Goal: Task Accomplishment & Management: Manage account settings

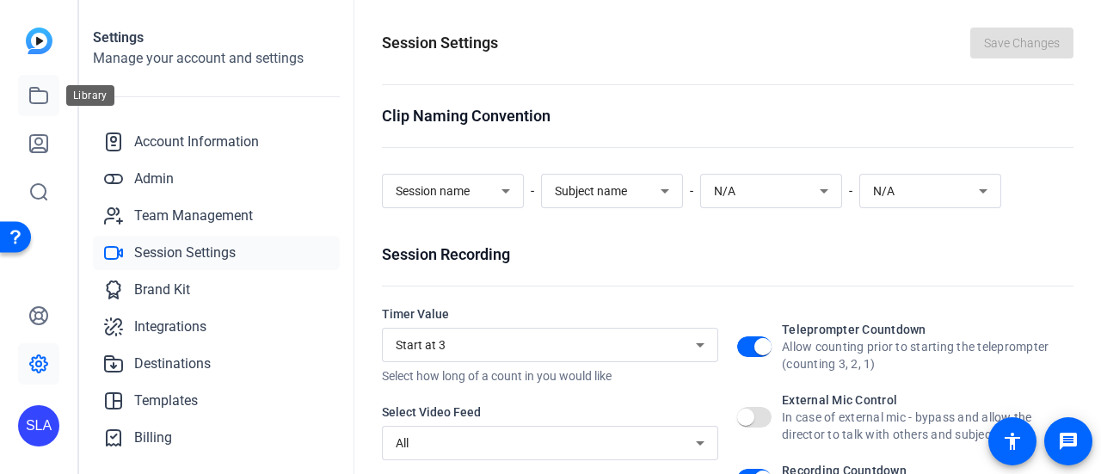
click at [34, 92] on icon at bounding box center [38, 95] width 17 height 15
click at [34, 102] on icon at bounding box center [38, 95] width 17 height 15
click at [36, 96] on icon at bounding box center [38, 95] width 21 height 21
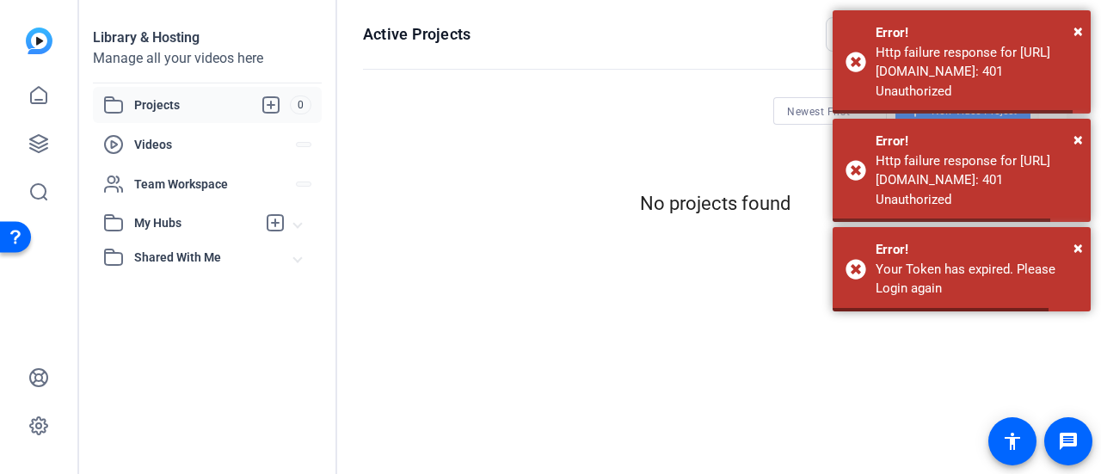
click at [200, 118] on div "Projects 0" at bounding box center [207, 105] width 229 height 36
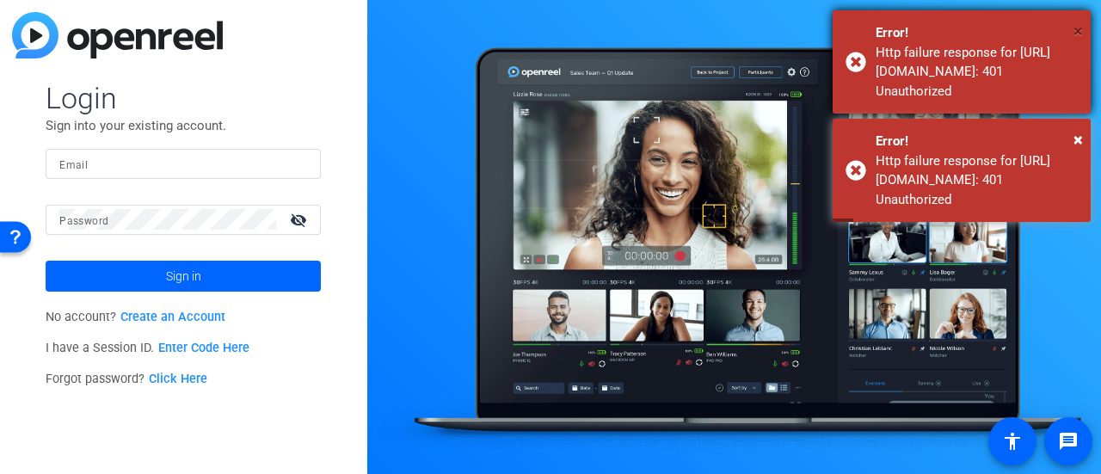
click at [1076, 35] on span "×" at bounding box center [1077, 31] width 9 height 21
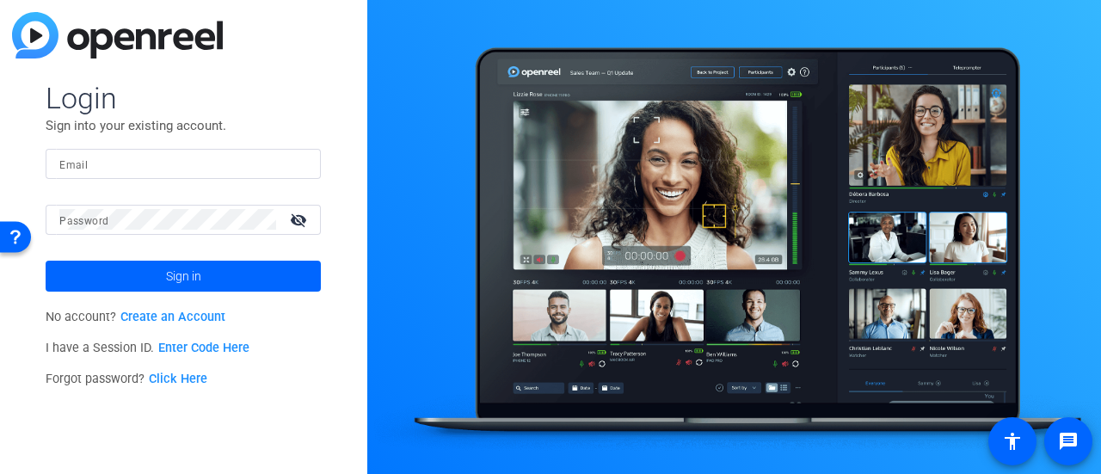
click at [193, 172] on input "Email" at bounding box center [183, 163] width 248 height 21
type input "shereelee.albaladejo@rbc.com"
click at [46, 261] on button "Sign in" at bounding box center [183, 276] width 275 height 31
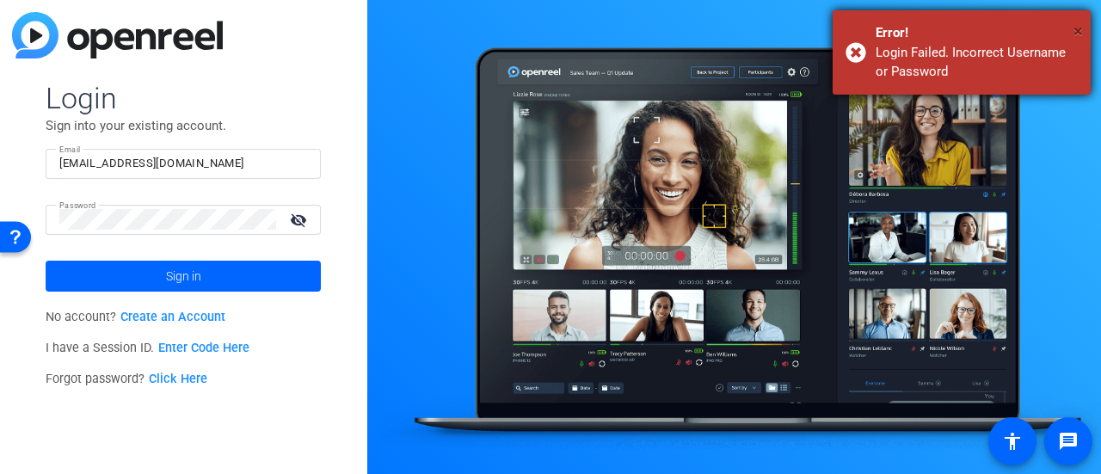
click at [1075, 31] on span "×" at bounding box center [1077, 31] width 9 height 21
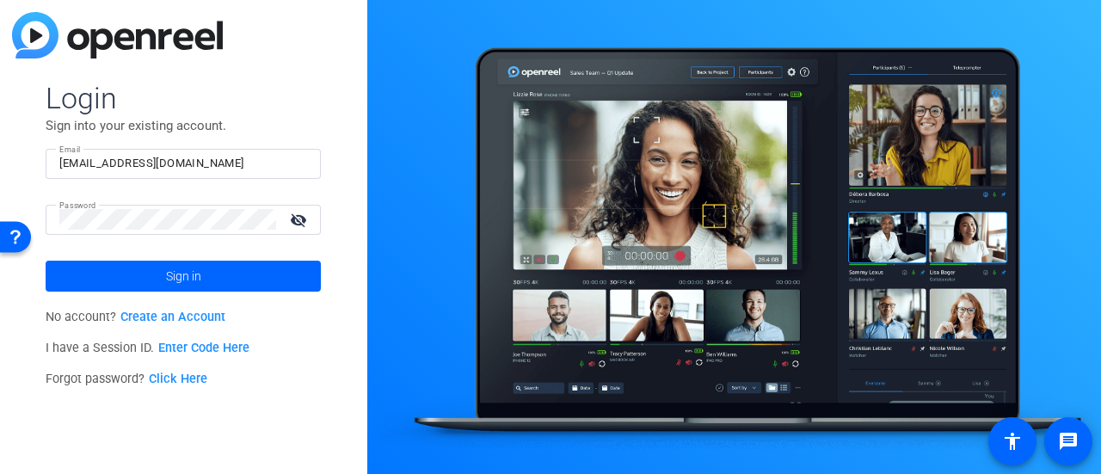
click at [305, 219] on mat-icon "visibility_off" at bounding box center [300, 219] width 41 height 25
click at [0, 211] on html "Accessibility Screen-Reader Guide, Feedback, and Issue Reporting | New window L…" at bounding box center [550, 237] width 1101 height 474
click at [0, 206] on html "Accessibility Screen-Reader Guide, Feedback, and Issue Reporting | New window L…" at bounding box center [550, 237] width 1101 height 474
click at [46, 261] on button "Sign in" at bounding box center [183, 276] width 275 height 31
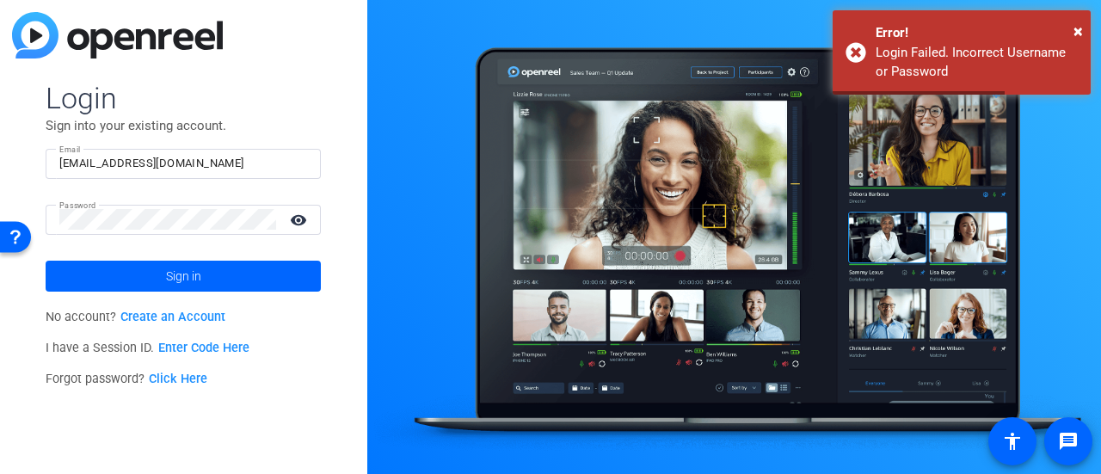
click at [182, 377] on link "Click Here" at bounding box center [178, 379] width 58 height 15
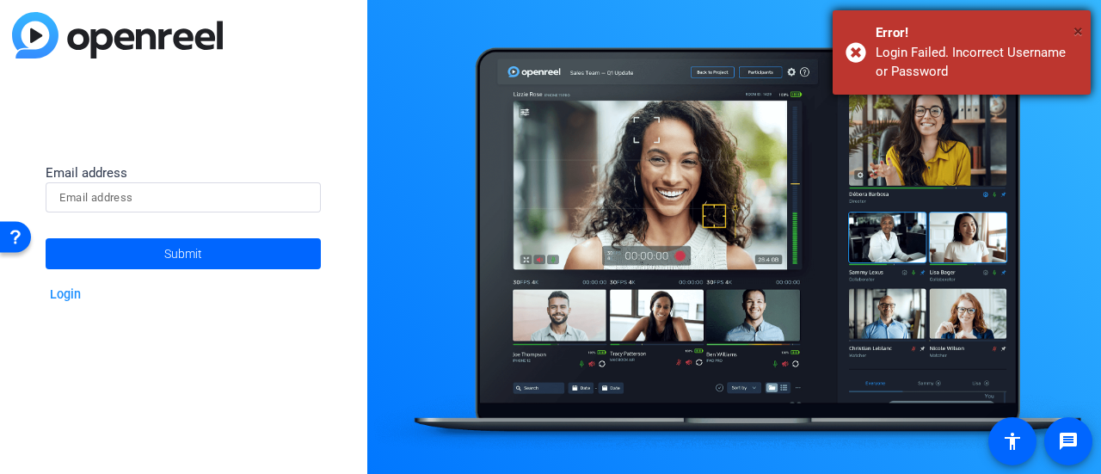
click at [1079, 30] on span "×" at bounding box center [1077, 31] width 9 height 21
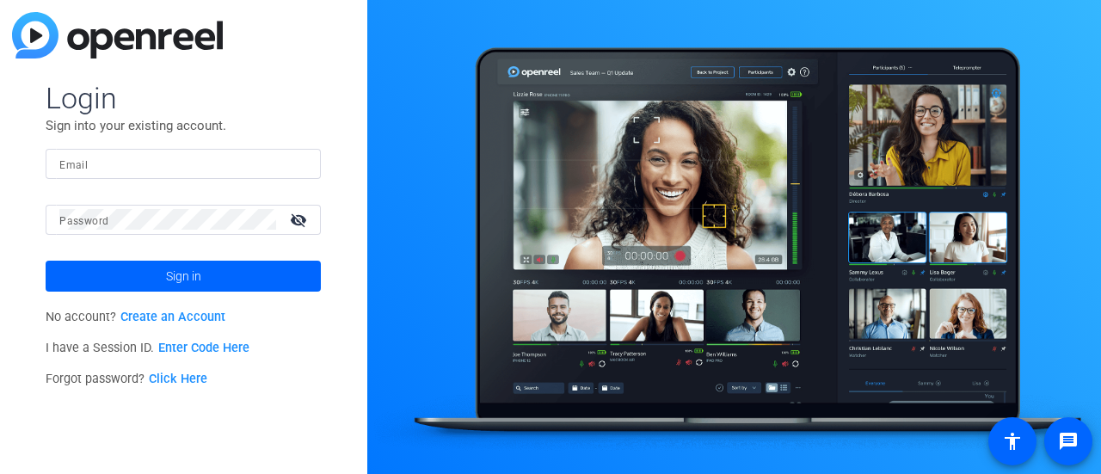
click at [203, 159] on input "Email" at bounding box center [183, 163] width 248 height 21
type input "[EMAIL_ADDRESS][DOMAIN_NAME]"
click at [299, 218] on mat-icon "visibility_off" at bounding box center [300, 219] width 41 height 25
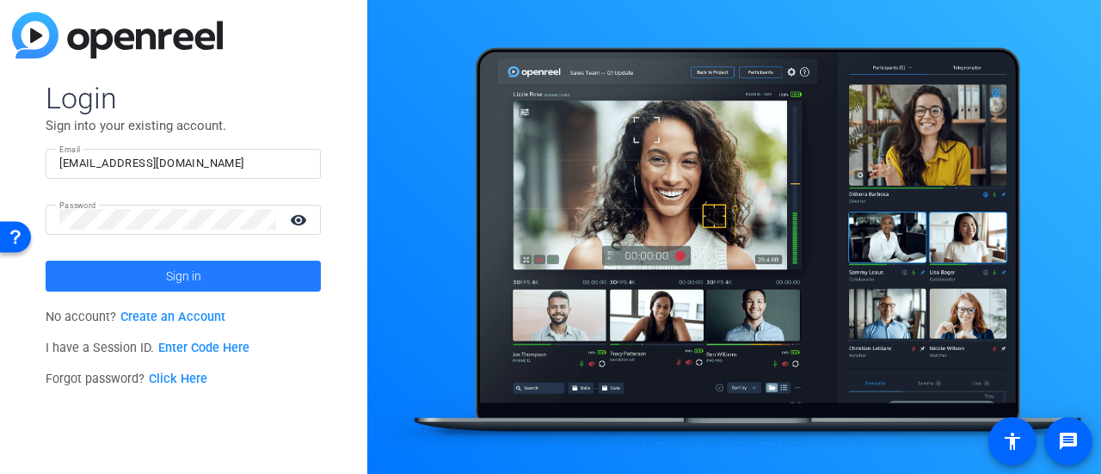
click at [253, 277] on span at bounding box center [183, 275] width 275 height 41
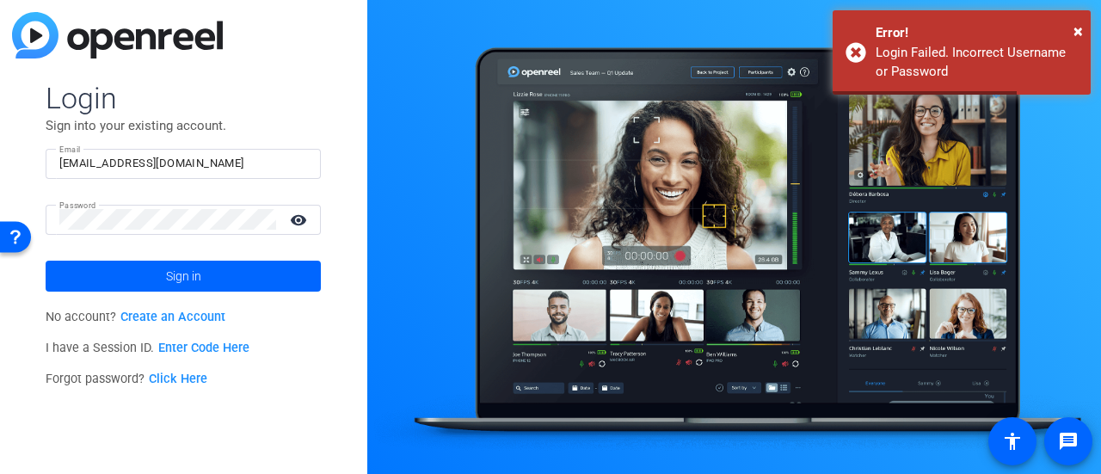
click at [183, 381] on link "Click Here" at bounding box center [178, 379] width 58 height 15
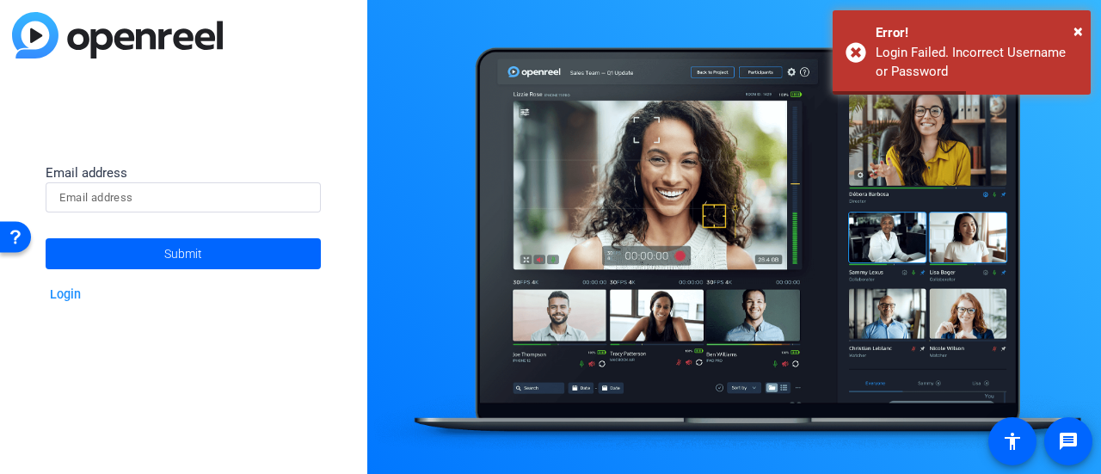
click at [165, 204] on input at bounding box center [183, 198] width 248 height 21
type input "shereelee.albaladejo@rbc.com"
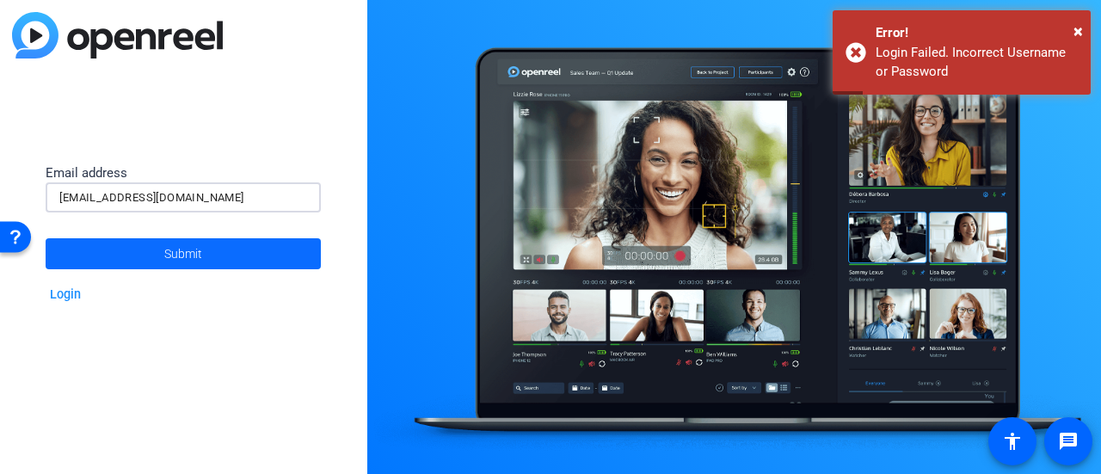
click at [154, 262] on span at bounding box center [183, 253] width 275 height 41
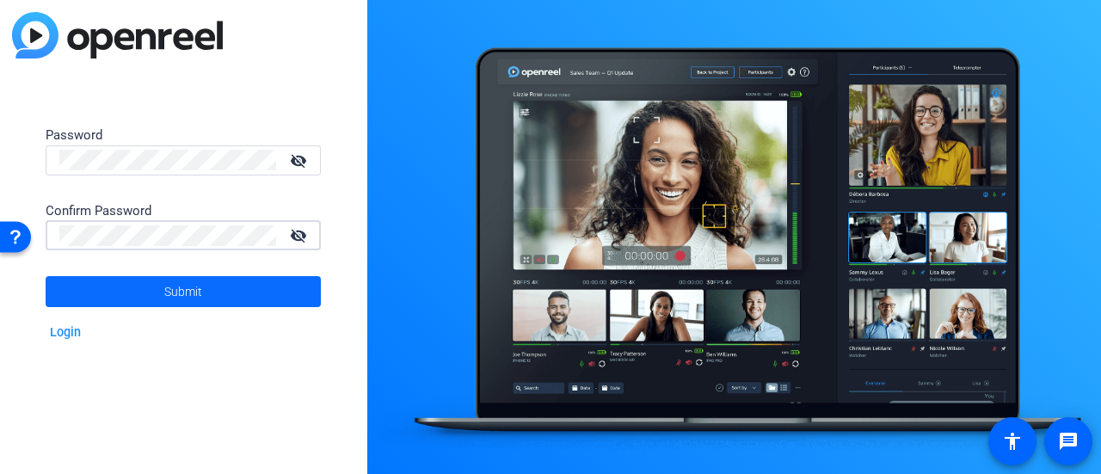
click at [157, 296] on span at bounding box center [183, 291] width 275 height 41
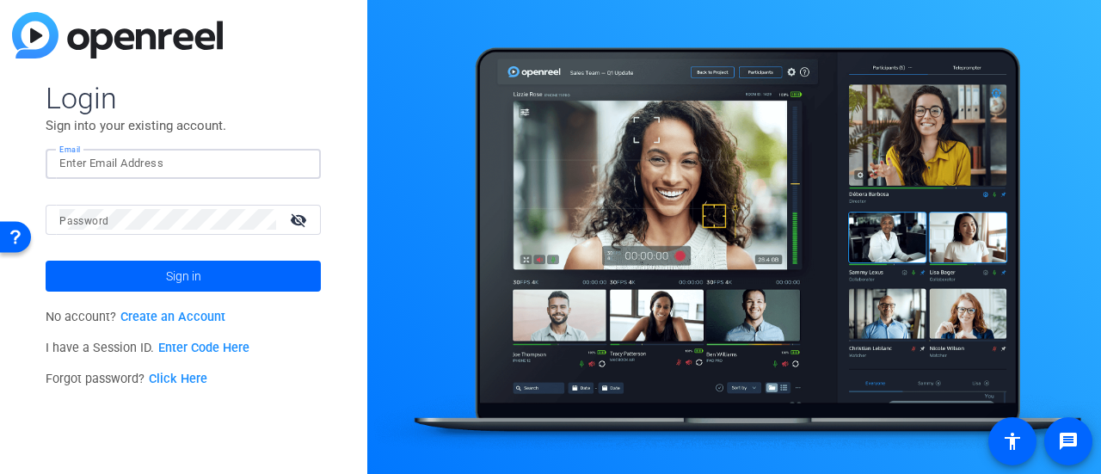
click at [89, 154] on input "Email" at bounding box center [183, 163] width 248 height 21
type input "[EMAIL_ADDRESS][DOMAIN_NAME]"
click at [46, 261] on button "Sign in" at bounding box center [183, 276] width 275 height 31
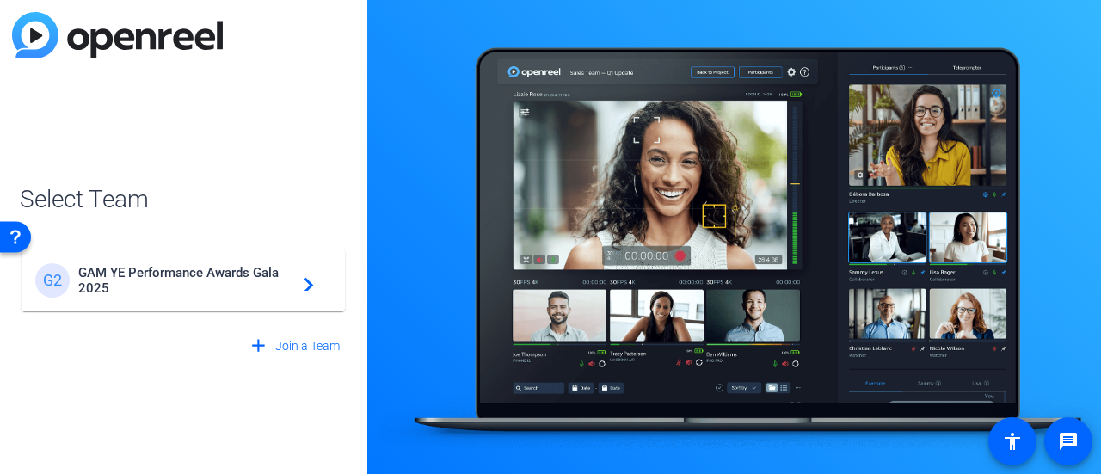
click at [267, 272] on span "GAM YE Performance Awards Gala 2025" at bounding box center [185, 280] width 215 height 31
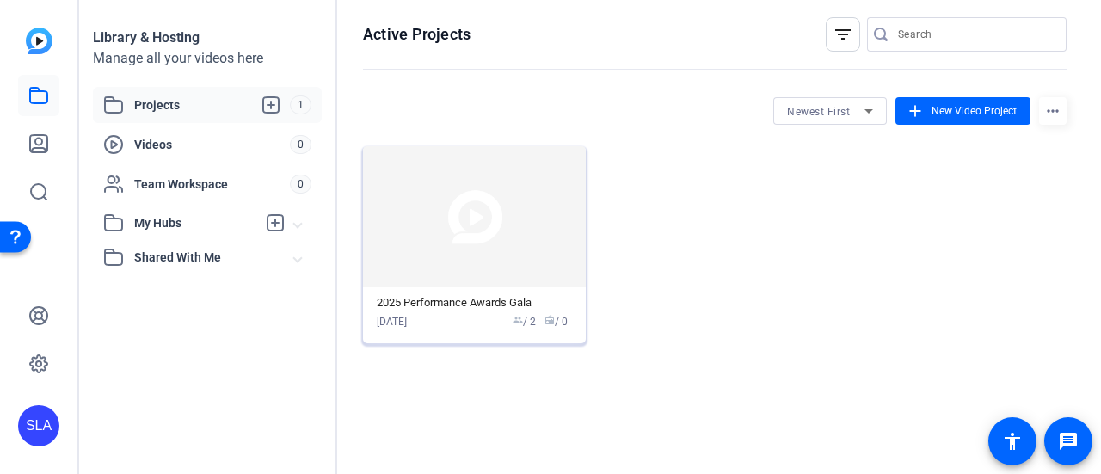
click at [462, 305] on div "2025 Performance Awards Gala" at bounding box center [474, 303] width 195 height 14
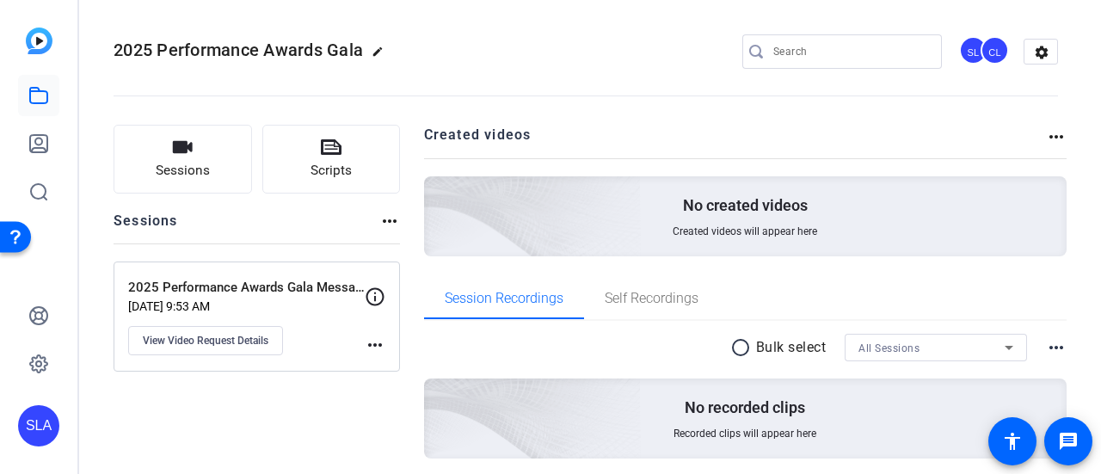
scroll to position [60, 0]
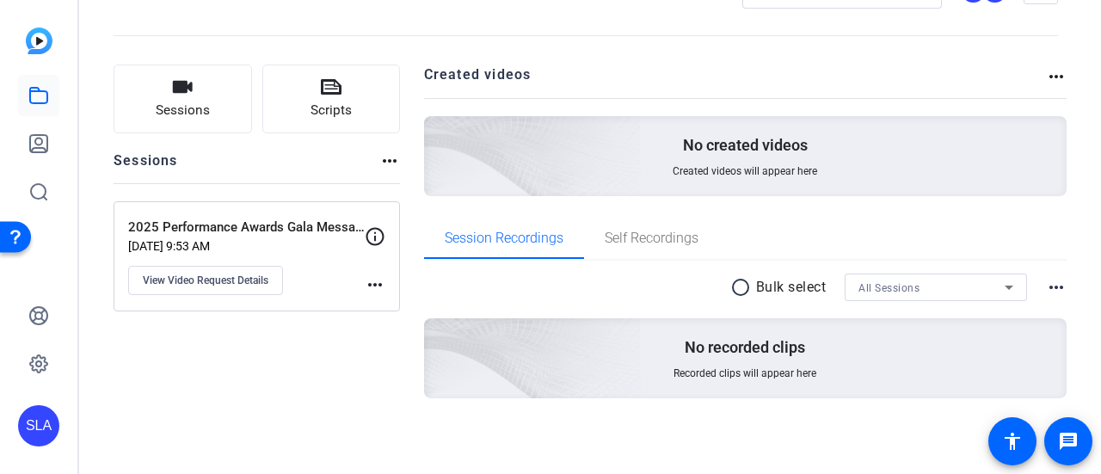
click at [266, 236] on div "2025 Performance Awards Gala Messages Aug 20, 2025 @ 9:53 AM View Video Request…" at bounding box center [246, 256] width 237 height 77
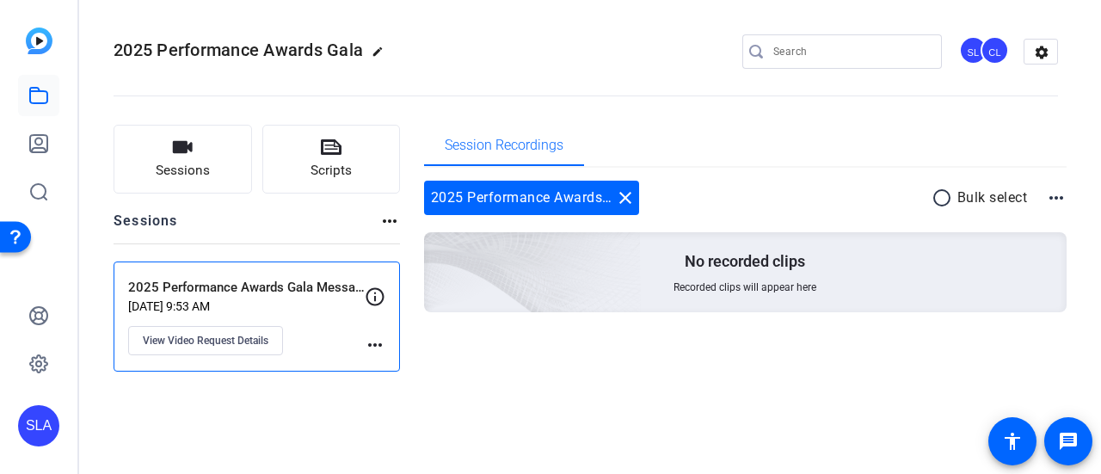
click at [1059, 202] on mat-icon "more_horiz" at bounding box center [1056, 198] width 21 height 21
click at [1059, 202] on div at bounding box center [550, 237] width 1101 height 474
click at [1046, 56] on mat-icon "settings" at bounding box center [1041, 53] width 34 height 26
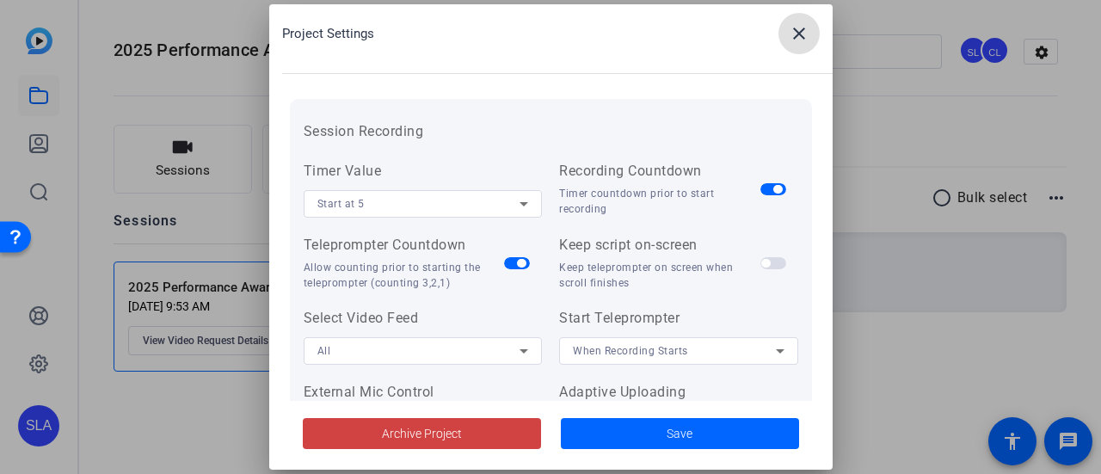
scroll to position [172, 0]
click at [451, 203] on div "Start at 5" at bounding box center [418, 201] width 203 height 22
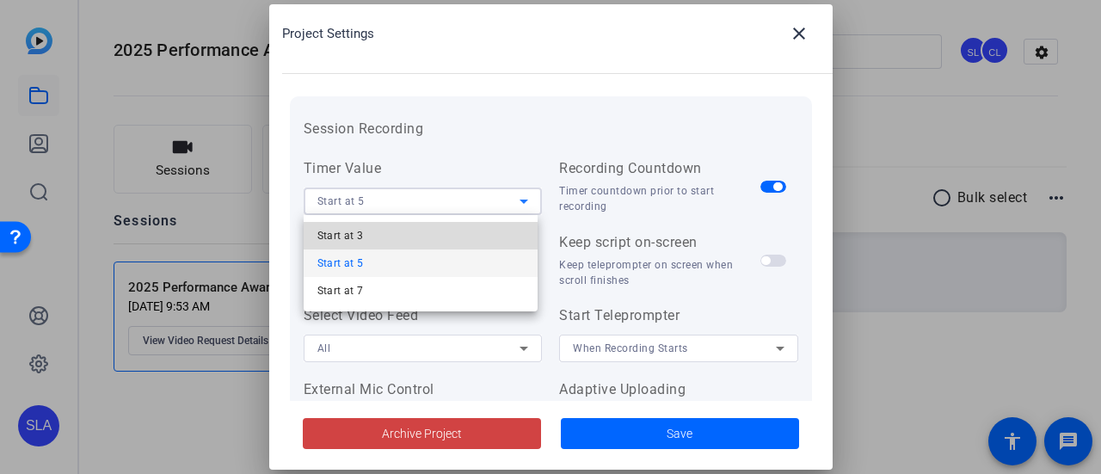
click at [417, 240] on mat-option "Start at 3" at bounding box center [421, 236] width 235 height 28
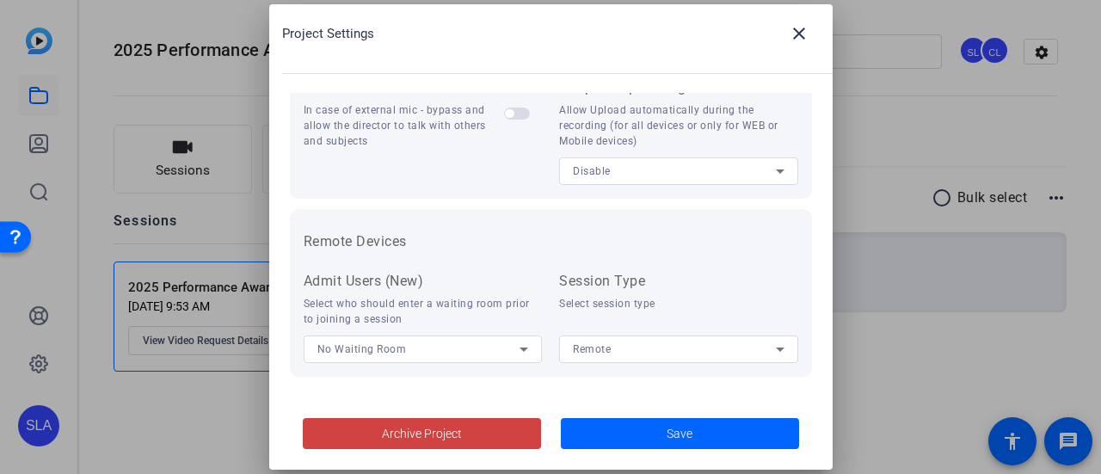
scroll to position [476, 0]
click at [640, 429] on span at bounding box center [680, 433] width 238 height 41
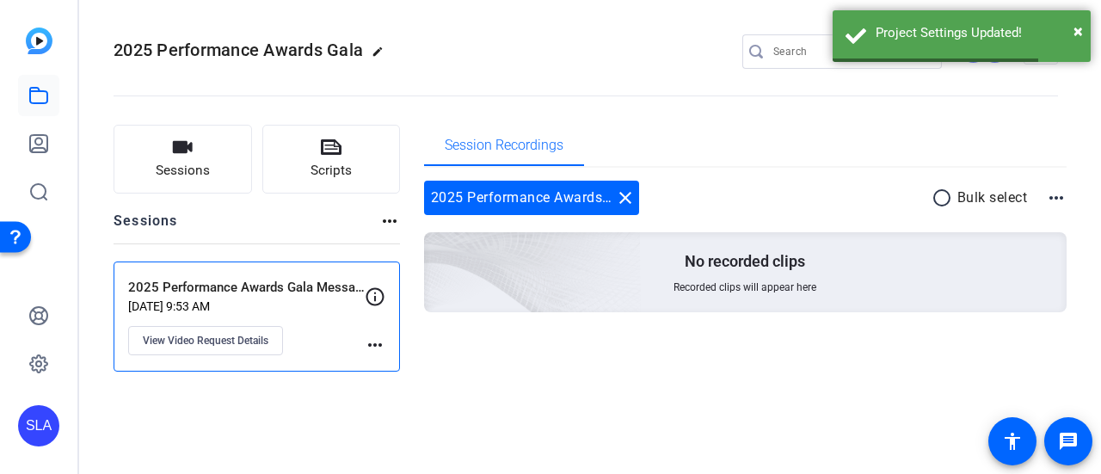
click at [375, 345] on mat-icon "more_horiz" at bounding box center [375, 345] width 21 height 21
click at [375, 345] on div at bounding box center [550, 237] width 1101 height 474
click at [228, 337] on span "View Video Request Details" at bounding box center [206, 341] width 126 height 14
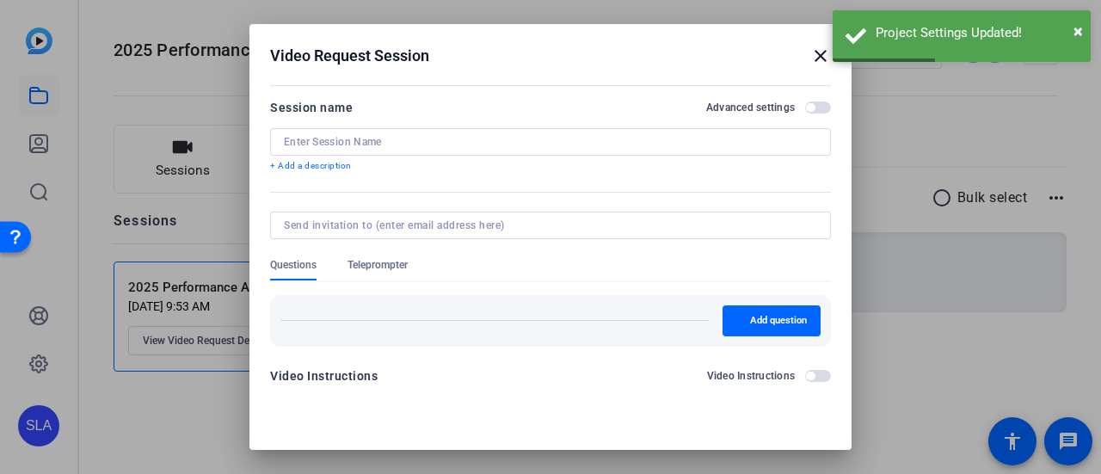
type input "2025 Performance Awards Gala Messages"
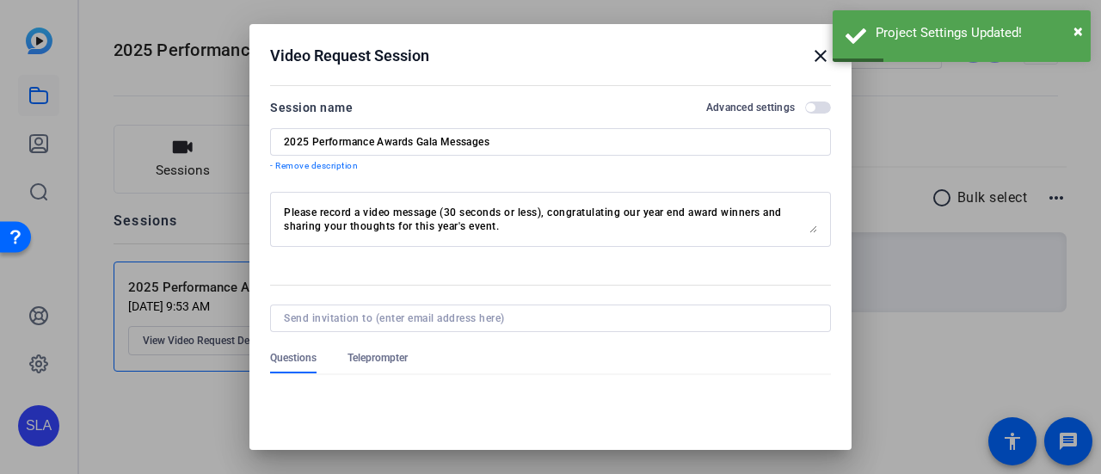
scroll to position [120, 0]
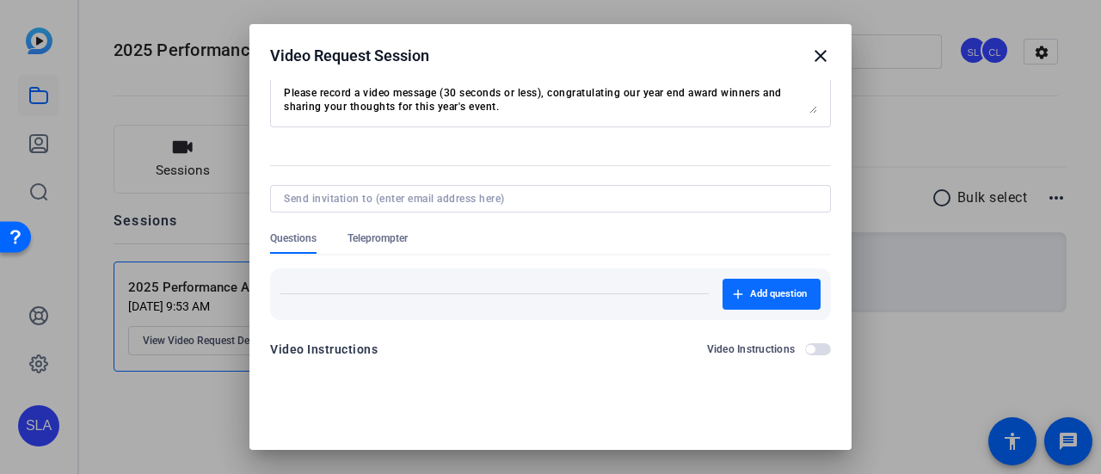
click at [725, 294] on span "button" at bounding box center [771, 294] width 98 height 41
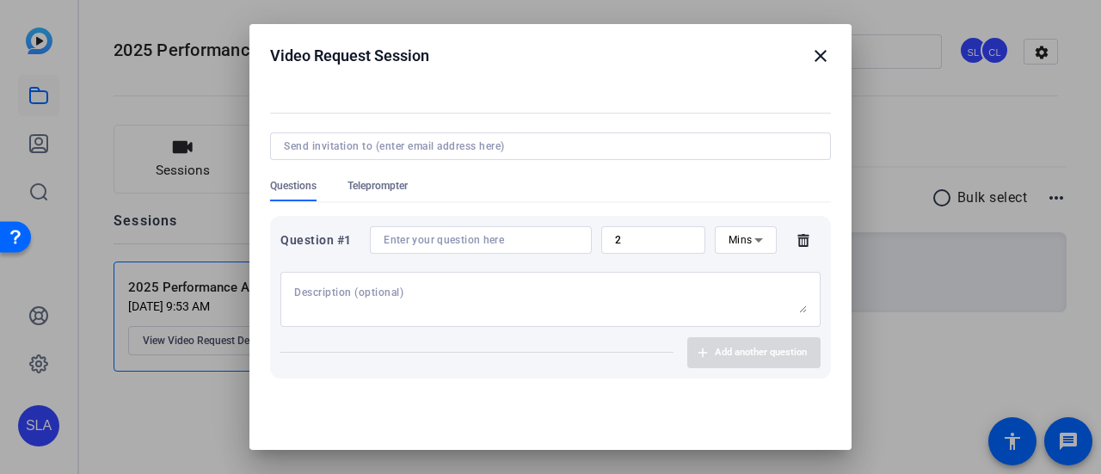
scroll to position [86, 0]
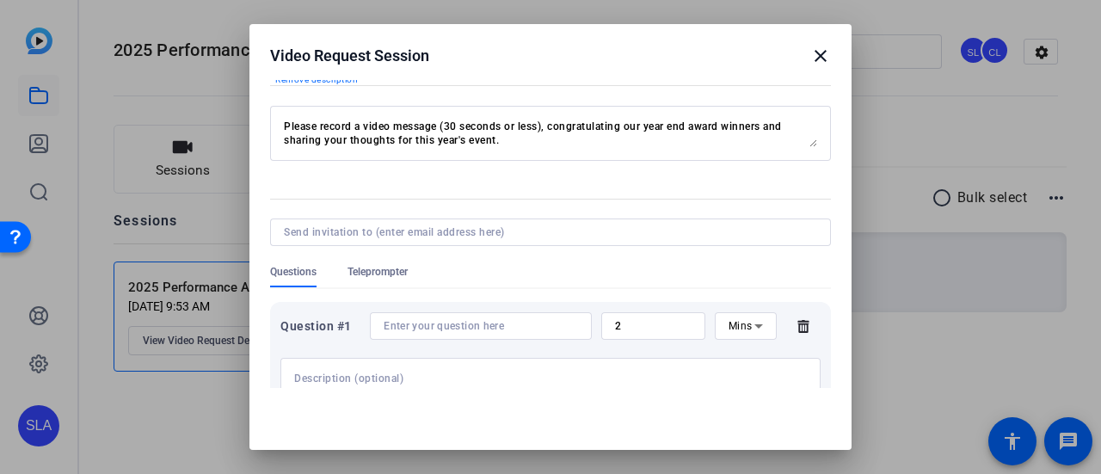
drag, startPoint x: 516, startPoint y: 147, endPoint x: 289, endPoint y: 128, distance: 227.9
click at [289, 128] on div "Please record a video message (30 seconds or less), congratulating our year end…" at bounding box center [550, 133] width 533 height 55
drag, startPoint x: 499, startPoint y: 139, endPoint x: 276, endPoint y: 126, distance: 223.1
click at [276, 126] on div "Please record a video message (30 seconds or less), congratulating our year end…" at bounding box center [550, 133] width 561 height 55
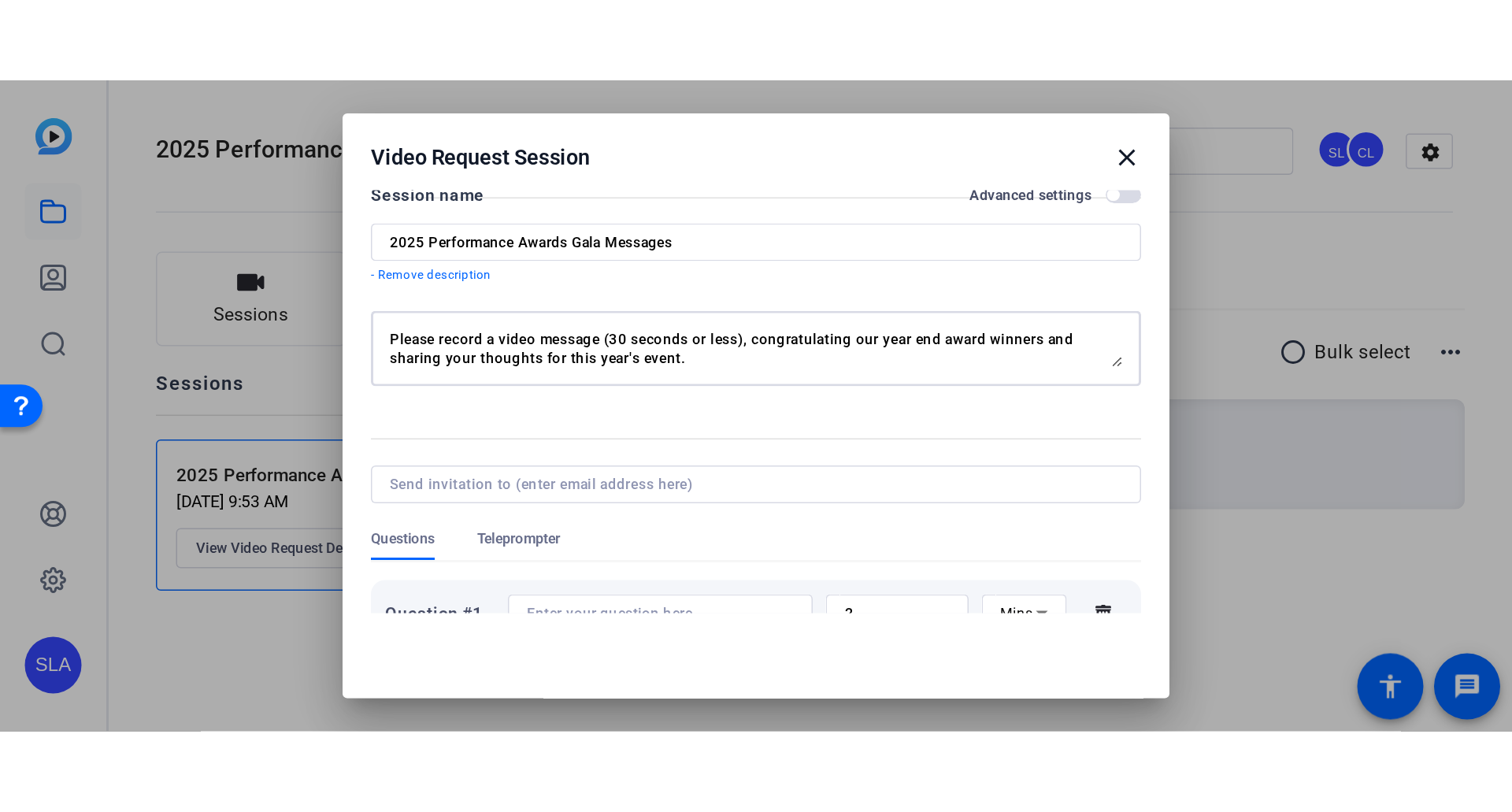
scroll to position [0, 0]
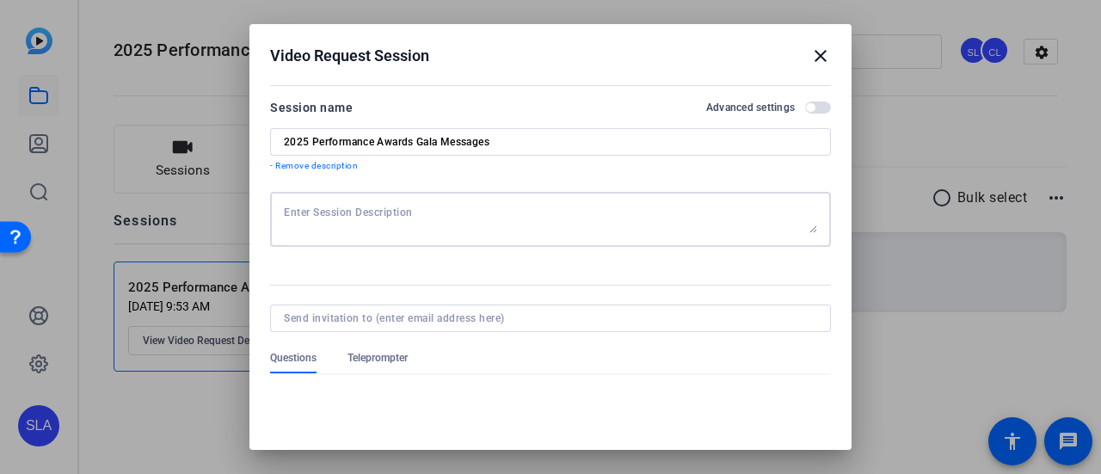
type textarea "Please record a video message (30 seconds or less), congratulating our year end…"
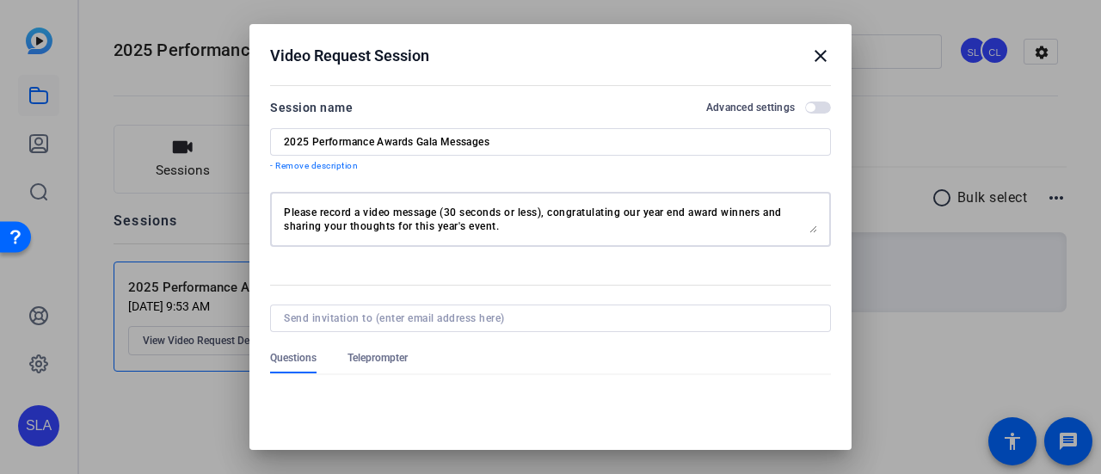
click at [496, 222] on textarea "Please record a video message (30 seconds or less), congratulating our year end…" at bounding box center [550, 220] width 533 height 28
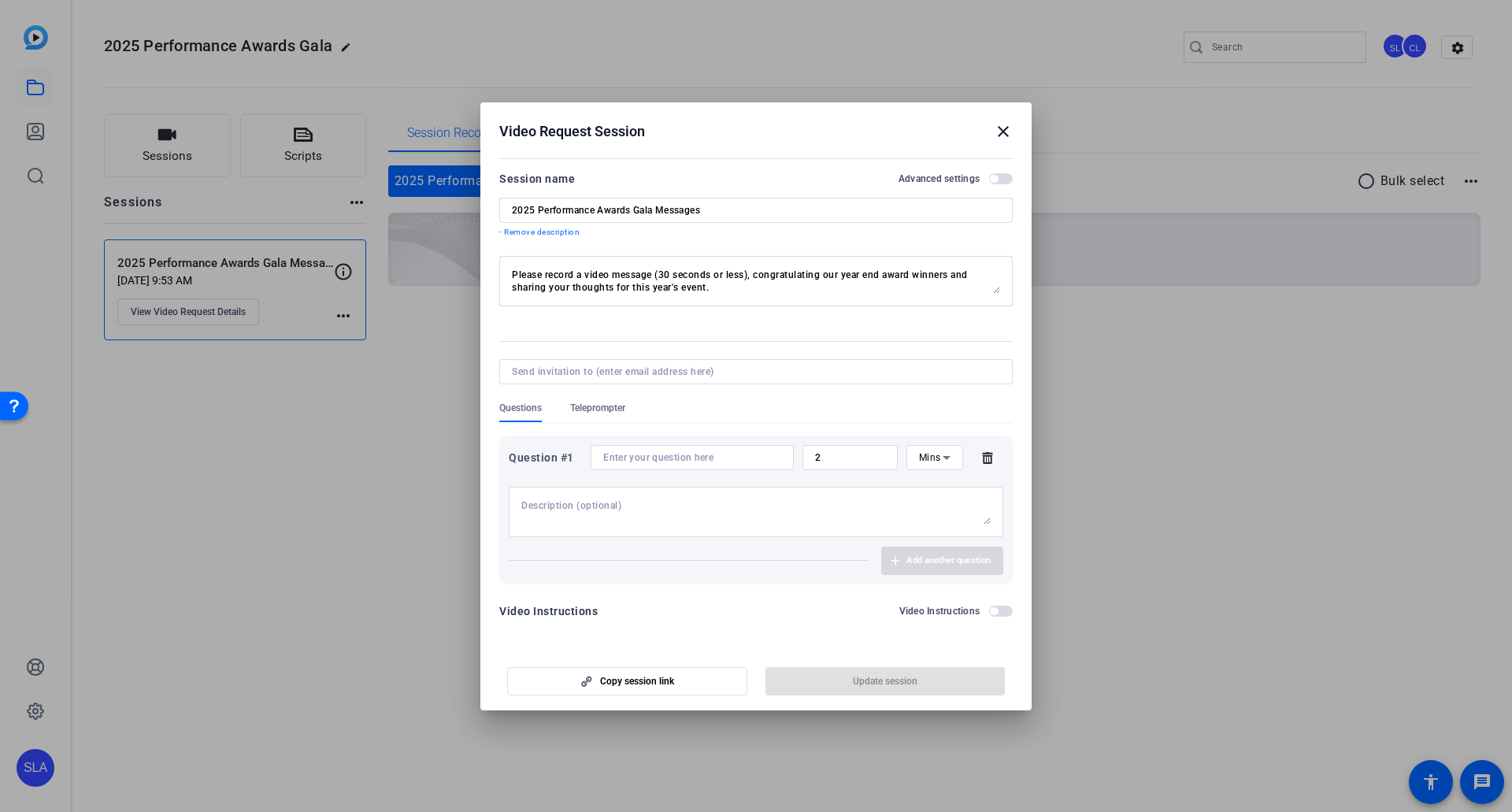
drag, startPoint x: 694, startPoint y: 124, endPoint x: 699, endPoint y: 101, distance: 23.5
click at [698, 101] on div "Video Request Session close Session name Advanced settings 2025 Performance Awa…" at bounding box center [756, 406] width 1512 height 812
click at [707, 448] on textarea at bounding box center [756, 512] width 470 height 26
drag, startPoint x: 668, startPoint y: 501, endPoint x: 800, endPoint y: 502, distance: 132.0
click at [800, 448] on textarea "Message of congratulations to Leadership Award winners" at bounding box center [756, 512] width 470 height 26
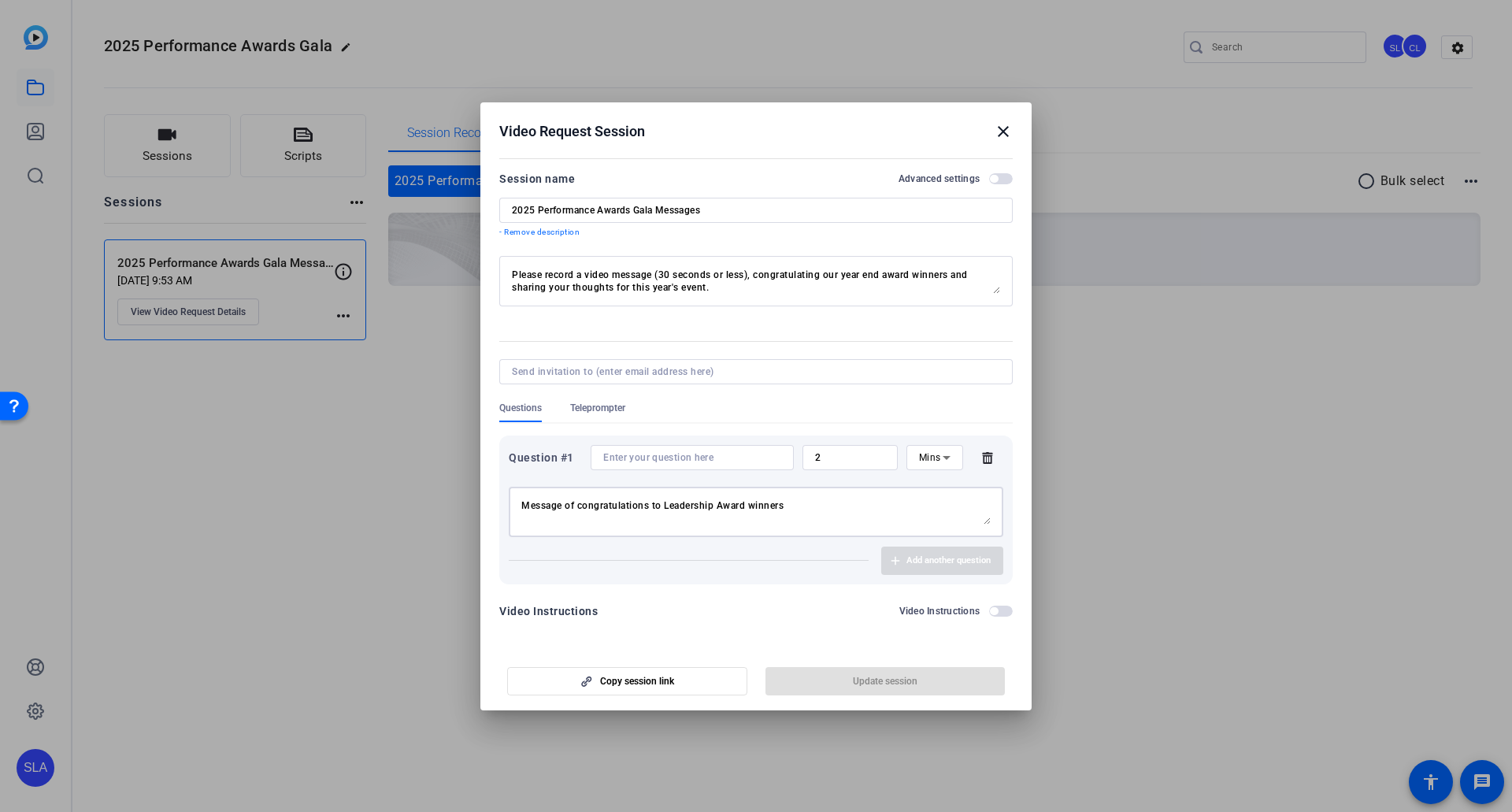
click at [800, 448] on textarea "Message of congratulations to Leadership Award winners" at bounding box center [756, 512] width 470 height 26
type textarea "Message of congratulations to Leadership Award winners"
click at [690, 448] on input at bounding box center [692, 458] width 178 height 13
click at [700, 448] on input at bounding box center [692, 458] width 178 height 13
click at [672, 448] on div "Message of congratulations to Leadership Award winners" at bounding box center [756, 512] width 470 height 50
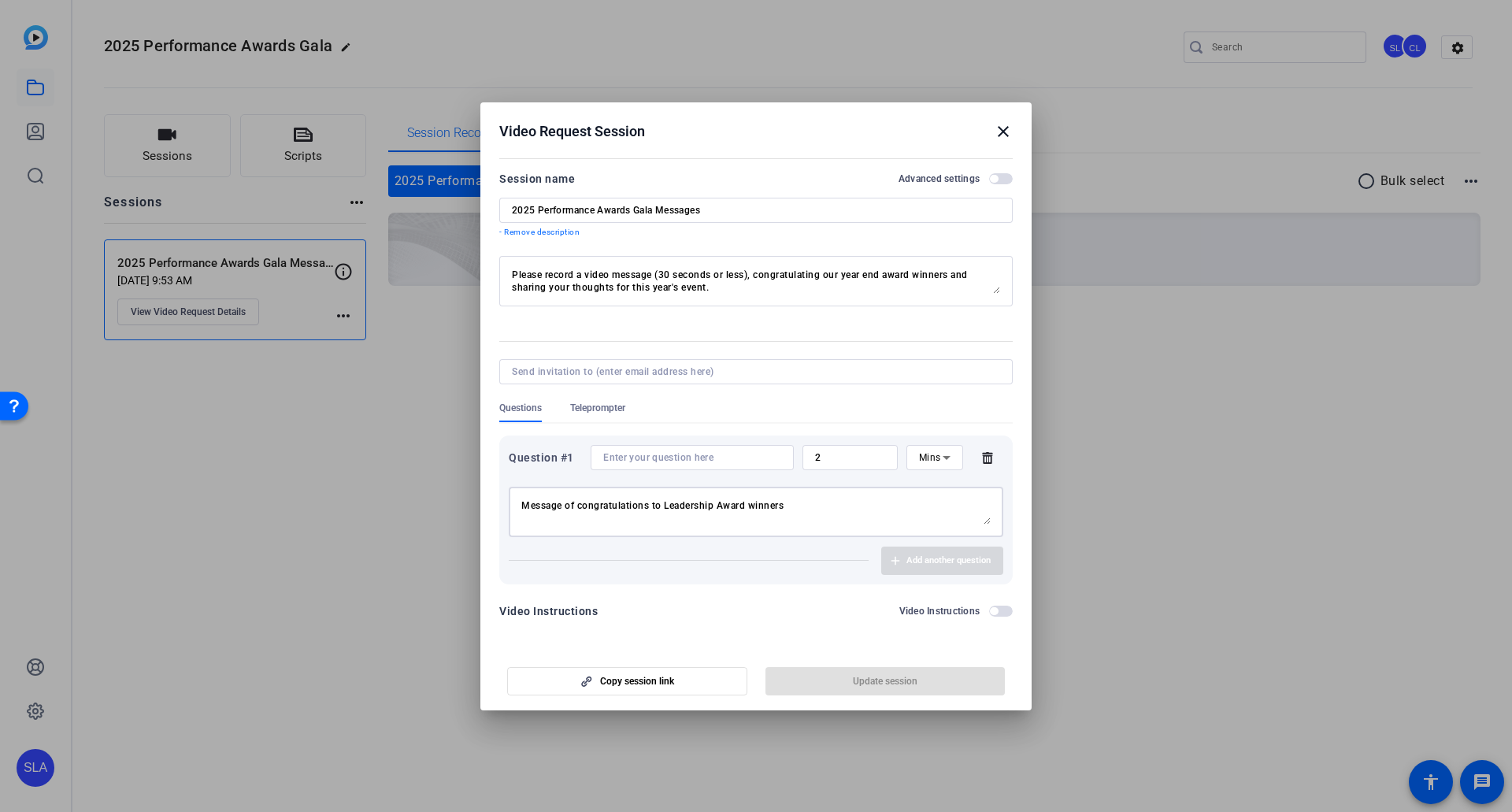
drag, startPoint x: 817, startPoint y: 504, endPoint x: 323, endPoint y: 482, distance: 494.5
click at [323, 448] on div "Video Request Session close Session name Advanced settings 2025 Performance Awa…" at bounding box center [756, 406] width 1512 height 812
click at [626, 448] on input at bounding box center [692, 458] width 178 height 13
paste input "Message of congratulations to Leadership Award winners"
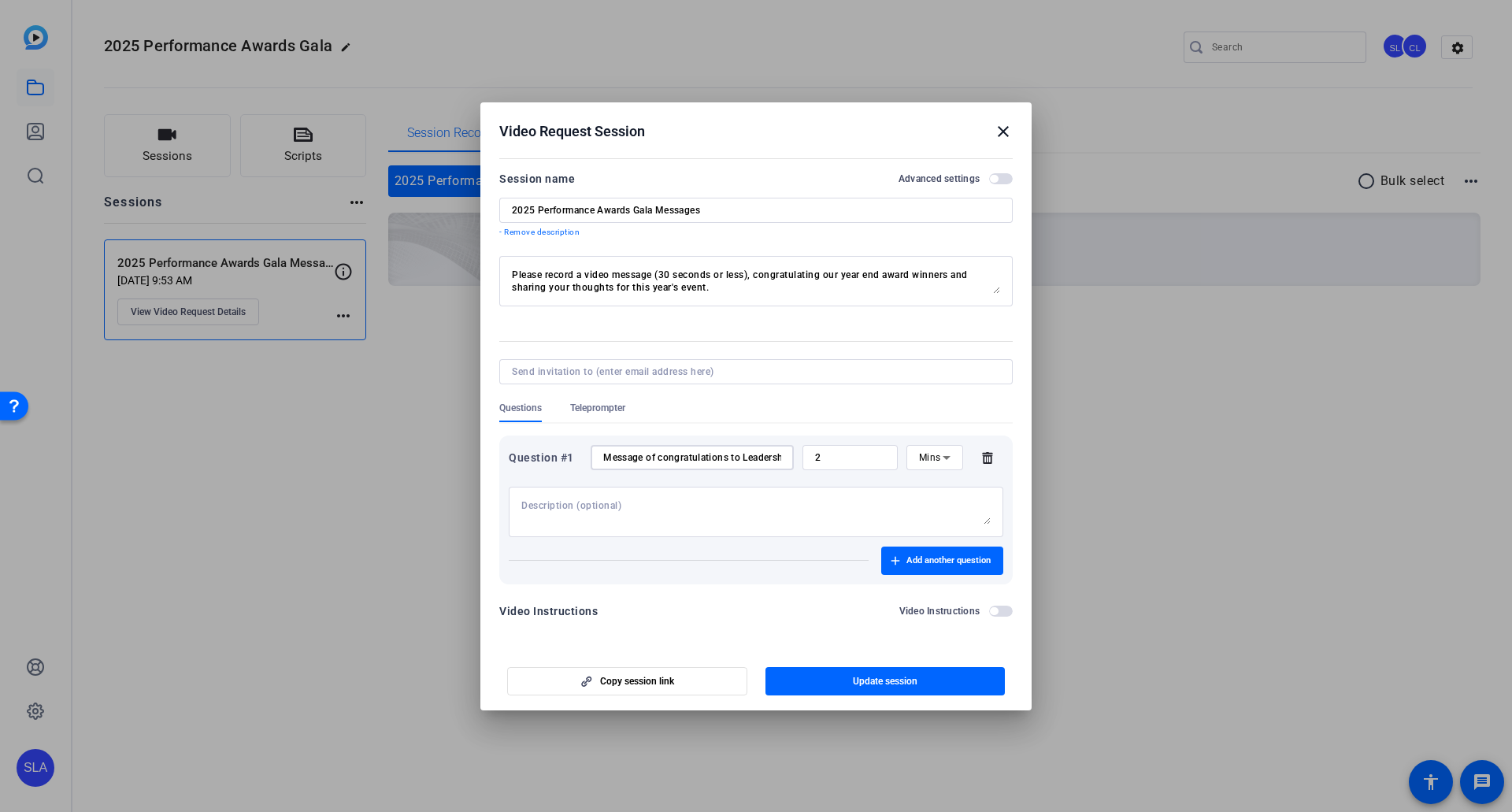
drag, startPoint x: 722, startPoint y: 459, endPoint x: 430, endPoint y: 453, distance: 292.1
click at [430, 448] on div "Video Request Session close Session name Advanced settings 2025 Performance Awa…" at bounding box center [756, 406] width 1512 height 812
drag, startPoint x: 642, startPoint y: 453, endPoint x: 816, endPoint y: 459, distance: 174.1
click at [816, 448] on div "Question #1 Message of congratulations to Leadership Award winners 2 Mins" at bounding box center [756, 458] width 495 height 26
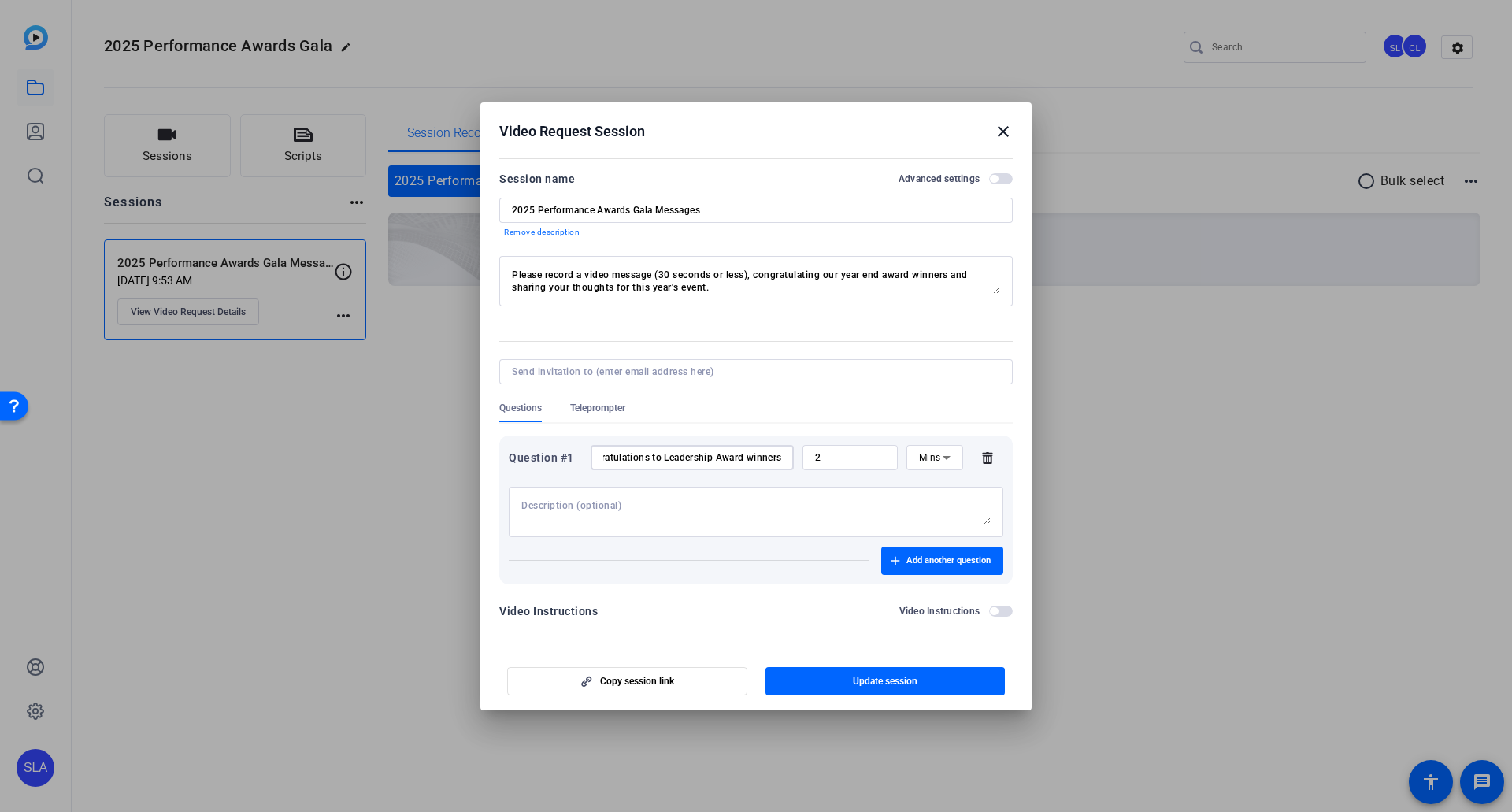
type input "Message of congratulations to Leadership Award winners"
click at [876, 448] on input "2" at bounding box center [850, 458] width 71 height 13
click at [943, 448] on icon at bounding box center [947, 458] width 8 height 4
click at [930, 448] on span "Sec" at bounding box center [927, 489] width 16 height 19
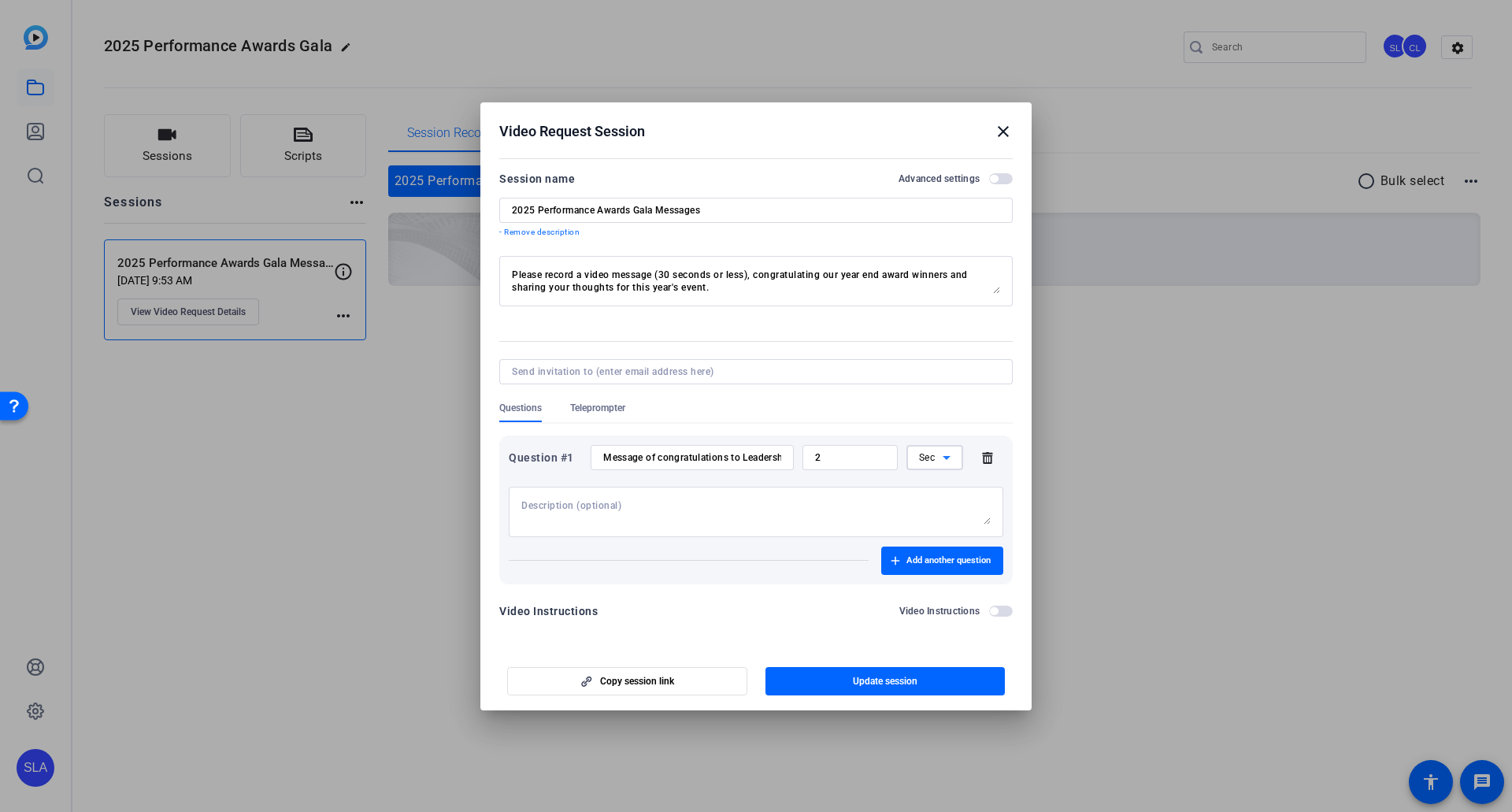
click at [863, 448] on input "2" at bounding box center [850, 458] width 71 height 13
drag, startPoint x: 883, startPoint y: 457, endPoint x: 712, endPoint y: 451, distance: 171.1
click at [712, 448] on div "Question #1 Message of congratulations to Leadership Award winners 2 Sec" at bounding box center [756, 458] width 495 height 26
type input "30"
click at [790, 448] on textarea at bounding box center [756, 512] width 470 height 26
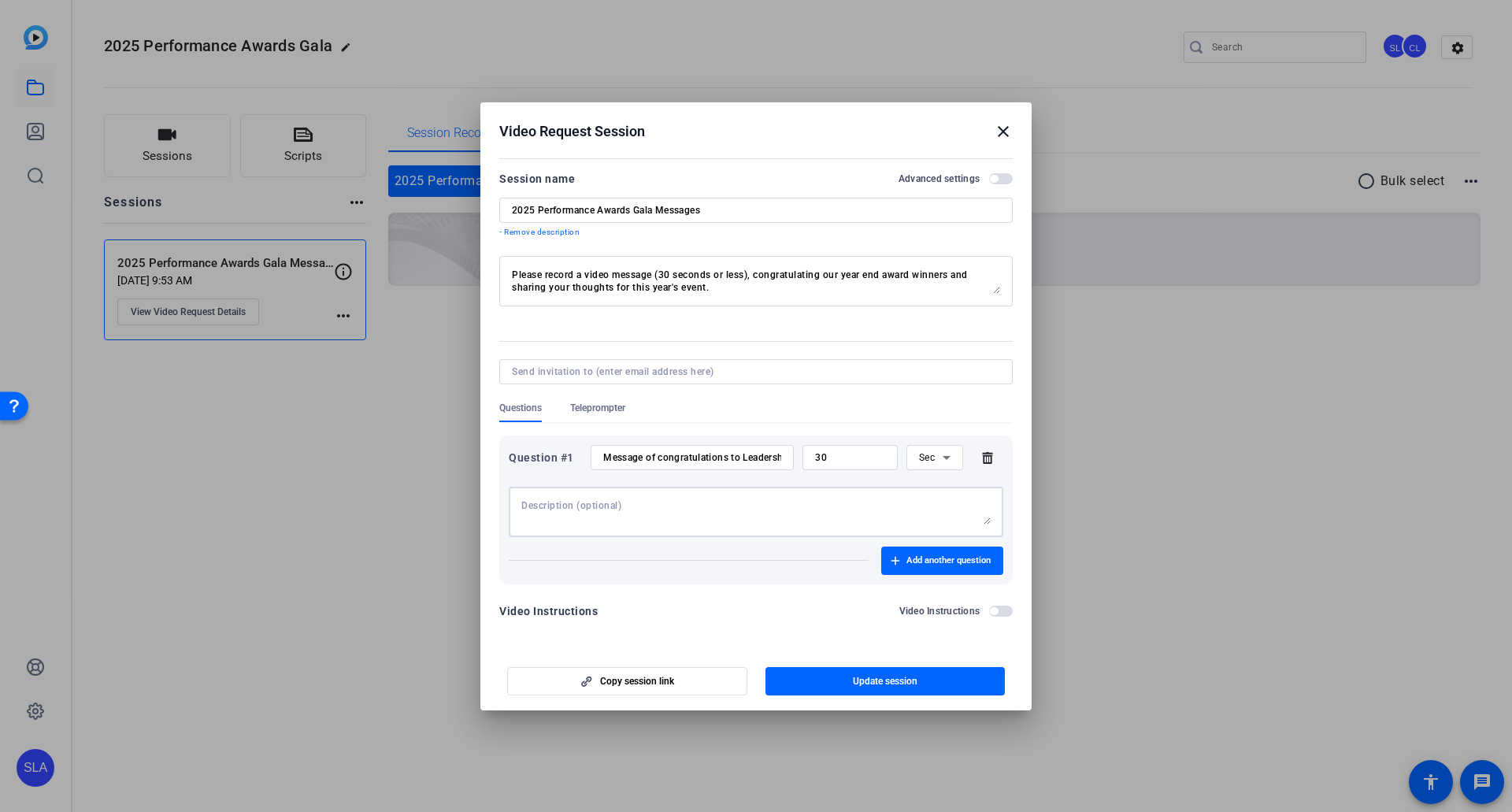
click at [752, 448] on textarea at bounding box center [756, 512] width 470 height 26
drag, startPoint x: 691, startPoint y: 275, endPoint x: 701, endPoint y: 275, distance: 10.0
click at [701, 275] on textarea "Please record a video message (30 seconds or less), congratulating our year end…" at bounding box center [756, 281] width 488 height 26
drag, startPoint x: 656, startPoint y: 271, endPoint x: 757, endPoint y: 278, distance: 101.2
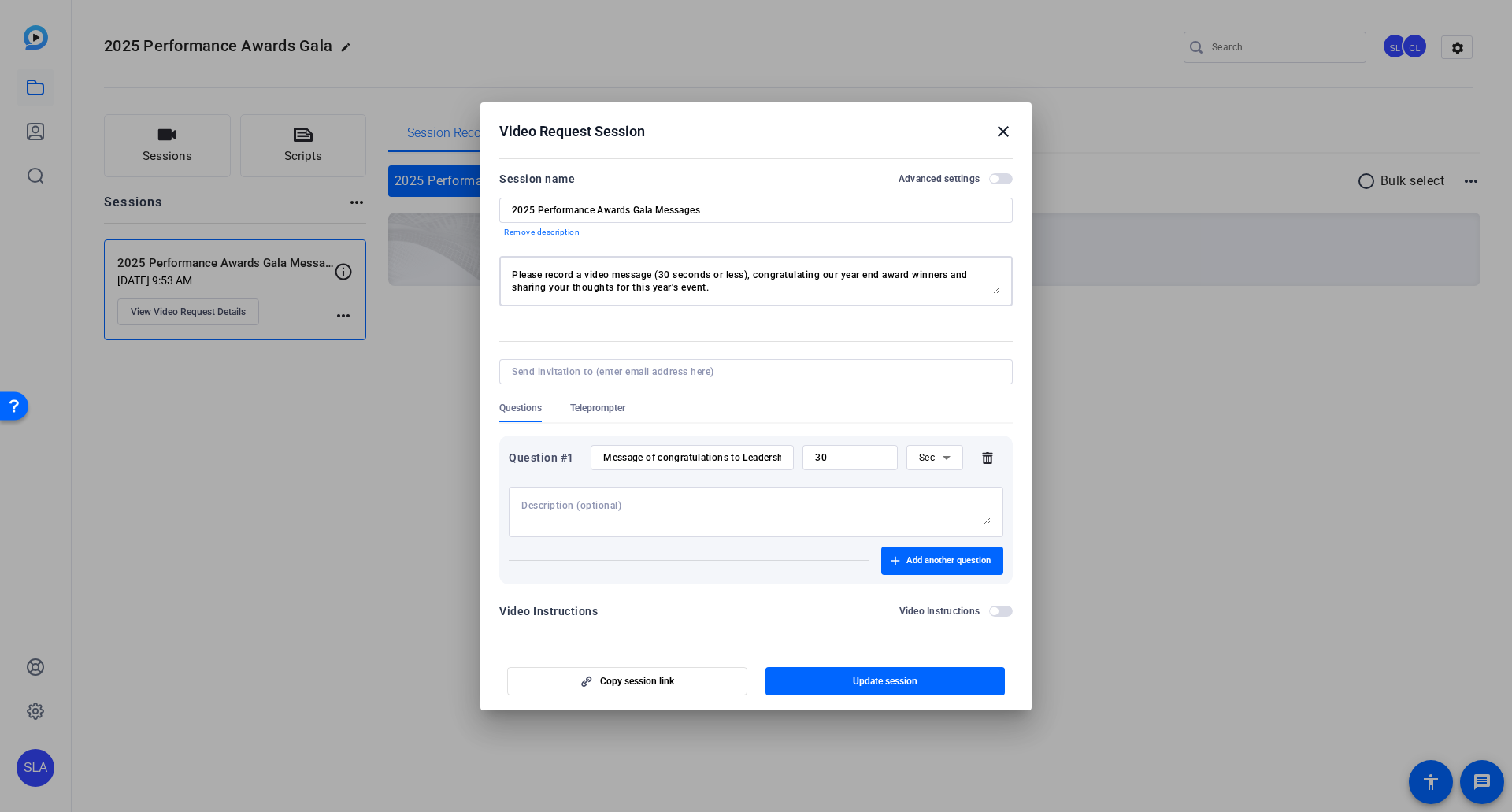
click at [757, 278] on textarea "Please record a video message (30 seconds or less), congratulating our year end…" at bounding box center [756, 281] width 488 height 26
type textarea "Please record a video message congratulating our year end award winners."
drag, startPoint x: 622, startPoint y: 452, endPoint x: 661, endPoint y: 456, distance: 39.2
click at [661, 448] on input "Message of congratulations to Leadership Award winners" at bounding box center [692, 458] width 178 height 13
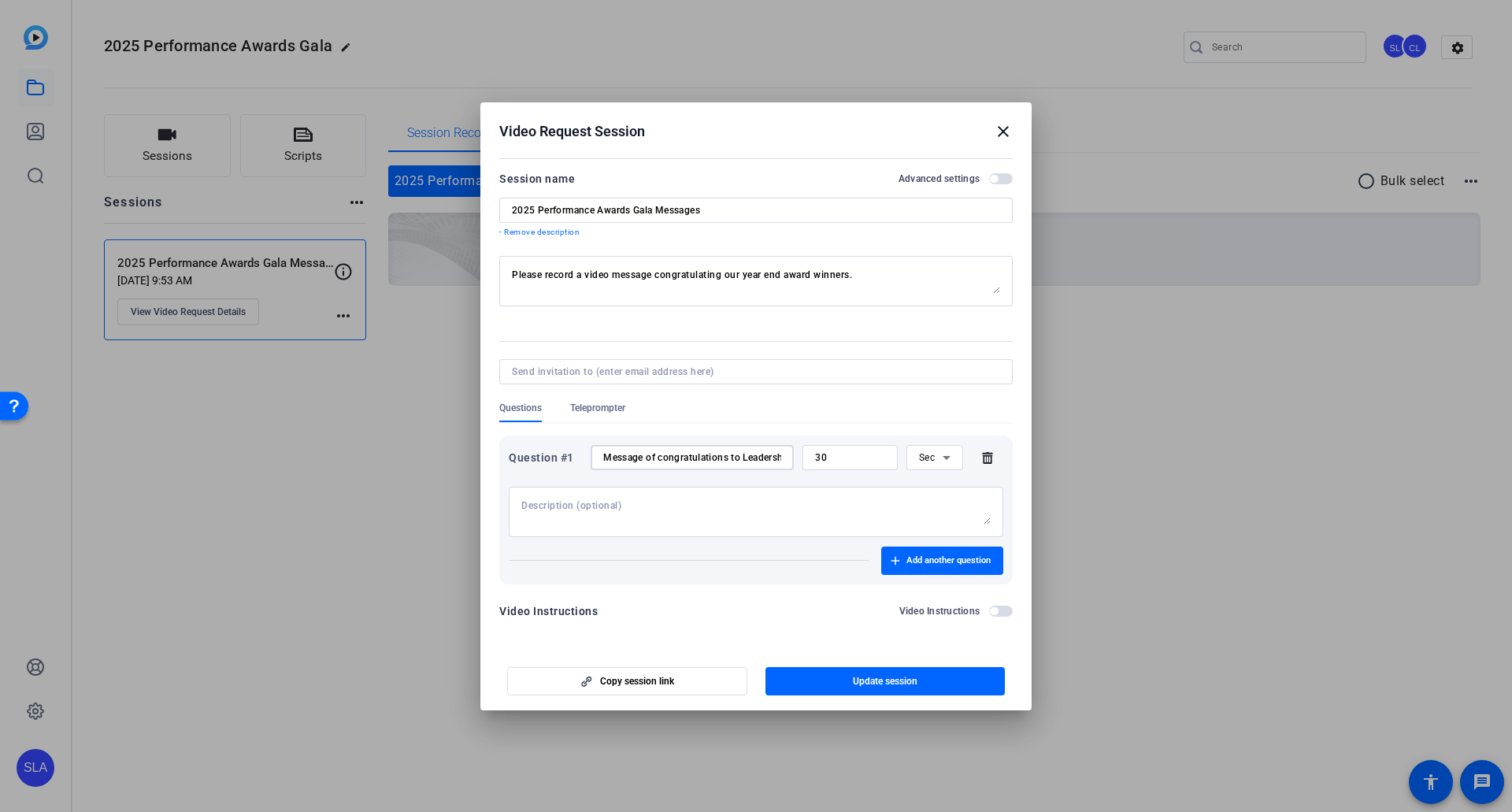
drag, startPoint x: 653, startPoint y: 457, endPoint x: 745, endPoint y: 457, distance: 92.0
click at [745, 448] on input "Message of congratulations to Leadership Award winners" at bounding box center [692, 458] width 178 height 13
click at [729, 448] on input "Message of congratulations to Leadership Award winners" at bounding box center [692, 458] width 178 height 13
click at [795, 448] on textarea at bounding box center [756, 512] width 470 height 26
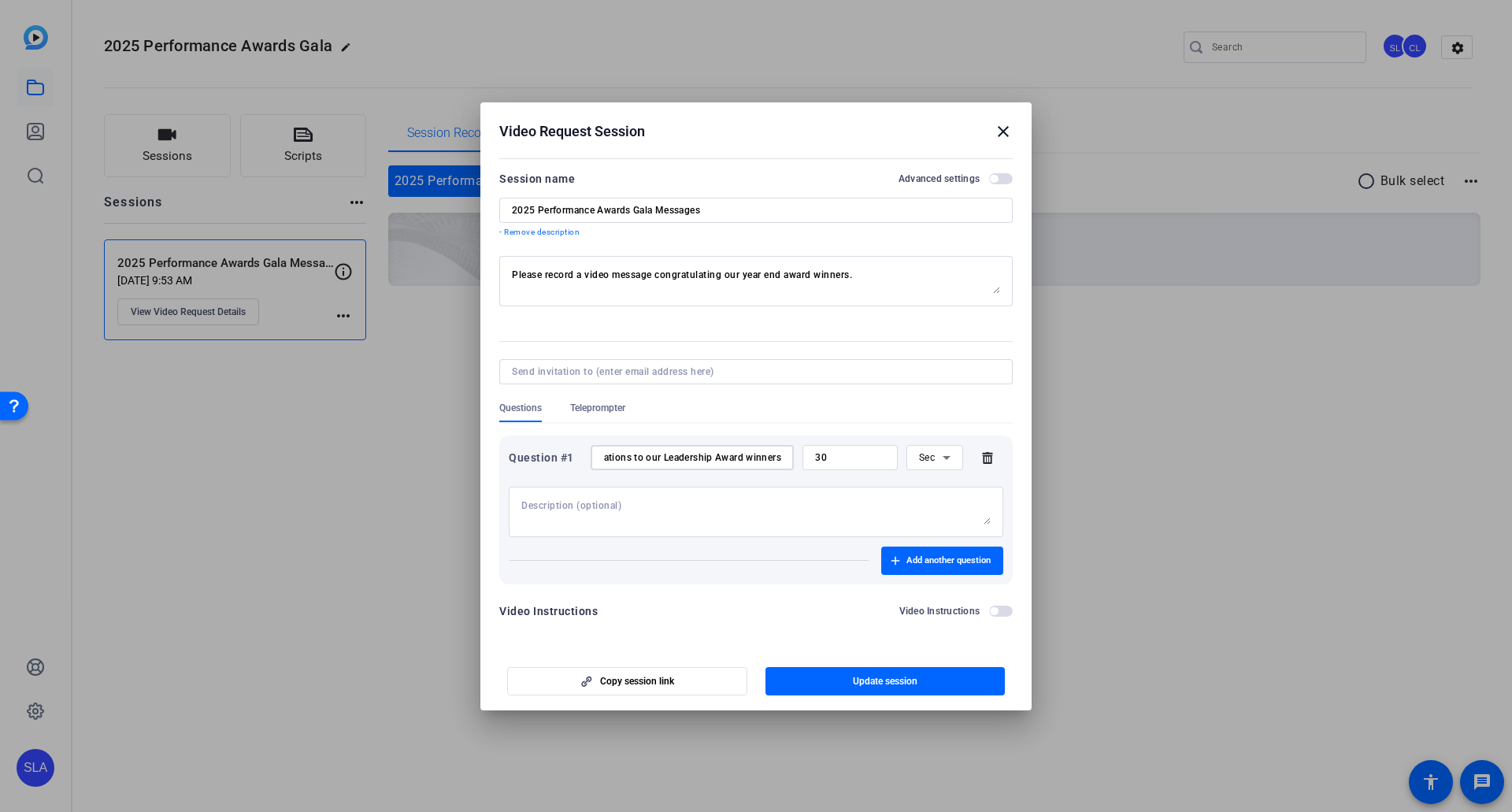
drag, startPoint x: 684, startPoint y: 455, endPoint x: 779, endPoint y: 456, distance: 95.0
click at [786, 448] on div "Message of congratulations to our Leadership Award winners" at bounding box center [692, 458] width 203 height 26
click at [752, 448] on input "Message of congratulations to our Leadership Award winners" at bounding box center [692, 458] width 178 height 13
click at [723, 448] on input "Message of congratulations to our Leadership Award winners" at bounding box center [692, 458] width 178 height 13
type input "Message of congratulations to our Leadership Model Award winners"
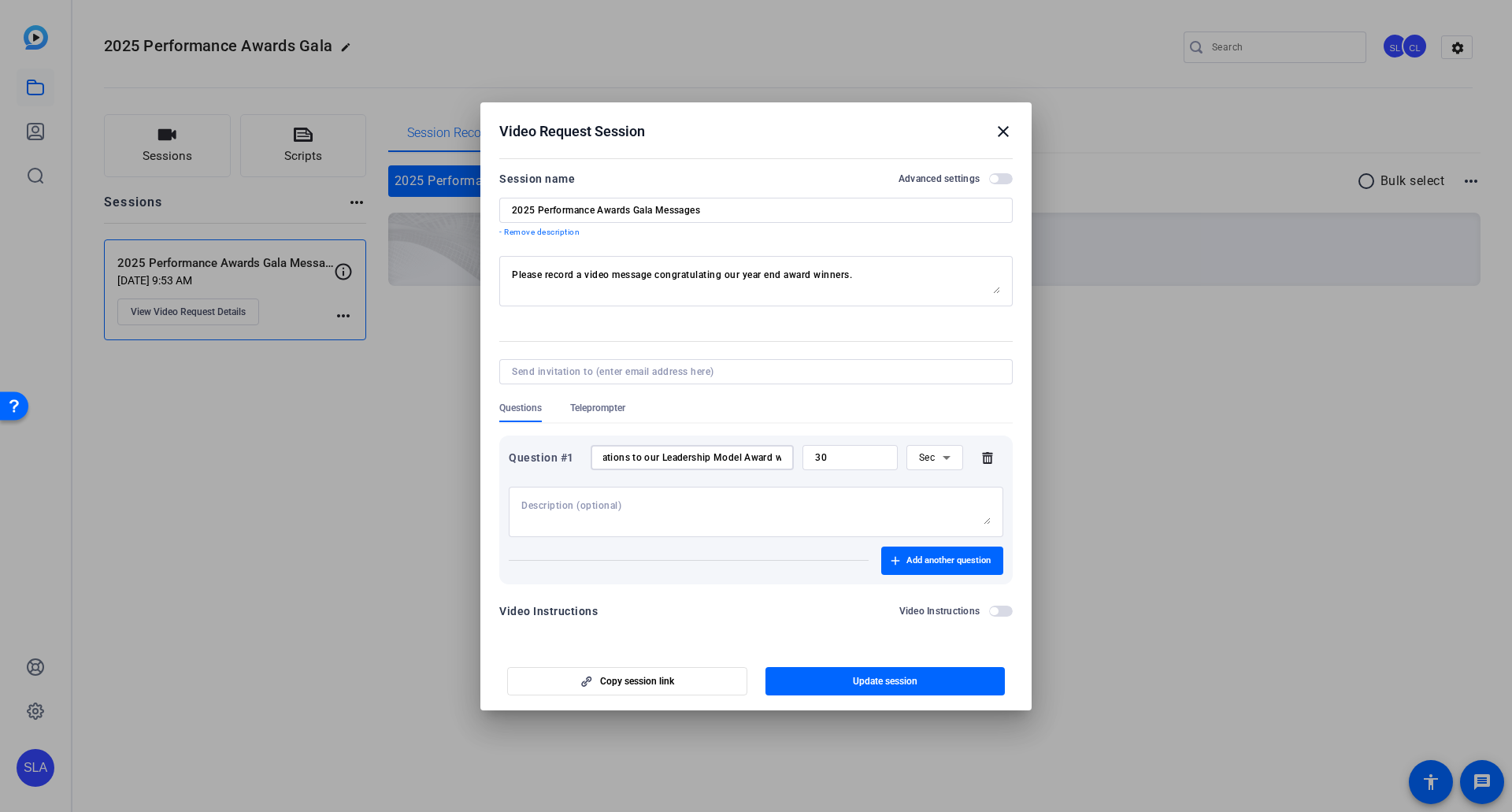
scroll to position [0, 0]
click at [757, 448] on textarea at bounding box center [756, 512] width 470 height 26
paste textarea "This award recognizes individuals who exude the Leadership Model behaviours and…"
drag, startPoint x: 555, startPoint y: 508, endPoint x: 743, endPoint y: 503, distance: 188.1
click at [743, 448] on textarea "This award recognizes individuals who exude the Leadership Model behaviours and…" at bounding box center [756, 512] width 470 height 26
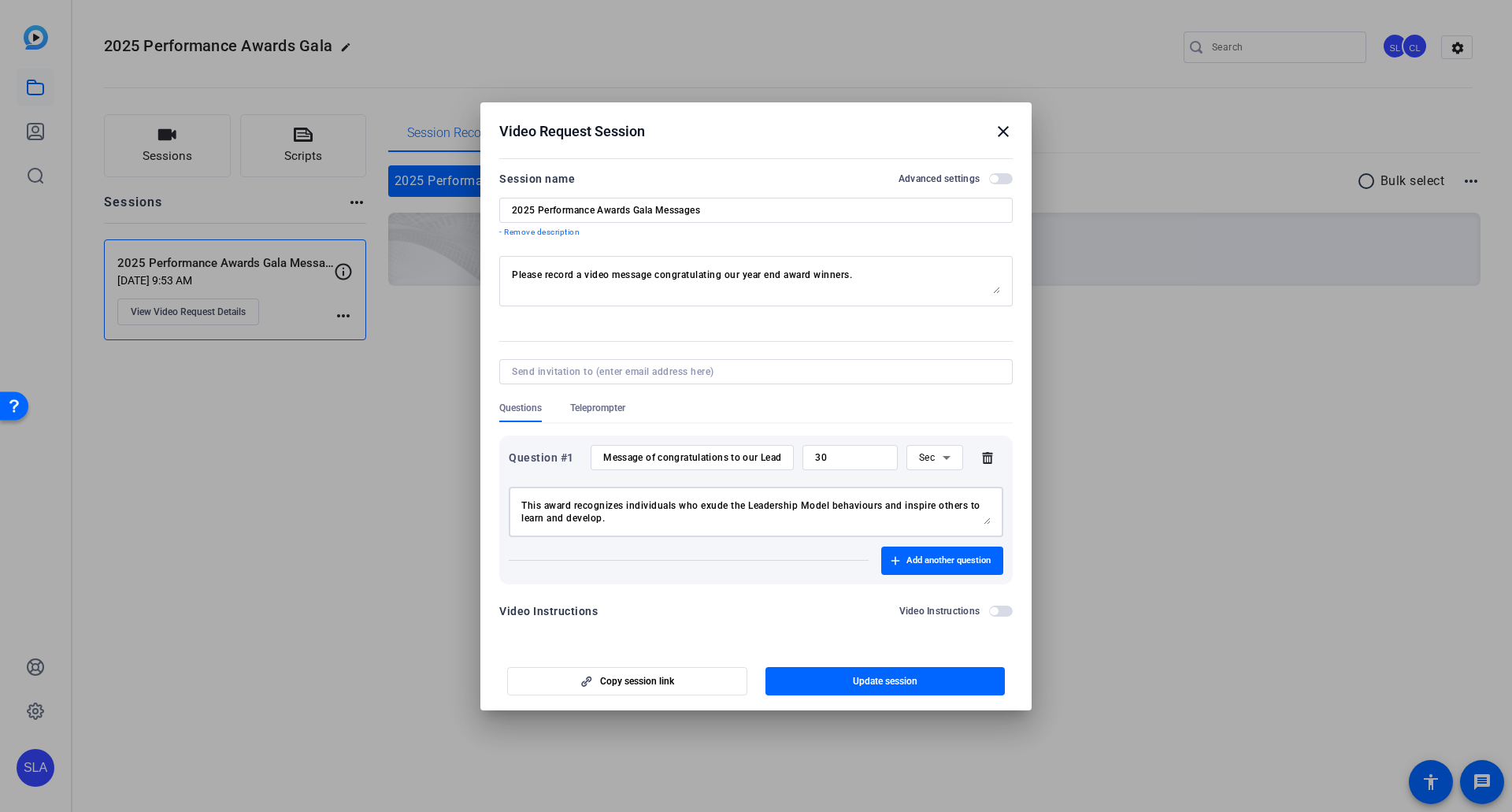
click at [743, 448] on textarea "This award recognizes individuals who exude the Leadership Model behaviours and…" at bounding box center [756, 512] width 470 height 26
drag, startPoint x: 673, startPoint y: 507, endPoint x: 821, endPoint y: 509, distance: 148.0
click at [821, 448] on textarea "This award recognizes individuals who exude the Leadership Model behaviours and…" at bounding box center [756, 512] width 470 height 26
click at [791, 448] on textarea "This award recognizes individuals who exude the Leadership Model behaviours and…" at bounding box center [756, 512] width 470 height 26
drag, startPoint x: 681, startPoint y: 514, endPoint x: 576, endPoint y: 516, distance: 105.0
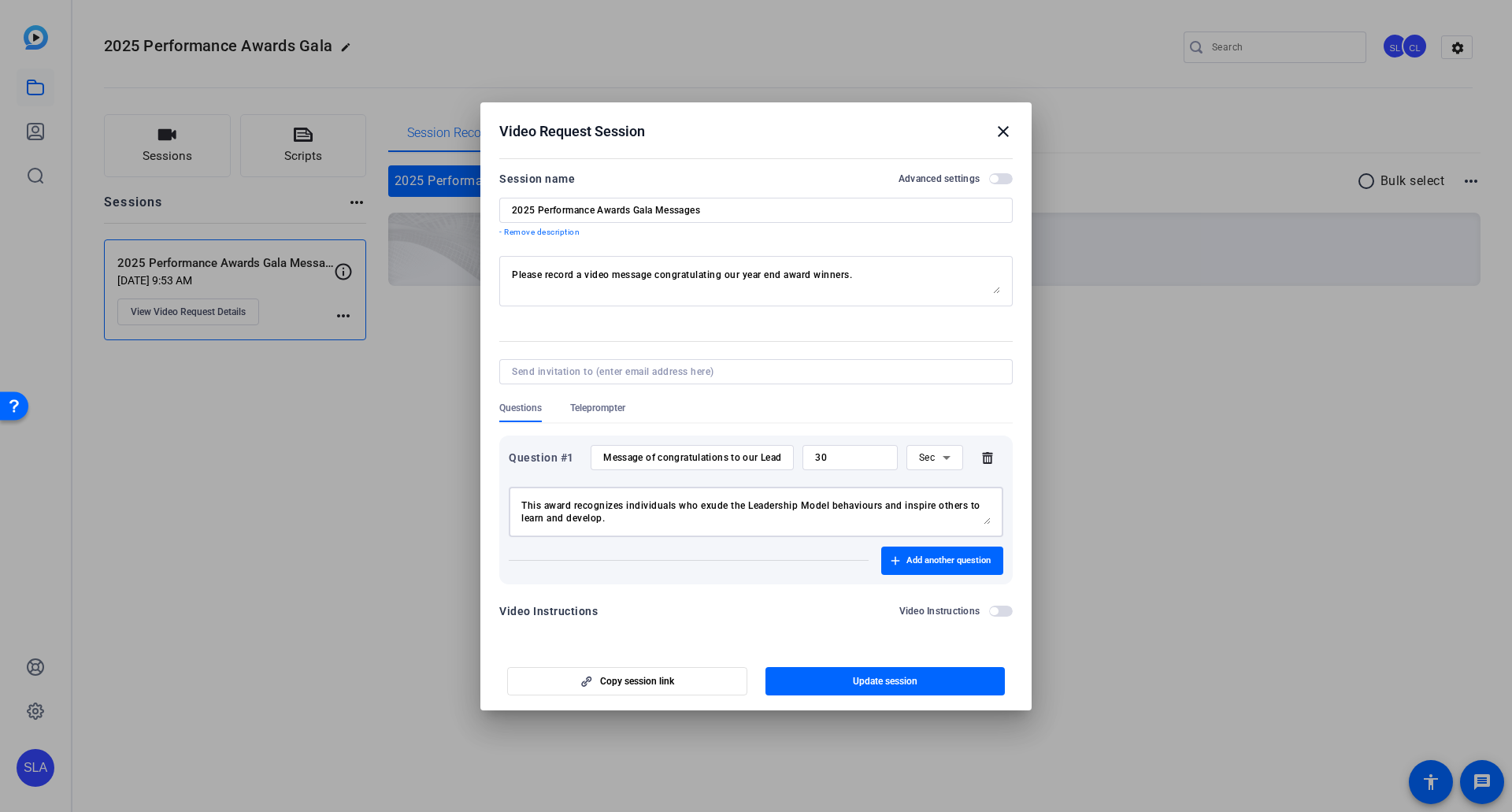
click at [576, 448] on textarea "This award recognizes individuals who exude the Leadership Model behaviours and…" at bounding box center [756, 512] width 470 height 26
click at [594, 448] on textarea "This award recognizes individuals who exude the Leadership Model behaviours and…" at bounding box center [756, 512] width 470 height 26
type textarea "This award recognizes individuals who exude the Leadership Model behaviours and…"
click at [727, 212] on input "2025 Performance Awards Gala Messages" at bounding box center [756, 211] width 488 height 13
drag, startPoint x: 660, startPoint y: 212, endPoint x: 799, endPoint y: 214, distance: 139.0
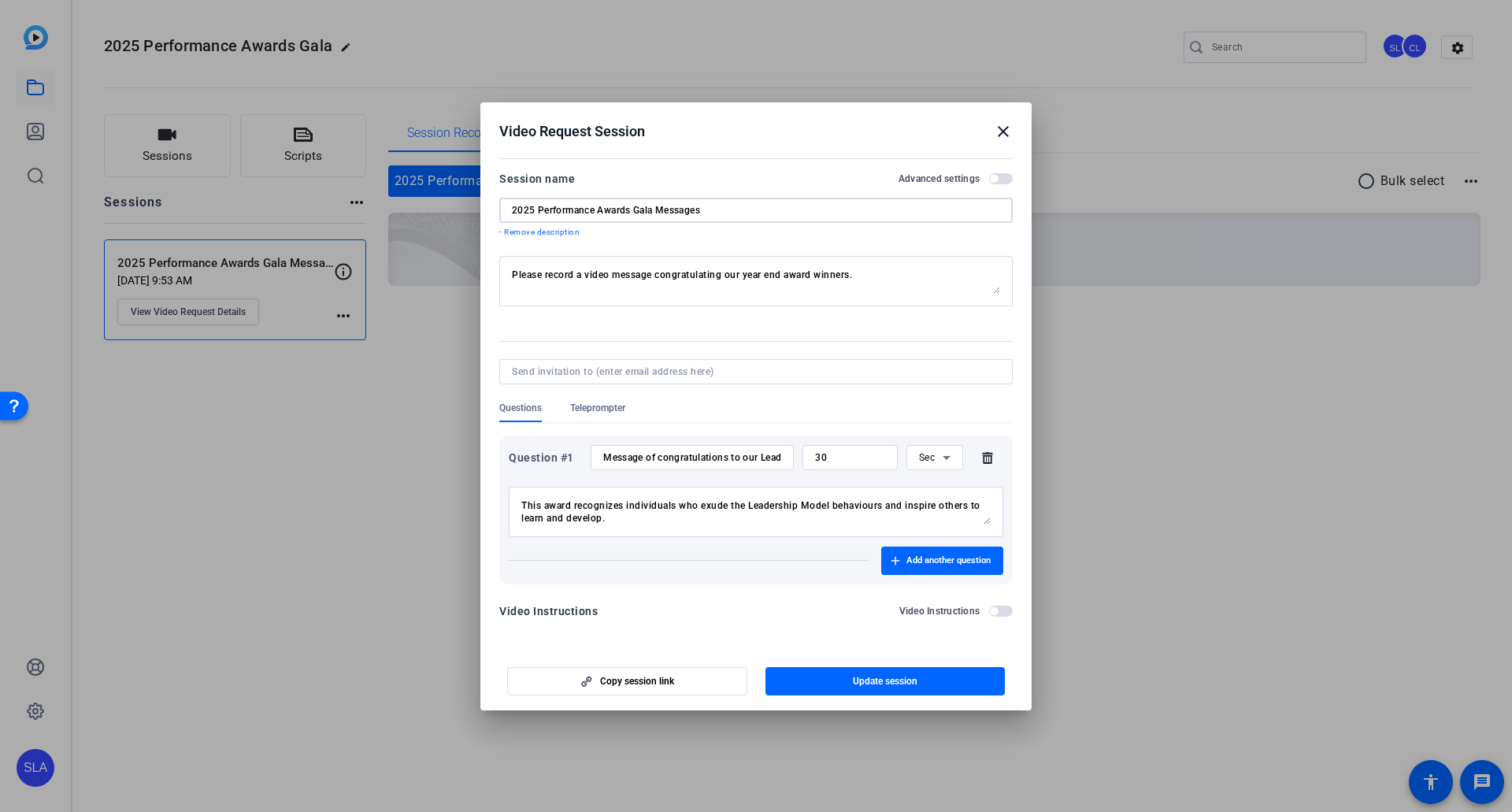
click at [799, 214] on input "2025 Performance Awards Gala Messages" at bounding box center [756, 211] width 488 height 13
drag, startPoint x: 588, startPoint y: 272, endPoint x: 821, endPoint y: 285, distance: 233.4
click at [821, 285] on textarea "Please record a video message congratulating our year end award winners." at bounding box center [756, 281] width 488 height 26
drag, startPoint x: 887, startPoint y: 276, endPoint x: 729, endPoint y: 276, distance: 158.0
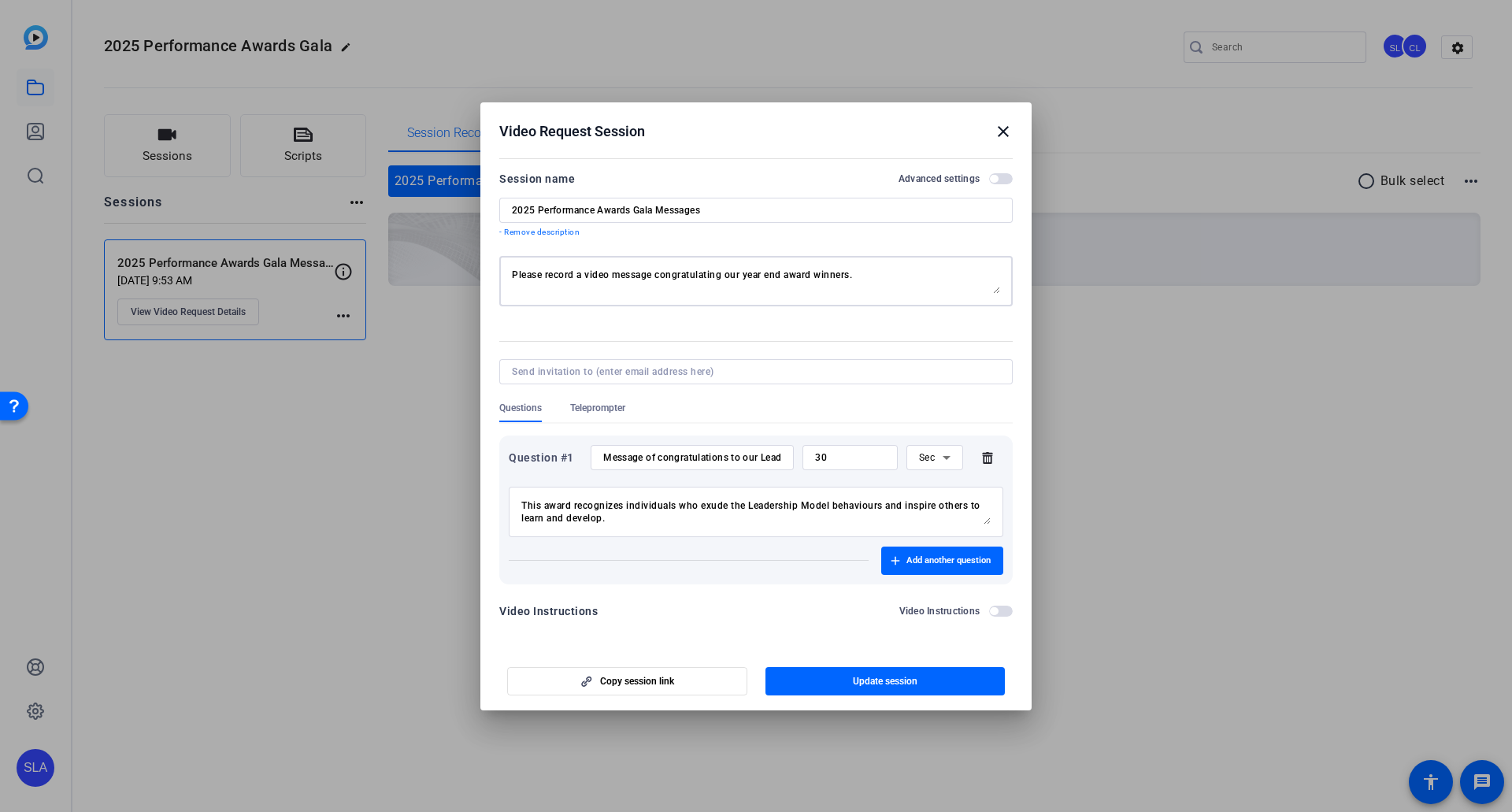
click at [729, 276] on textarea "Please record a video message congratulating our year end award winners." at bounding box center [756, 281] width 488 height 26
click at [611, 448] on input "Message of congratulations to our Leadership Model Award winners" at bounding box center [692, 458] width 178 height 13
drag, startPoint x: 734, startPoint y: 459, endPoint x: 952, endPoint y: 463, distance: 218.0
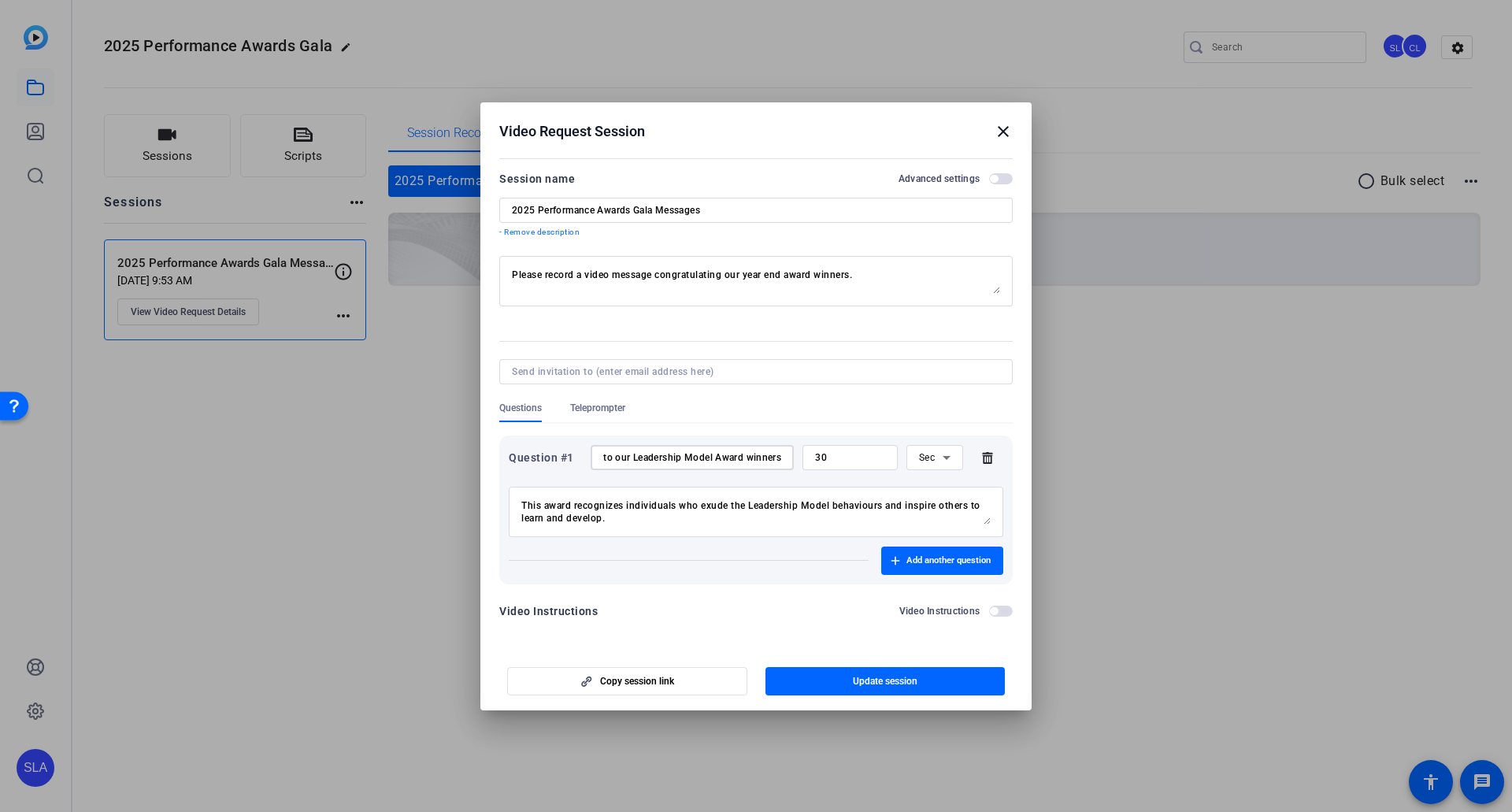
click at [952, 448] on div "Question #1 Message of congratulations to our Leadership Model Award winners 30…" at bounding box center [756, 458] width 495 height 26
click at [755, 448] on input "Message of congratulations" at bounding box center [692, 458] width 178 height 13
type input "Message of congratulations"
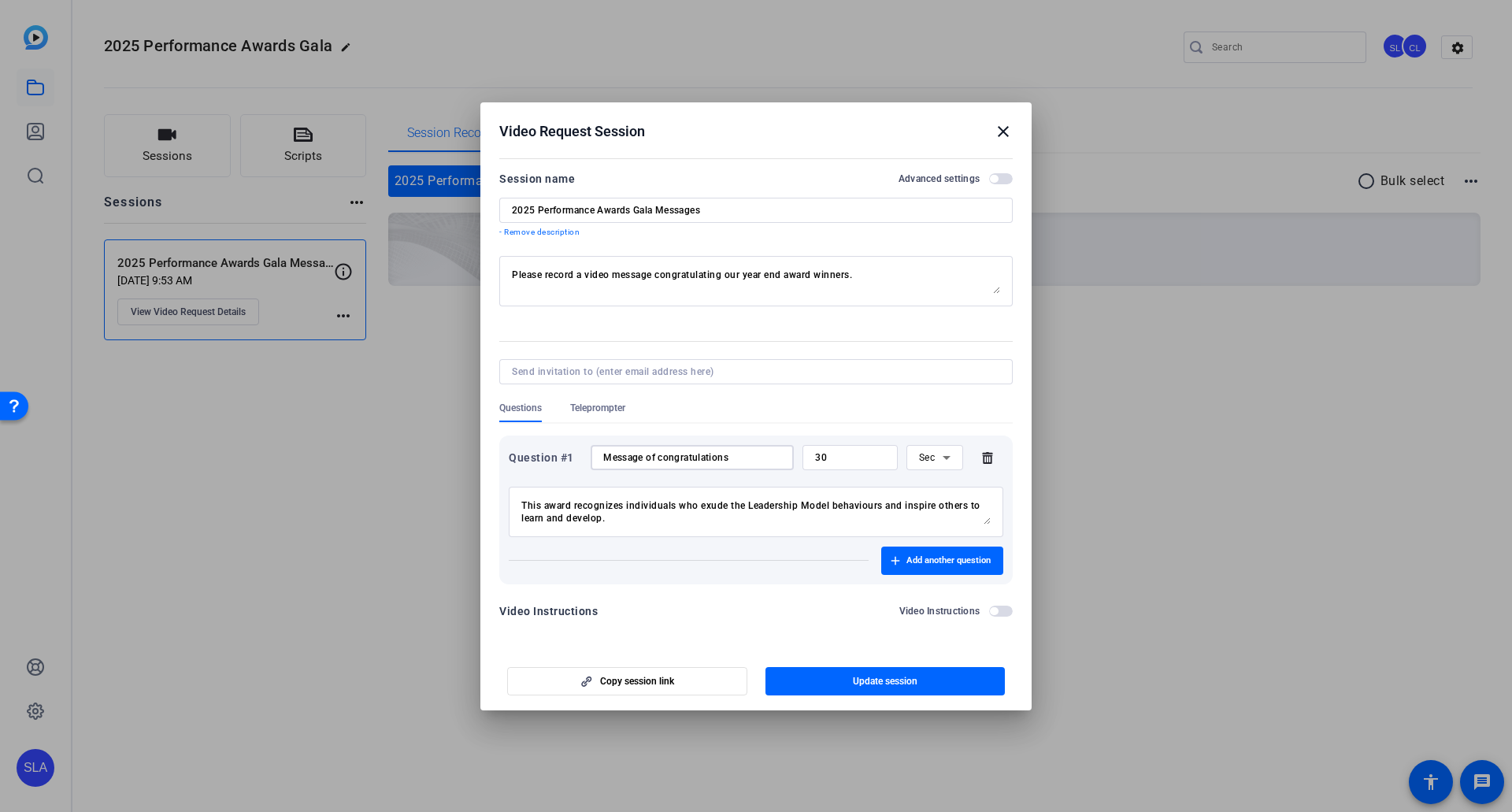
click at [530, 448] on textarea "This award recognizes individuals who exude the Leadership Model behaviours and…" at bounding box center [756, 512] width 470 height 26
click at [529, 448] on textarea "This award recognizes individuals who exude the Leadership Model behaviours and…" at bounding box center [756, 512] width 470 height 26
click at [746, 275] on textarea "Please record a video message congratulating our year end award winners." at bounding box center [756, 281] width 488 height 26
type textarea "Please record a video message congratulating our year end Leadership Model Awar…"
drag, startPoint x: 549, startPoint y: 205, endPoint x: 724, endPoint y: 206, distance: 175.0
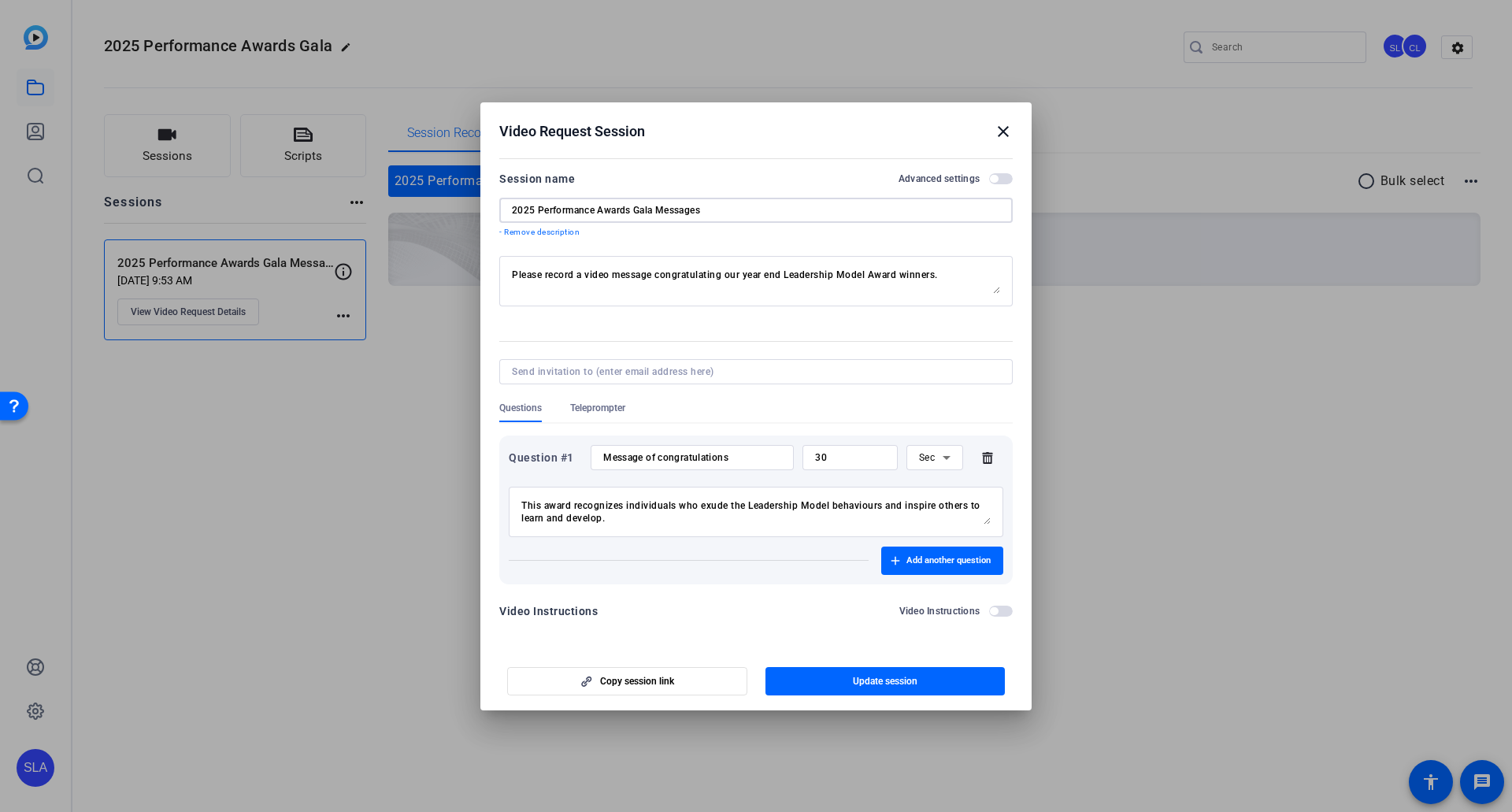
click at [724, 206] on input "2025 Performance Awards Gala Messages" at bounding box center [756, 211] width 488 height 13
click at [718, 207] on input "2025 Performance Awards Gala Messages" at bounding box center [756, 211] width 488 height 13
drag, startPoint x: 538, startPoint y: 208, endPoint x: 815, endPoint y: 210, distance: 277.0
click at [815, 210] on input "2025 Performance Awards Gala Message" at bounding box center [756, 211] width 488 height 13
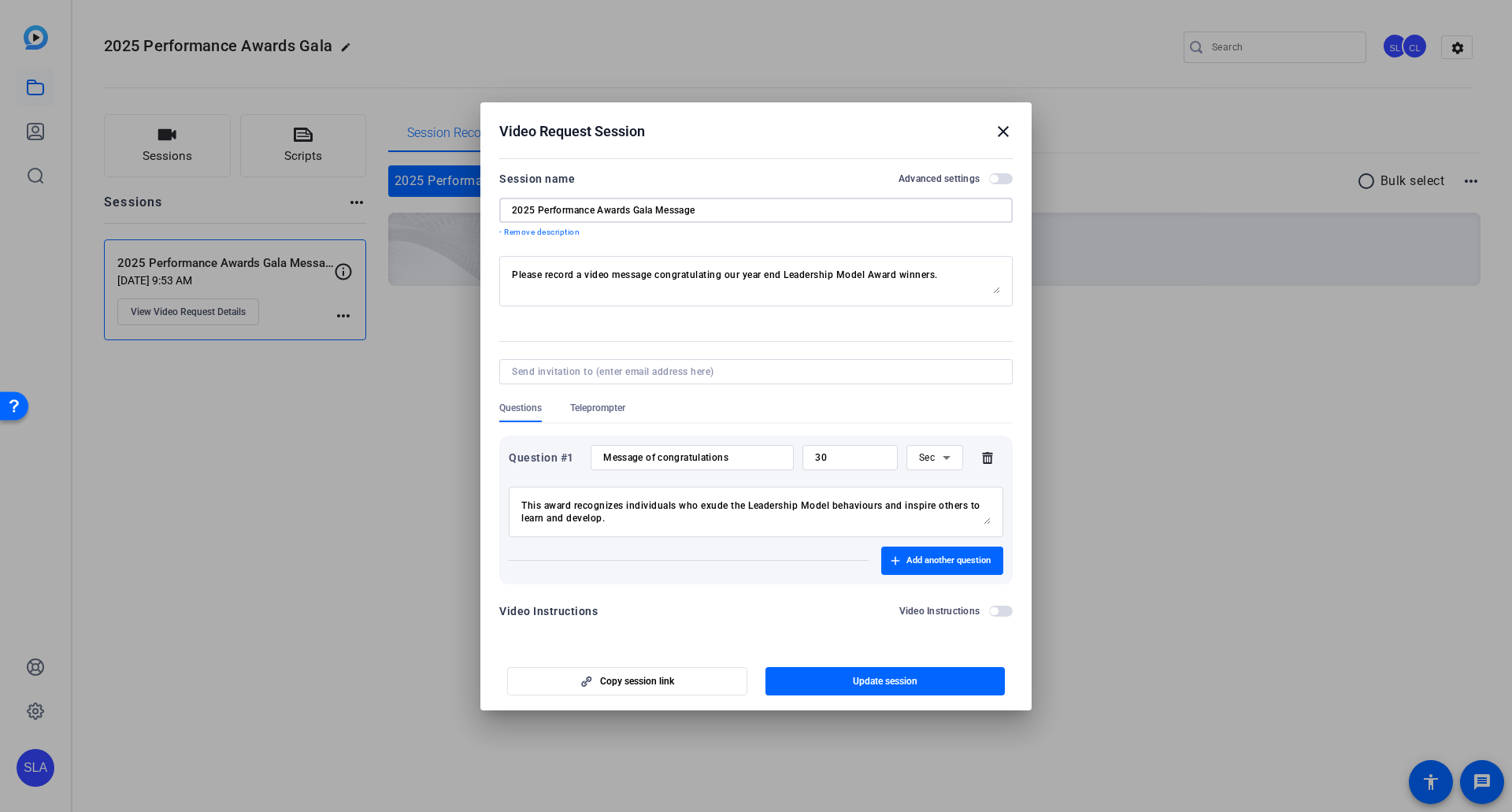
click at [815, 210] on input "2025 Performance Awards Gala Message" at bounding box center [756, 211] width 488 height 13
type input "2025 Performance Awards Gala Message"
click at [978, 183] on span "button" at bounding box center [1001, 179] width 24 height 11
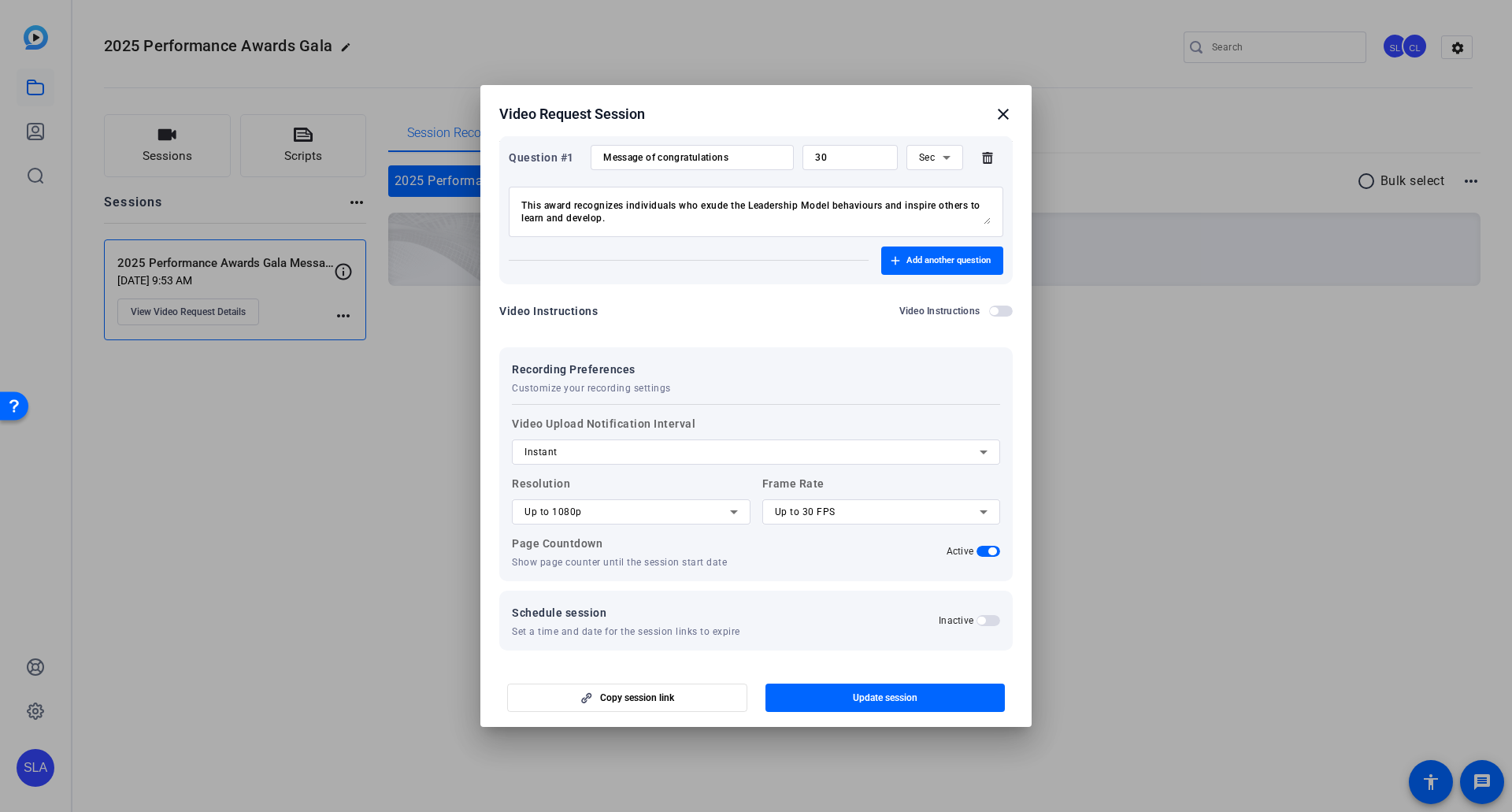
scroll to position [287, 0]
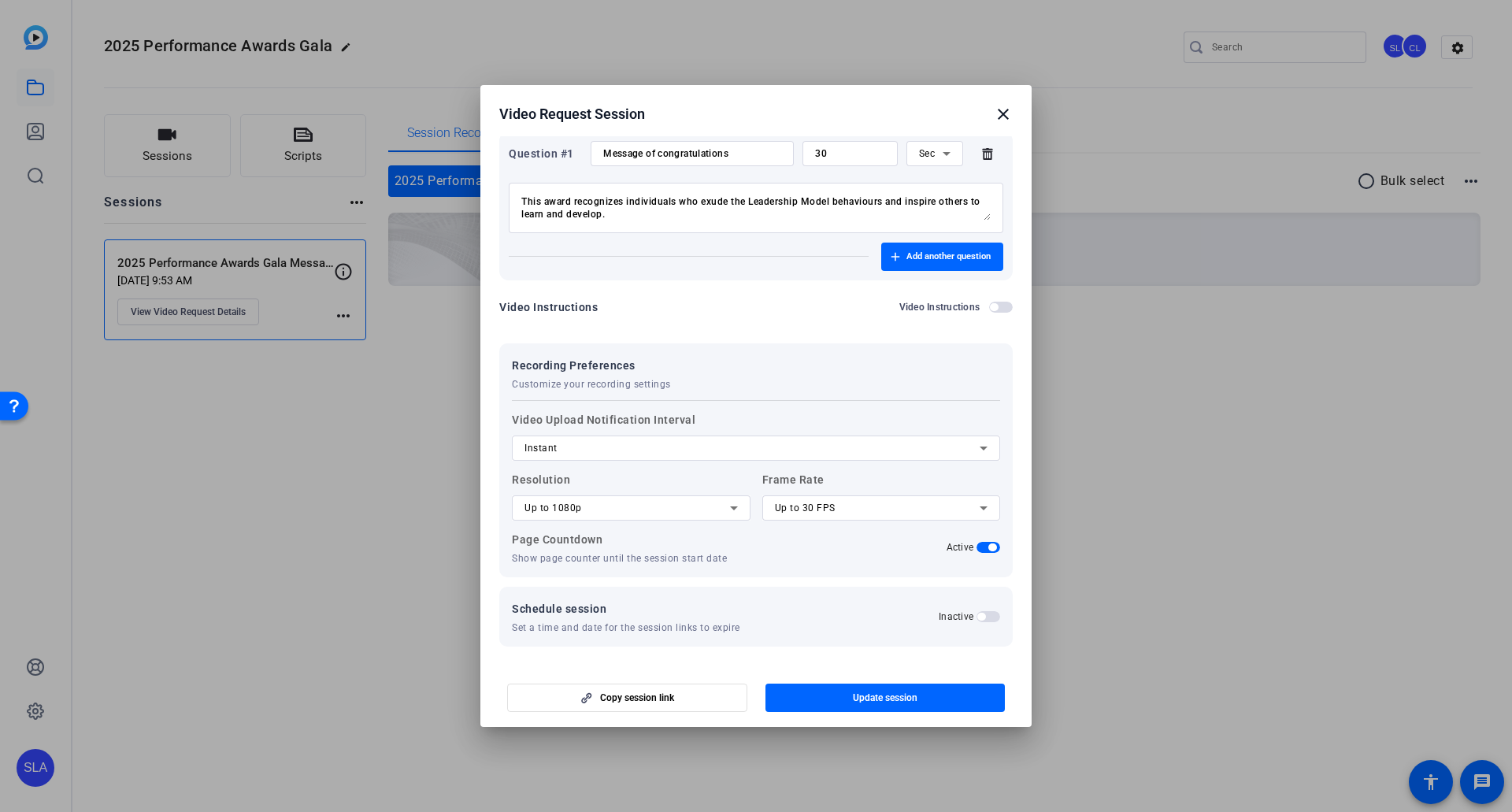
click at [977, 448] on span "button" at bounding box center [981, 616] width 8 height 8
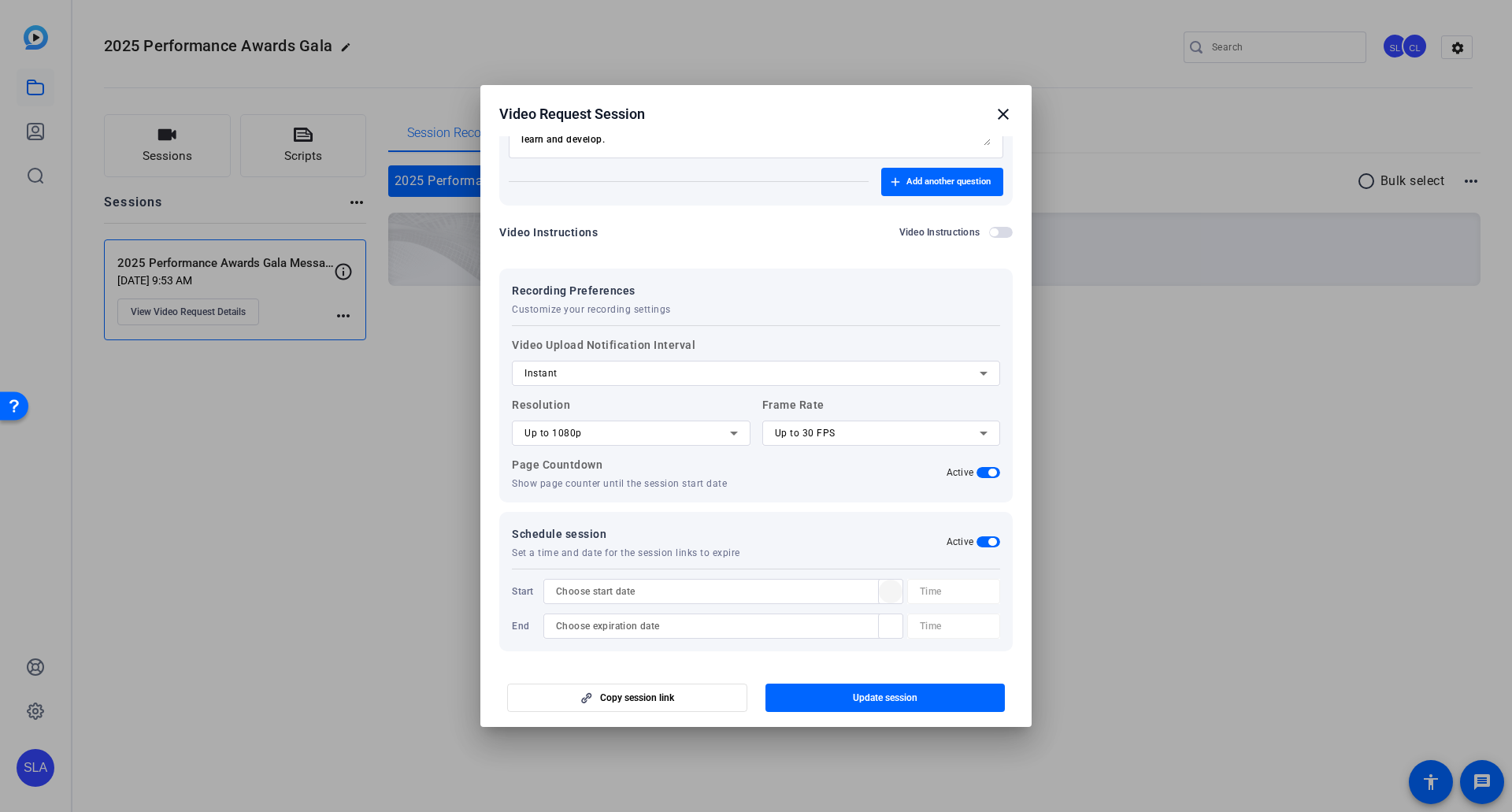
scroll to position [366, 0]
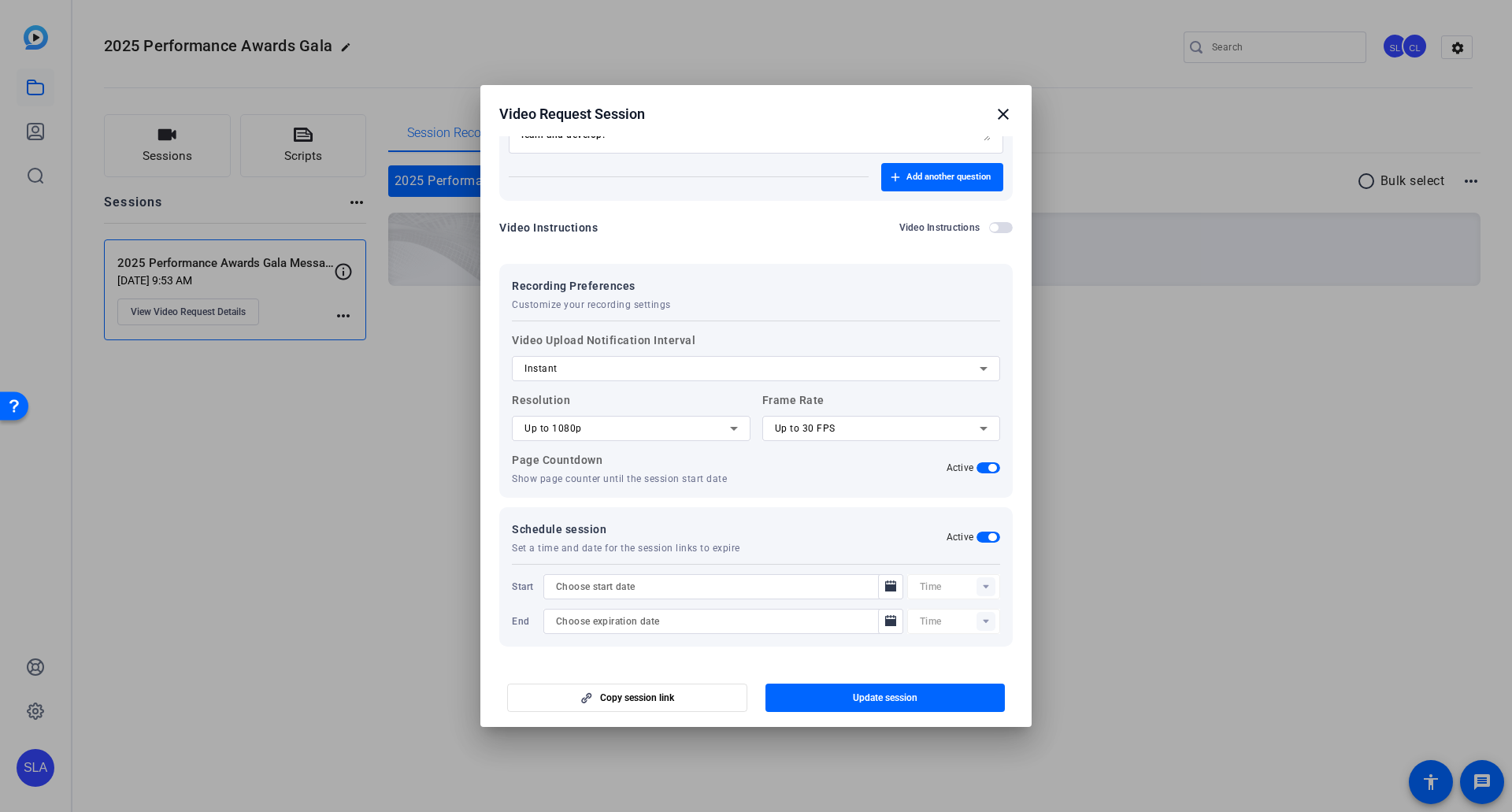
click at [977, 448] on span "button" at bounding box center [989, 537] width 24 height 11
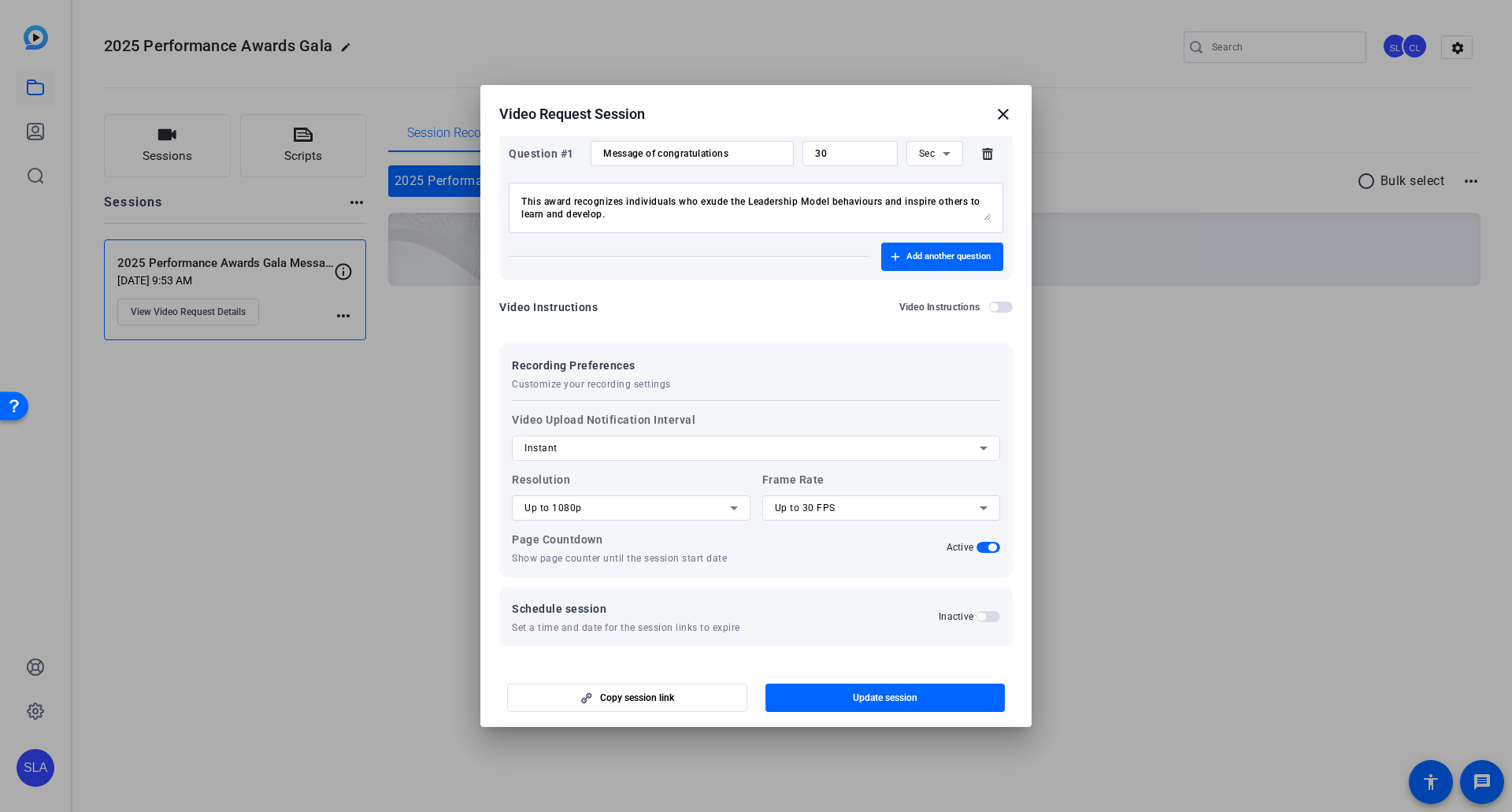
scroll to position [287, 0]
click at [865, 448] on span "Update session" at bounding box center [885, 698] width 65 height 13
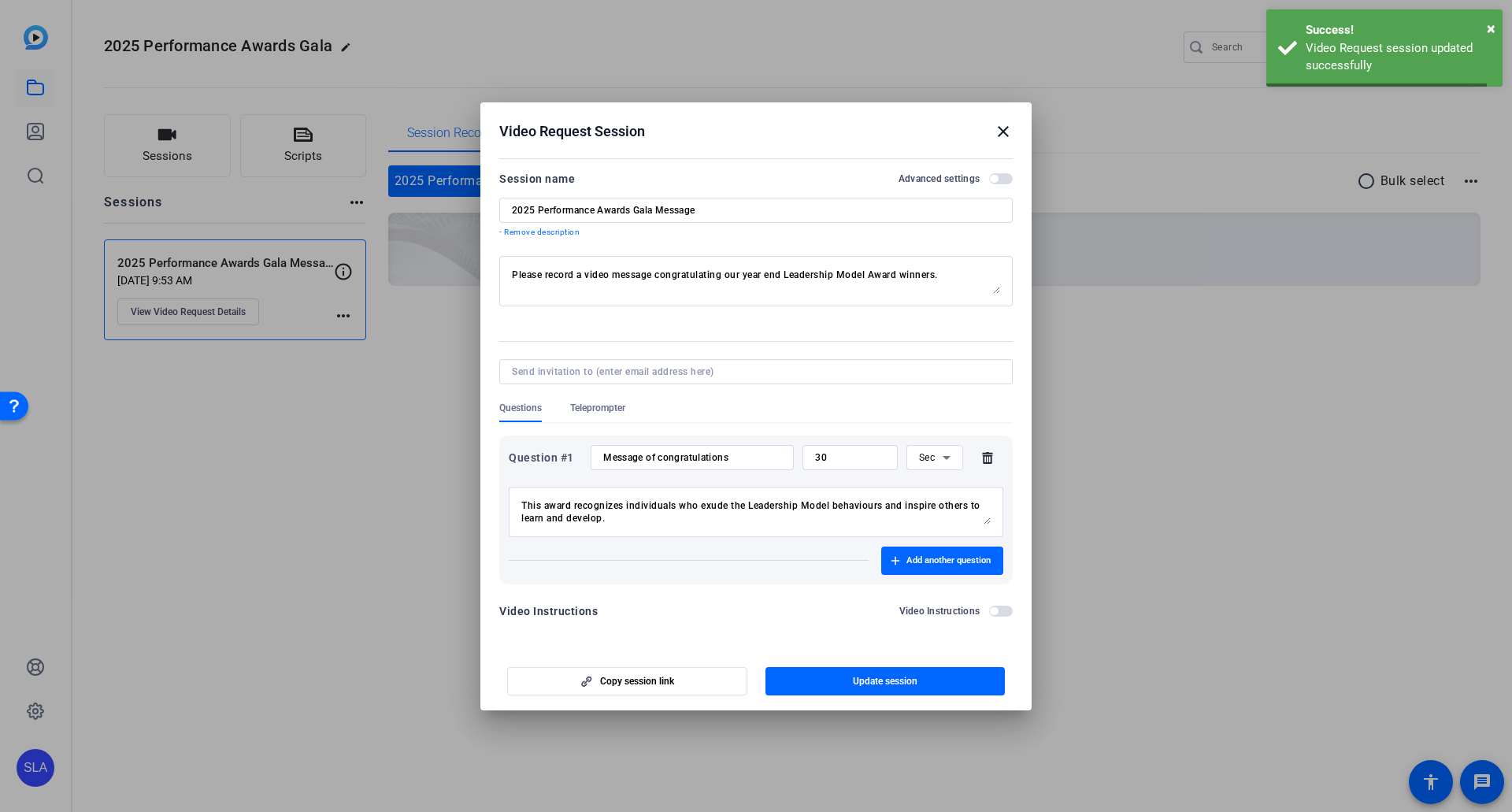
scroll to position [0, 0]
click at [978, 26] on span "×" at bounding box center [1491, 28] width 8 height 19
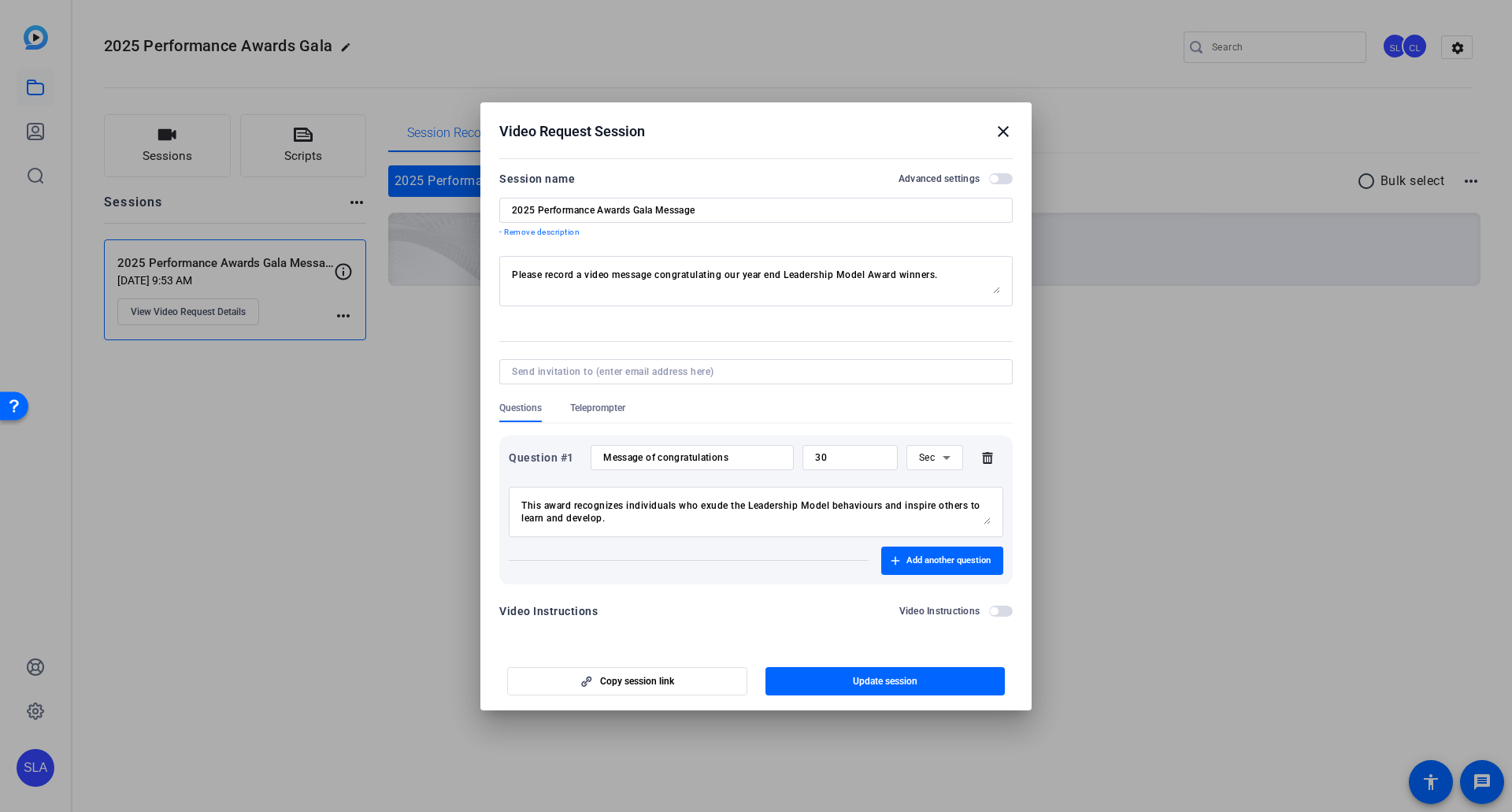
click at [978, 135] on mat-icon "close" at bounding box center [1003, 131] width 19 height 19
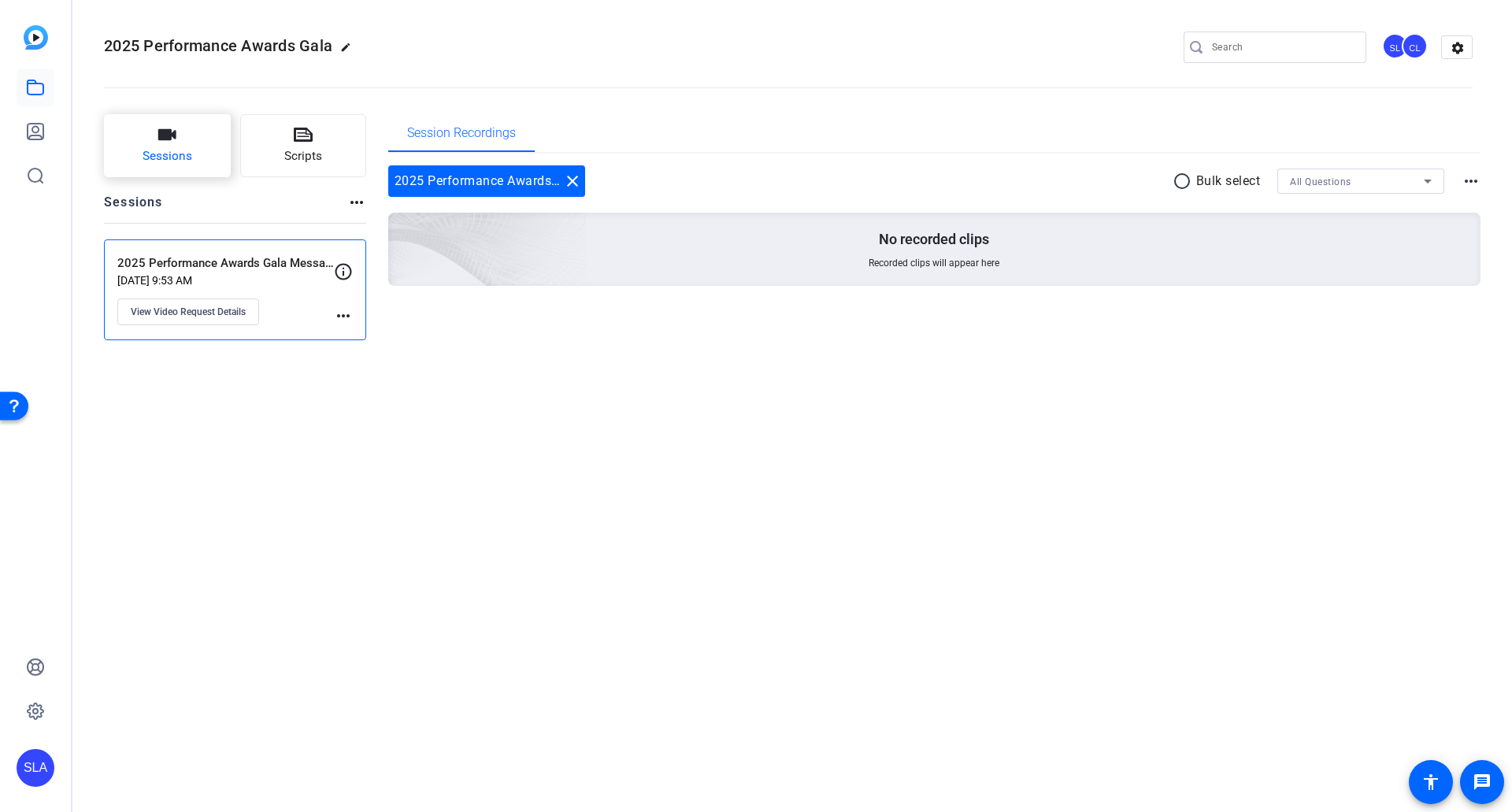
click at [169, 160] on span "Sessions" at bounding box center [168, 157] width 49 height 18
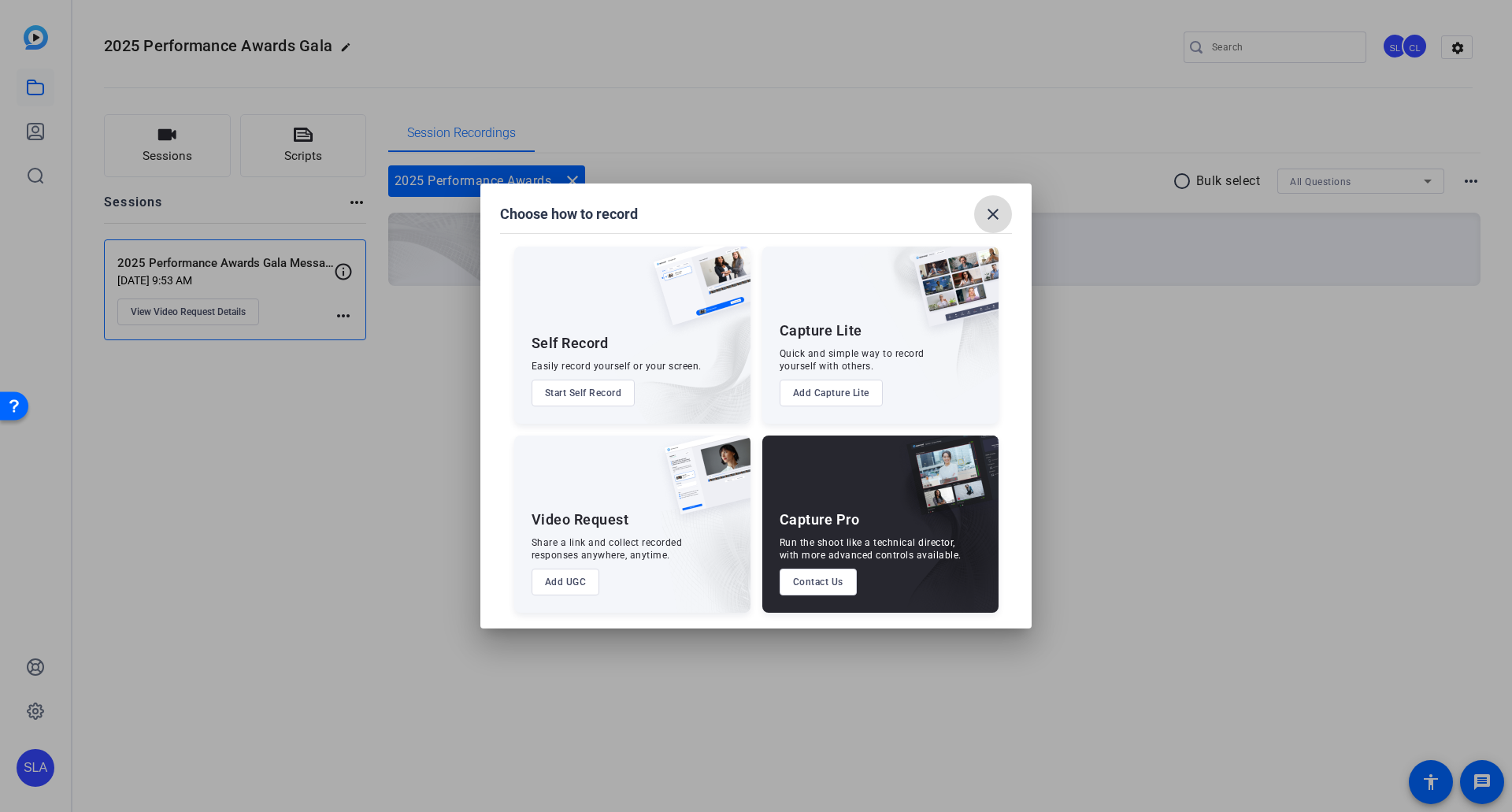
click at [978, 214] on mat-icon "close" at bounding box center [993, 214] width 19 height 19
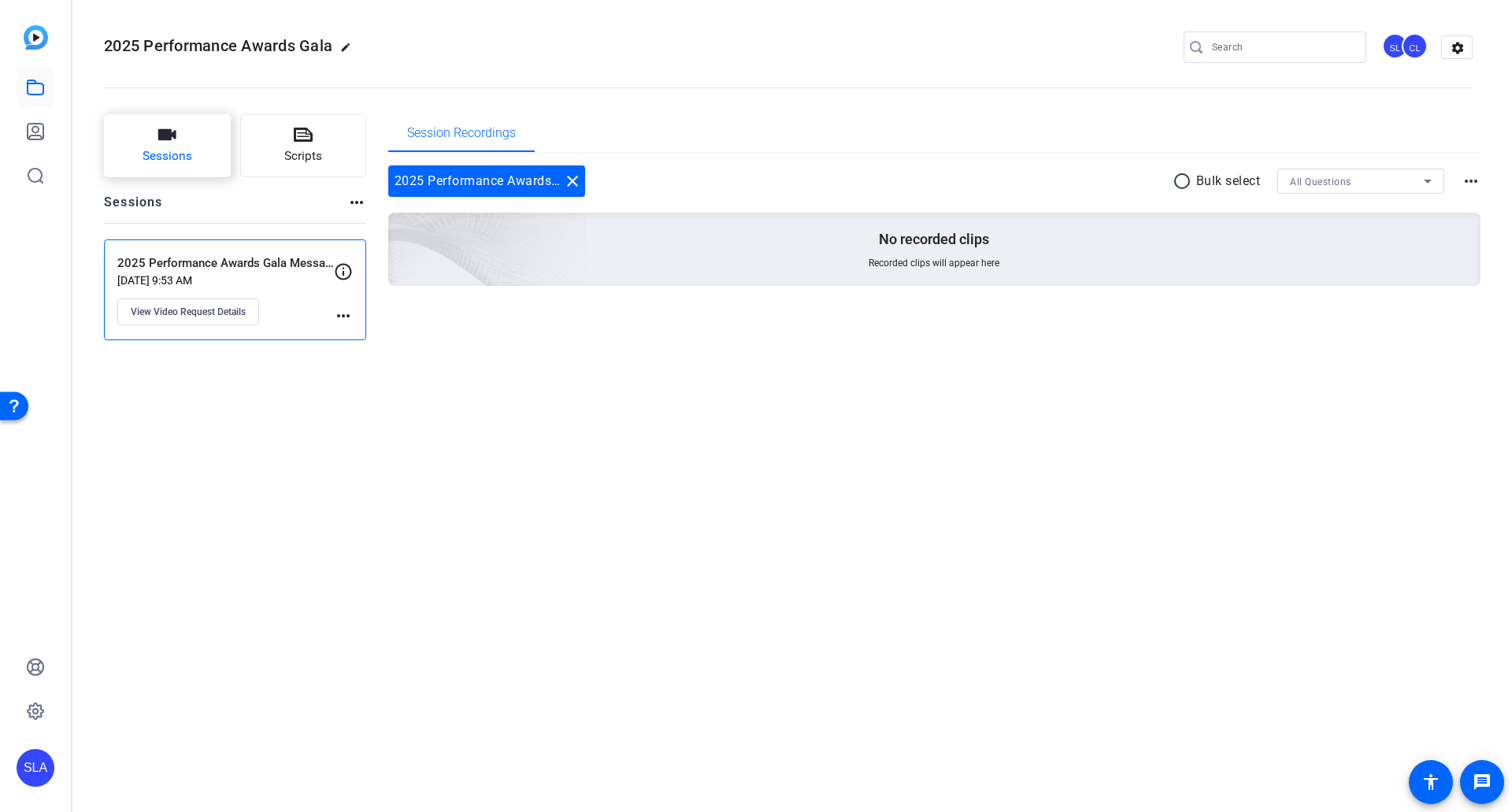
click at [162, 144] on icon "button" at bounding box center [167, 135] width 19 height 19
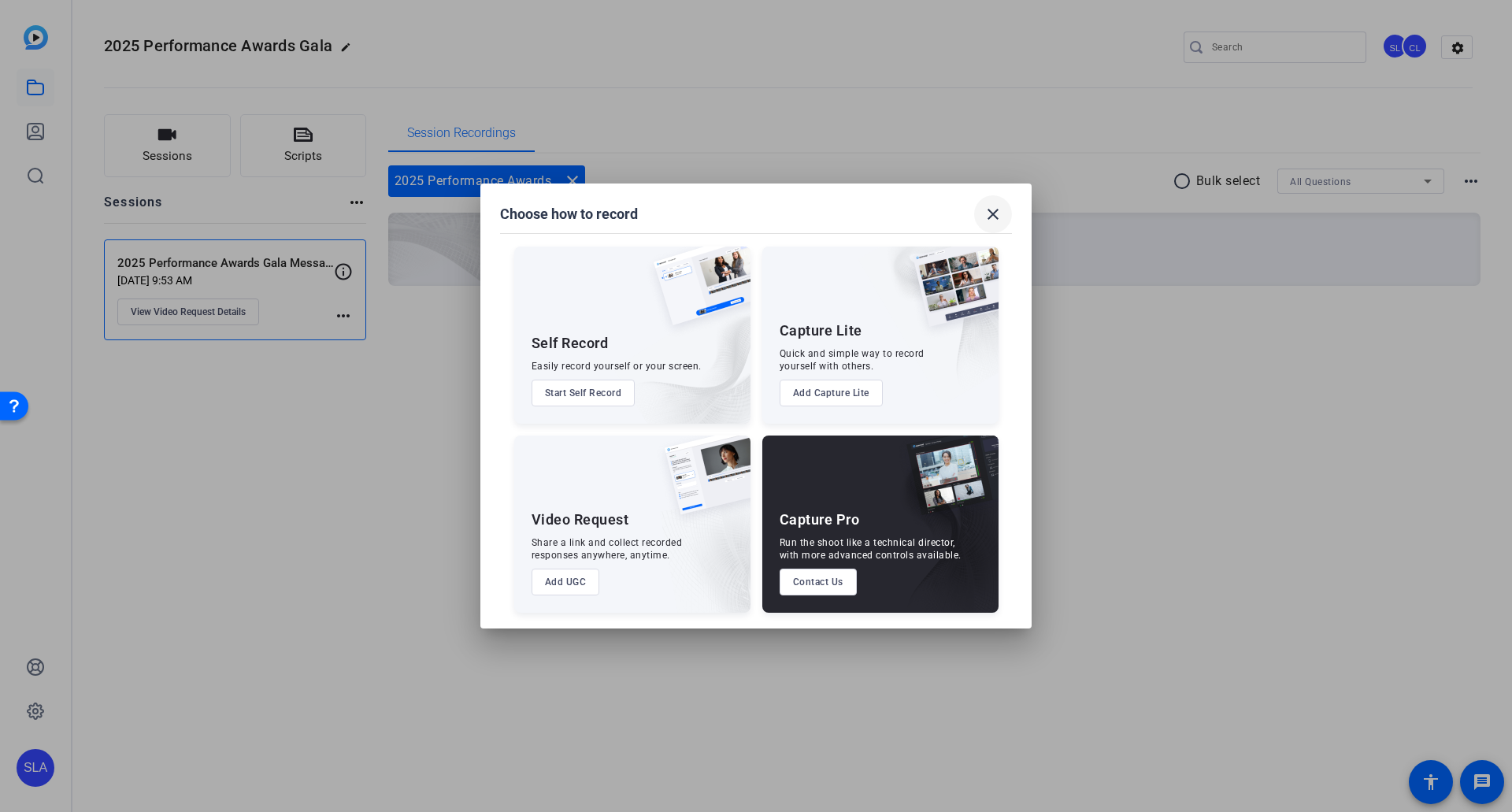
click at [978, 209] on mat-icon "close" at bounding box center [993, 214] width 19 height 19
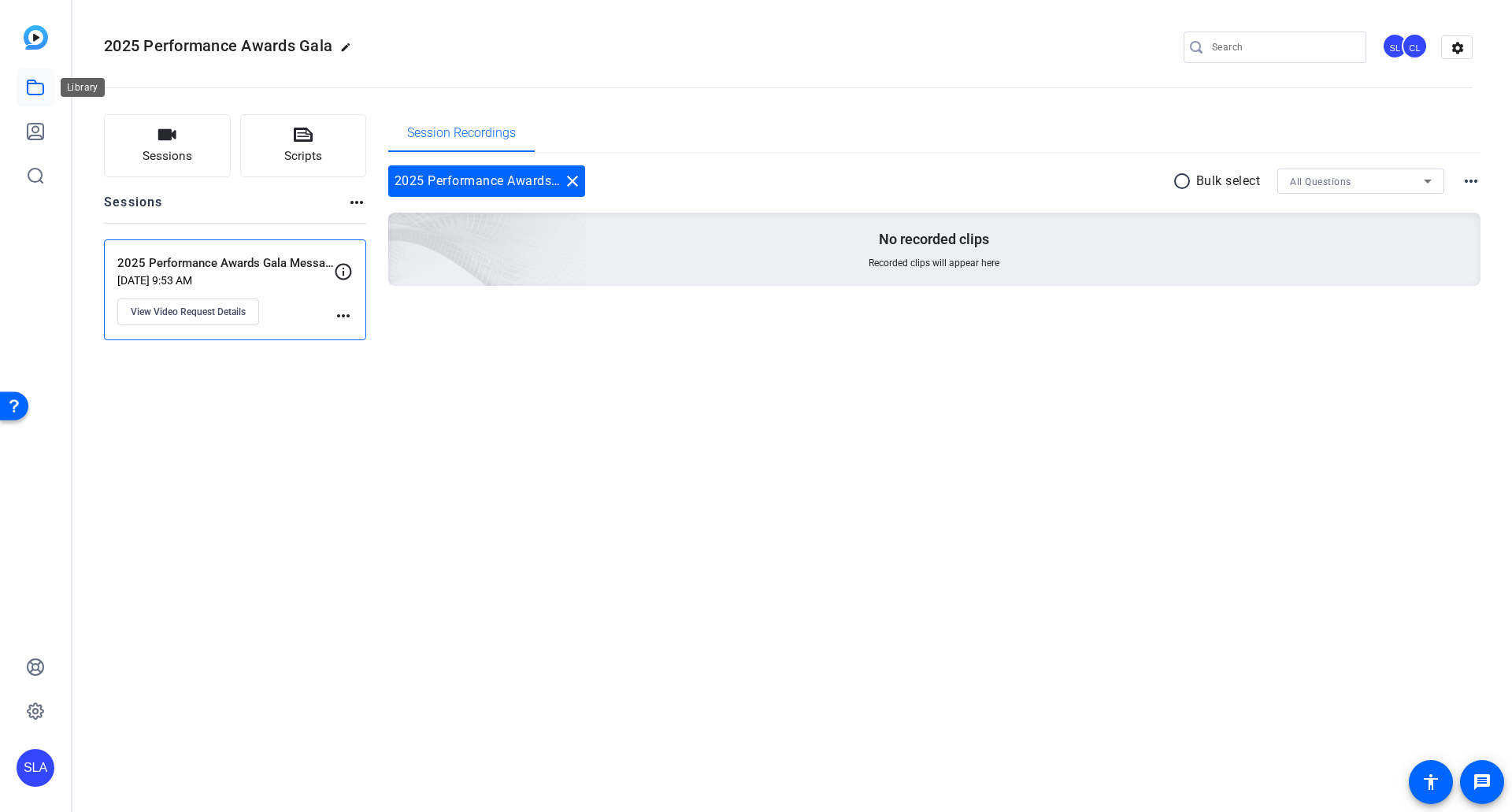
click at [34, 94] on icon at bounding box center [35, 87] width 16 height 14
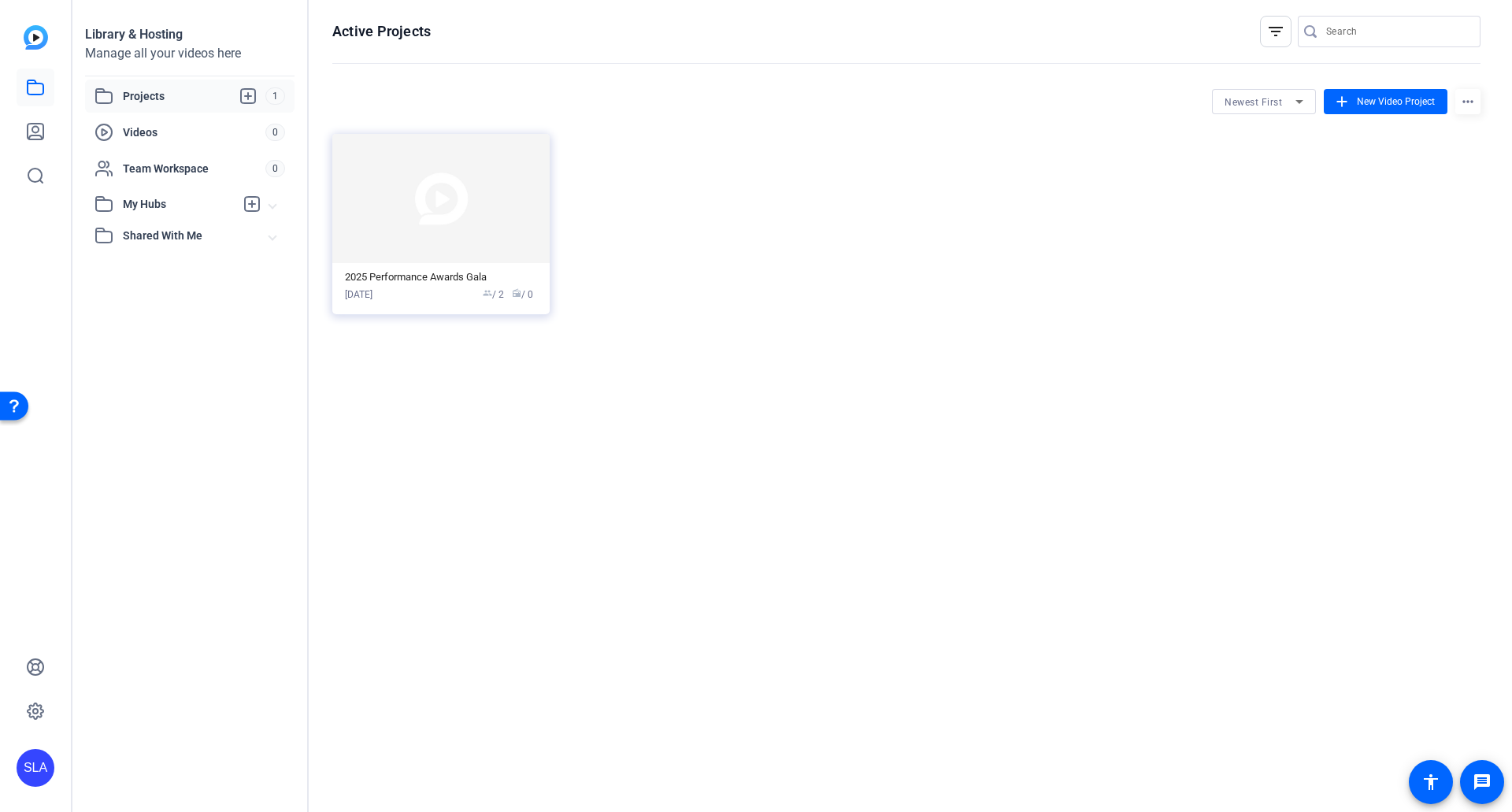
click at [147, 101] on span "Projects" at bounding box center [194, 96] width 143 height 19
click at [459, 214] on img at bounding box center [441, 198] width 217 height 129
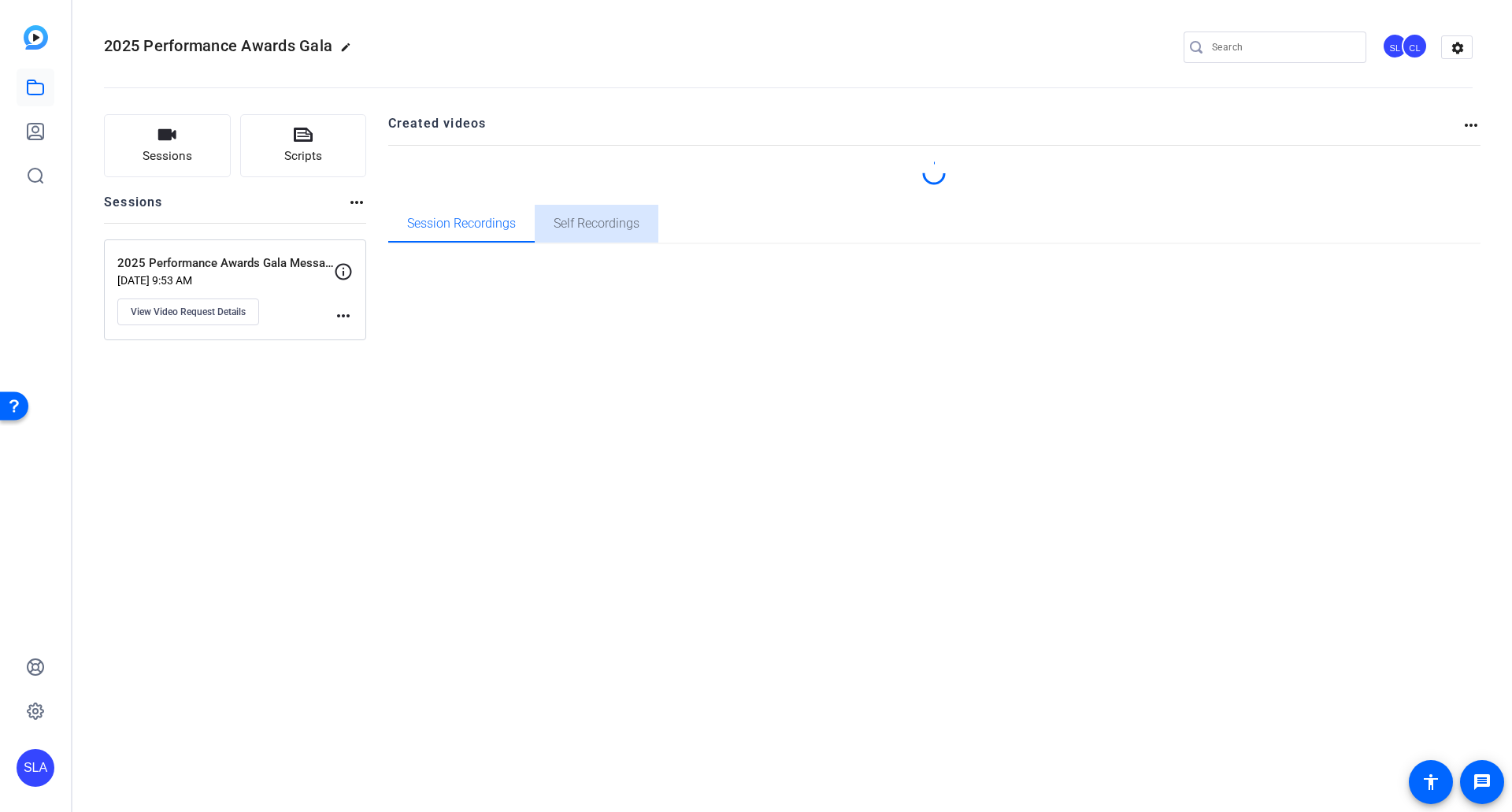
click at [593, 233] on span "Self Recordings" at bounding box center [597, 223] width 86 height 38
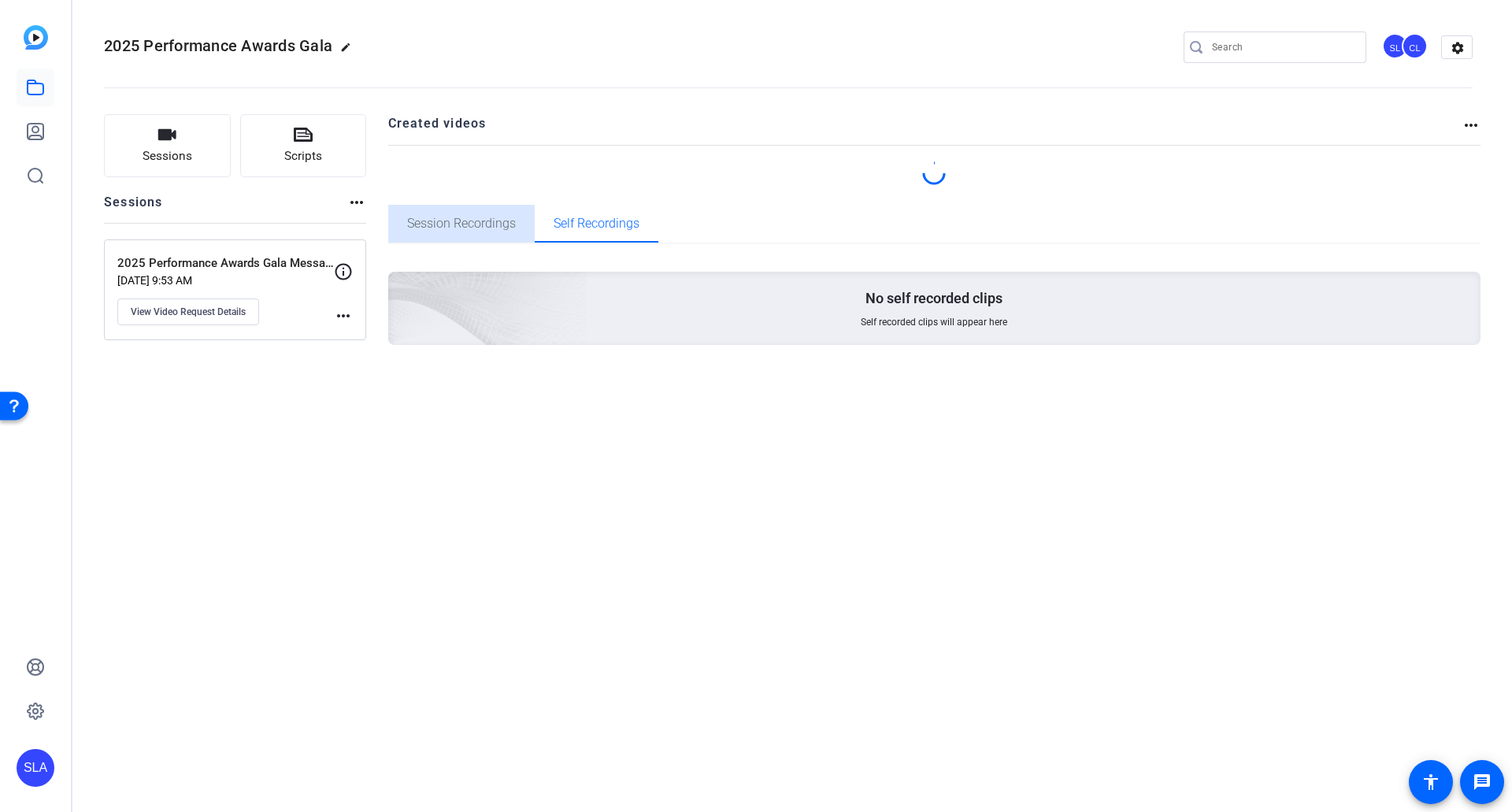
click at [465, 234] on span "Session Recordings" at bounding box center [462, 223] width 109 height 38
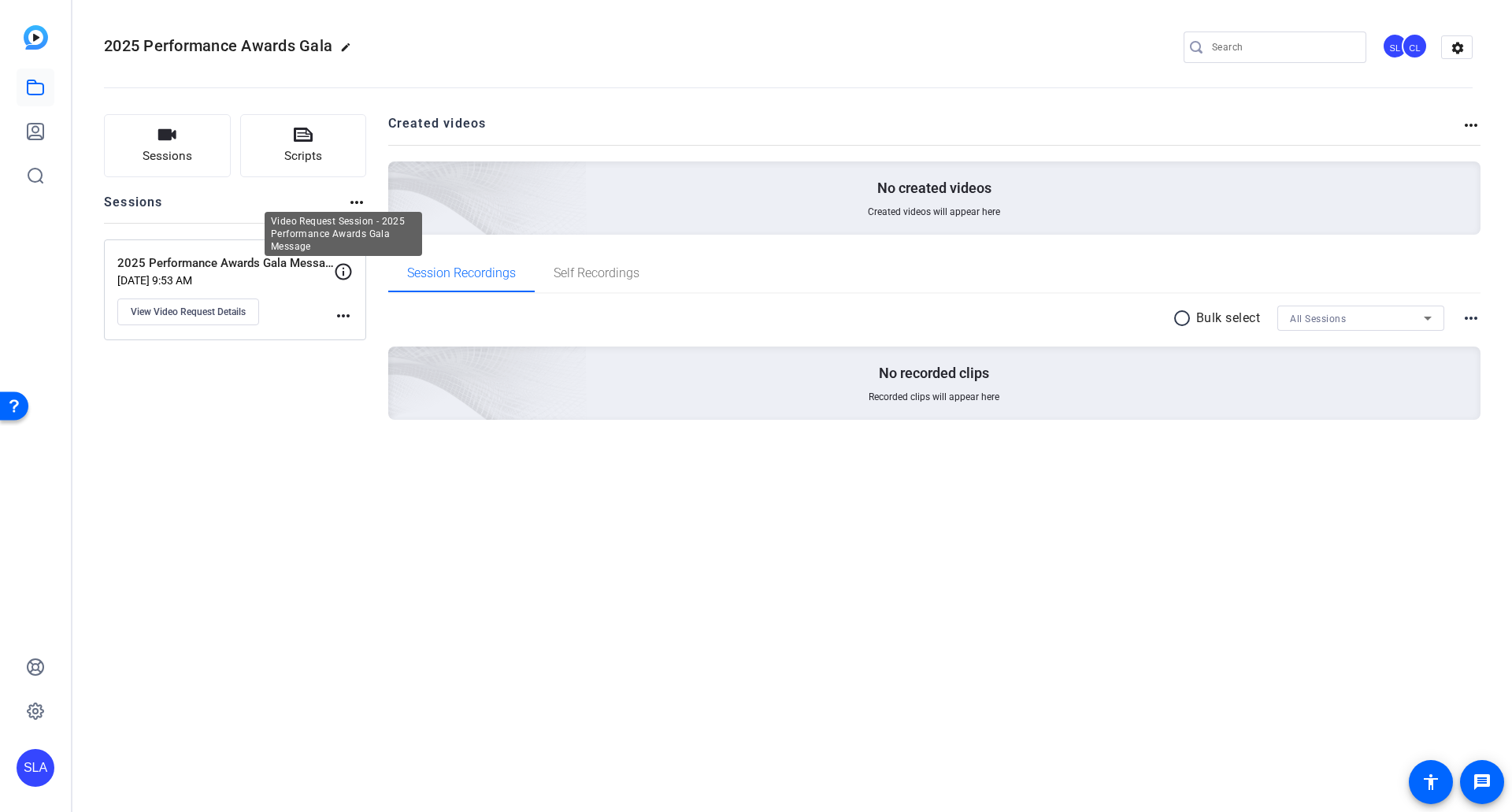
click at [342, 274] on icon at bounding box center [343, 271] width 19 height 19
click at [277, 264] on p "2025 Performance Awards Gala Message" at bounding box center [225, 264] width 217 height 18
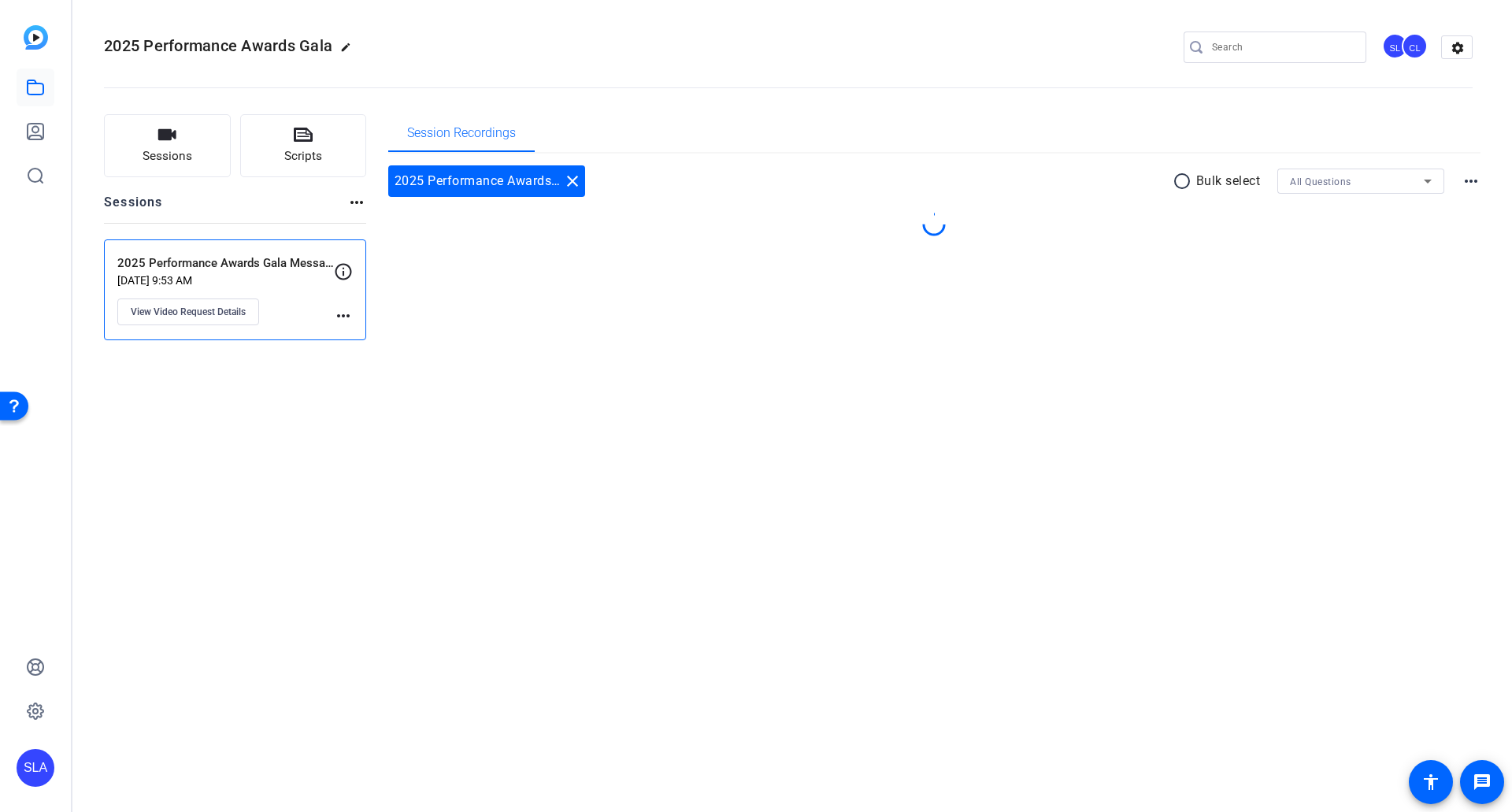
click at [346, 315] on mat-icon "more_horiz" at bounding box center [343, 316] width 19 height 19
click at [240, 313] on div at bounding box center [756, 406] width 1512 height 812
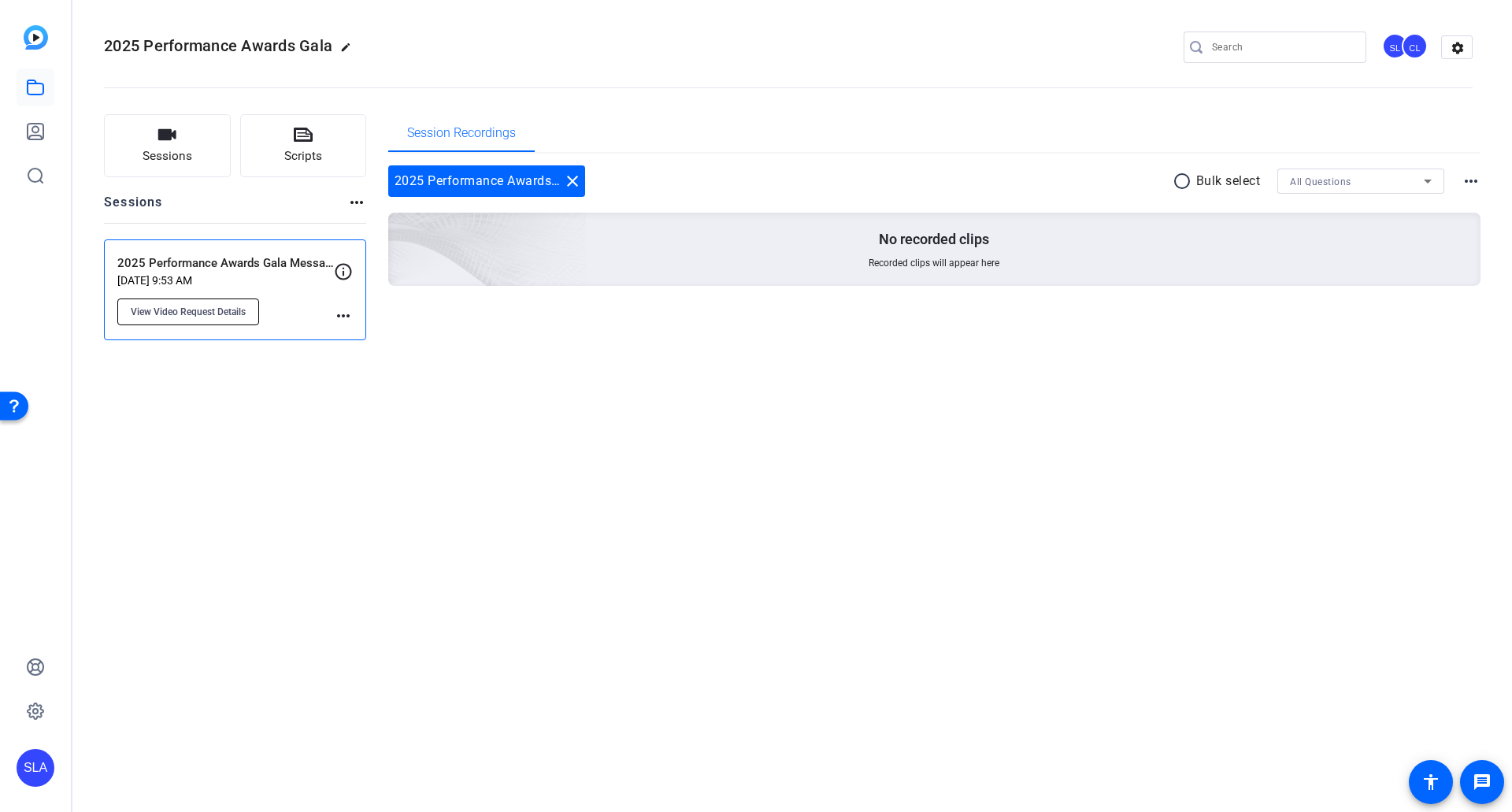
click at [207, 316] on span "View Video Request Details" at bounding box center [189, 312] width 115 height 13
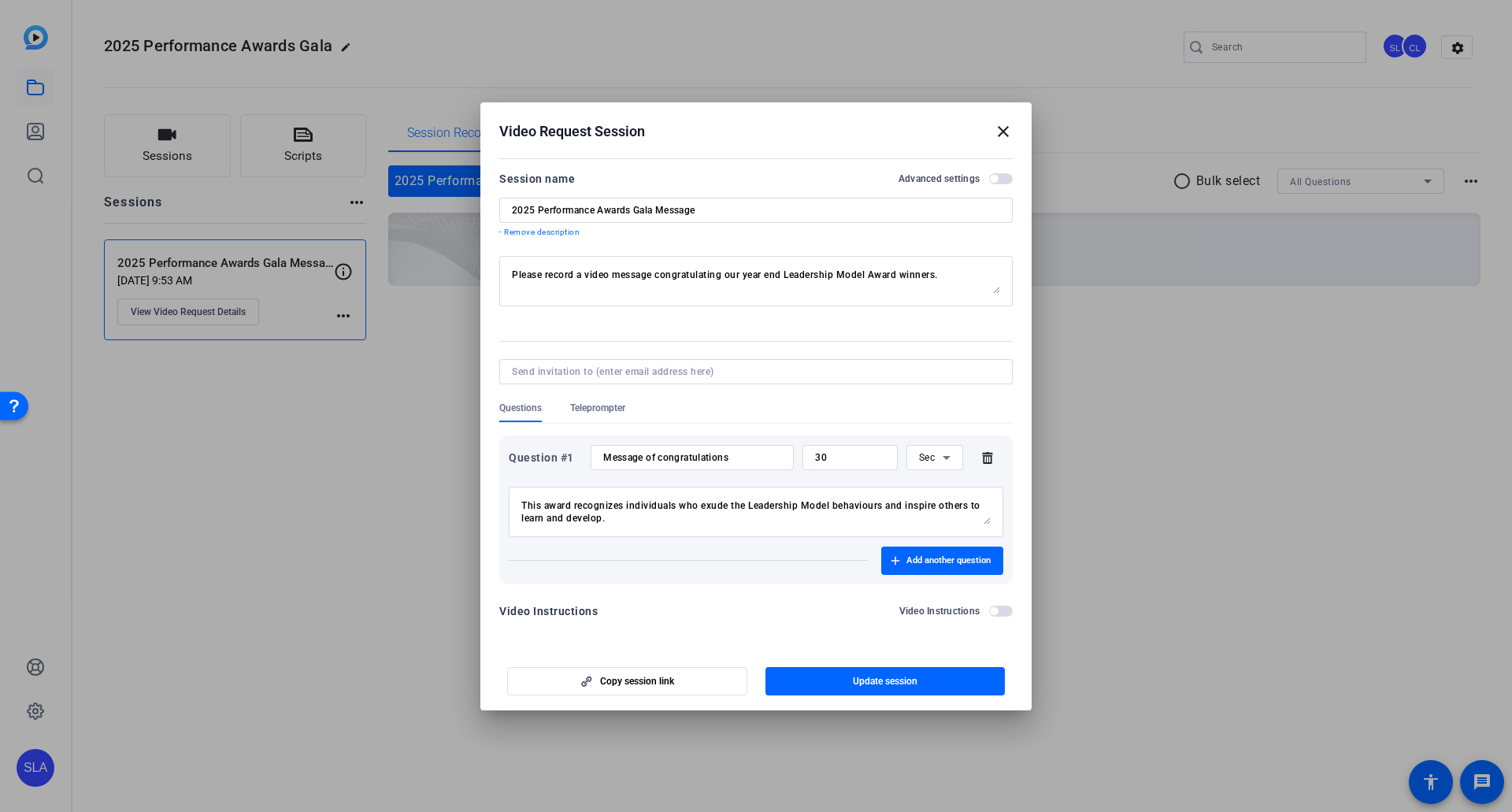
click at [683, 209] on input "2025 Performance Awards Gala Message" at bounding box center [756, 211] width 488 height 13
type input "2025 Performance Awards Gala"
click at [897, 448] on span "Update session" at bounding box center [885, 681] width 65 height 13
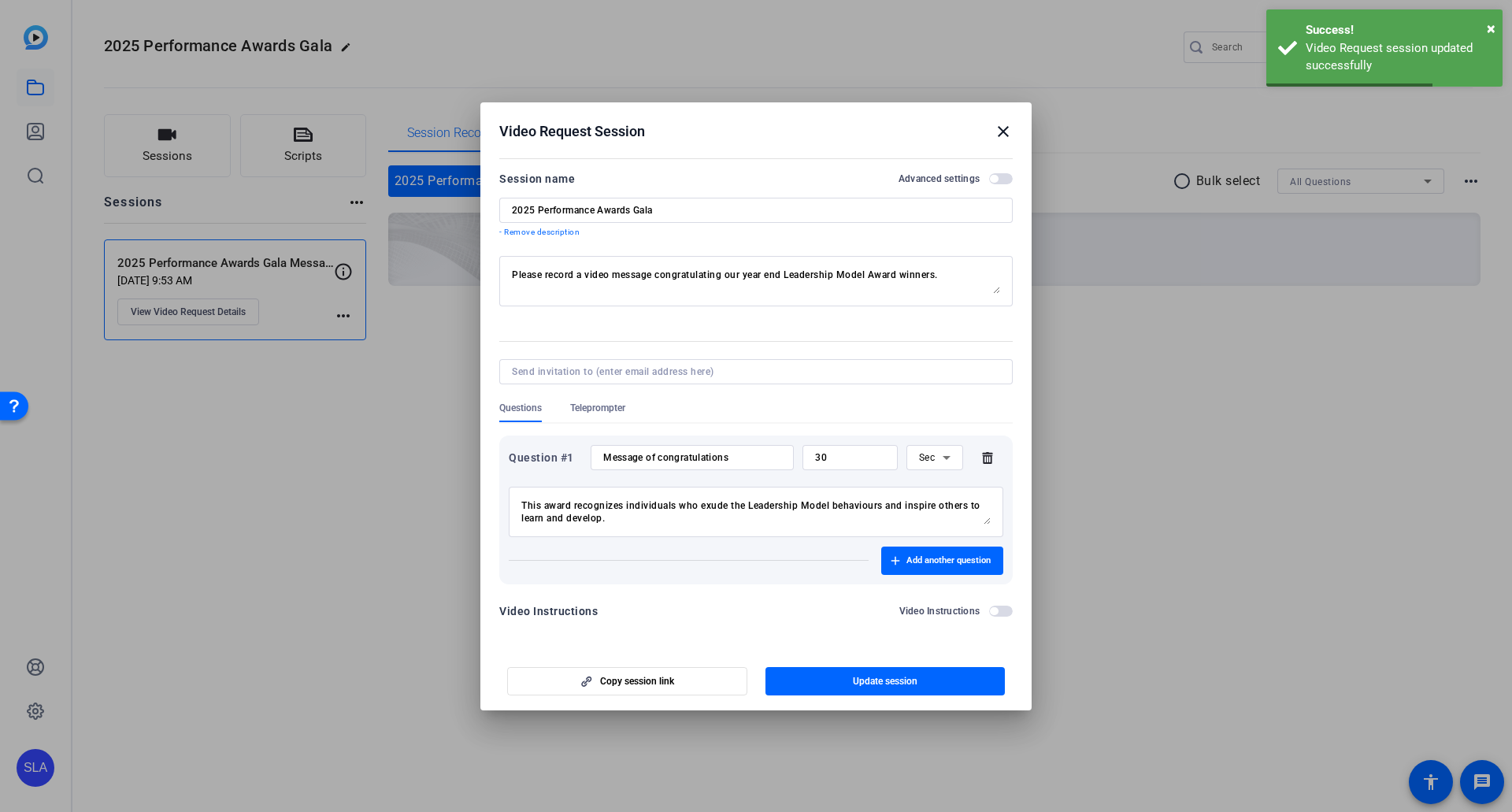
click at [978, 125] on mat-icon "close" at bounding box center [1003, 131] width 19 height 19
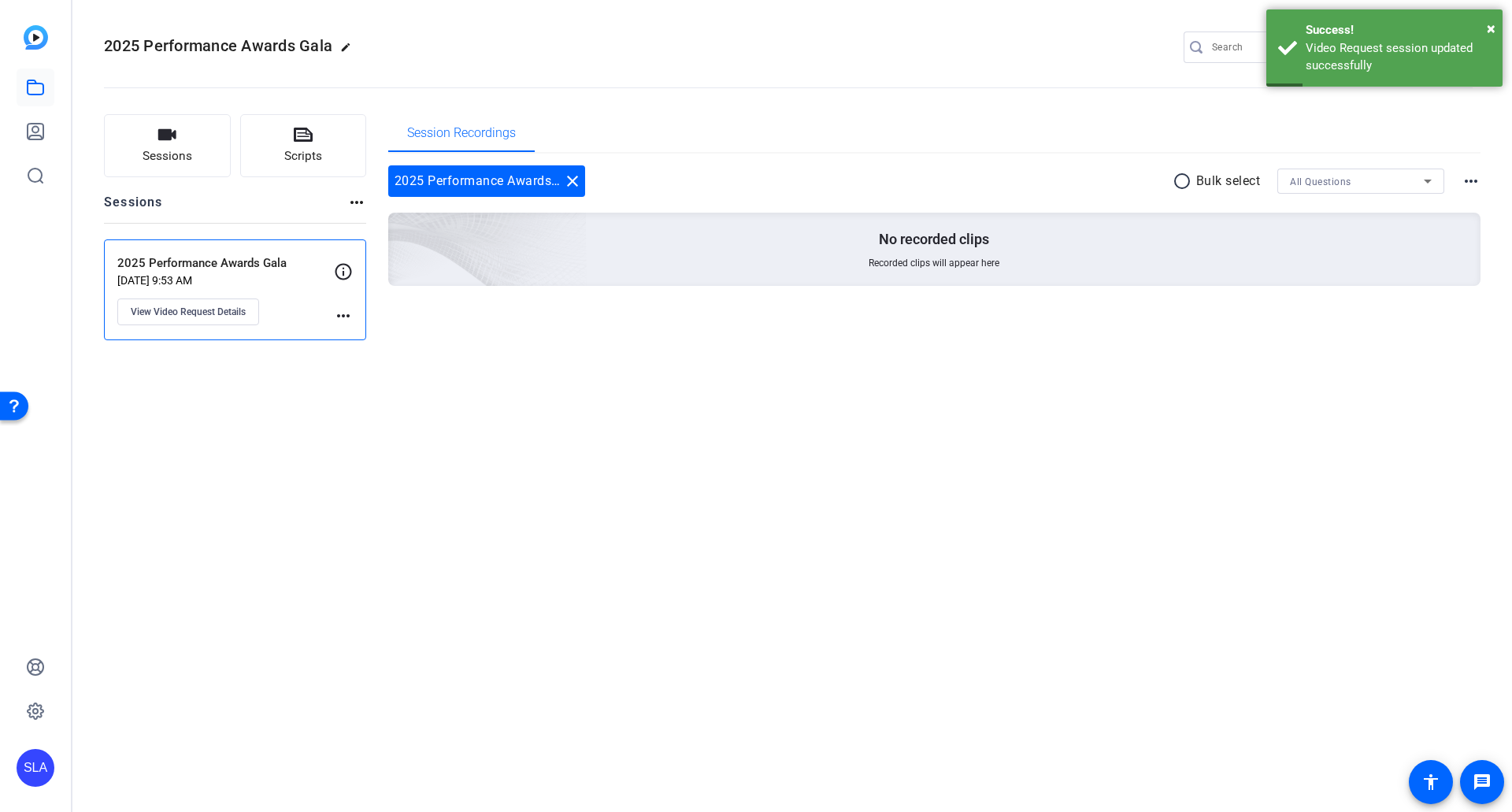
click at [362, 205] on mat-icon "more_horiz" at bounding box center [356, 202] width 19 height 19
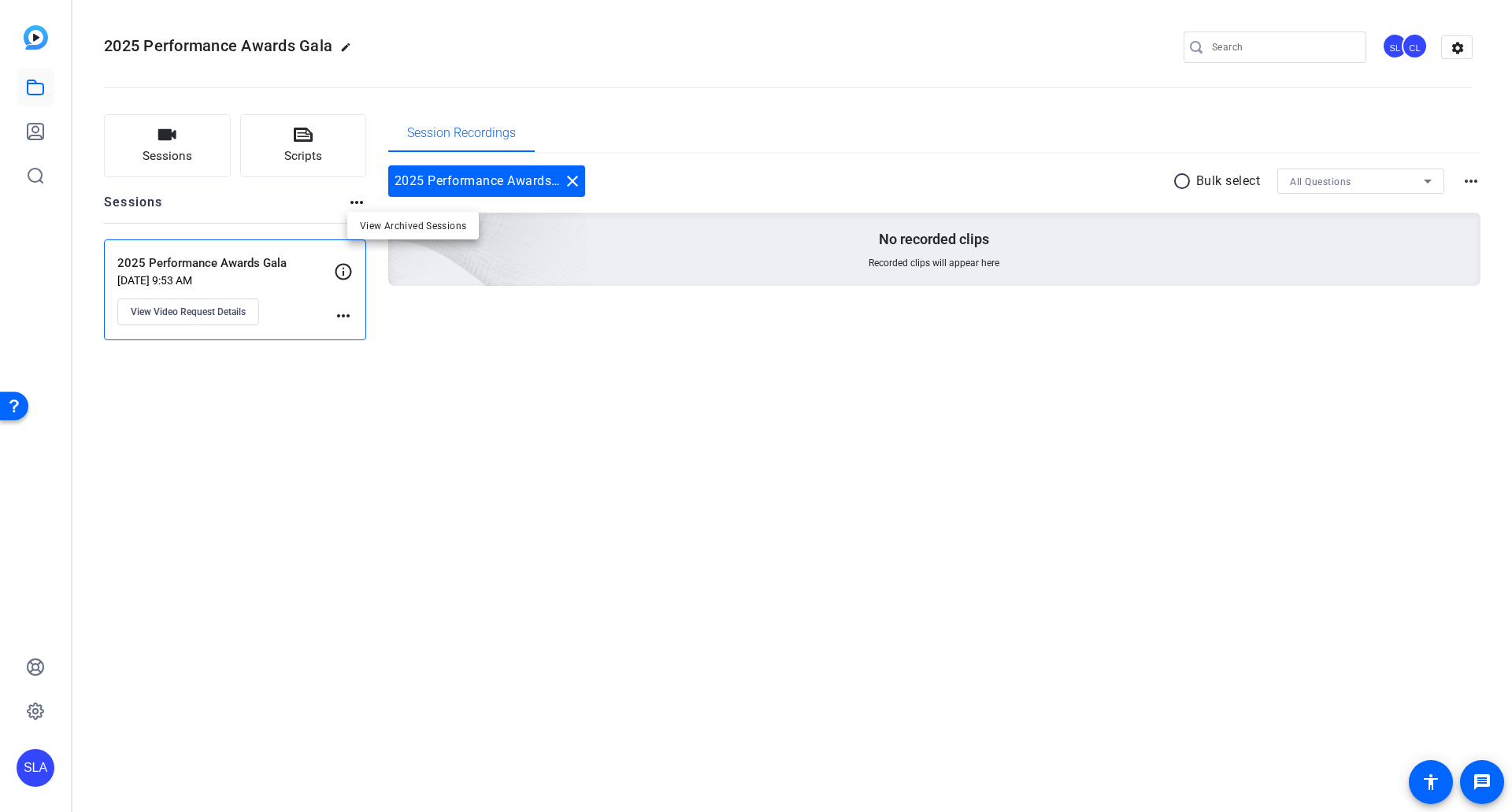
click at [358, 203] on div at bounding box center [756, 406] width 1512 height 812
click at [978, 183] on mat-icon "more_horiz" at bounding box center [1471, 181] width 19 height 19
click at [978, 183] on div at bounding box center [756, 406] width 1512 height 812
click at [208, 46] on span "2025 Performance Awards Gala" at bounding box center [218, 46] width 228 height 19
click at [38, 86] on icon at bounding box center [35, 87] width 19 height 19
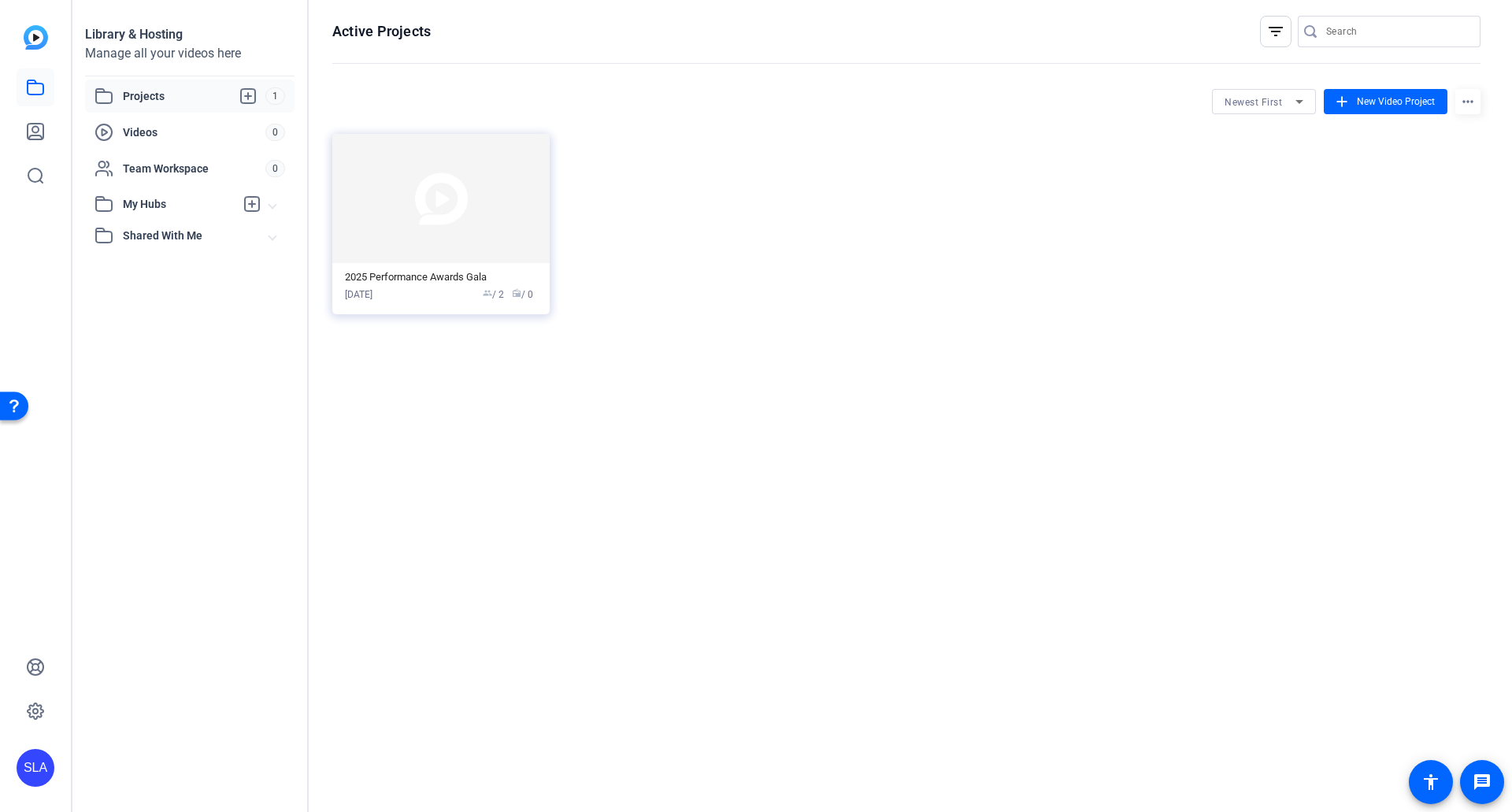
click at [175, 99] on span "Projects" at bounding box center [194, 96] width 143 height 19
click at [978, 105] on mat-icon "more_horiz" at bounding box center [1468, 102] width 26 height 26
click at [978, 208] on div at bounding box center [756, 406] width 1512 height 812
click at [978, 104] on span "New Video Project" at bounding box center [1396, 101] width 78 height 14
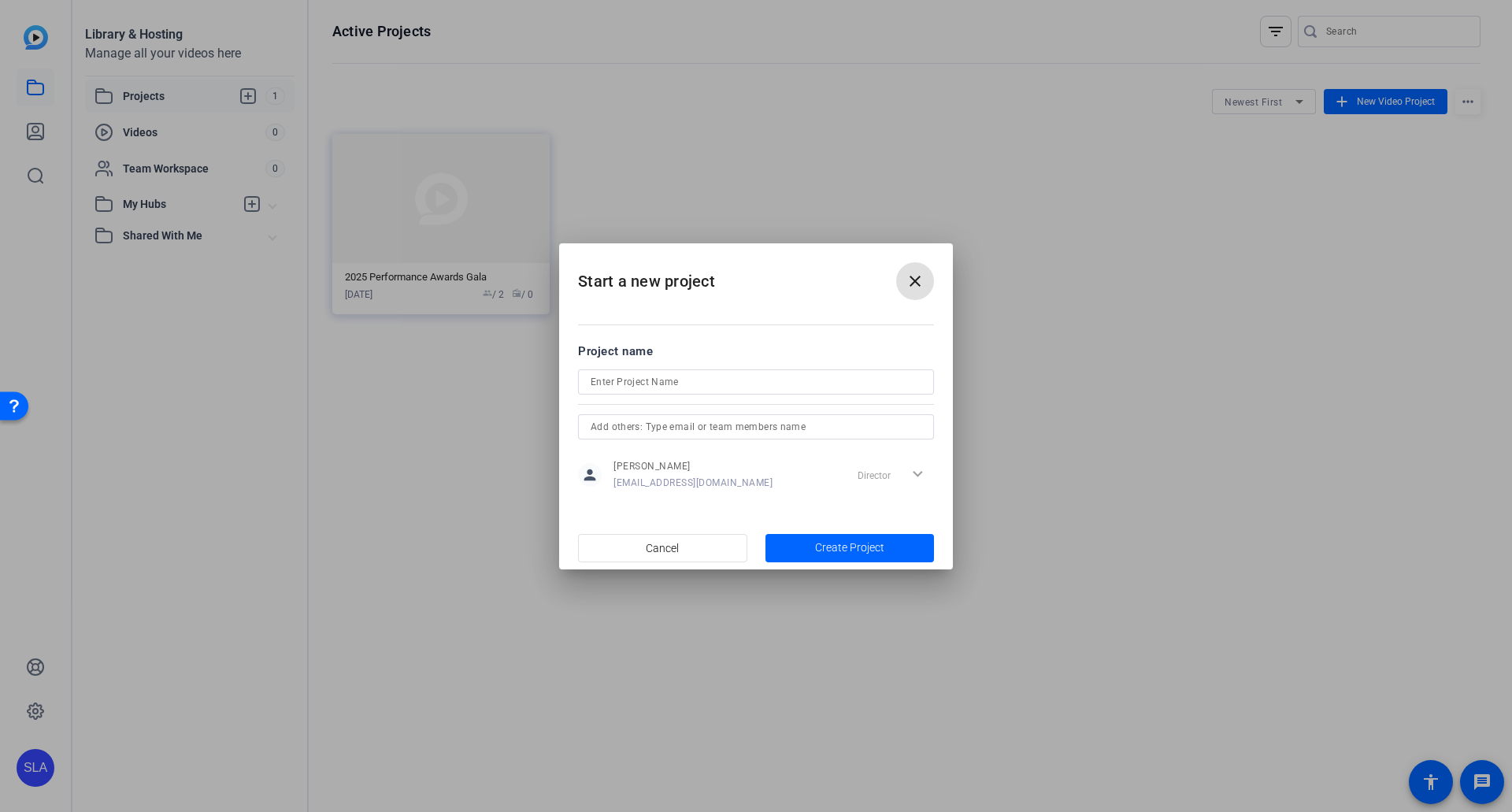
click at [674, 385] on input at bounding box center [756, 382] width 331 height 19
drag, startPoint x: 621, startPoint y: 381, endPoint x: 801, endPoint y: 374, distance: 180.1
click at [801, 374] on input "2025 Performance Awards Messages" at bounding box center [756, 382] width 331 height 19
click at [710, 382] on input "2025 Performance Awards Messages" at bounding box center [756, 382] width 331 height 19
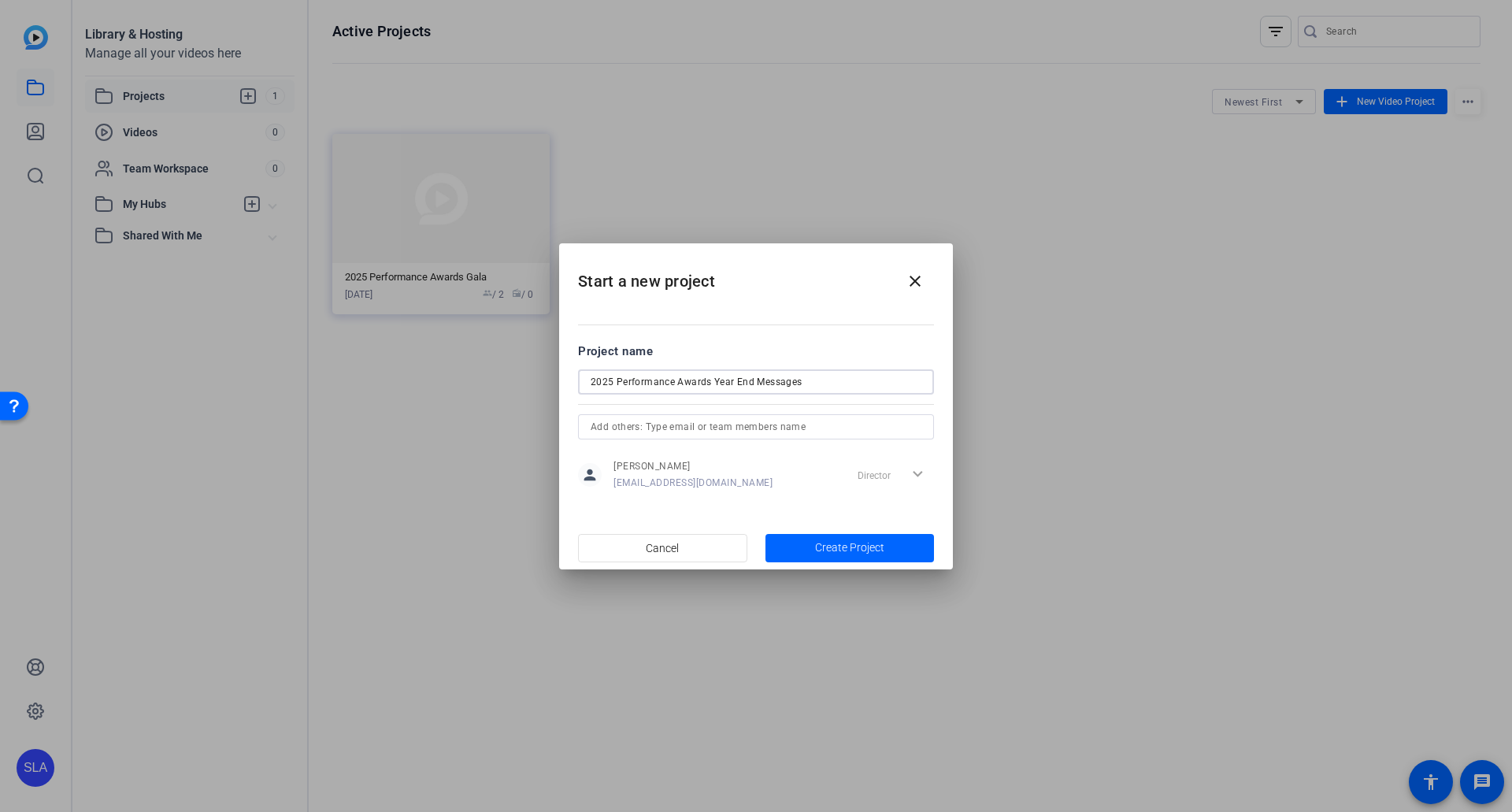
type input "2025 Performance Awards Year End Messages"
click at [774, 422] on input "text" at bounding box center [756, 427] width 331 height 19
click at [690, 448] on span "Charlotte Luckraft" at bounding box center [652, 459] width 76 height 13
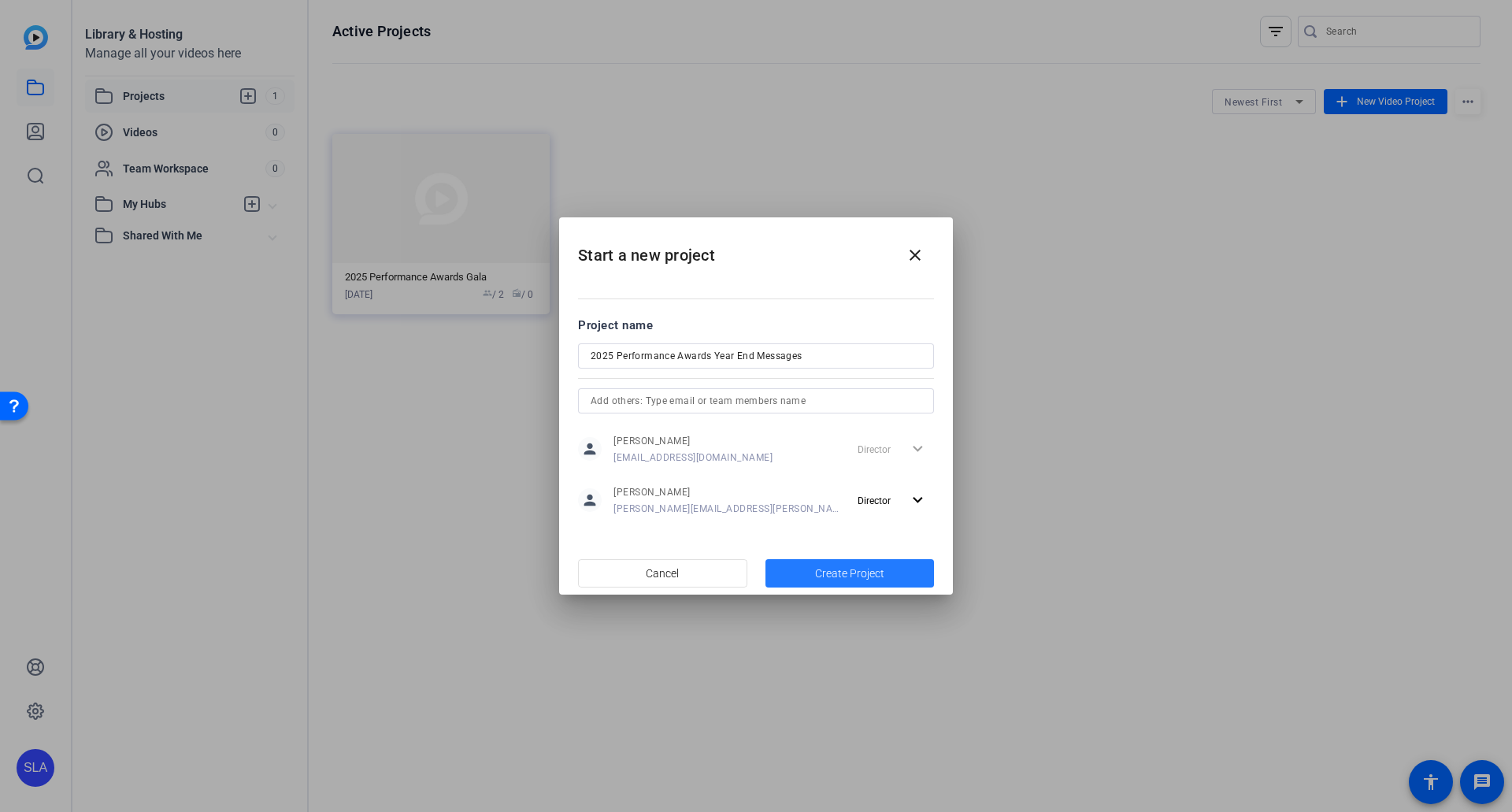
click at [848, 448] on span "Create Project" at bounding box center [850, 574] width 70 height 16
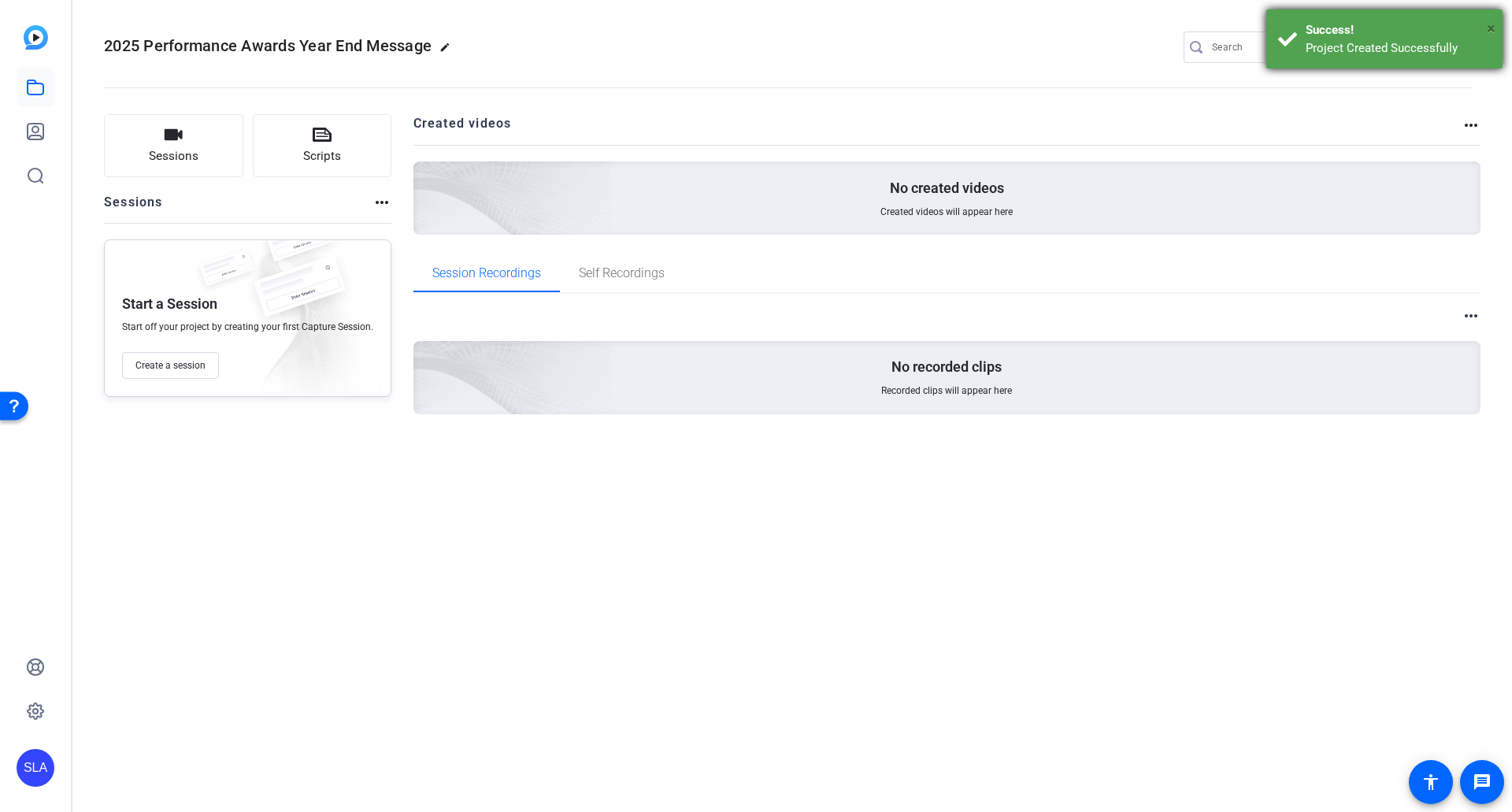
click at [978, 28] on span "×" at bounding box center [1491, 28] width 8 height 19
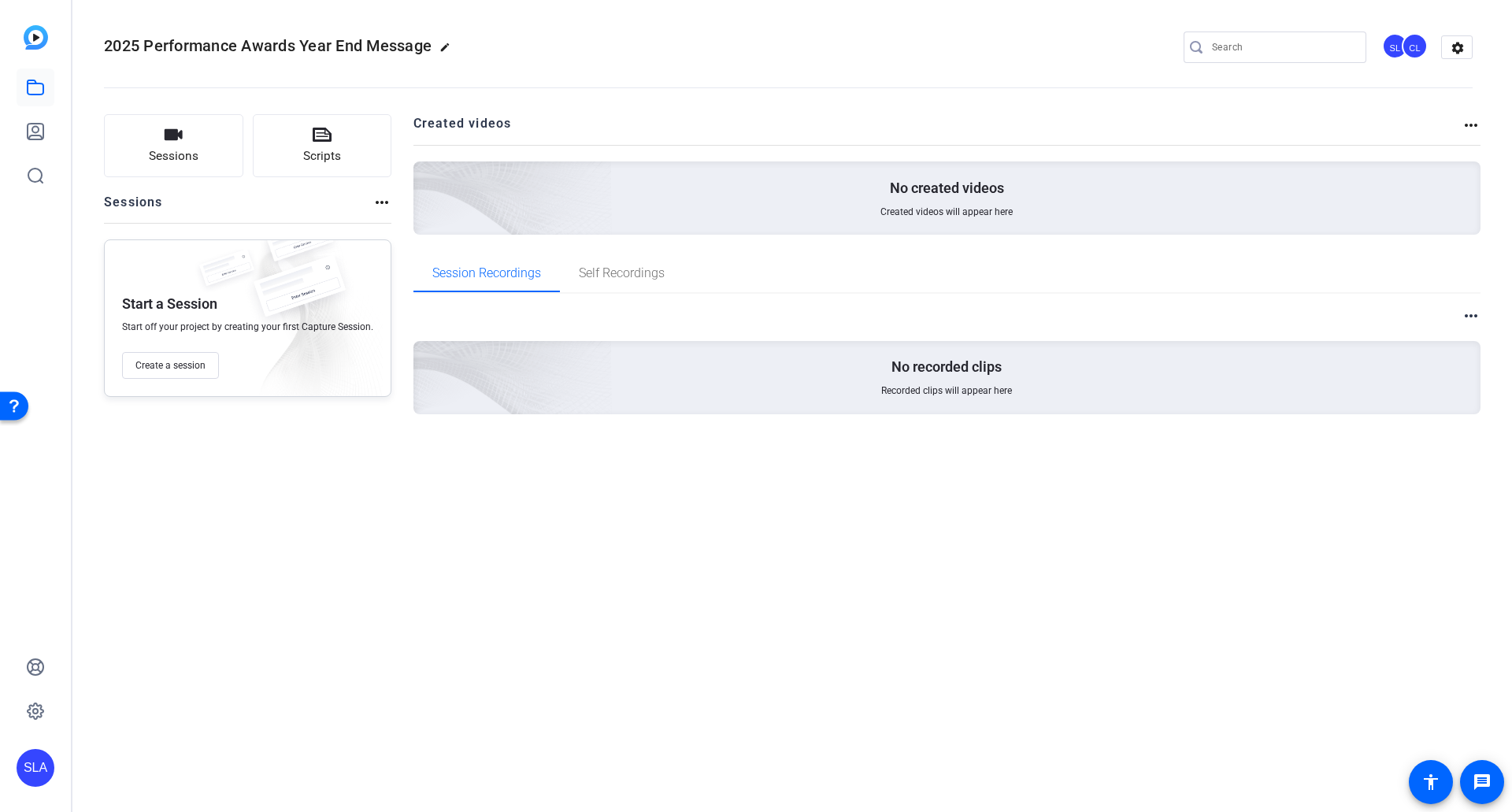
drag, startPoint x: 193, startPoint y: 368, endPoint x: 476, endPoint y: 384, distance: 283.5
click at [378, 448] on div "Sessions Scripts Sessions more_horiz Start a Session Start off your project by …" at bounding box center [248, 289] width 288 height 351
click at [149, 363] on span "Create a session" at bounding box center [170, 365] width 71 height 13
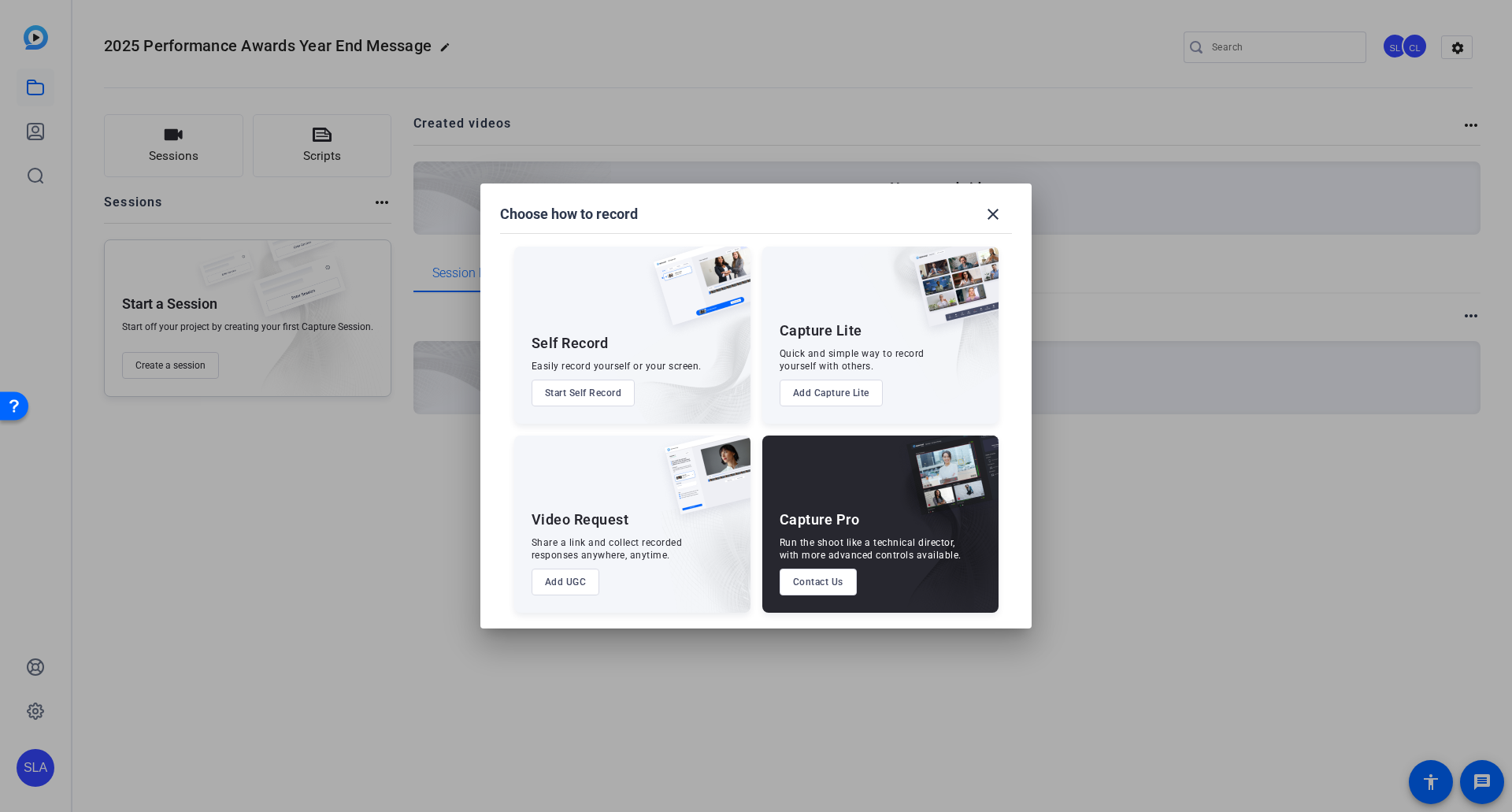
click at [574, 448] on button "Add UGC" at bounding box center [566, 581] width 69 height 27
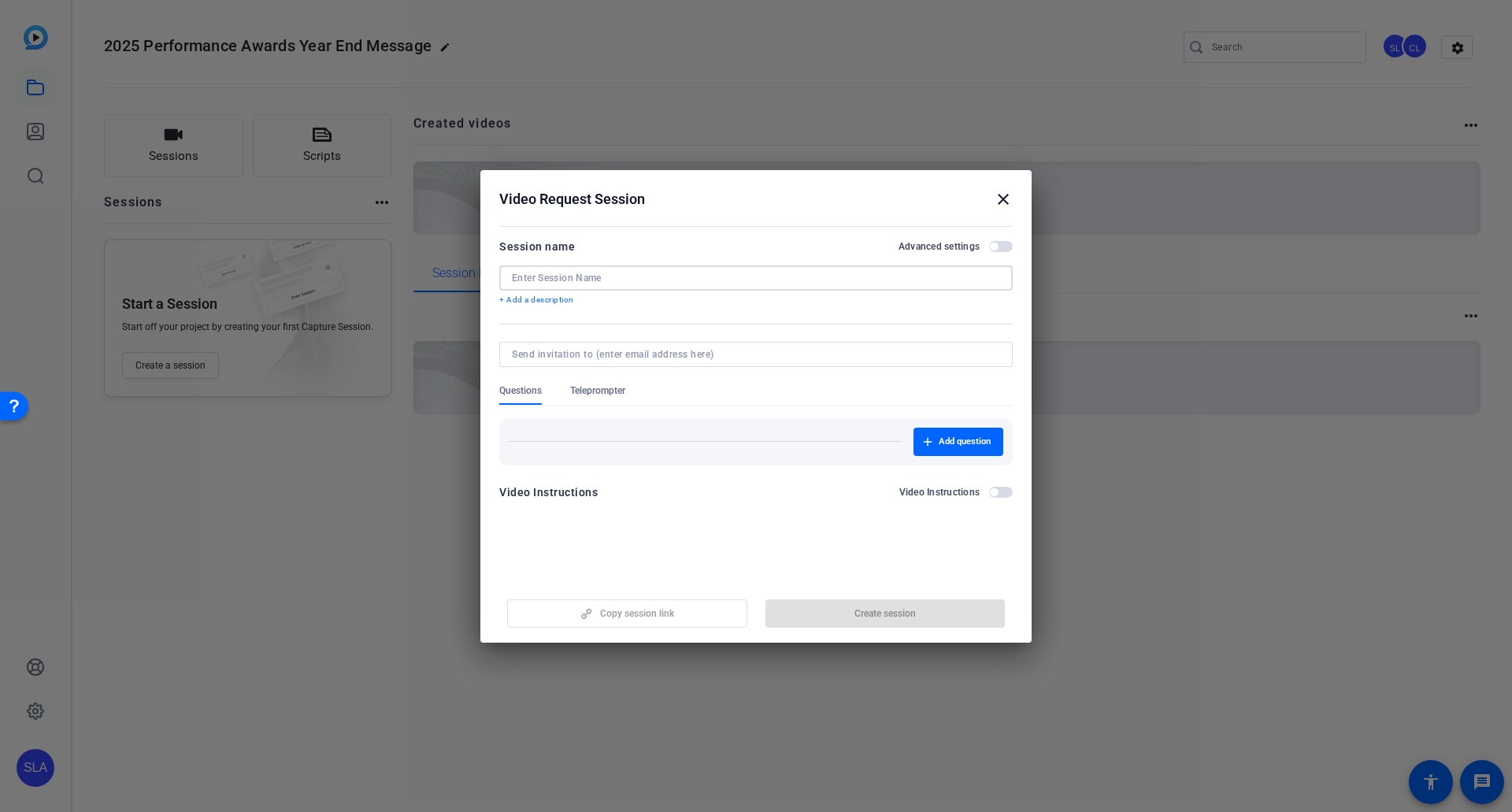
click at [590, 276] on input at bounding box center [756, 278] width 488 height 13
click at [978, 195] on mat-icon "close" at bounding box center [1003, 199] width 19 height 19
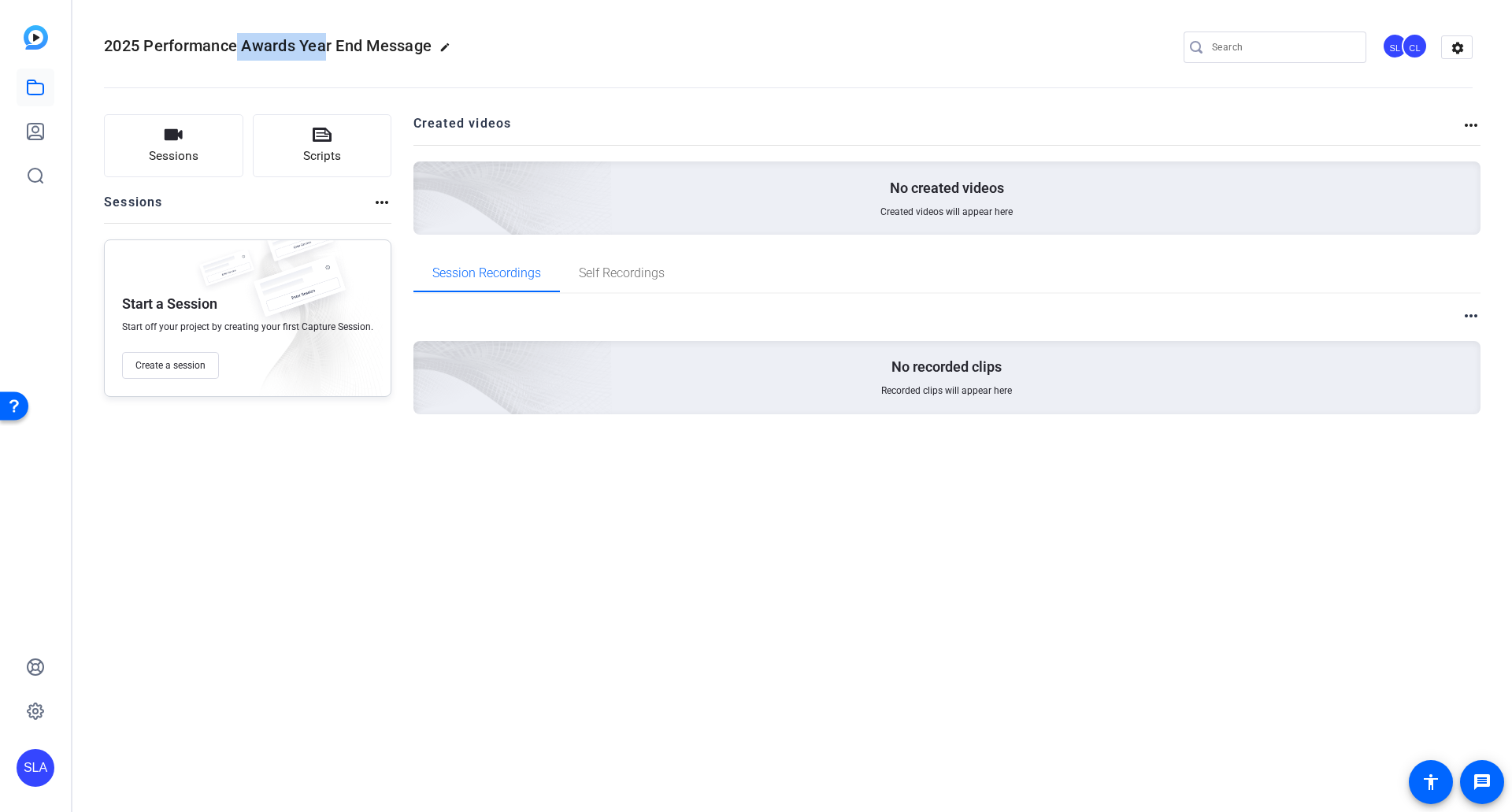
drag, startPoint x: 240, startPoint y: 40, endPoint x: 326, endPoint y: 38, distance: 86.0
click at [326, 38] on span "2025 Performance Awards Year End Message" at bounding box center [268, 46] width 328 height 19
click at [39, 94] on icon at bounding box center [35, 87] width 16 height 14
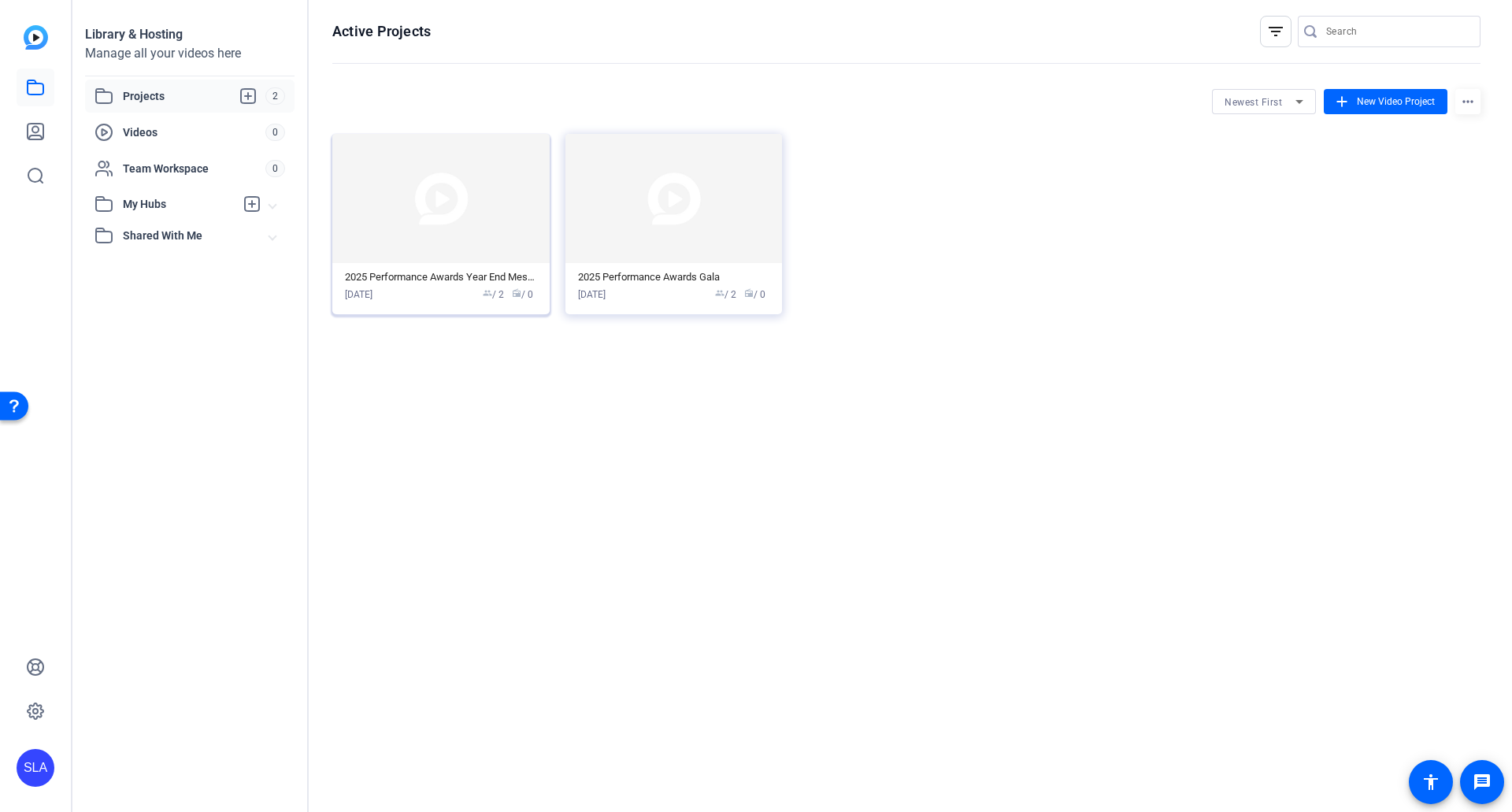
click at [422, 275] on div "2025 Performance Awards Year End Message" at bounding box center [441, 277] width 192 height 13
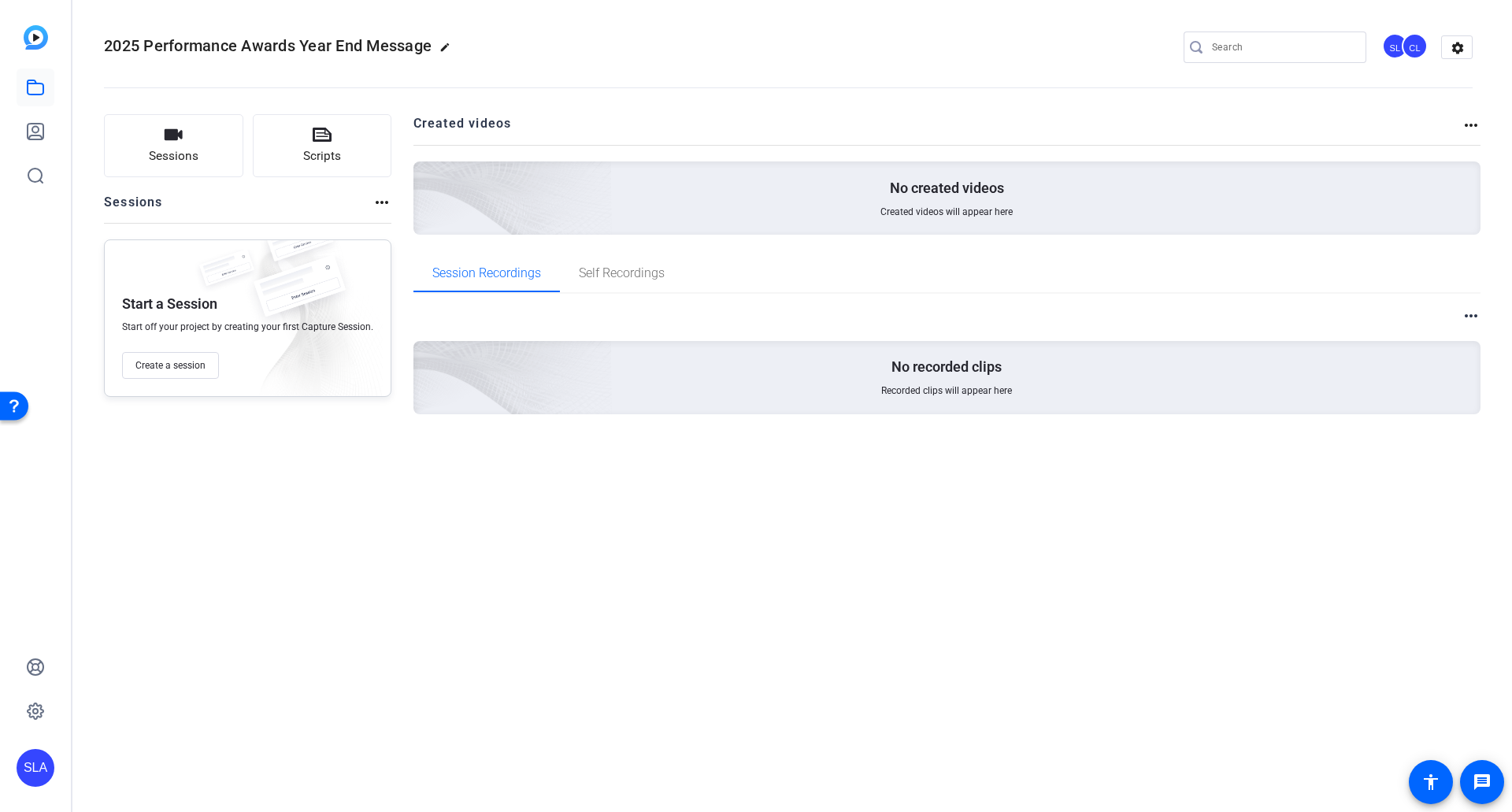
click at [448, 49] on mat-icon "edit" at bounding box center [449, 51] width 19 height 19
click at [196, 47] on input "2025 Performance Awards Year End Message" at bounding box center [168, 47] width 103 height 19
drag, startPoint x: 136, startPoint y: 47, endPoint x: 364, endPoint y: 44, distance: 228.0
click at [364, 44] on div "2025 Performance Awards Year End Message check_circle clear SL CL settings" at bounding box center [789, 48] width 1369 height 24
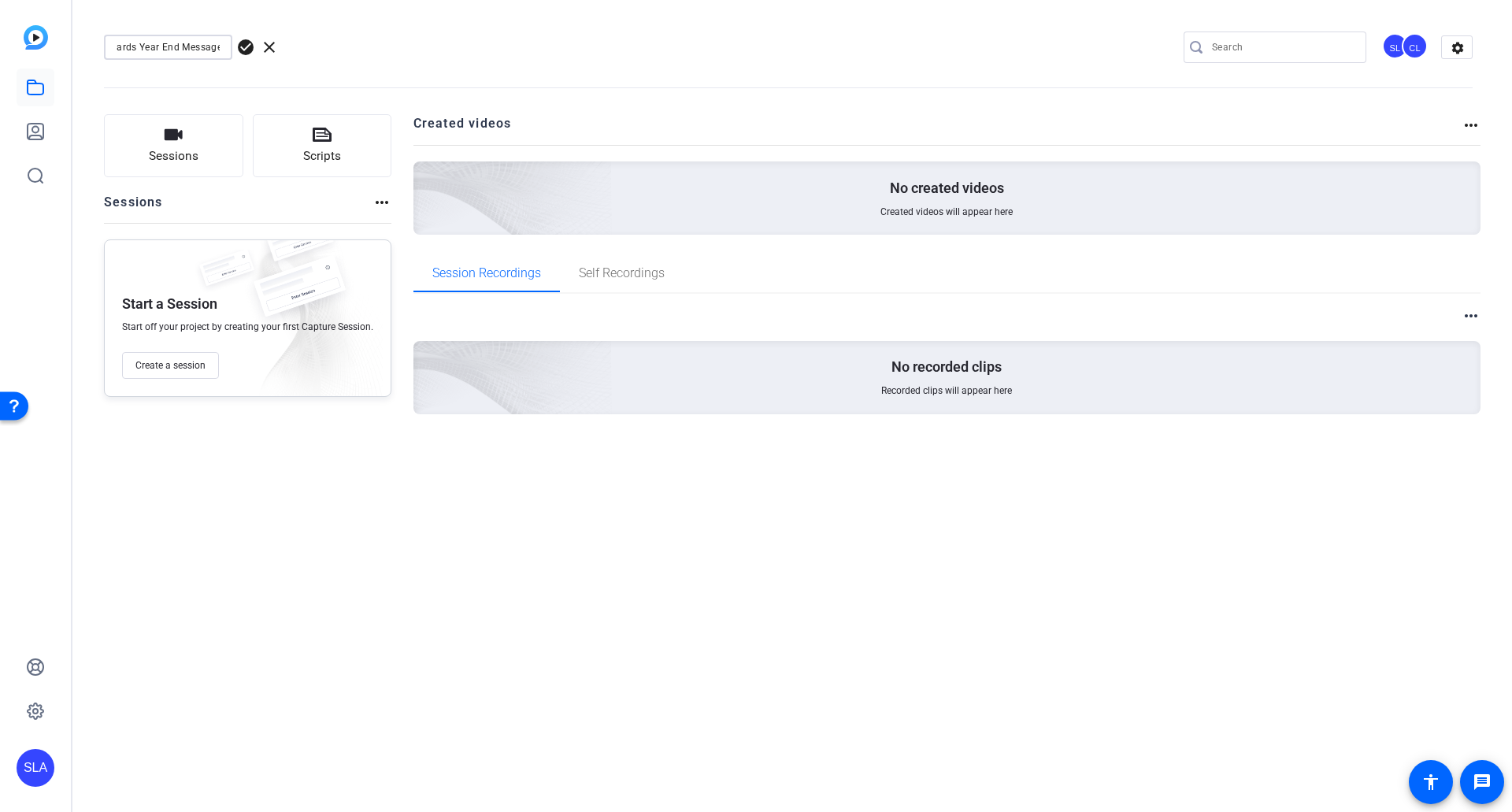
click at [171, 48] on input "2025 Performance Awards Year End Message" at bounding box center [168, 47] width 103 height 19
drag, startPoint x: 137, startPoint y: 46, endPoint x: 178, endPoint y: 43, distance: 41.1
click at [178, 43] on input "2025 Performance Awards Year End Message" at bounding box center [168, 47] width 103 height 19
type input "2025 Performance Awards Gala Congratulations Message"
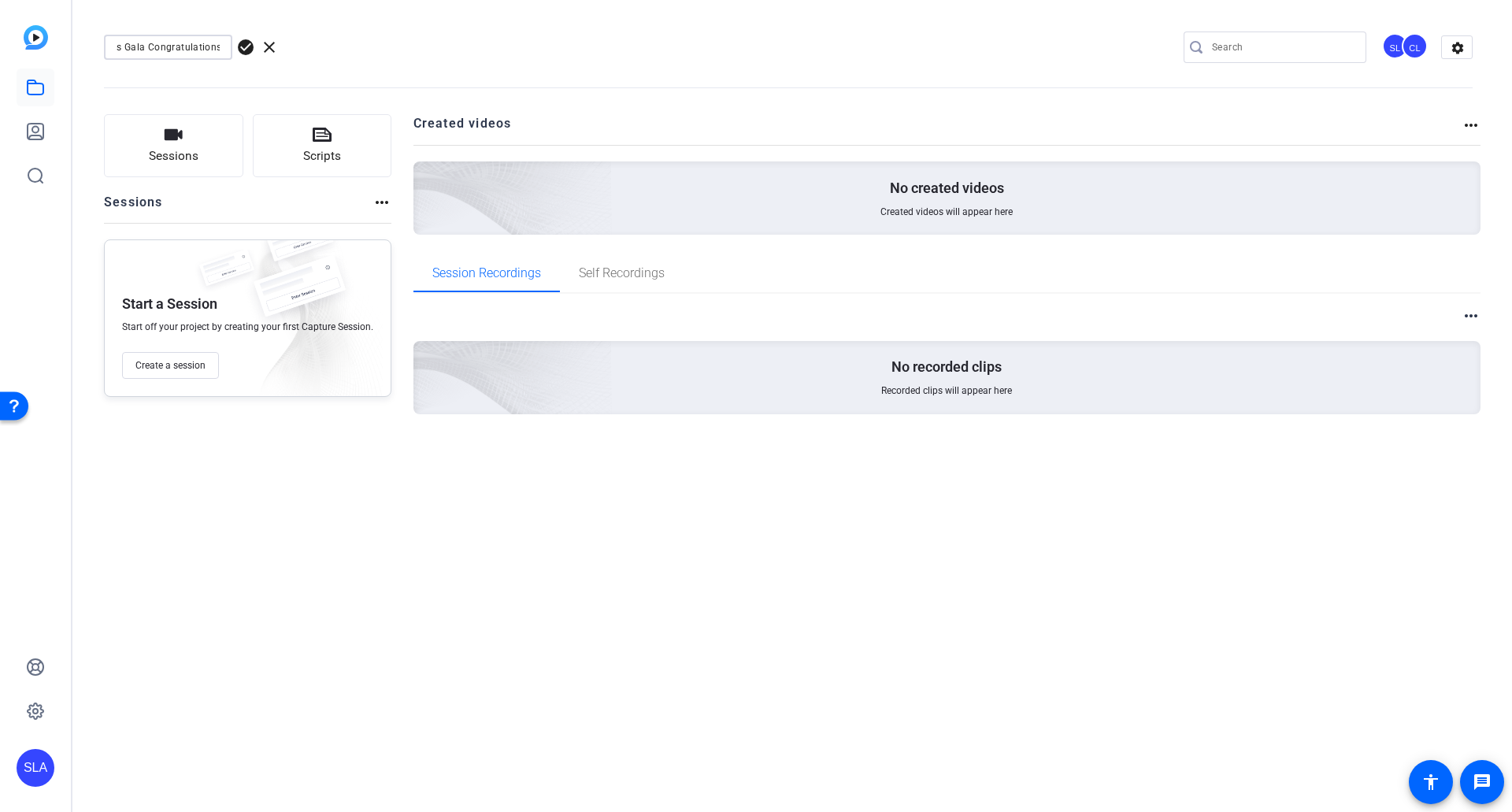
click at [244, 48] on span "check_circle" at bounding box center [245, 47] width 19 height 19
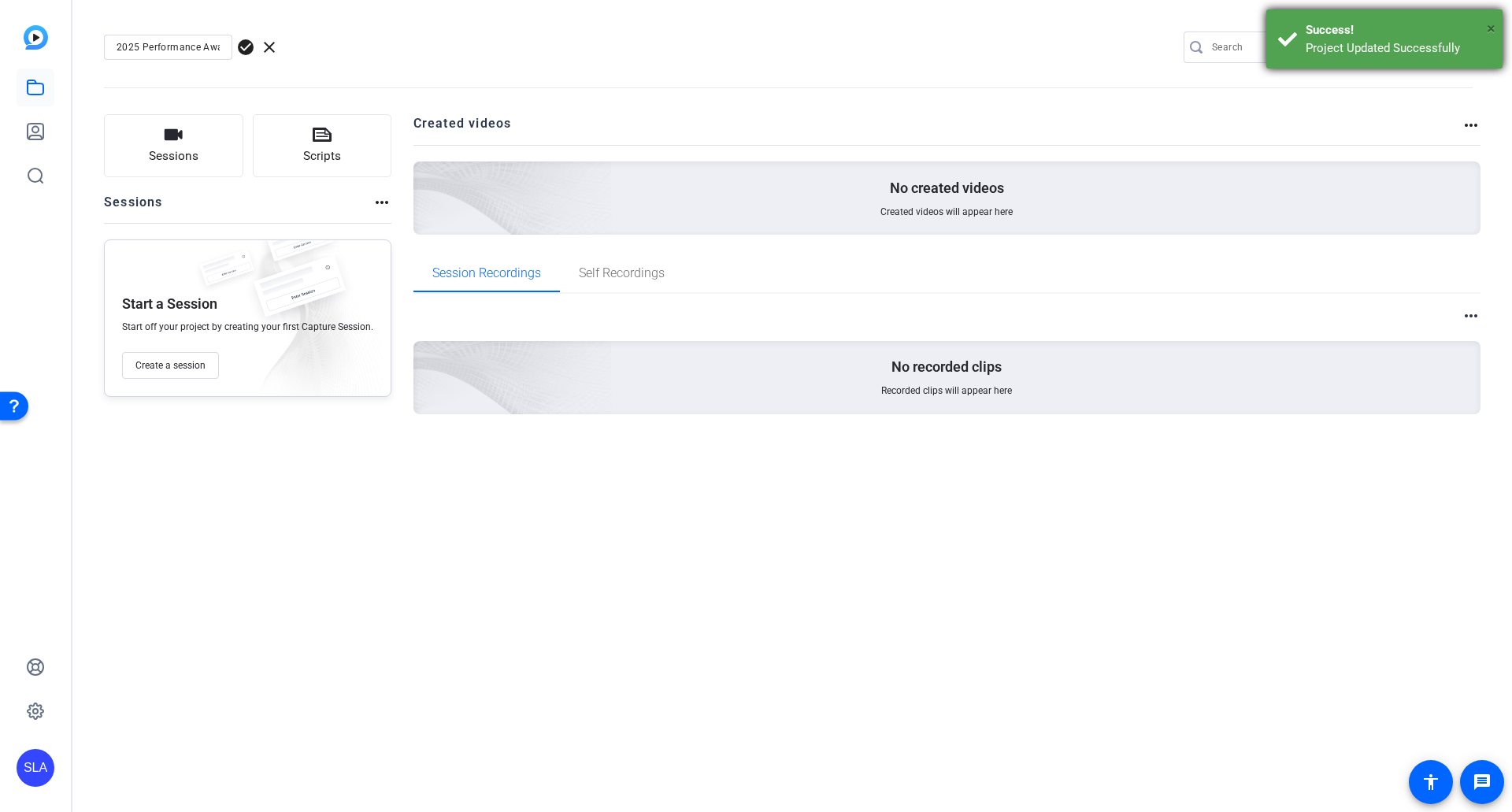
click at [978, 30] on span "×" at bounding box center [1491, 28] width 8 height 19
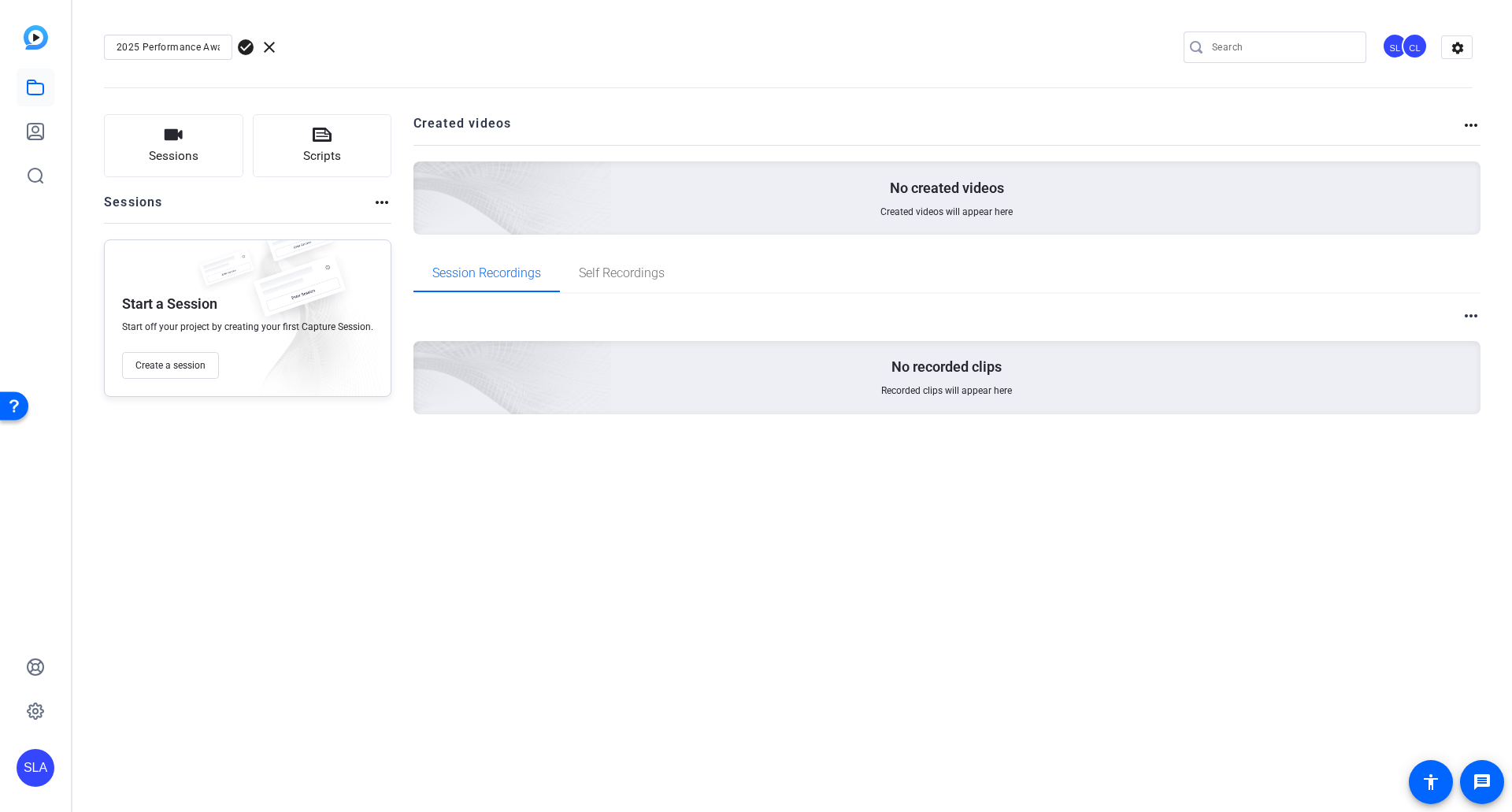
click at [223, 80] on openreel-divider-bar at bounding box center [789, 83] width 1369 height 48
click at [243, 46] on span "check_circle" at bounding box center [245, 47] width 19 height 19
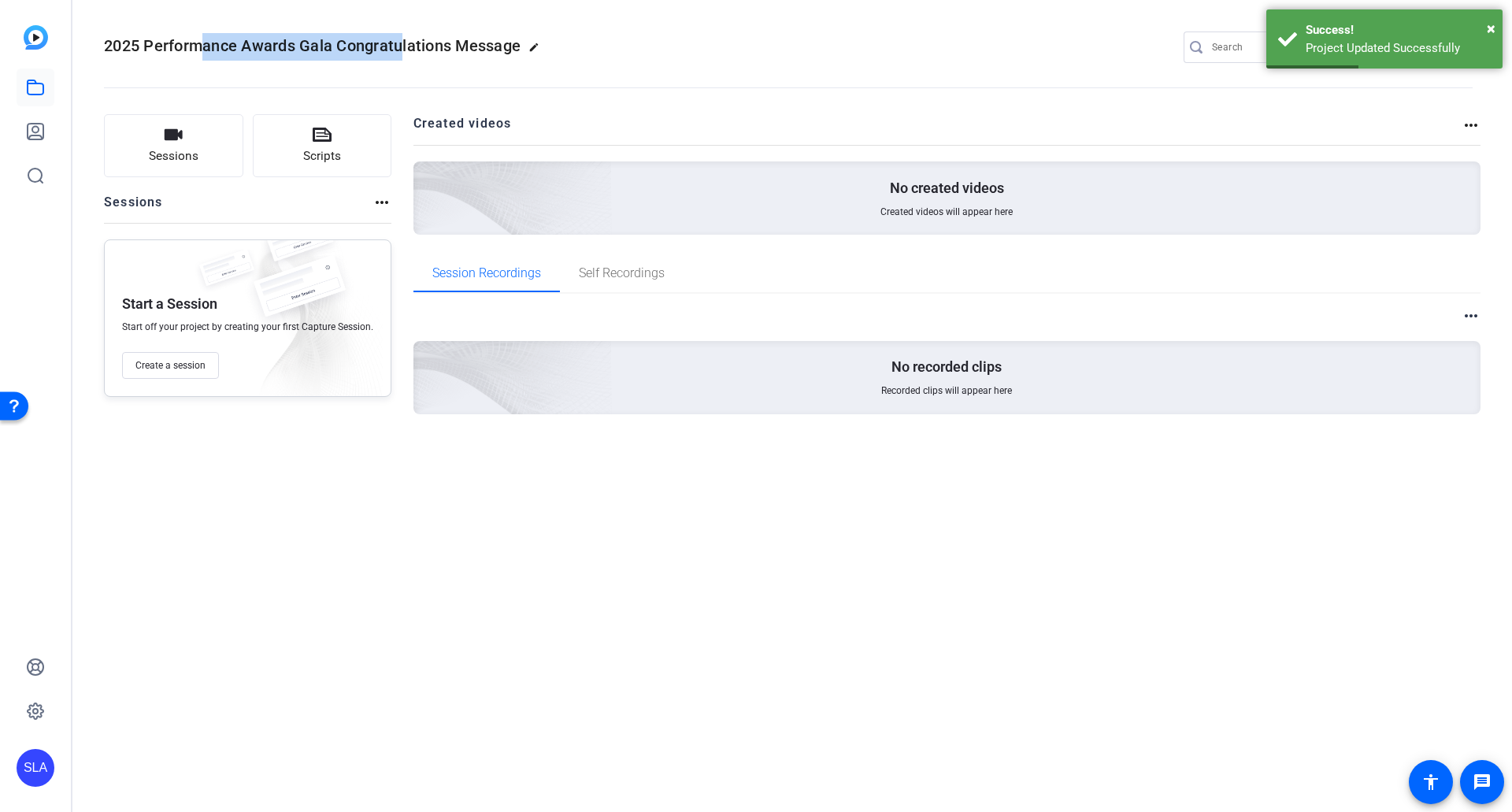
drag, startPoint x: 201, startPoint y: 43, endPoint x: 405, endPoint y: 40, distance: 204.0
click at [405, 40] on span "2025 Performance Awards Gala Congratulations Message" at bounding box center [312, 46] width 417 height 19
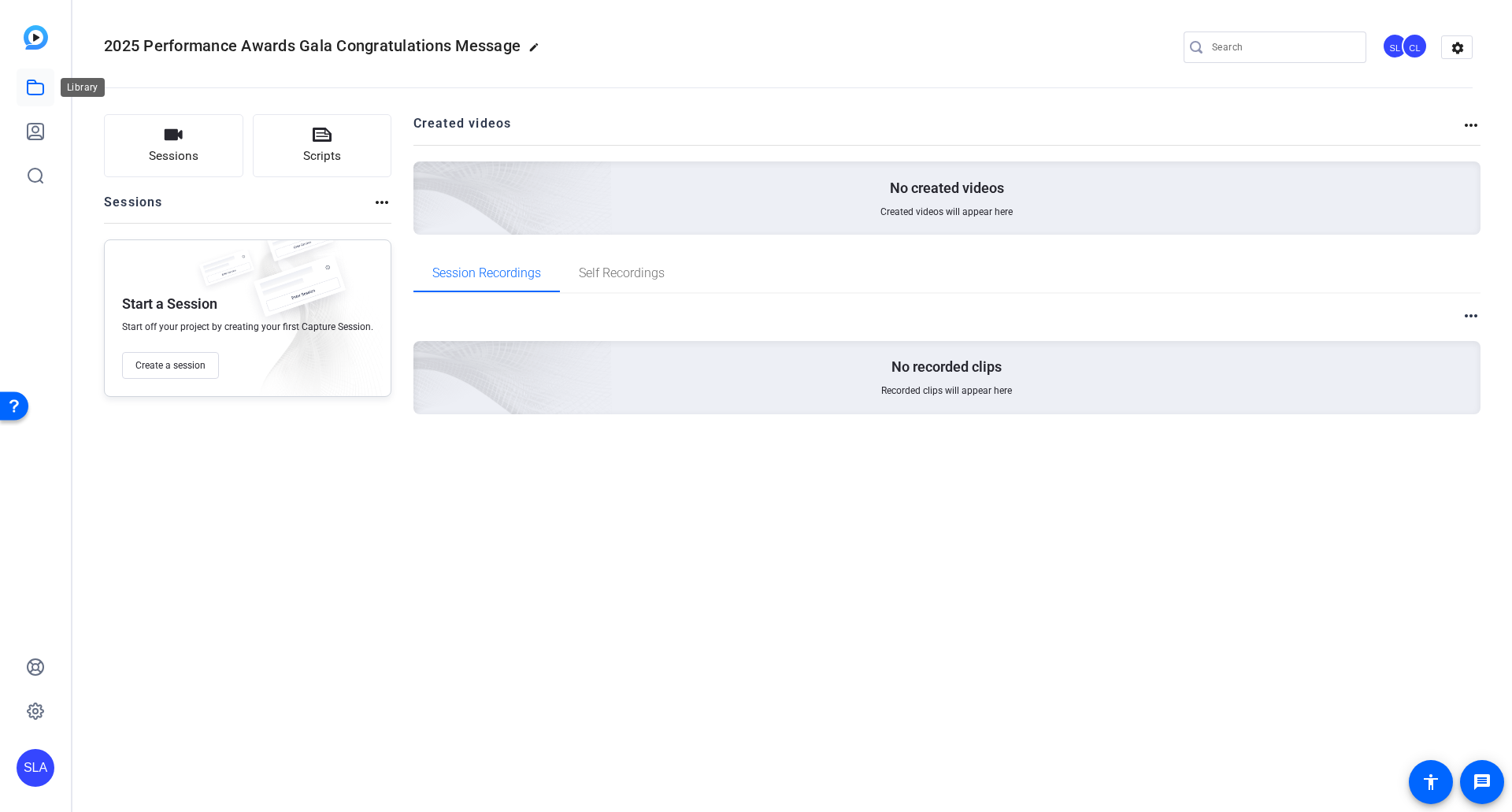
click at [36, 92] on icon at bounding box center [35, 87] width 19 height 19
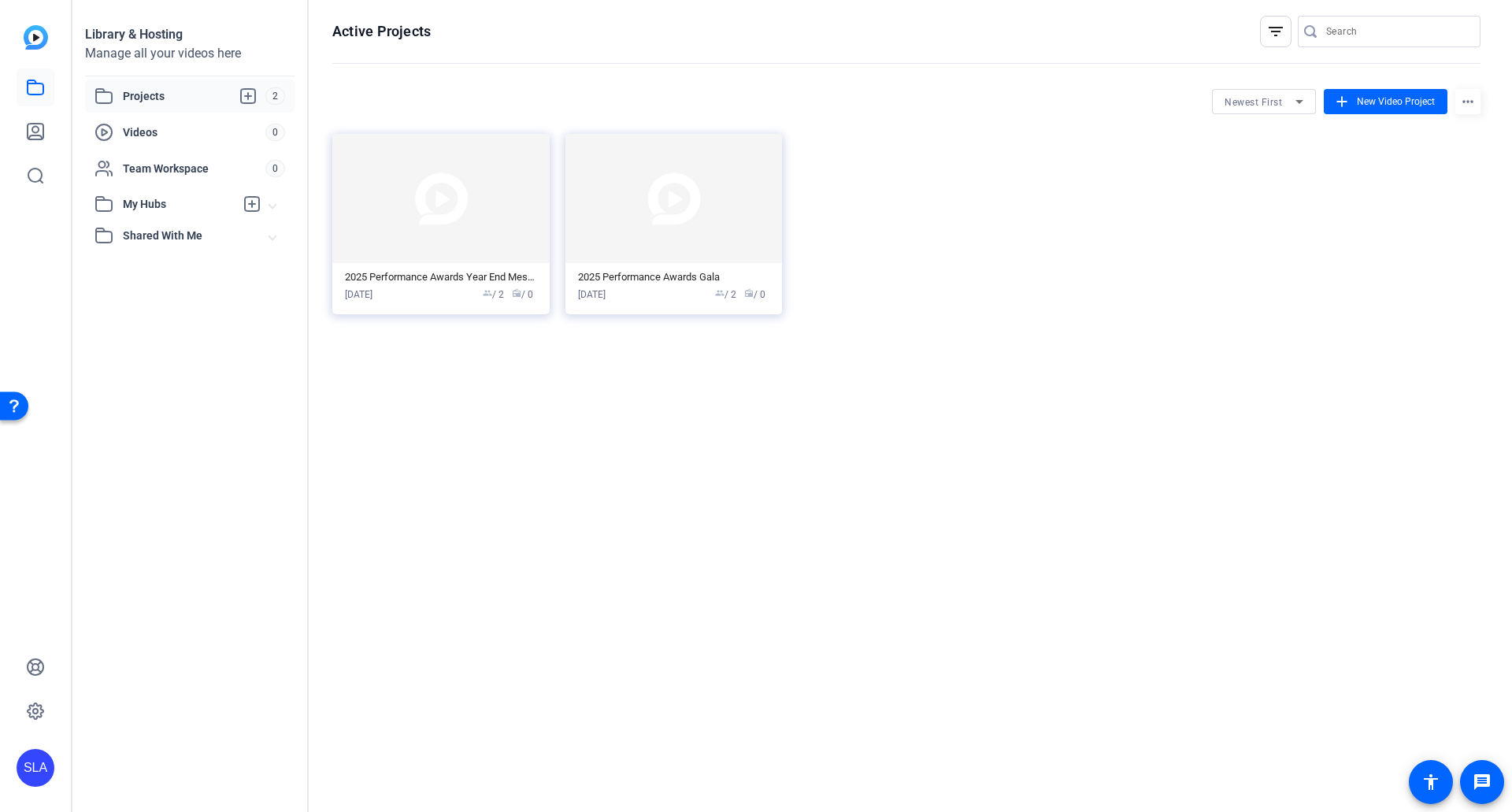
click at [611, 407] on div "Active Projects filter_list Newest First add New Video Project more_horiz 2025 …" at bounding box center [907, 406] width 1196 height 812
click at [138, 95] on span "Projects" at bounding box center [194, 96] width 143 height 19
click at [627, 278] on div "2025 Performance Awards Gala" at bounding box center [674, 277] width 192 height 13
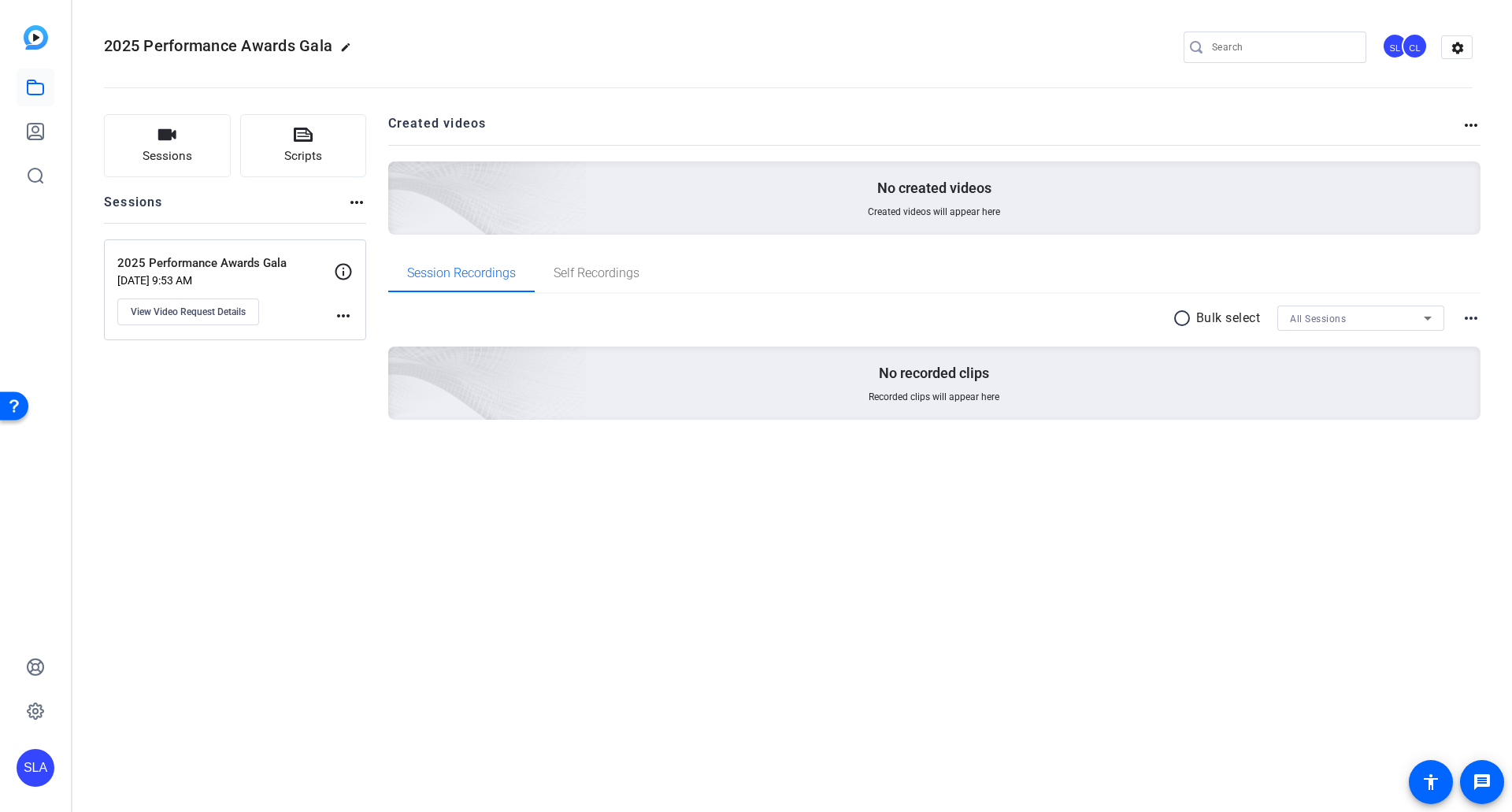
click at [351, 48] on mat-icon "edit" at bounding box center [350, 51] width 19 height 19
drag, startPoint x: 186, startPoint y: 40, endPoint x: 436, endPoint y: 64, distance: 251.1
click at [436, 64] on div "2025 Performance Awards Gala check_circle clear SL CL settings" at bounding box center [789, 48] width 1369 height 119
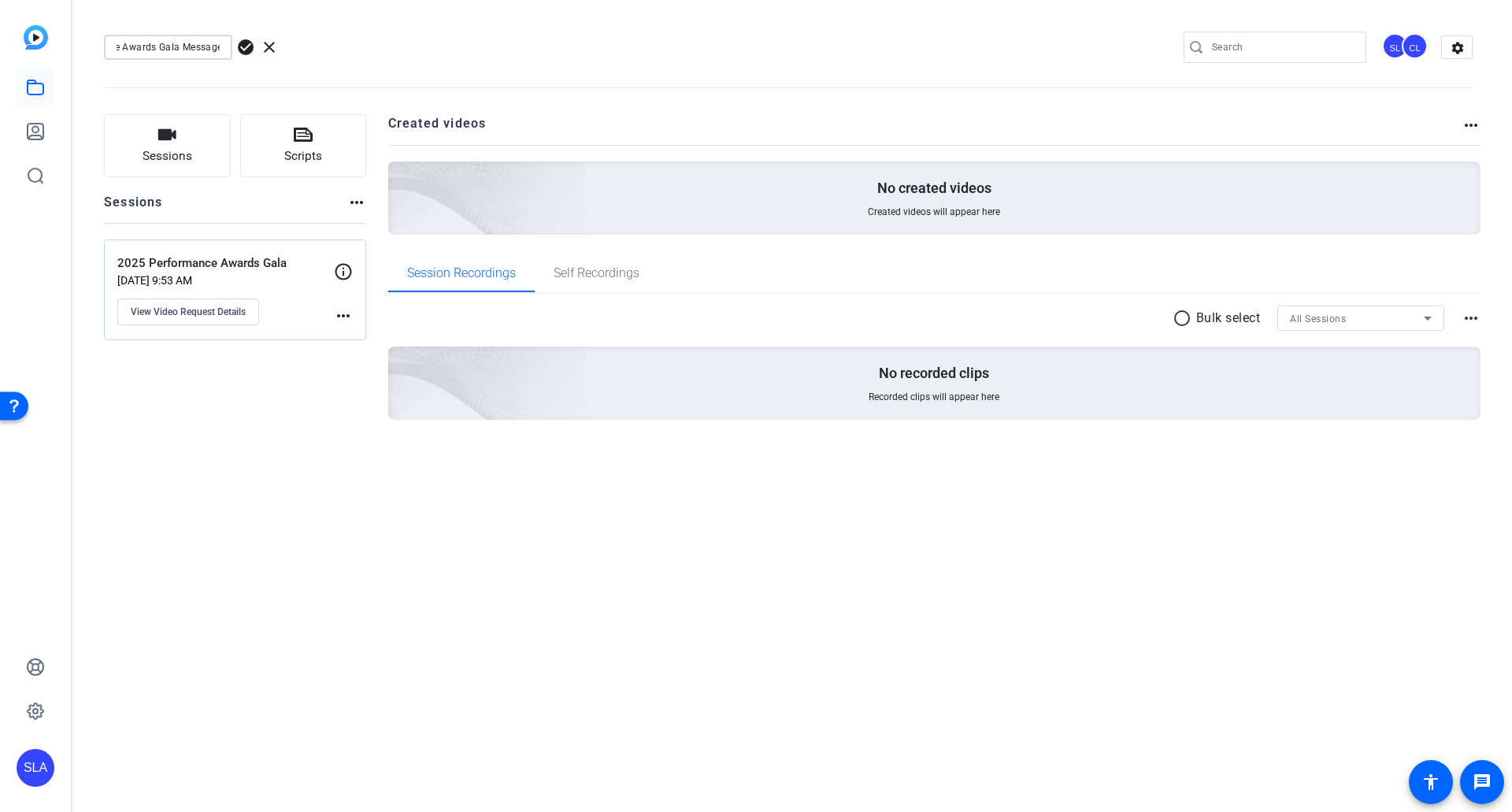
type input "2025 Performance Awards Gala Message"
click at [251, 47] on span "check_circle" at bounding box center [245, 47] width 19 height 19
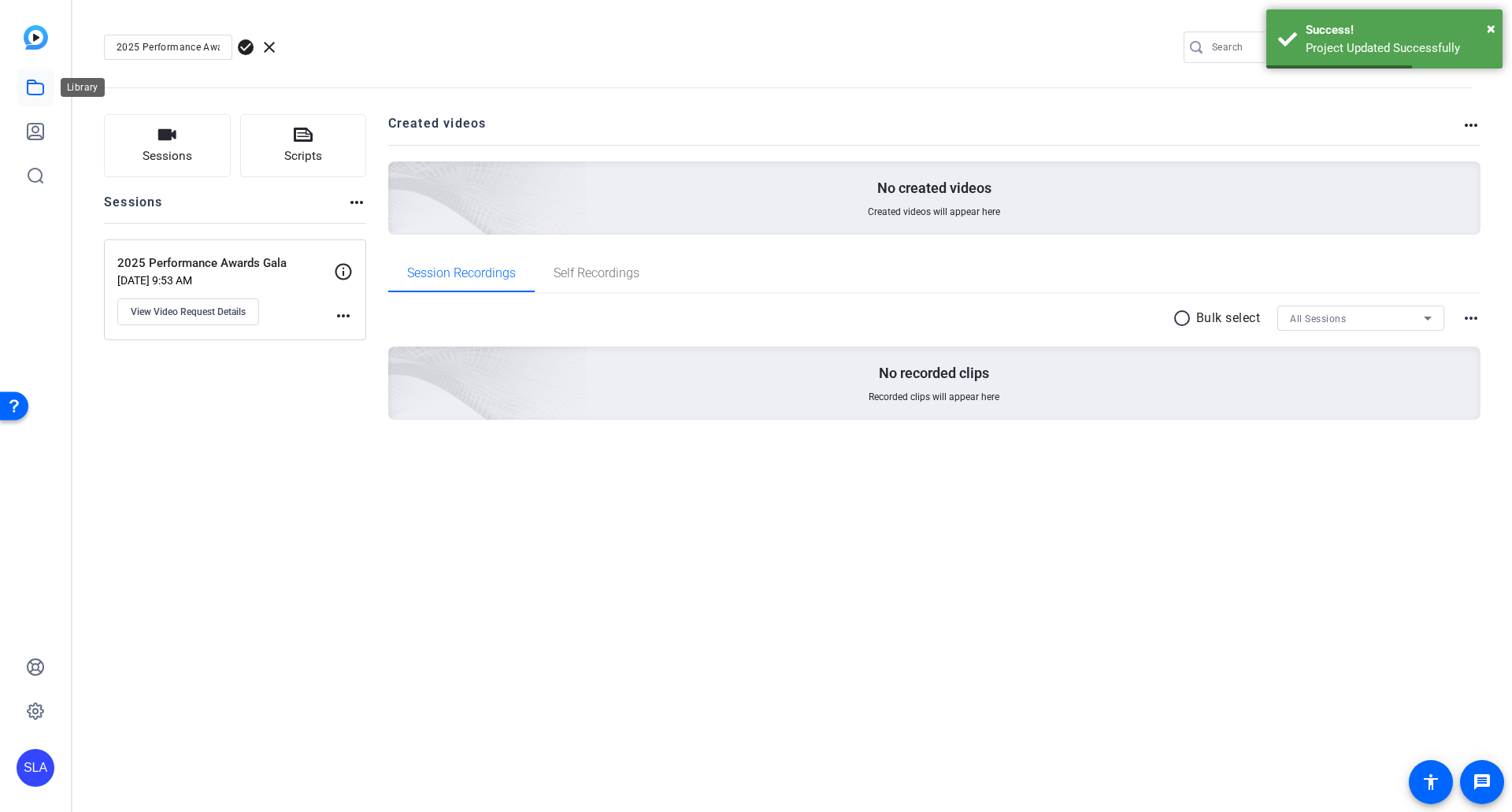
click at [31, 85] on icon at bounding box center [35, 87] width 19 height 19
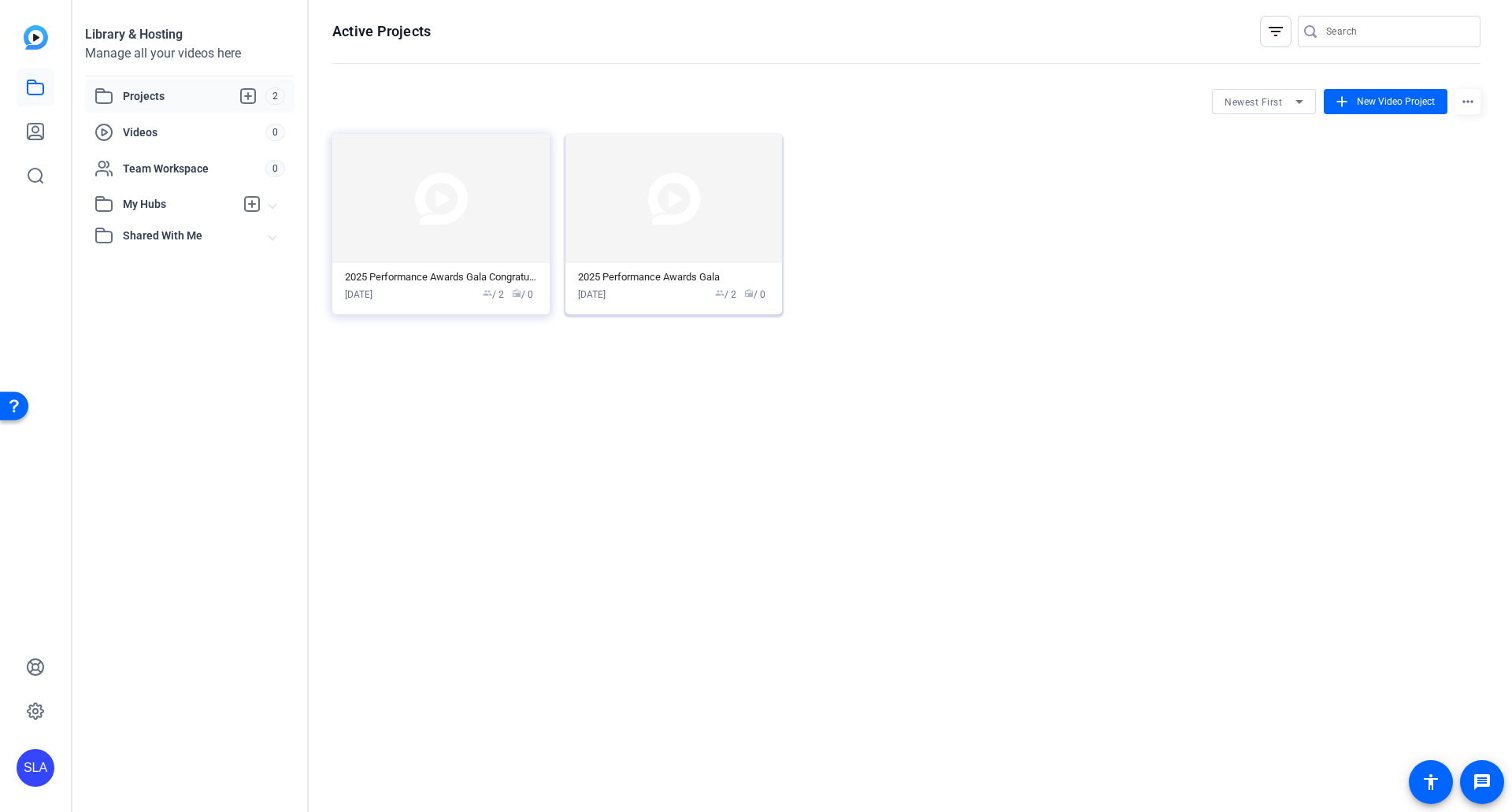
click at [700, 223] on img at bounding box center [674, 198] width 217 height 129
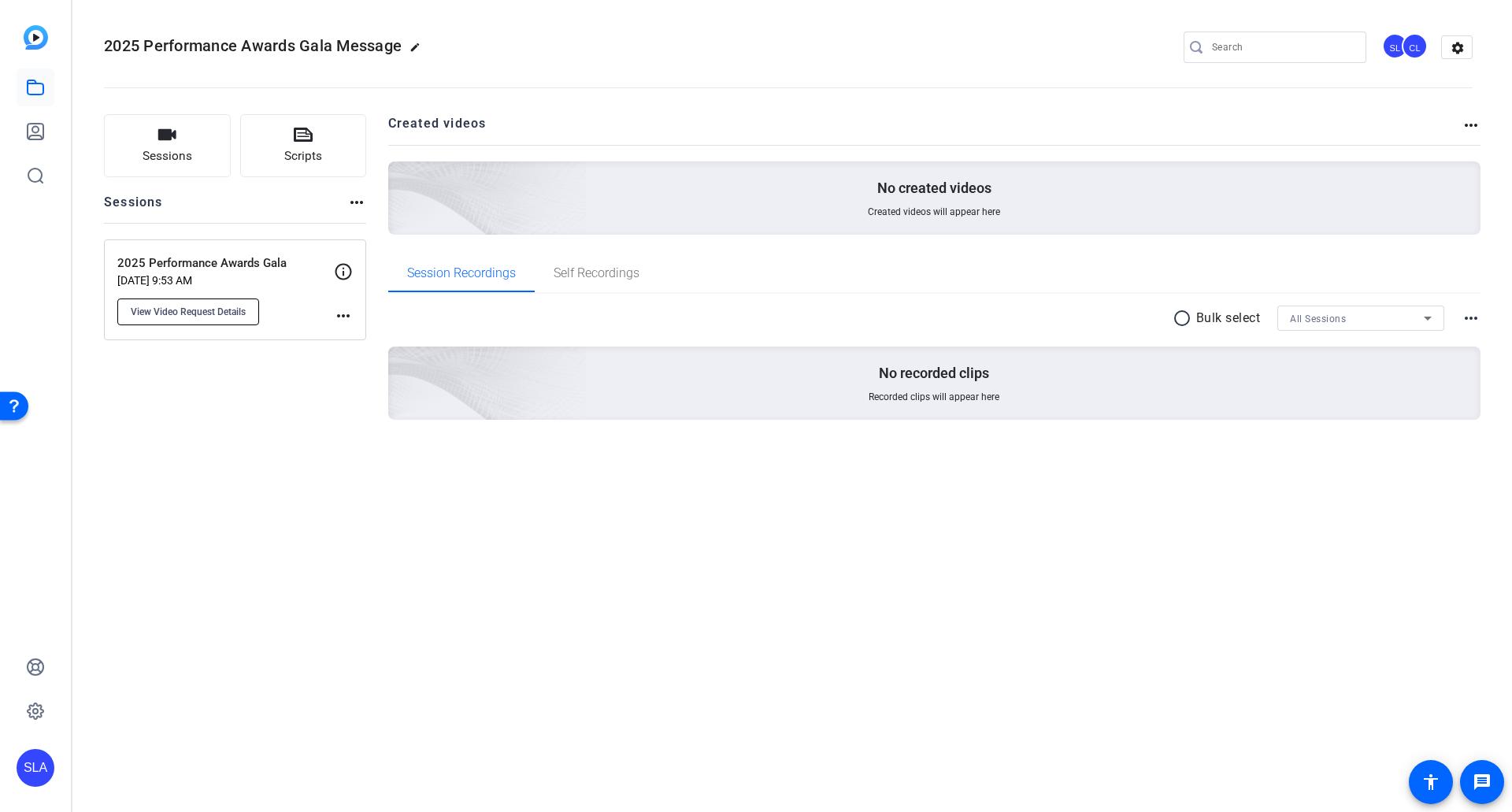
click at [238, 311] on span "View Video Request Details" at bounding box center [189, 312] width 115 height 13
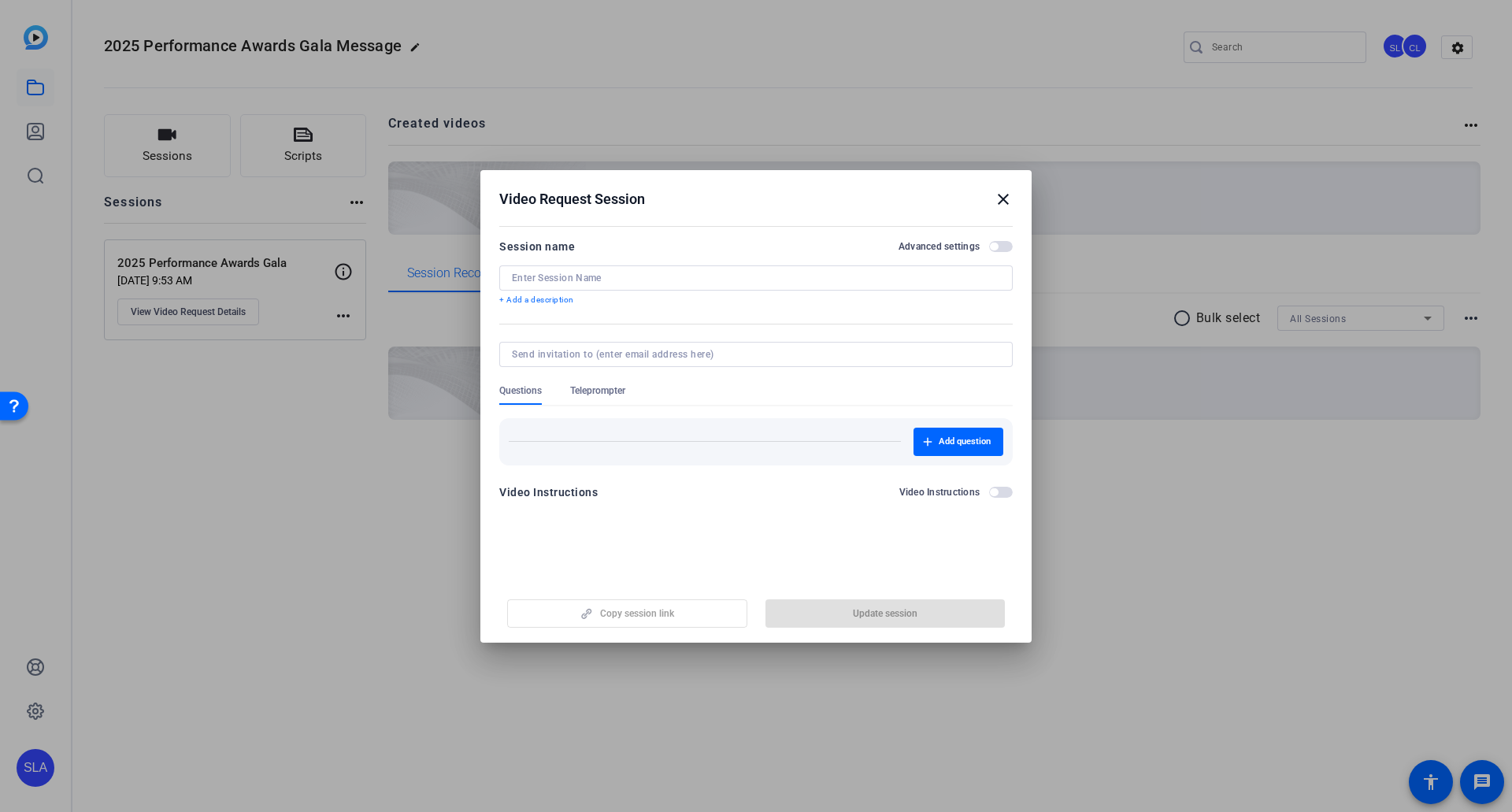
type input "2025 Performance Awards Gala"
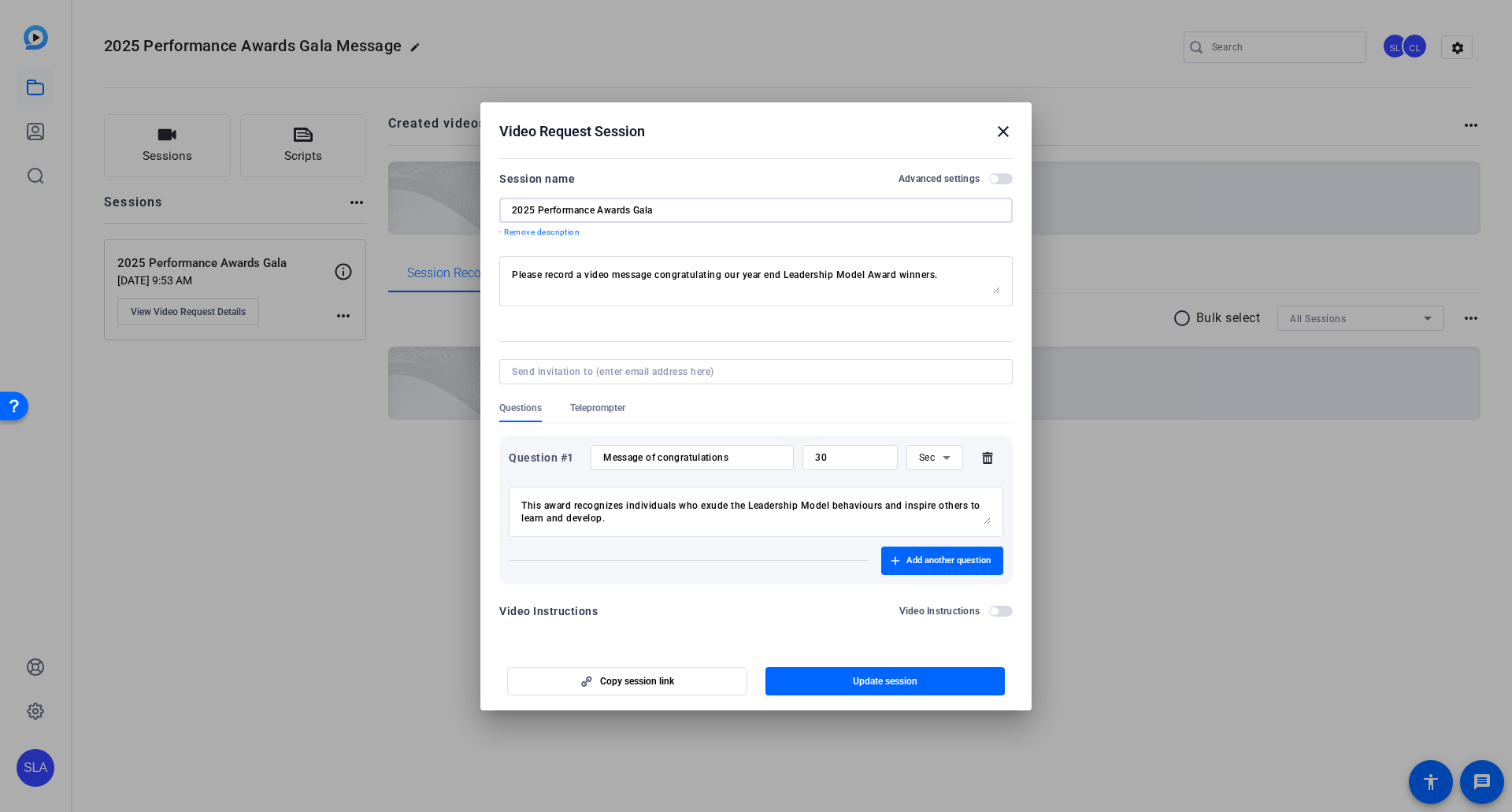
drag, startPoint x: 721, startPoint y: 214, endPoint x: 319, endPoint y: 200, distance: 402.2
click at [319, 200] on div "Video Request Session close Session name Advanced settings 2025 Performance Awa…" at bounding box center [756, 406] width 1512 height 812
drag, startPoint x: 952, startPoint y: 272, endPoint x: 377, endPoint y: 248, distance: 575.5
click at [377, 248] on div "Video Request Session close Session name Advanced settings 2025 Performance Awa…" at bounding box center [756, 406] width 1512 height 812
click at [736, 273] on textarea "Please record a video message congratulating our year end Leadership Model Awar…" at bounding box center [756, 281] width 488 height 26
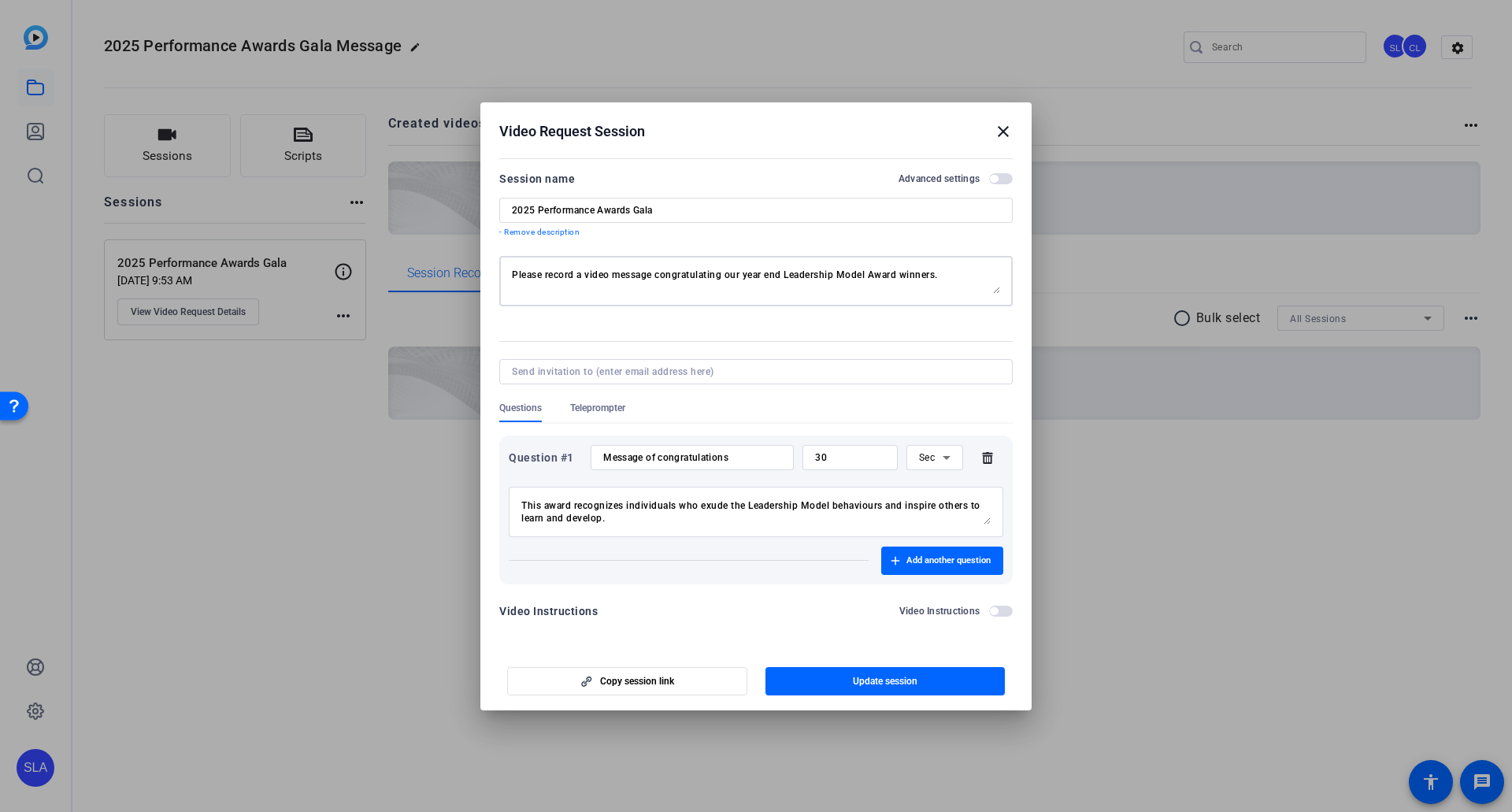
drag, startPoint x: 696, startPoint y: 276, endPoint x: 779, endPoint y: 272, distance: 83.1
click at [779, 272] on textarea "Please record a video message congratulating our year end Leadership Model Awar…" at bounding box center [756, 281] width 488 height 26
drag, startPoint x: 746, startPoint y: 274, endPoint x: 796, endPoint y: 274, distance: 50.0
click at [796, 274] on textarea "Please record a video message congratulating our year end Leadership Model Awar…" at bounding box center [756, 281] width 488 height 26
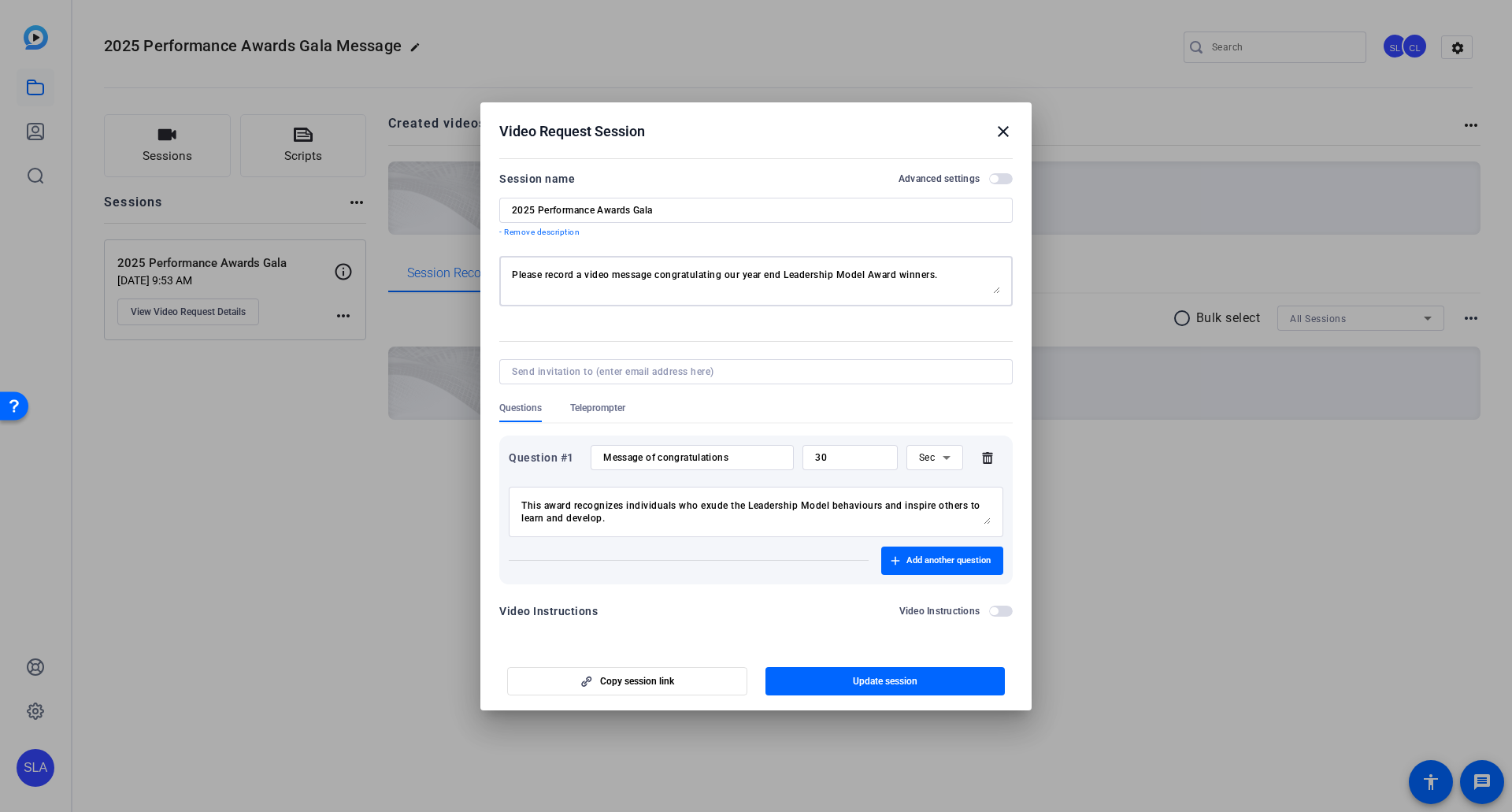
click at [796, 274] on textarea "Please record a video message congratulating our year end Leadership Model Awar…" at bounding box center [756, 281] width 488 height 26
drag, startPoint x: 786, startPoint y: 277, endPoint x: 904, endPoint y: 273, distance: 118.1
click at [904, 273] on textarea "Please record a video message congratulating our year end Leadership Model Awar…" at bounding box center [756, 281] width 488 height 26
drag, startPoint x: 744, startPoint y: 275, endPoint x: 799, endPoint y: 276, distance: 55.0
click at [799, 276] on textarea "Please record a video message congratulating our year end award winners." at bounding box center [756, 281] width 488 height 26
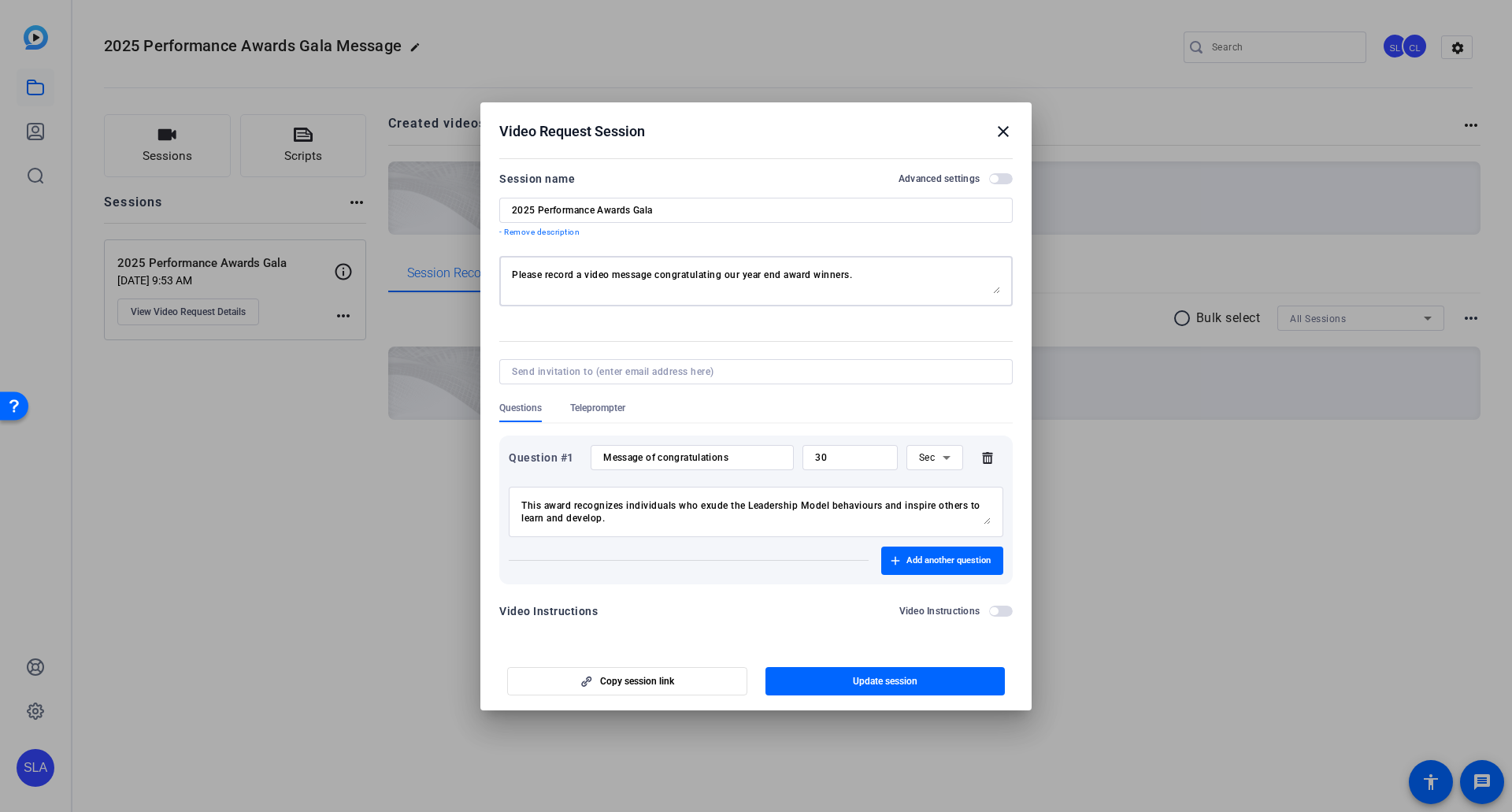
click at [799, 276] on textarea "Please record a video message congratulating our year end award winners." at bounding box center [756, 281] width 488 height 26
drag, startPoint x: 745, startPoint y: 273, endPoint x: 854, endPoint y: 277, distance: 109.1
click at [854, 277] on textarea "Please record a video message congratulating our year end award winners." at bounding box center [756, 281] width 488 height 26
type textarea "Please record a video message congratulating our year end award winners."
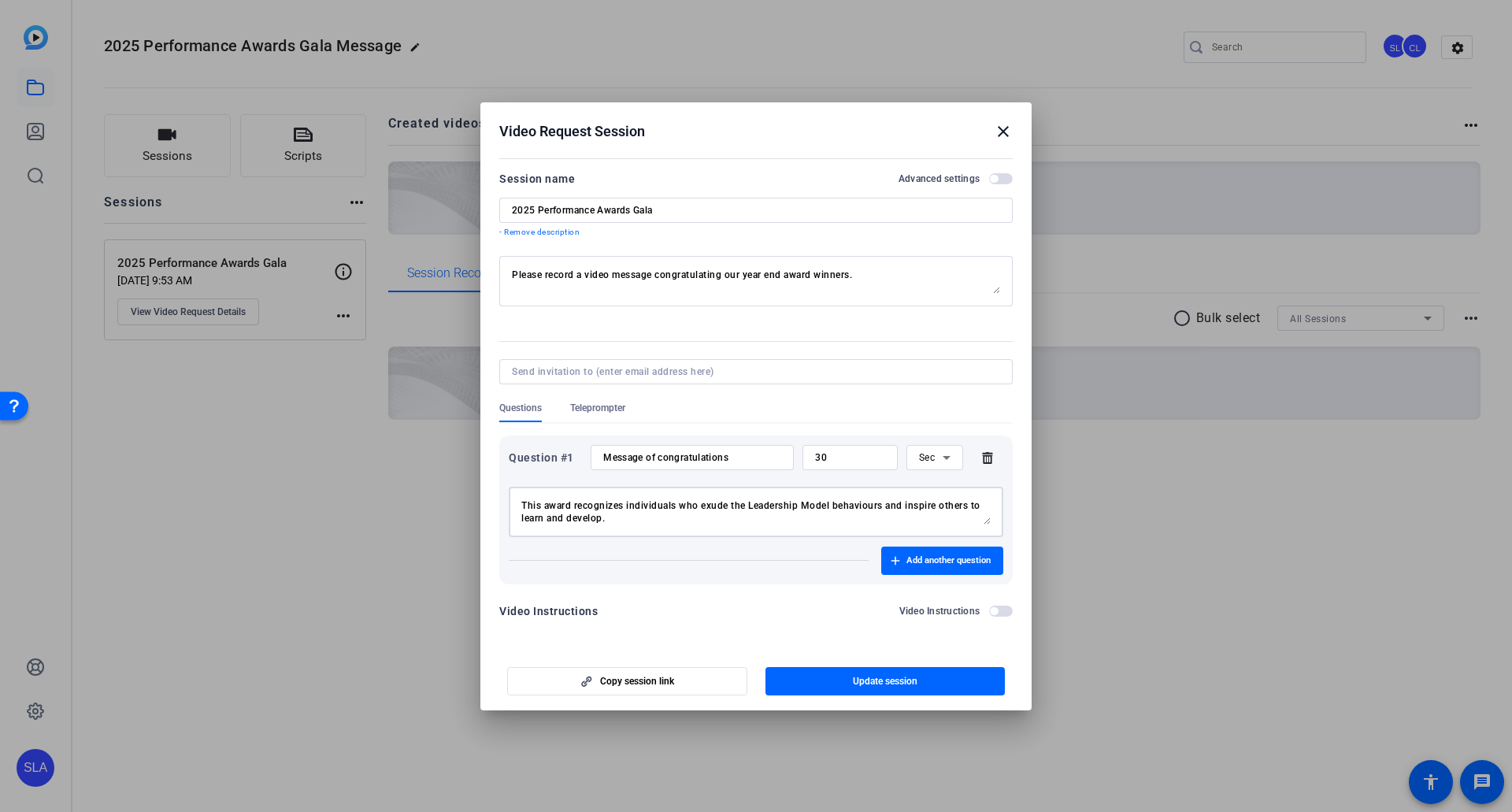
drag, startPoint x: 548, startPoint y: 508, endPoint x: 705, endPoint y: 515, distance: 157.2
click at [705, 448] on textarea "This award recognizes individuals who exude the Leadership Model behaviours and…" at bounding box center [756, 512] width 470 height 26
drag, startPoint x: 611, startPoint y: 521, endPoint x: 782, endPoint y: 509, distance: 171.4
click at [782, 448] on textarea "This award recognizes individuals who exude the Leadership Model behaviours and…" at bounding box center [756, 512] width 470 height 26
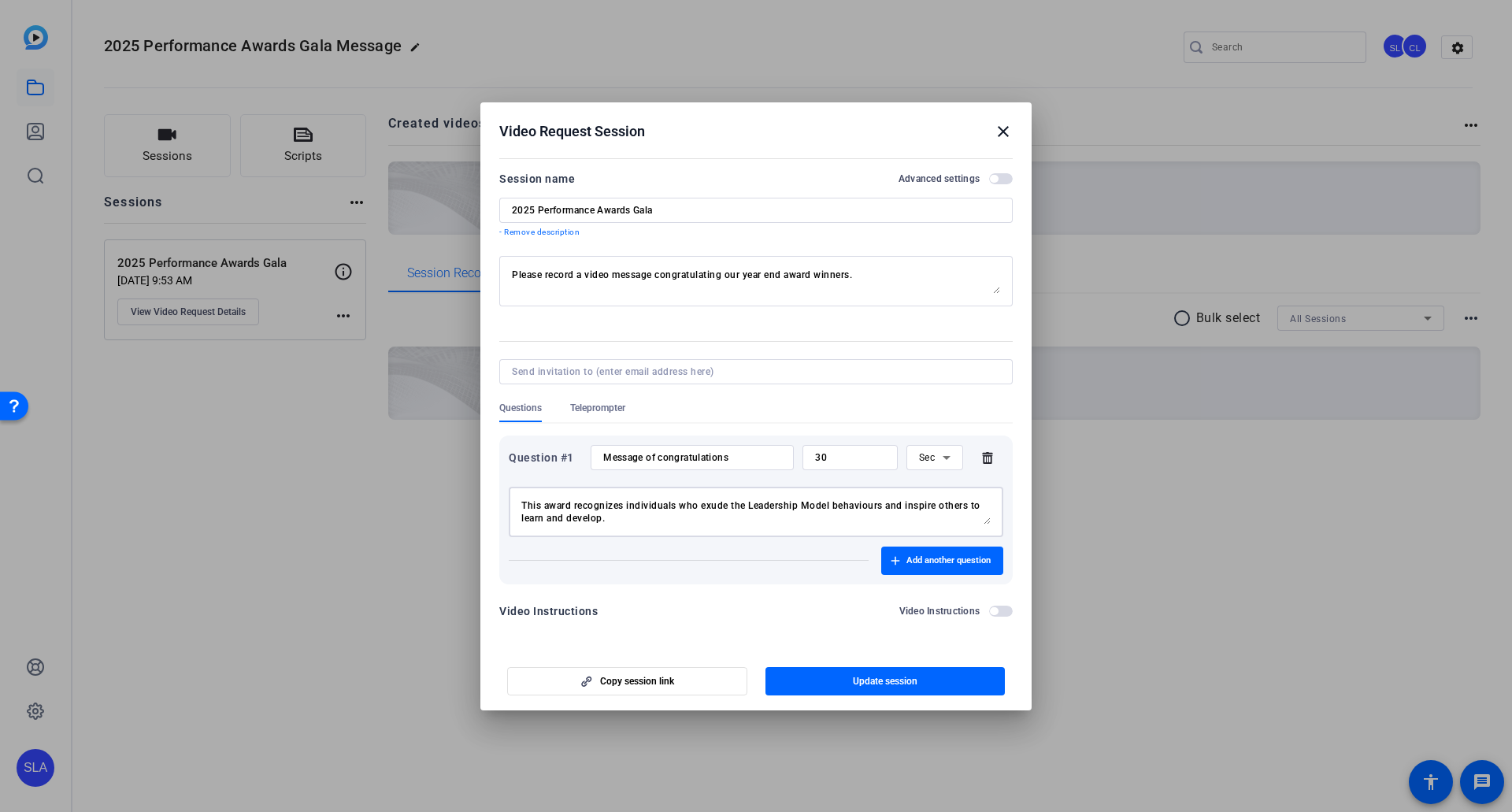
click at [782, 448] on textarea "This award recognizes individuals who exude the Leadership Model behaviours and…" at bounding box center [756, 512] width 470 height 26
drag, startPoint x: 630, startPoint y: 523, endPoint x: 507, endPoint y: 503, distance: 124.6
click at [507, 448] on div "Question #1 Message of congratulations 30 Sec This award recognizes individuals…" at bounding box center [756, 510] width 514 height 149
drag, startPoint x: 632, startPoint y: 453, endPoint x: 744, endPoint y: 461, distance: 112.3
click at [744, 448] on input "Message of congratulations" at bounding box center [692, 458] width 178 height 13
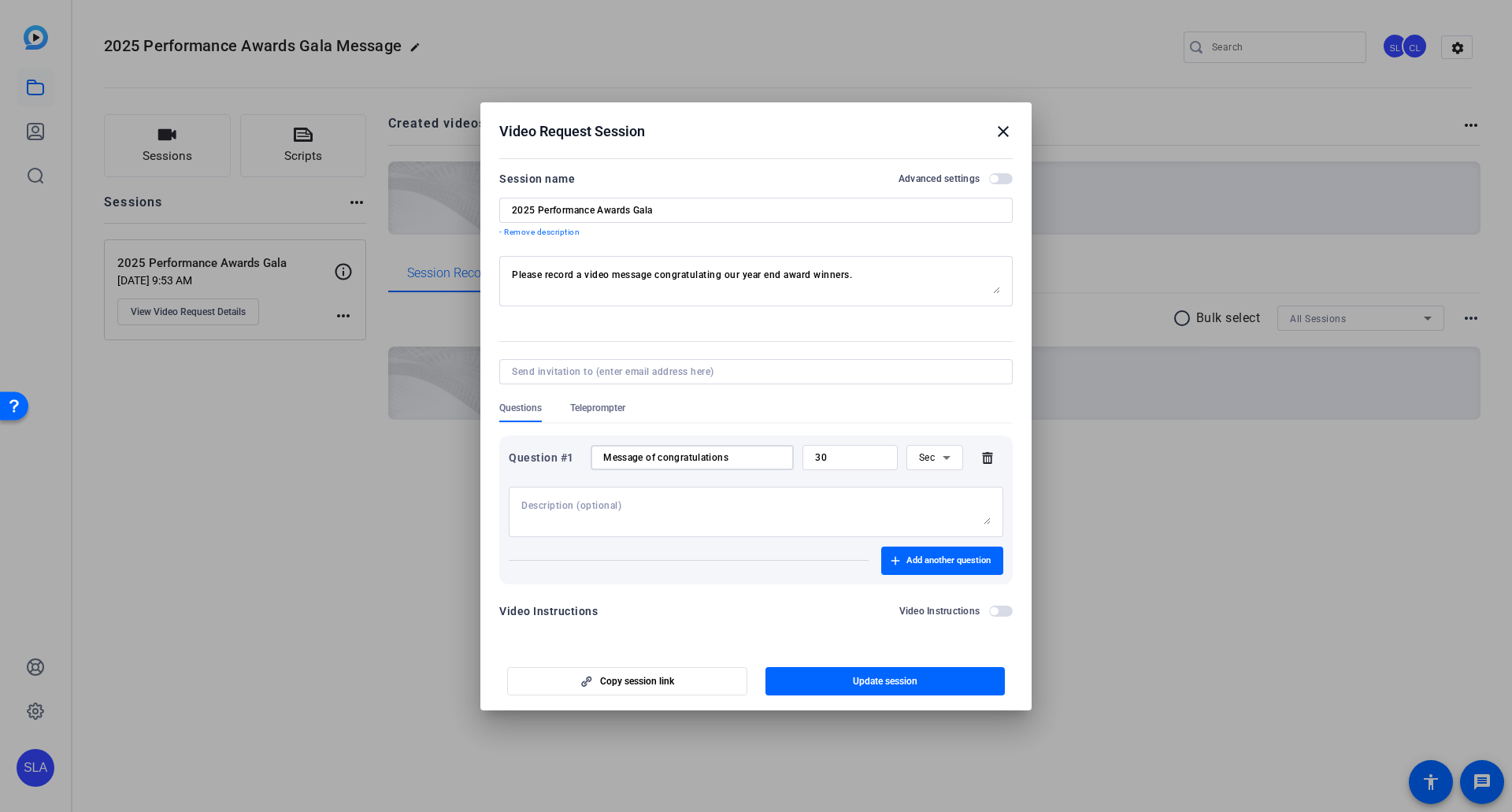
click at [744, 448] on input "Message of congratulations" at bounding box center [692, 458] width 178 height 13
drag, startPoint x: 647, startPoint y: 459, endPoint x: 779, endPoint y: 459, distance: 132.0
click at [779, 448] on input "Message of congratulations" at bounding box center [692, 458] width 178 height 13
drag, startPoint x: 645, startPoint y: 456, endPoint x: 712, endPoint y: 457, distance: 67.0
click at [712, 448] on input "Message to winners" at bounding box center [692, 458] width 178 height 13
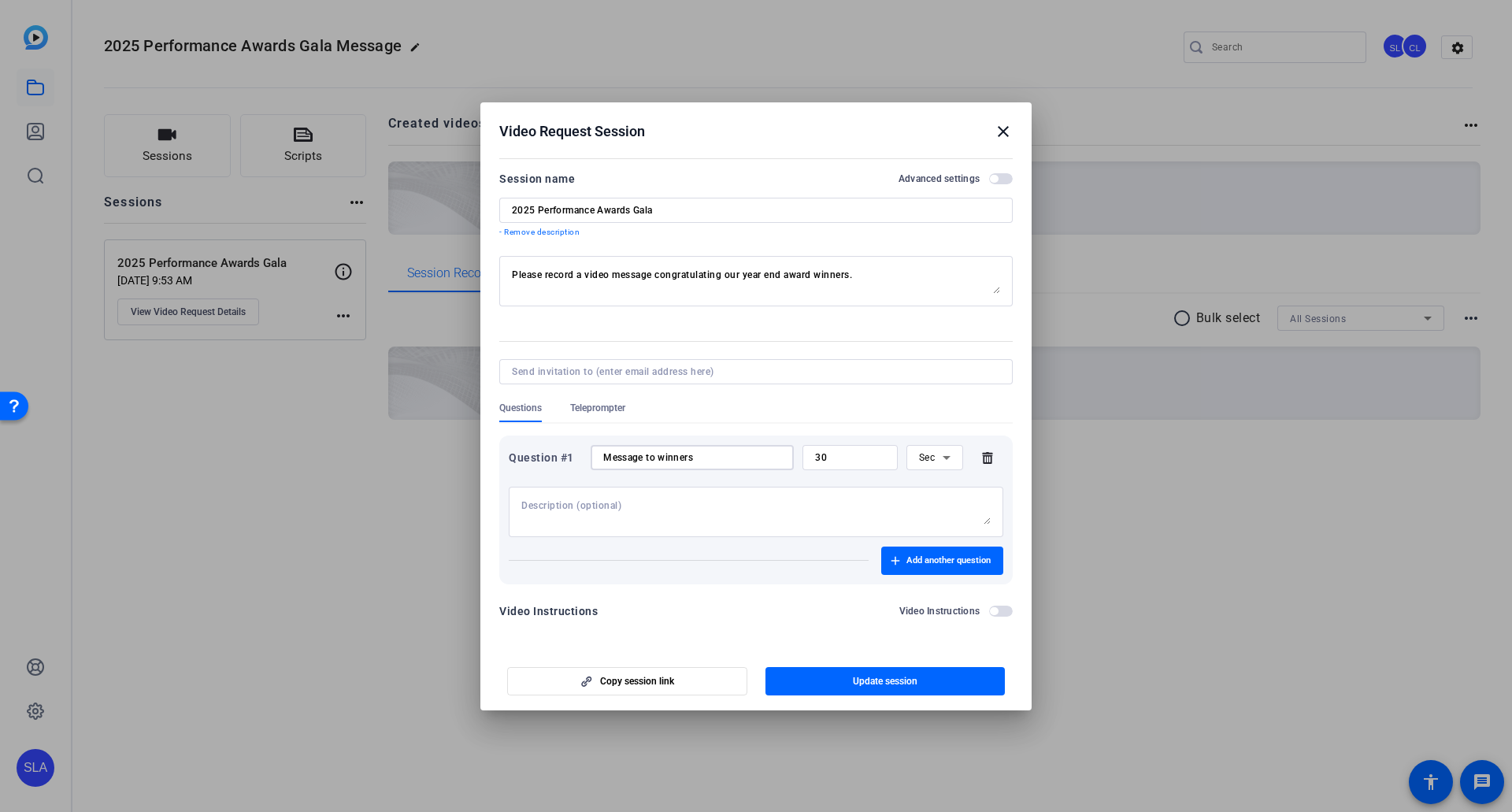
click at [712, 448] on input "Message to winners" at bounding box center [692, 458] width 178 height 13
type input "Message to winners"
drag, startPoint x: 714, startPoint y: 264, endPoint x: 755, endPoint y: 264, distance: 41.0
click at [755, 264] on div "Please record a video message congratulating our year end award winners." at bounding box center [756, 281] width 488 height 50
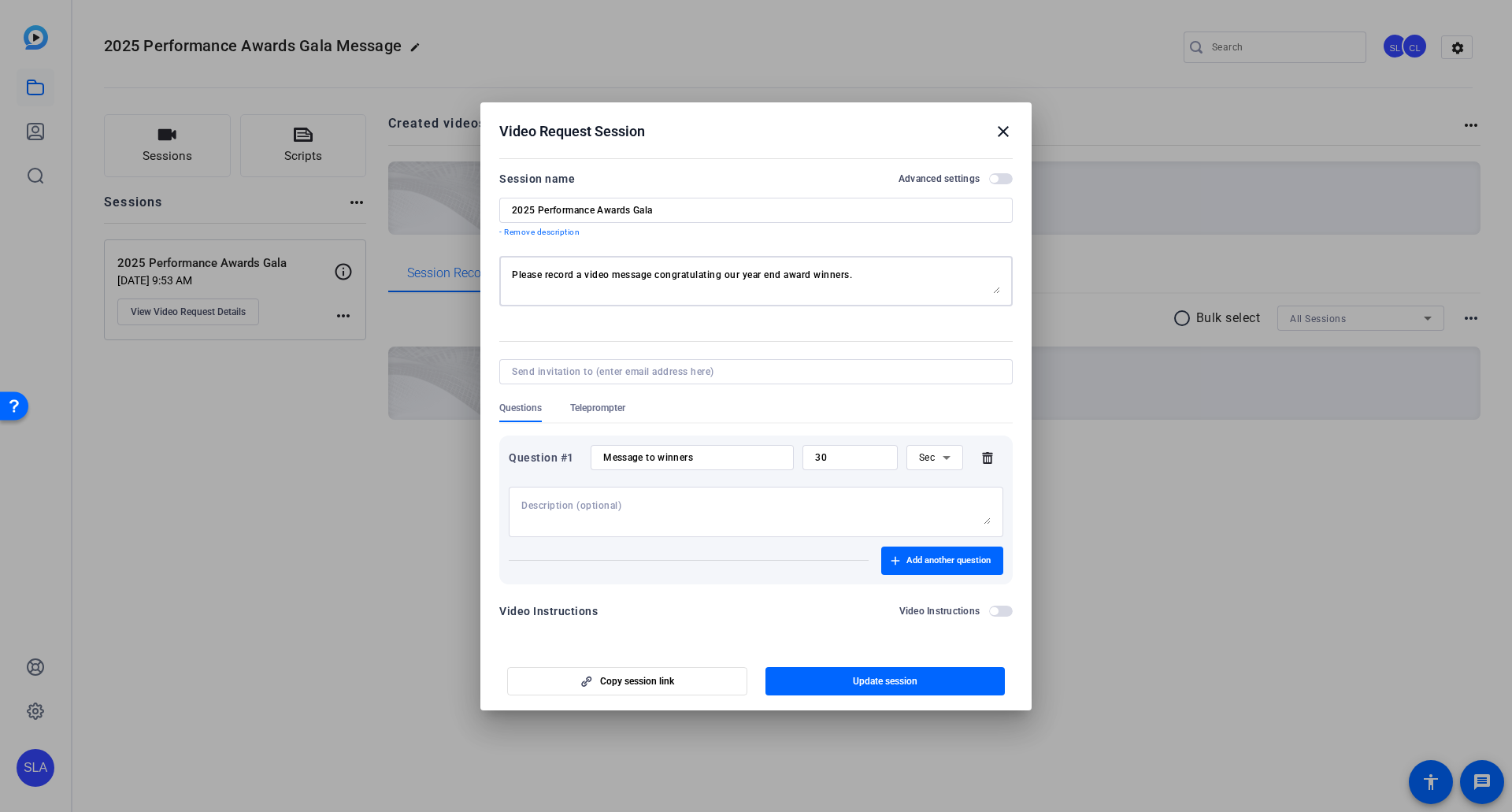
click at [597, 270] on textarea "Please record a video message congratulating our year end award winners." at bounding box center [756, 281] width 488 height 26
click at [887, 273] on textarea "Please record a video message congratulating our year end award winners." at bounding box center [756, 281] width 488 height 26
type textarea "Please record a video message congratulating our award winners and your thought…"
click at [734, 448] on input "Message to winners" at bounding box center [692, 458] width 178 height 13
click at [760, 448] on textarea at bounding box center [756, 512] width 470 height 26
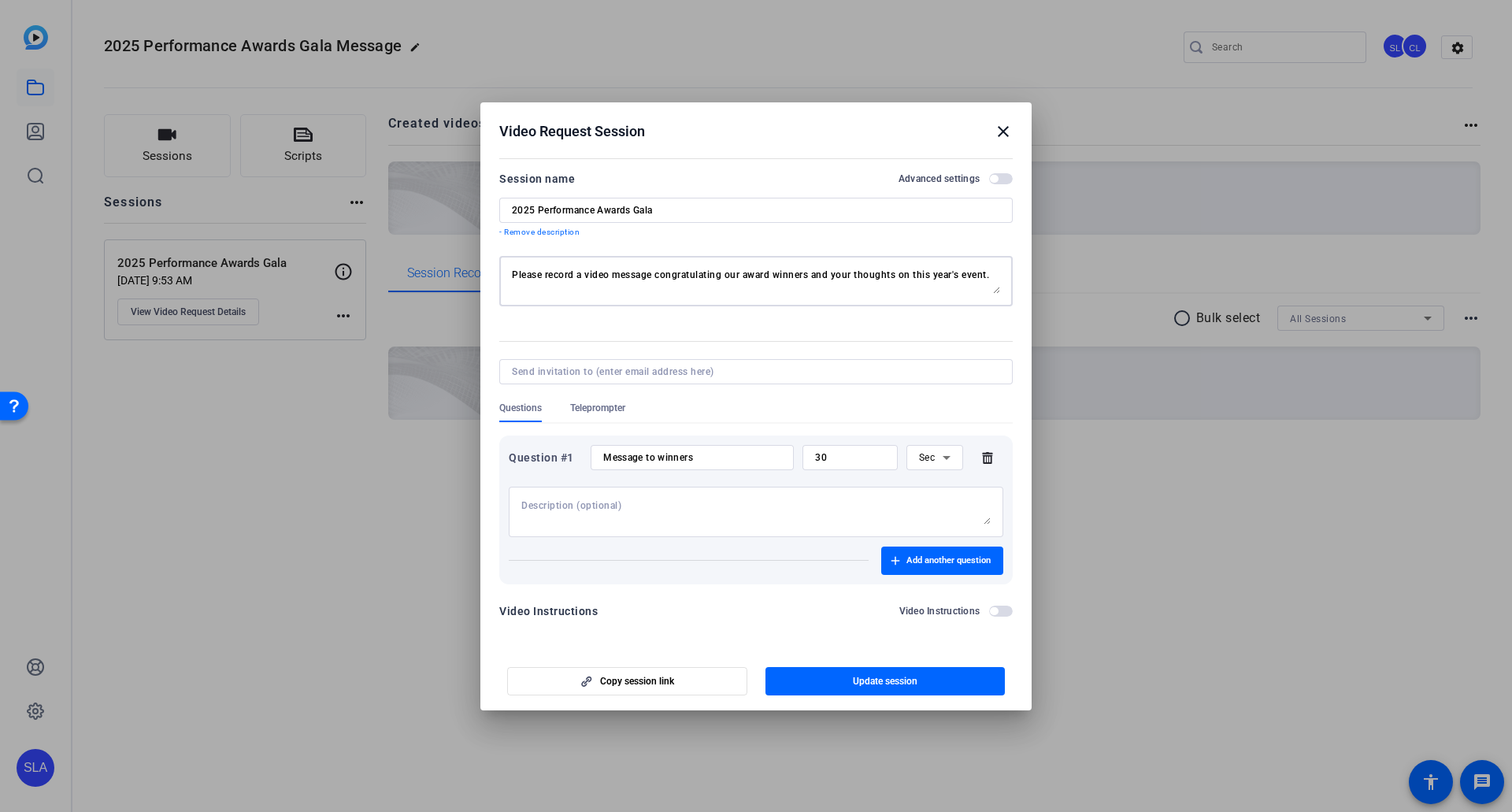
drag, startPoint x: 512, startPoint y: 273, endPoint x: 1033, endPoint y: 276, distance: 521.0
click at [978, 276] on div "Video Request Session close Session name Advanced settings 2025 Performance Awa…" at bounding box center [756, 406] width 1512 height 812
click at [892, 448] on span "Update session" at bounding box center [885, 681] width 65 height 13
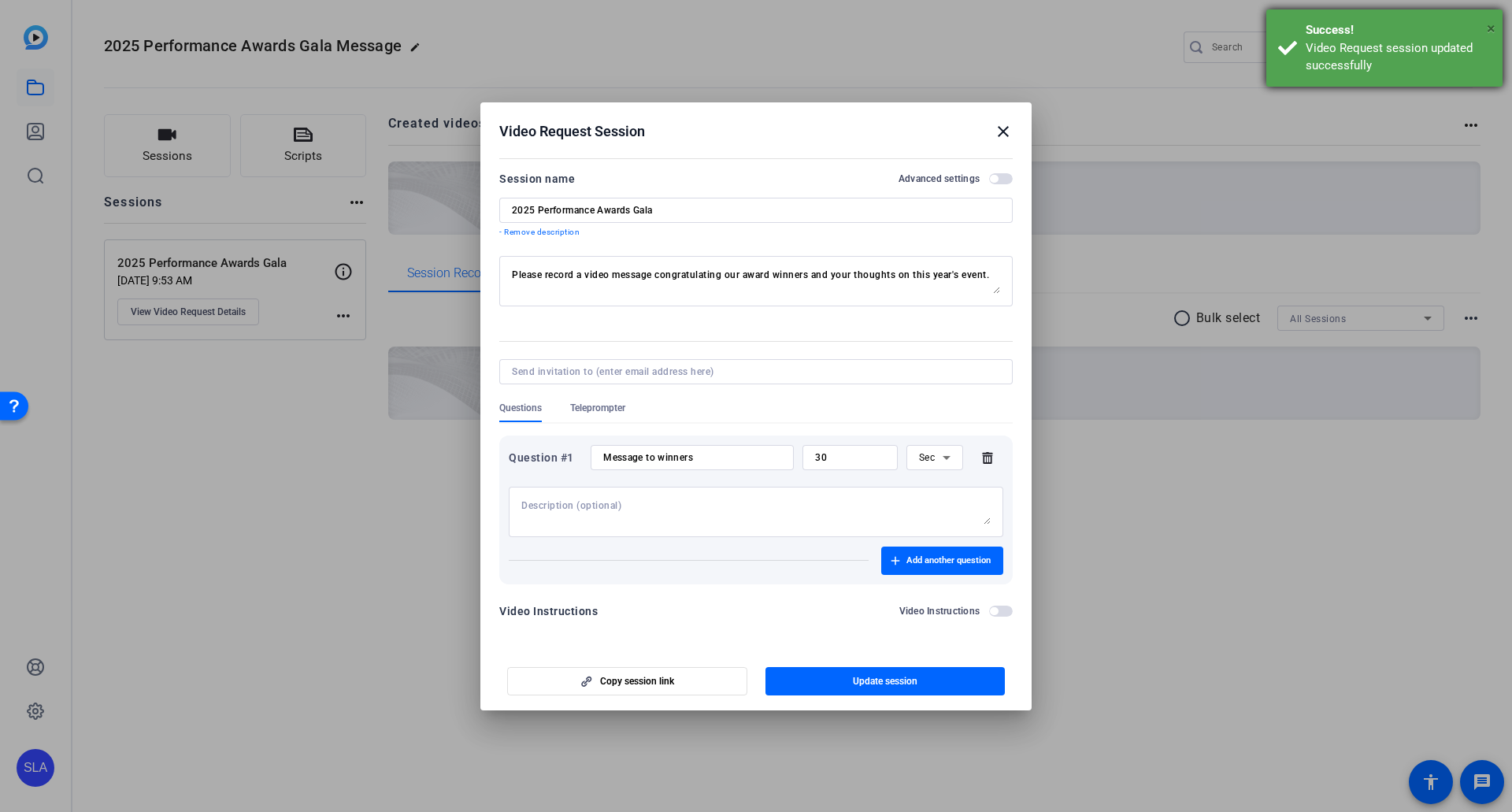
click at [978, 25] on span "×" at bounding box center [1491, 28] width 8 height 19
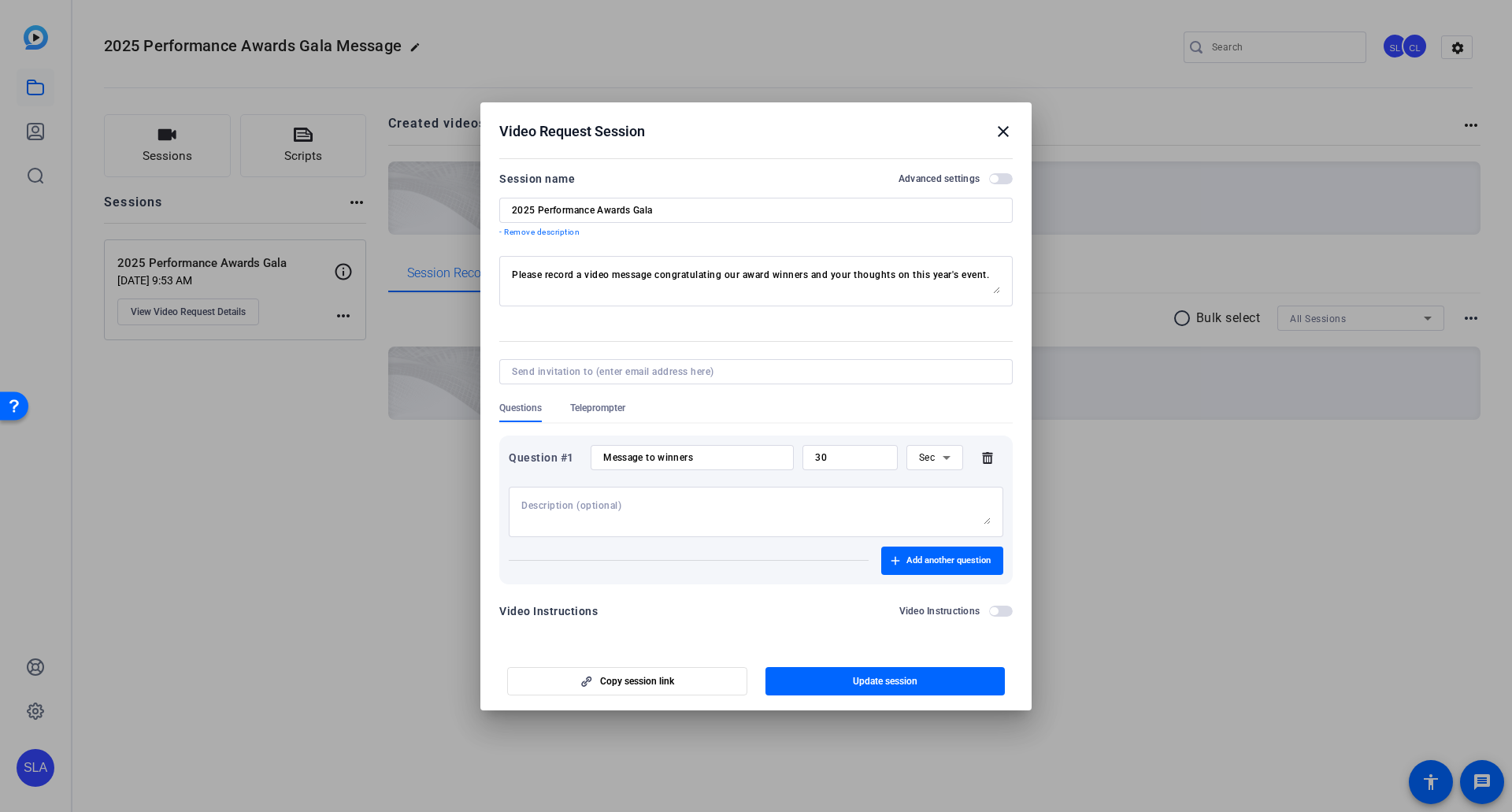
click at [978, 131] on mat-icon "close" at bounding box center [1003, 131] width 19 height 19
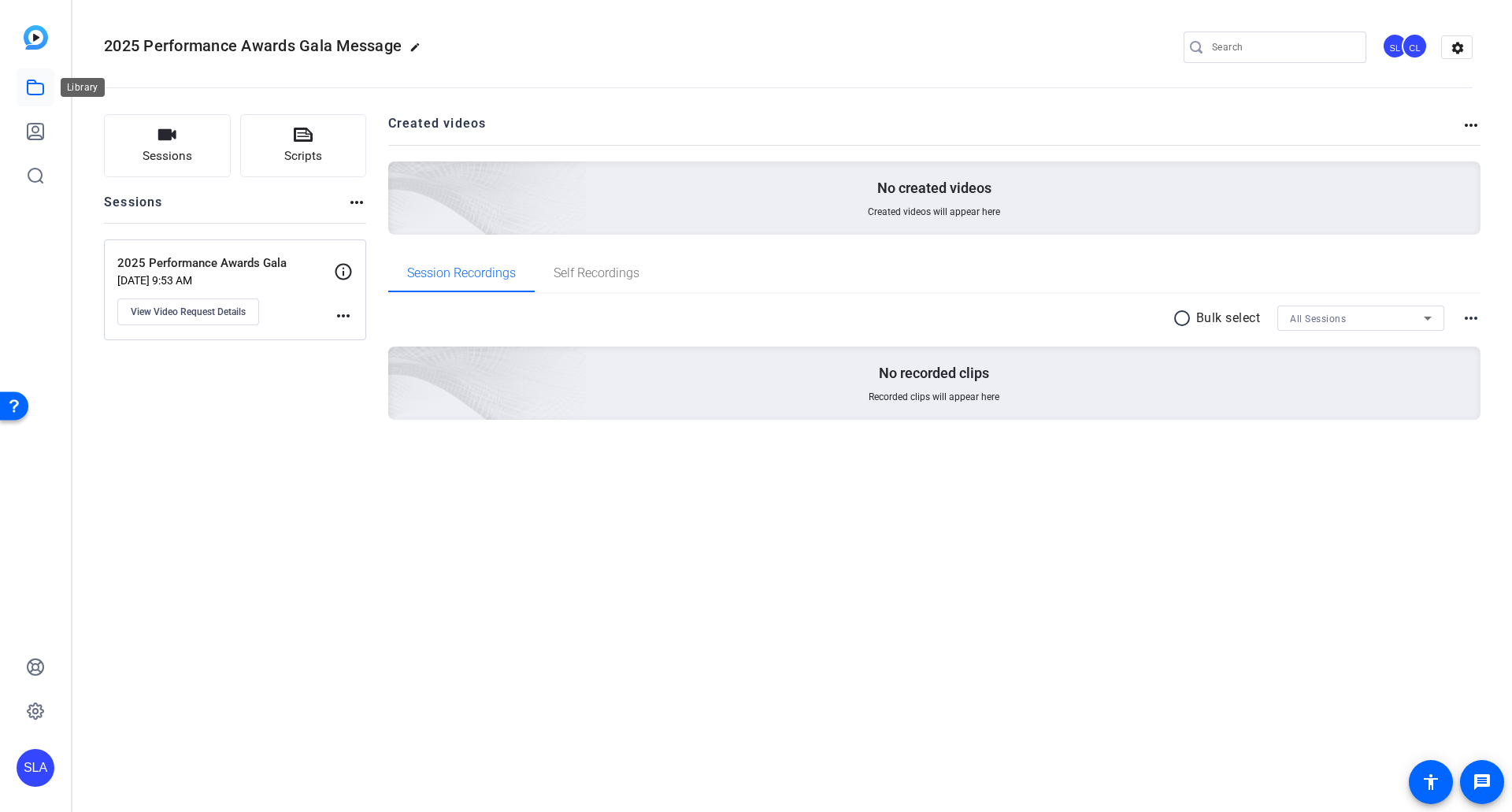
click at [36, 81] on icon at bounding box center [35, 87] width 16 height 14
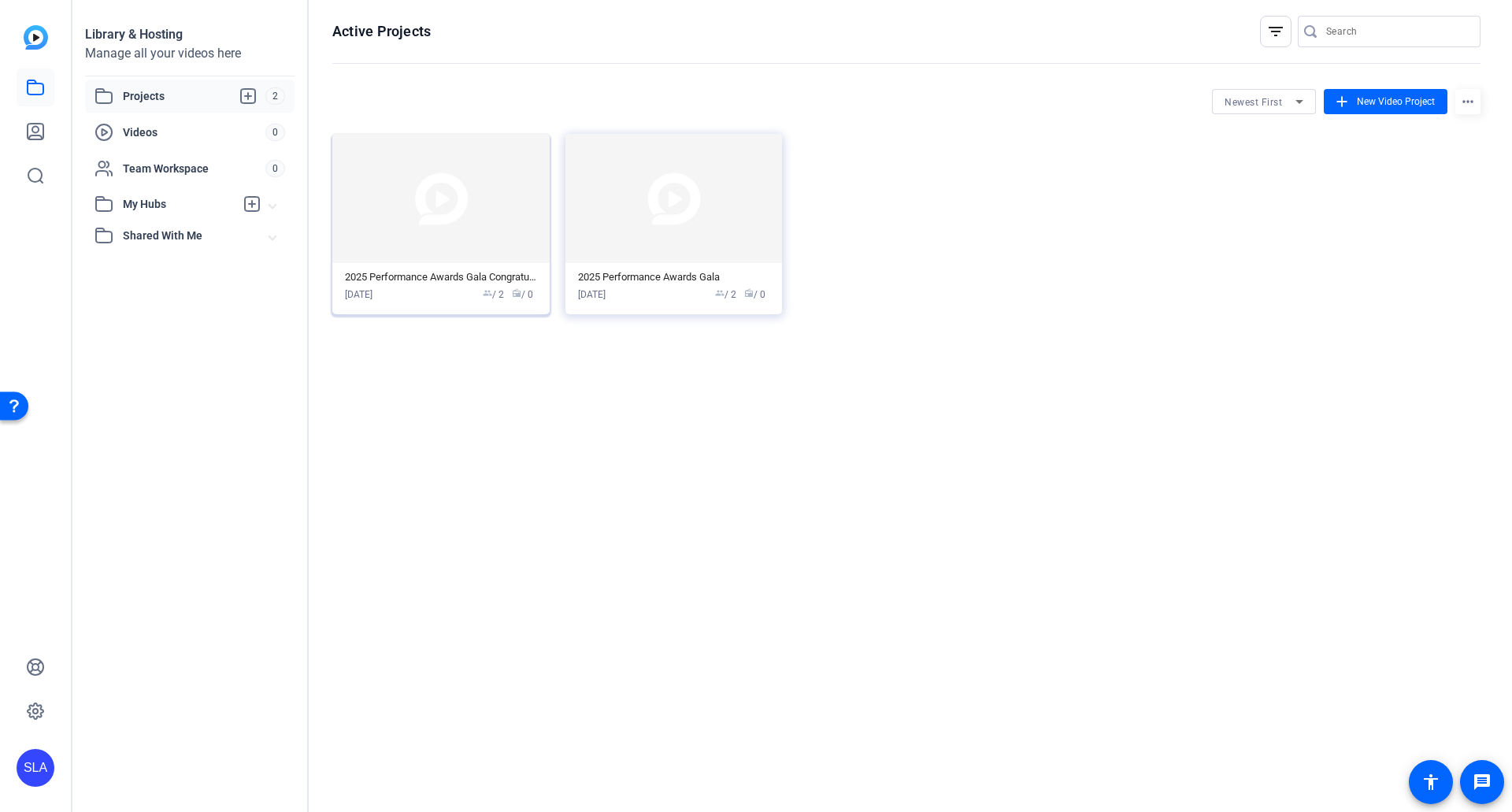
click at [393, 216] on img at bounding box center [441, 198] width 217 height 129
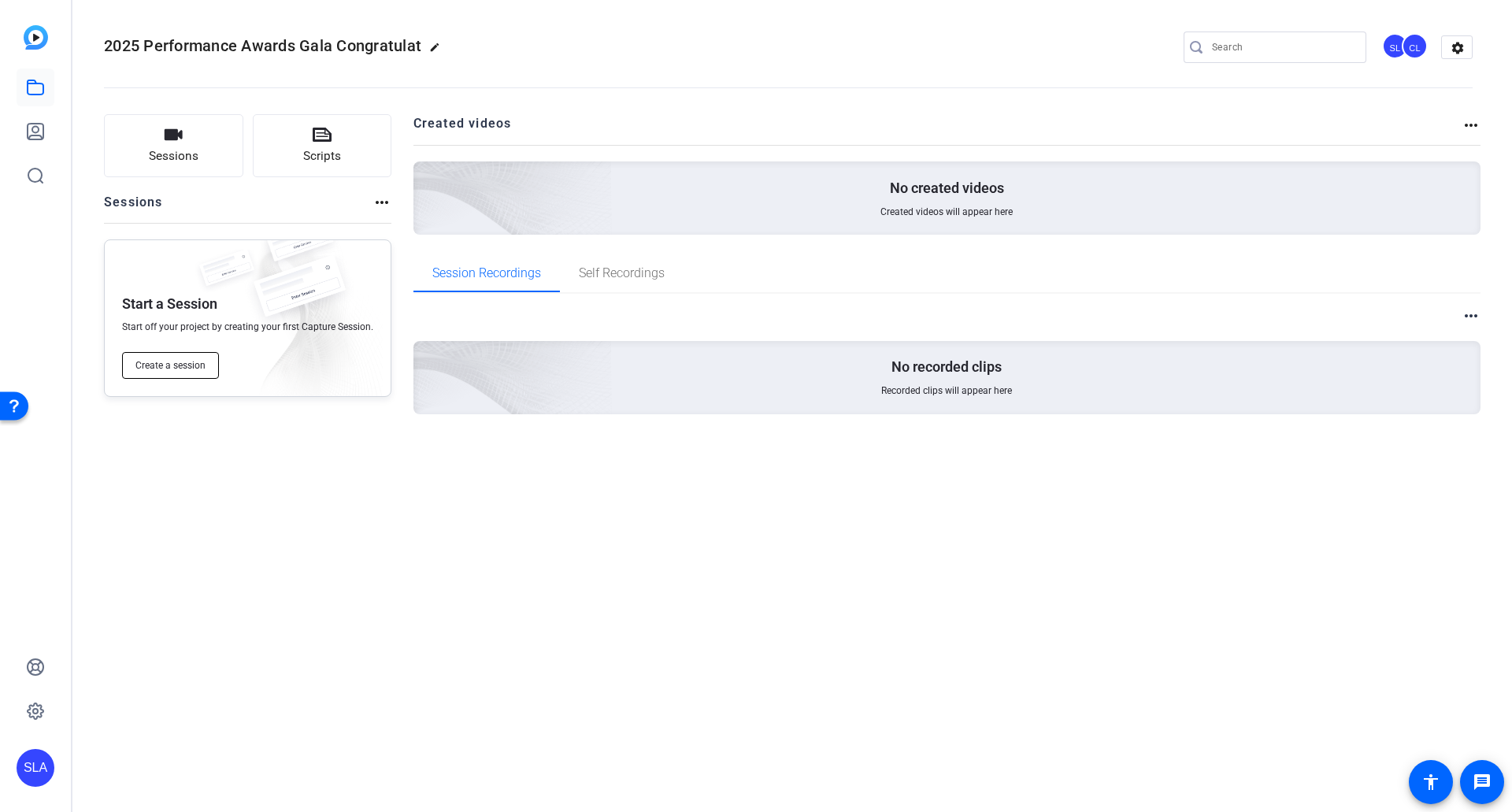
click at [189, 369] on span "Create a session" at bounding box center [170, 365] width 71 height 13
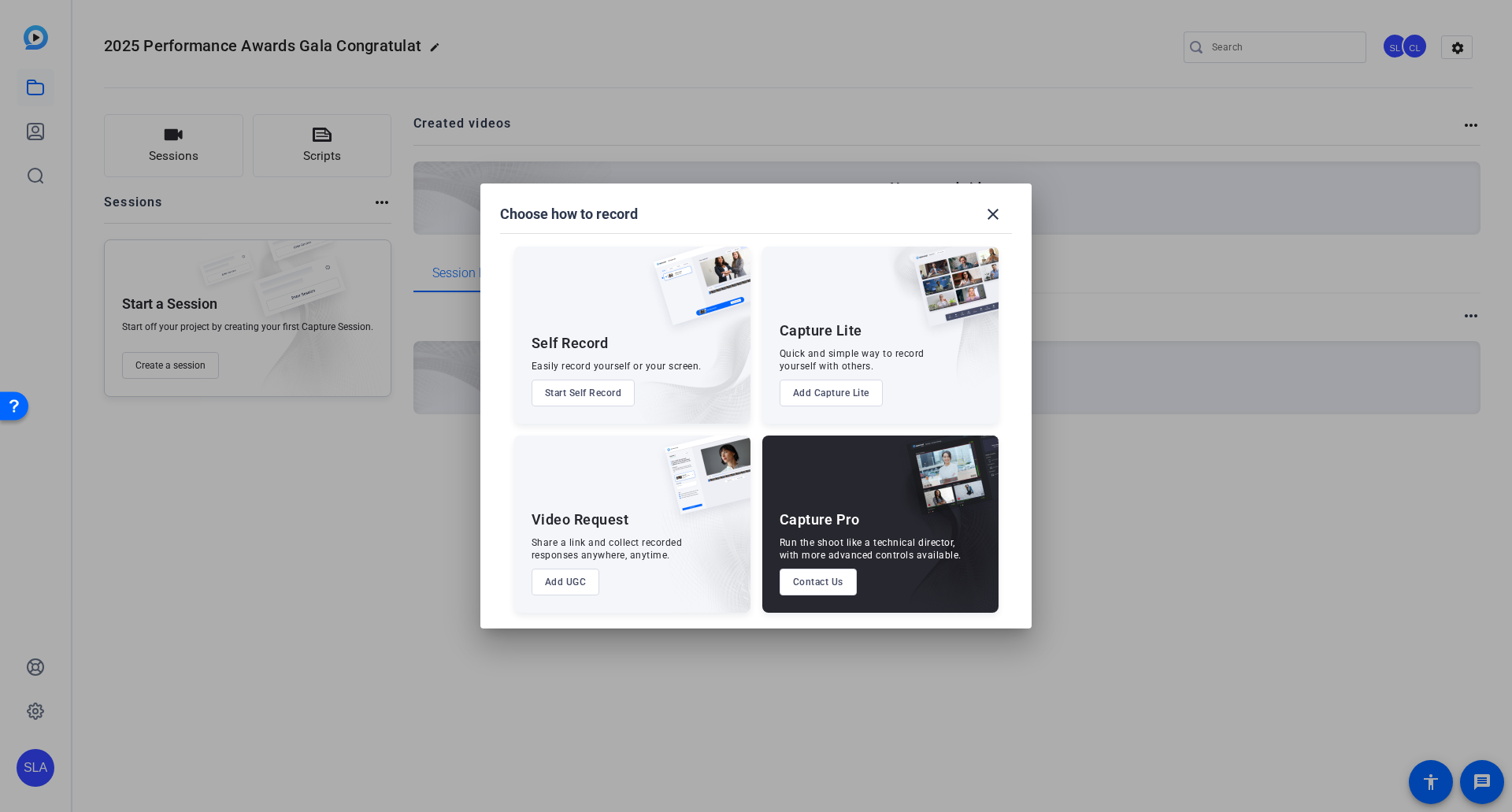
click at [574, 448] on button "Add UGC" at bounding box center [566, 581] width 69 height 27
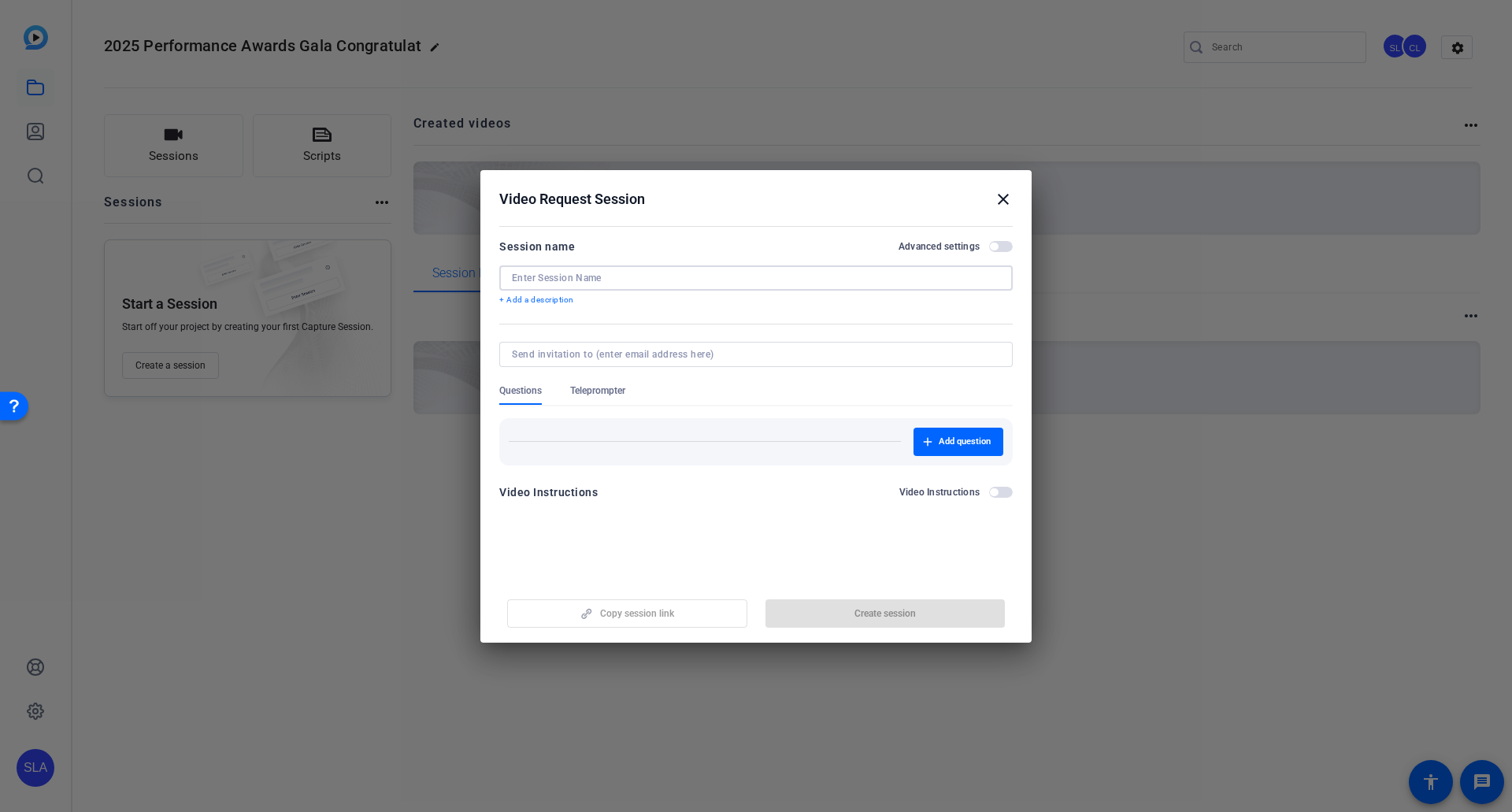
click at [635, 281] on input at bounding box center [756, 278] width 488 height 13
type input "2025 Performance Awards Gala"
click at [978, 245] on span "button" at bounding box center [994, 246] width 8 height 8
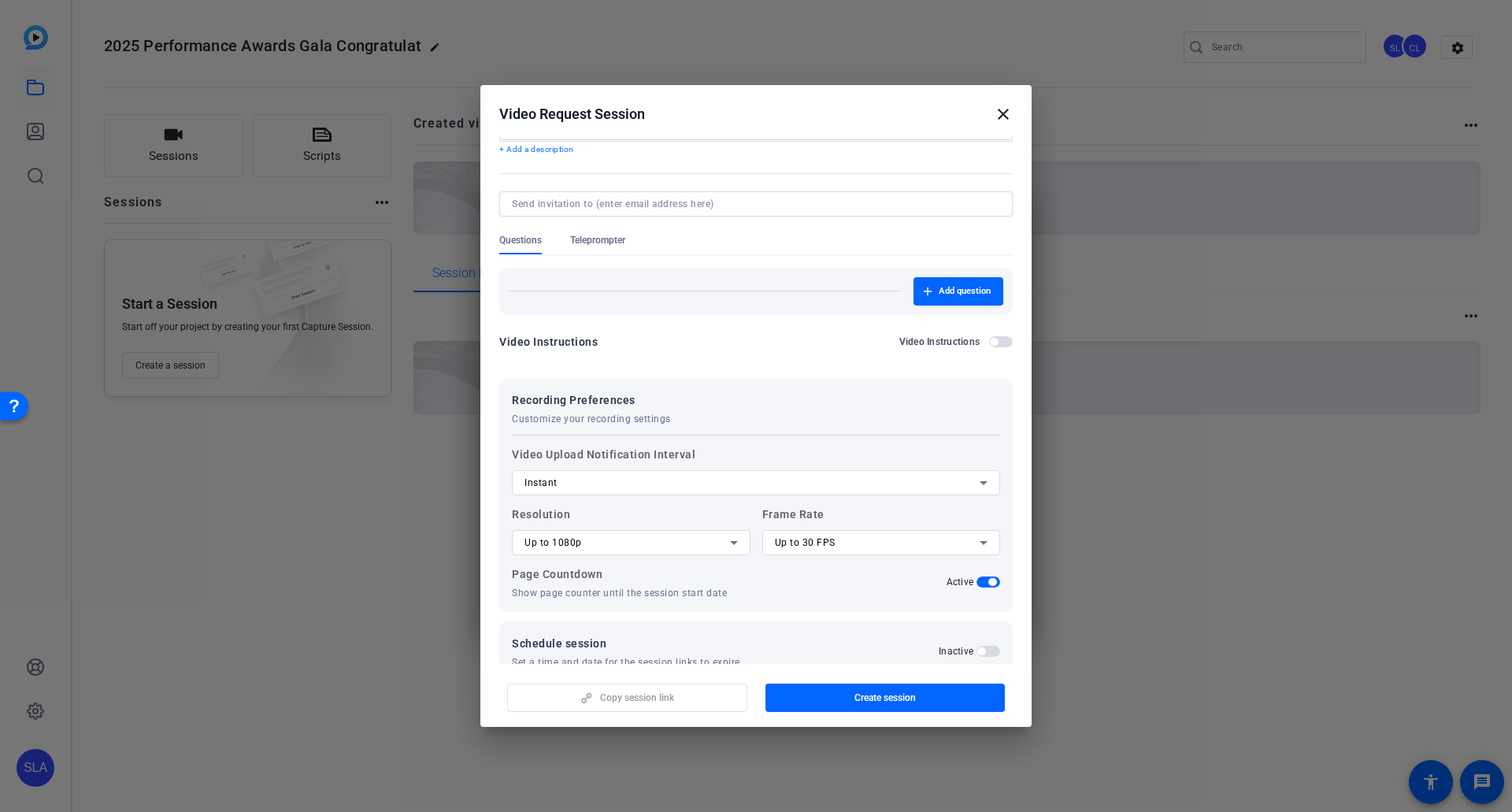
scroll to position [82, 0]
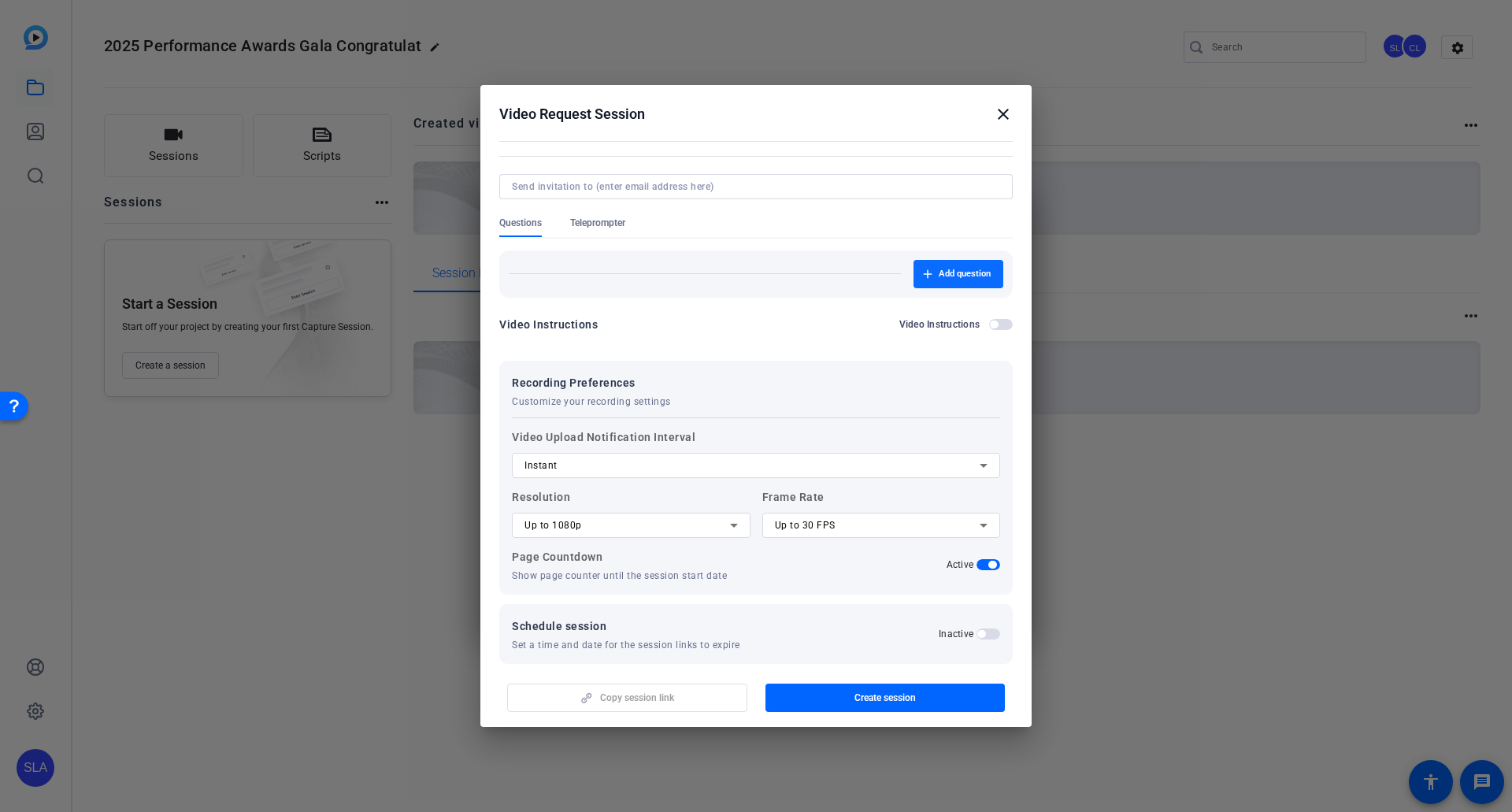
click at [948, 275] on span "Add question" at bounding box center [964, 274] width 52 height 13
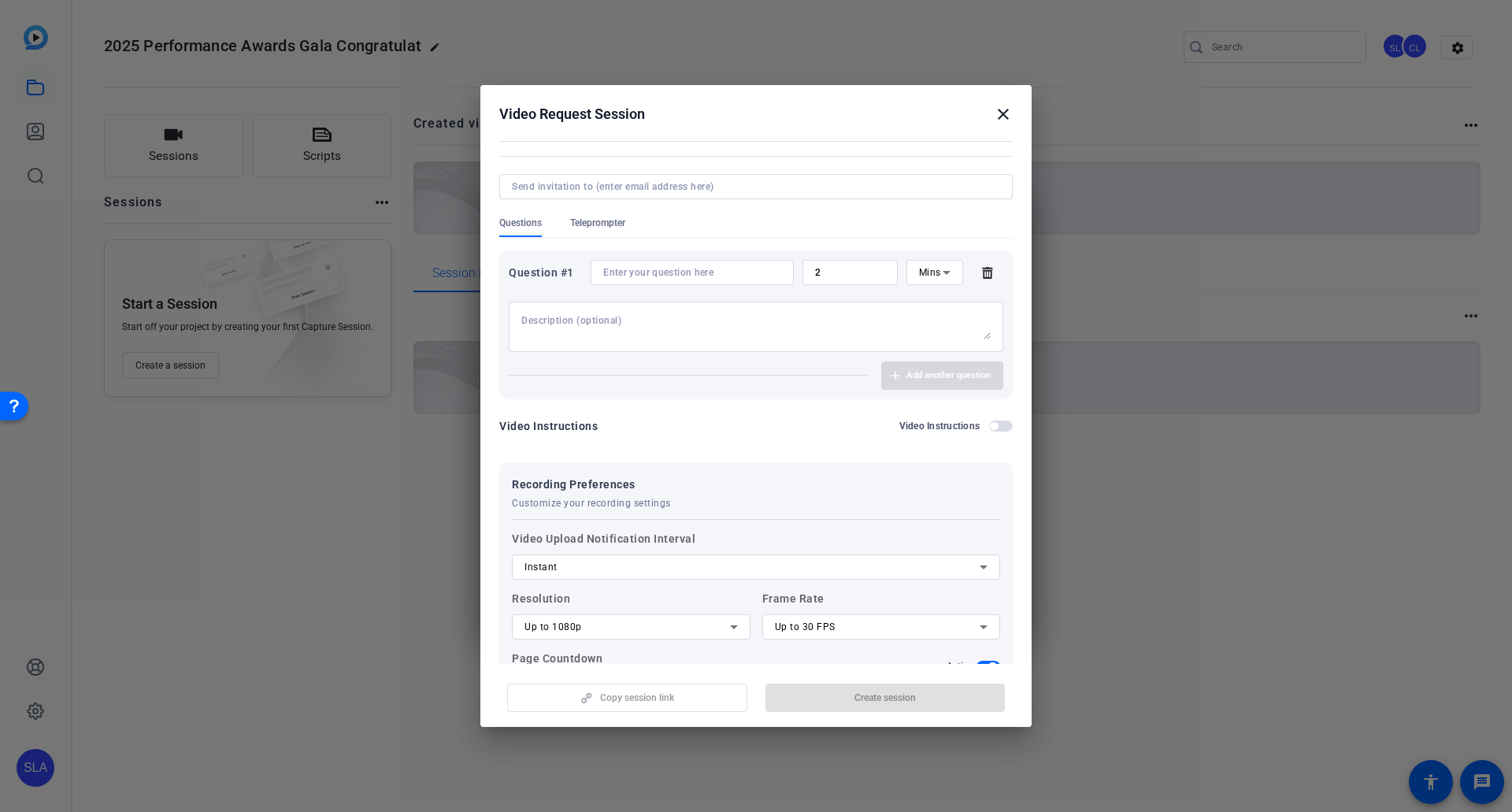
click at [664, 325] on textarea at bounding box center [756, 327] width 470 height 26
paste textarea "https://capture.openreel.com/ugc-subject/efc802915087528c17a14b560be5caf29c3dee…"
type textarea "https://capture.openreel.com/ugc-subject/efc802915087528c17a14b560be5caf29c3dee…"
drag, startPoint x: 971, startPoint y: 319, endPoint x: 302, endPoint y: 299, distance: 669.3
click at [302, 299] on div "Choose how to record close Self Record Easily record yourself or your screen. S…" at bounding box center [756, 406] width 1512 height 812
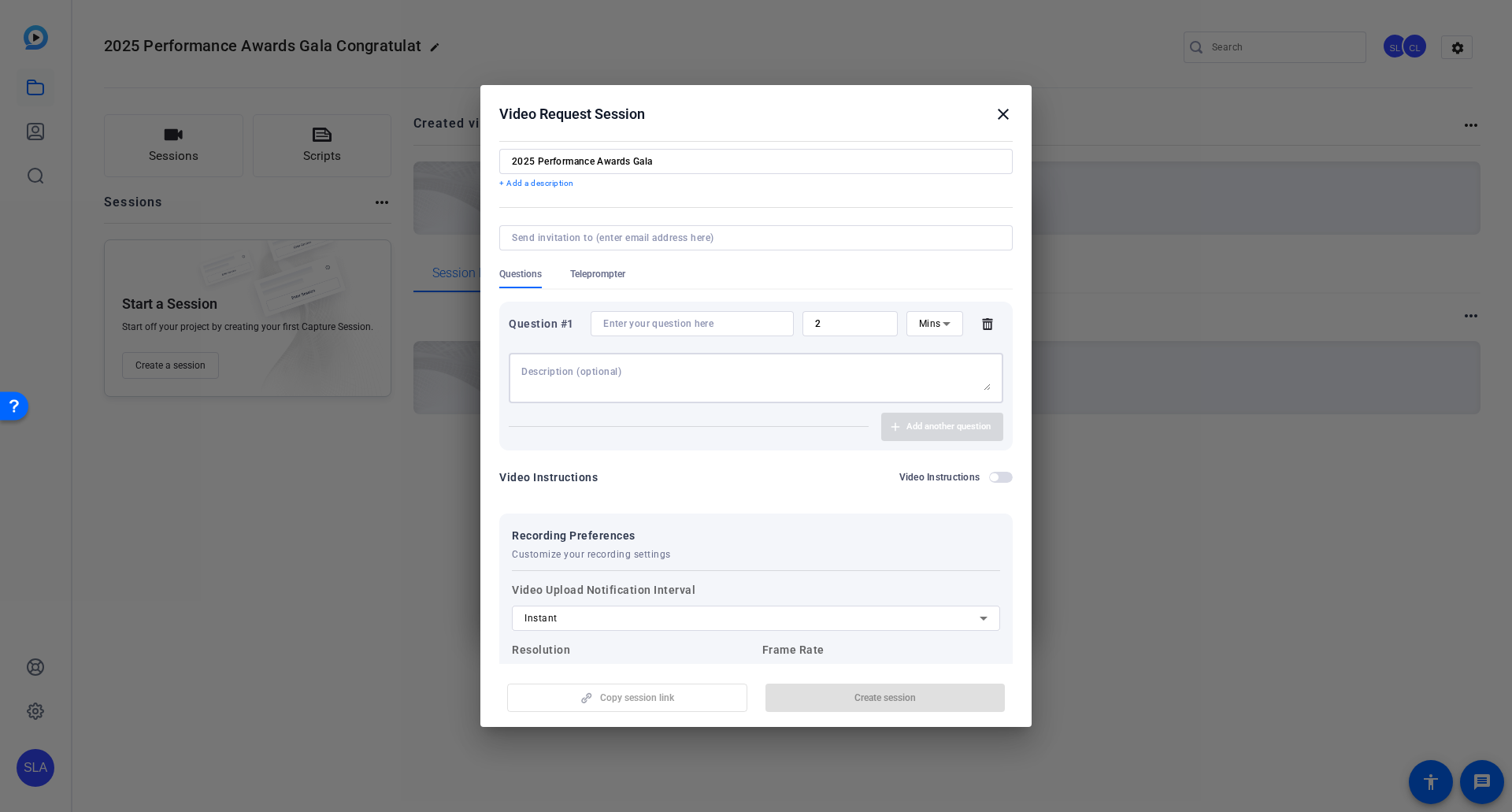
scroll to position [4, 0]
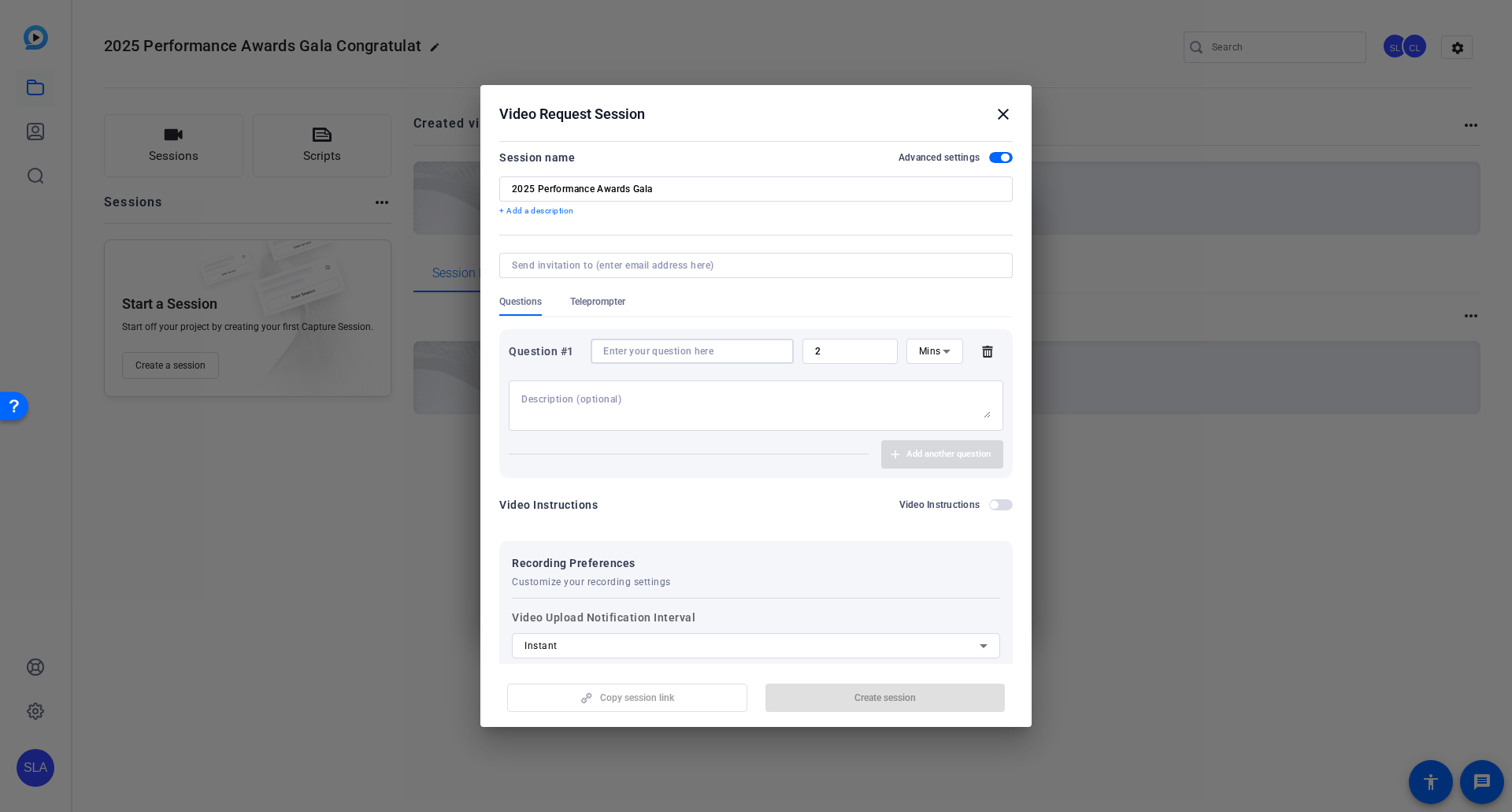
click at [702, 353] on input at bounding box center [692, 352] width 178 height 13
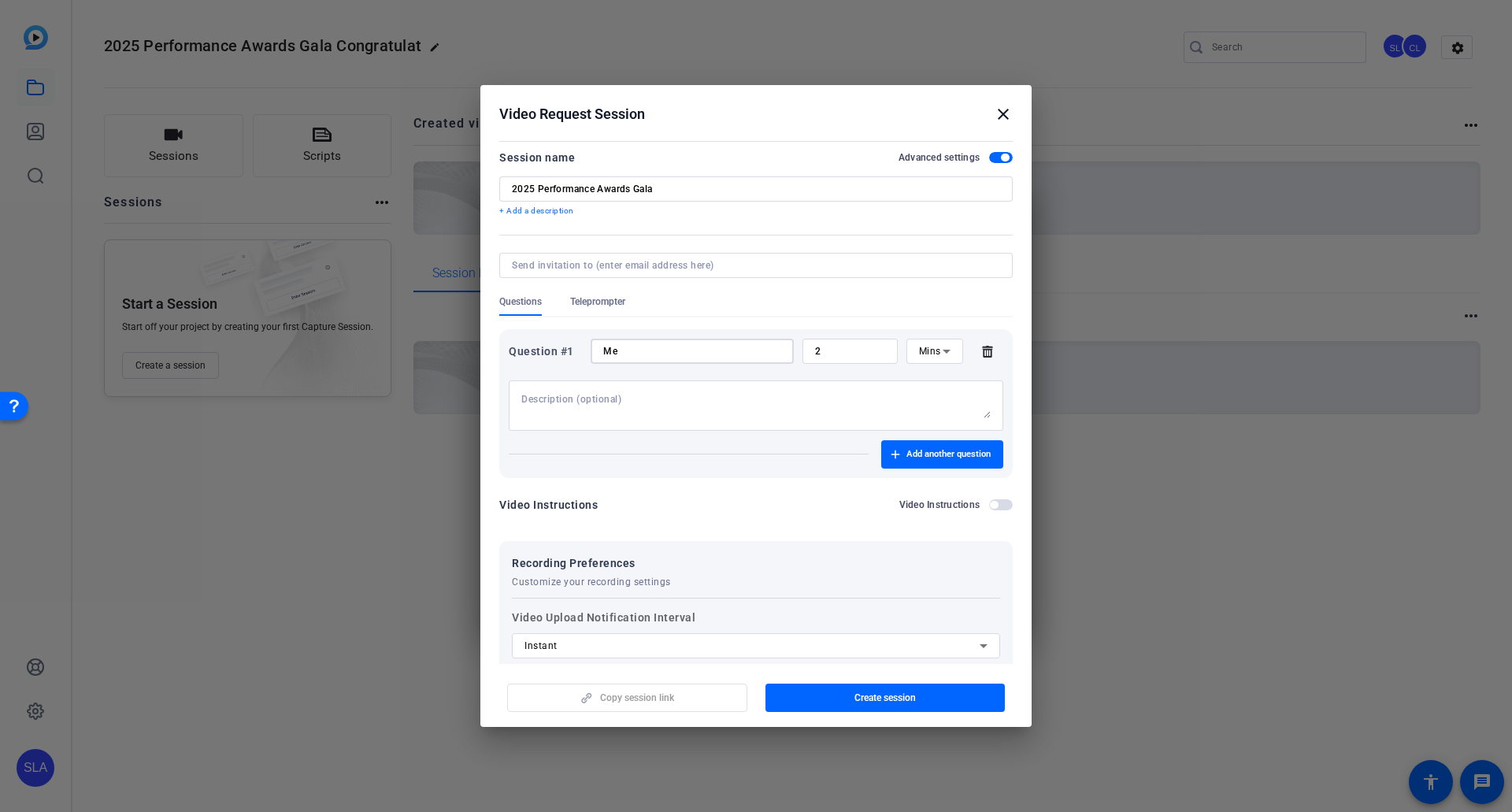
type input "M"
type input "m"
type input "Message"
click at [938, 346] on icon at bounding box center [947, 351] width 19 height 19
click at [926, 379] on span "Sec" at bounding box center [919, 383] width 16 height 19
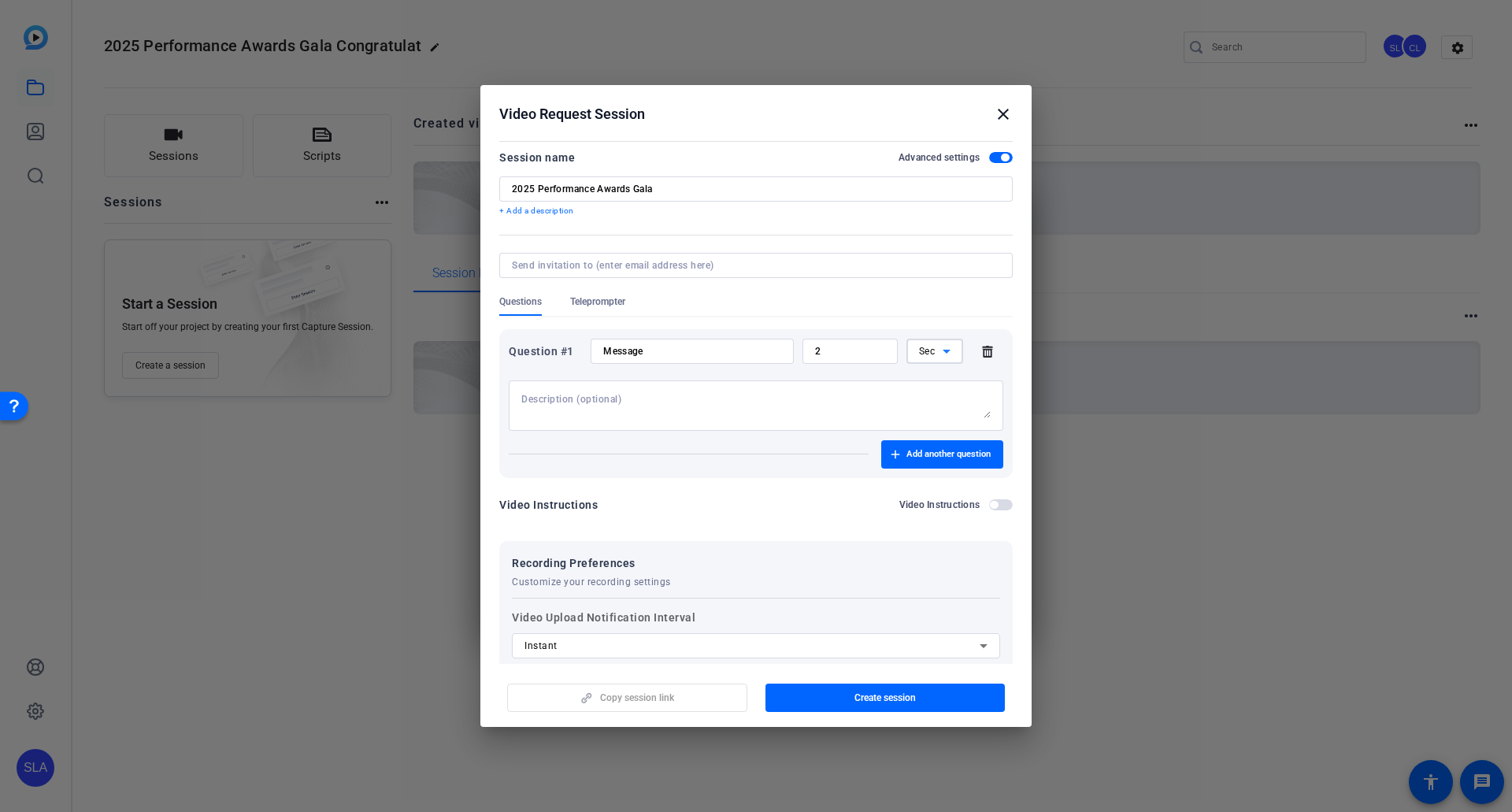
click at [846, 356] on input "2" at bounding box center [850, 352] width 71 height 13
drag, startPoint x: 872, startPoint y: 347, endPoint x: 717, endPoint y: 343, distance: 155.1
click at [717, 343] on div "Question #1 Message 2 Sec" at bounding box center [756, 352] width 495 height 26
type input "5"
click at [751, 398] on textarea at bounding box center [756, 406] width 470 height 26
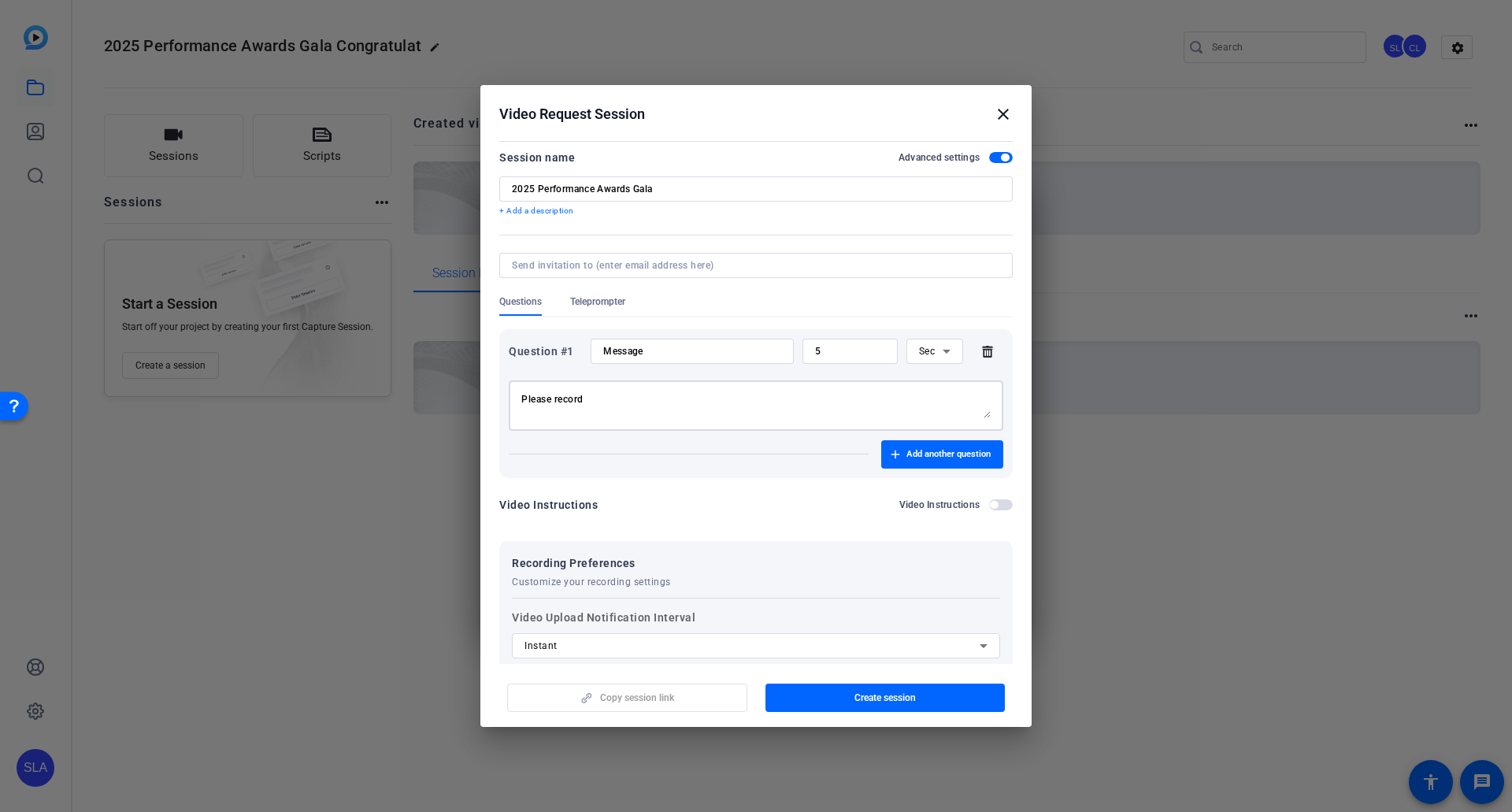
type textarea "Please record"
click at [545, 210] on p "+ Add a description" at bounding box center [756, 211] width 514 height 13
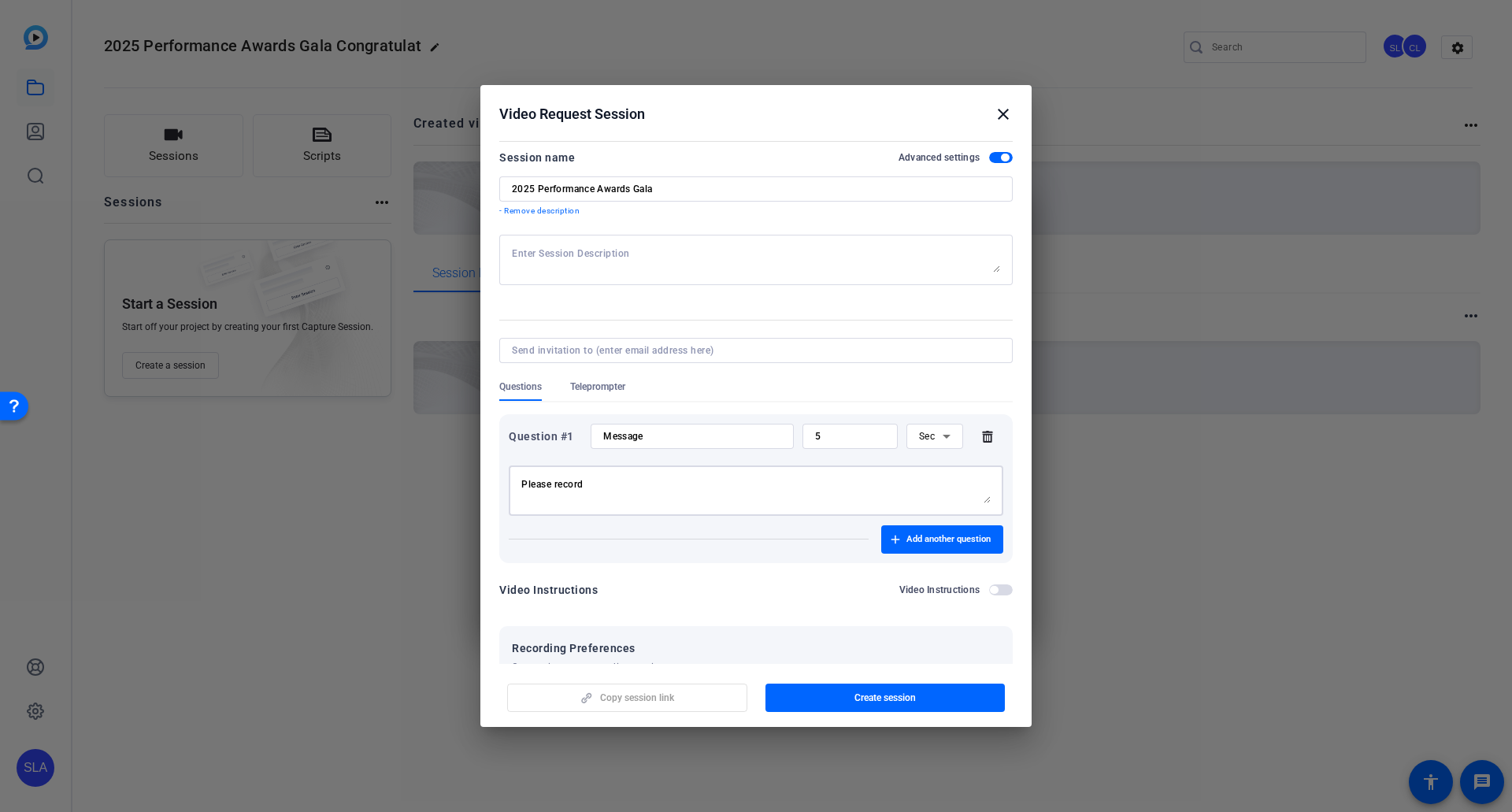
drag, startPoint x: 604, startPoint y: 482, endPoint x: 360, endPoint y: 476, distance: 244.1
click at [360, 448] on div "Choose how to record close Self Record Easily record yourself or your screen. S…" at bounding box center [756, 406] width 1512 height 812
click at [573, 252] on textarea at bounding box center [756, 260] width 488 height 26
paste textarea "Please record"
type textarea "Please record"
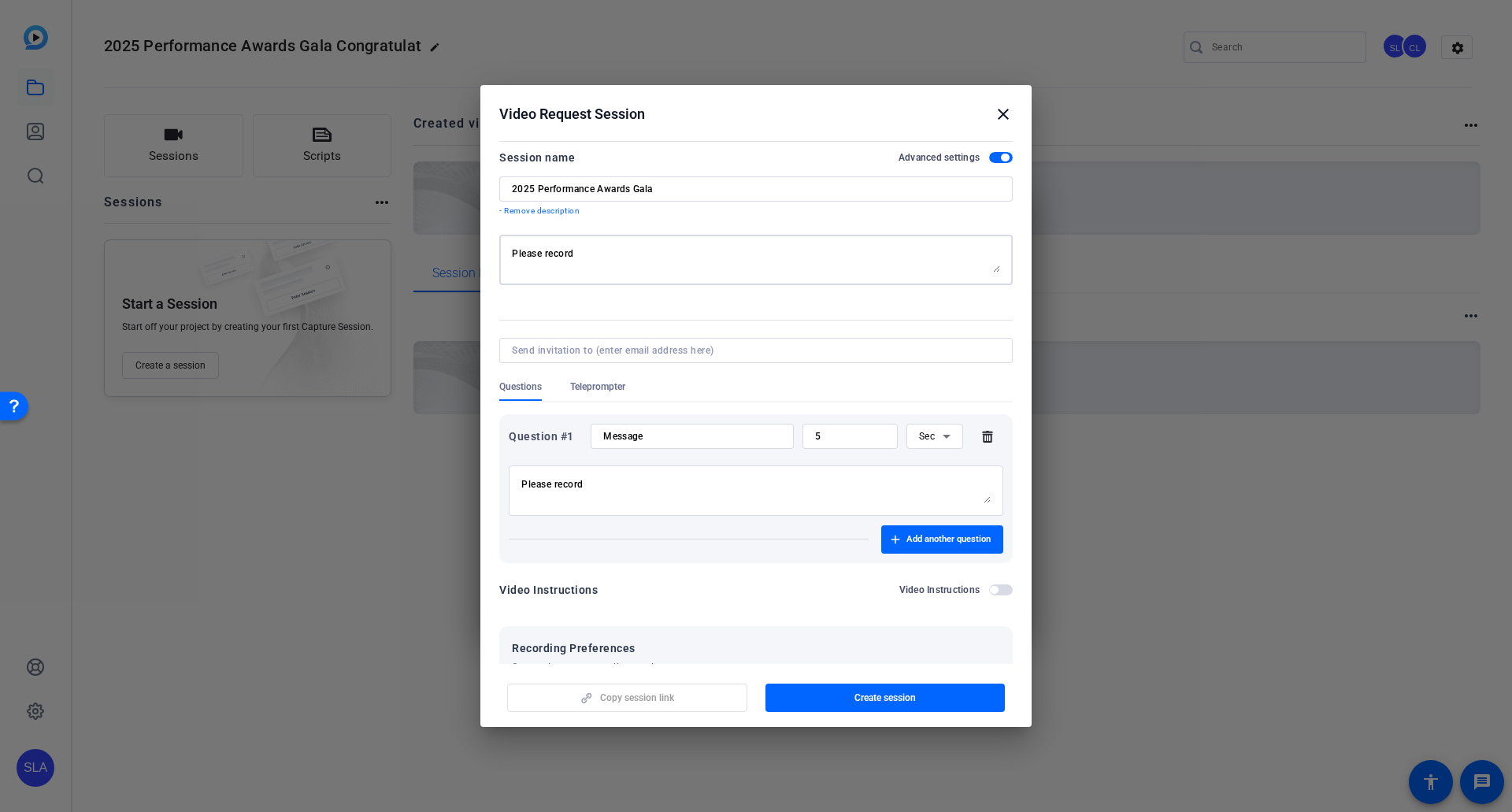
drag, startPoint x: 429, startPoint y: 484, endPoint x: 364, endPoint y: 482, distance: 65.0
click at [364, 448] on div "Choose how to record close Self Record Easily record yourself or your screen. S…" at bounding box center [756, 406] width 1512 height 812
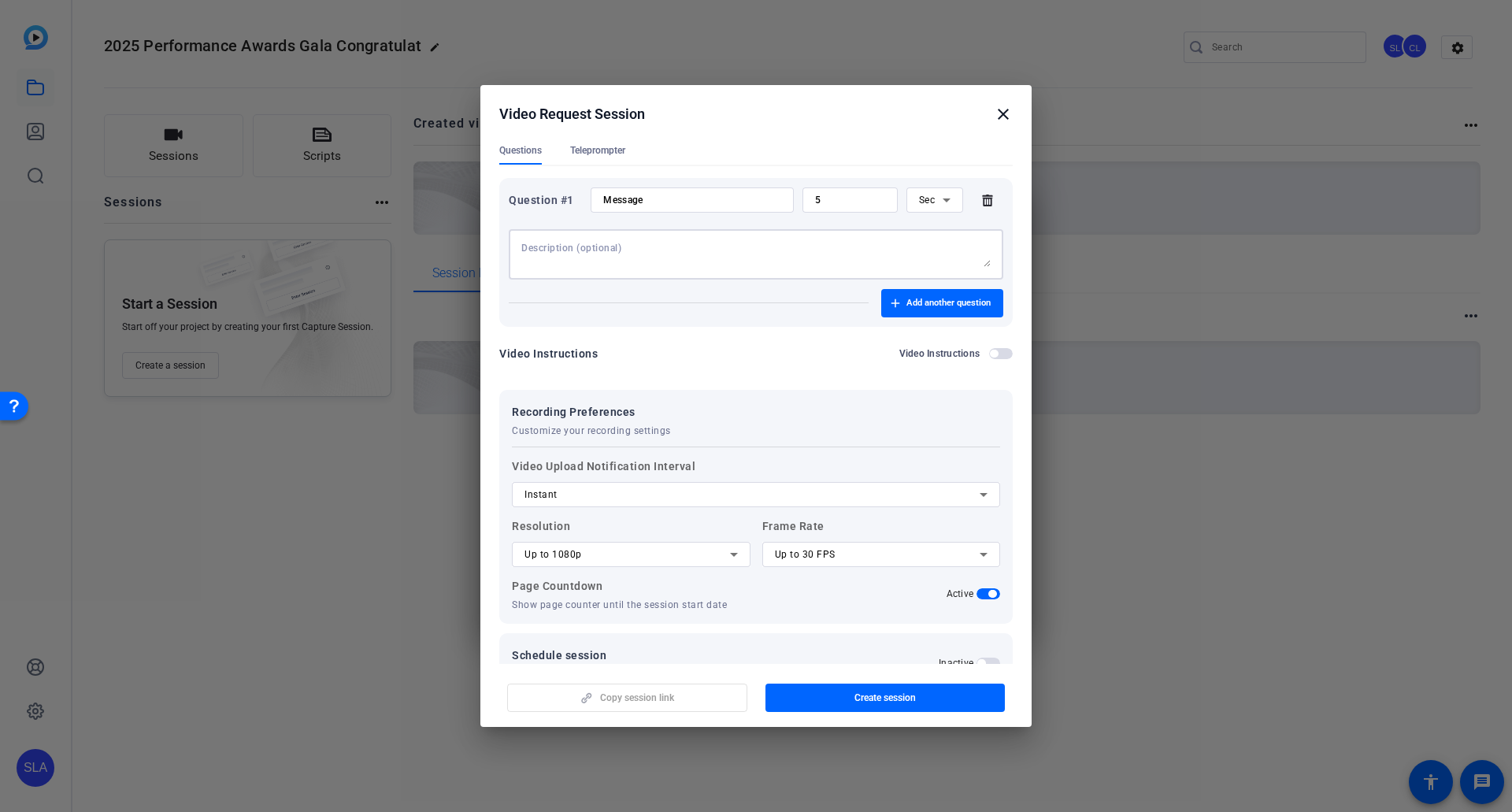
scroll to position [287, 0]
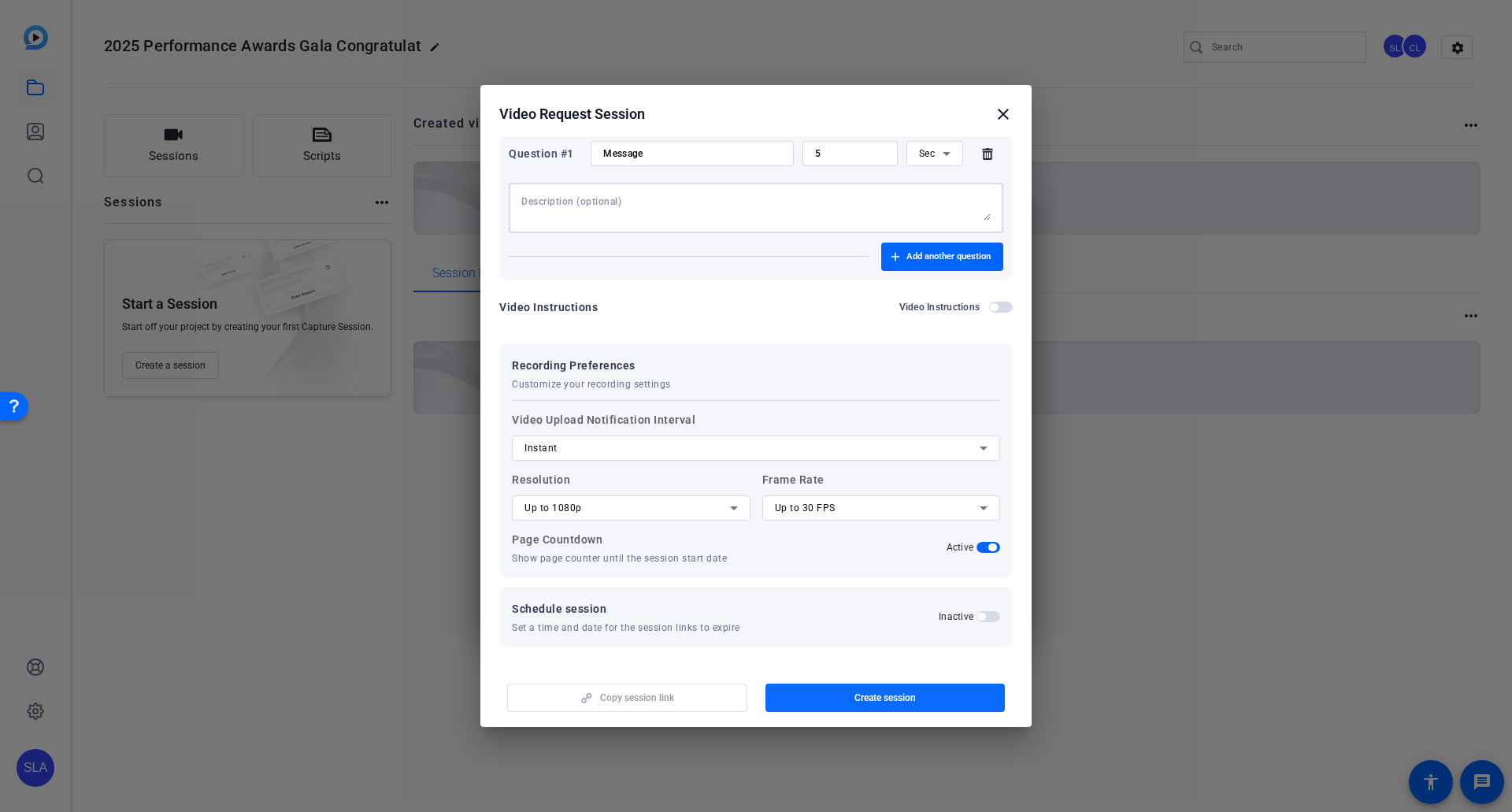
click at [849, 448] on span "button" at bounding box center [886, 697] width 240 height 38
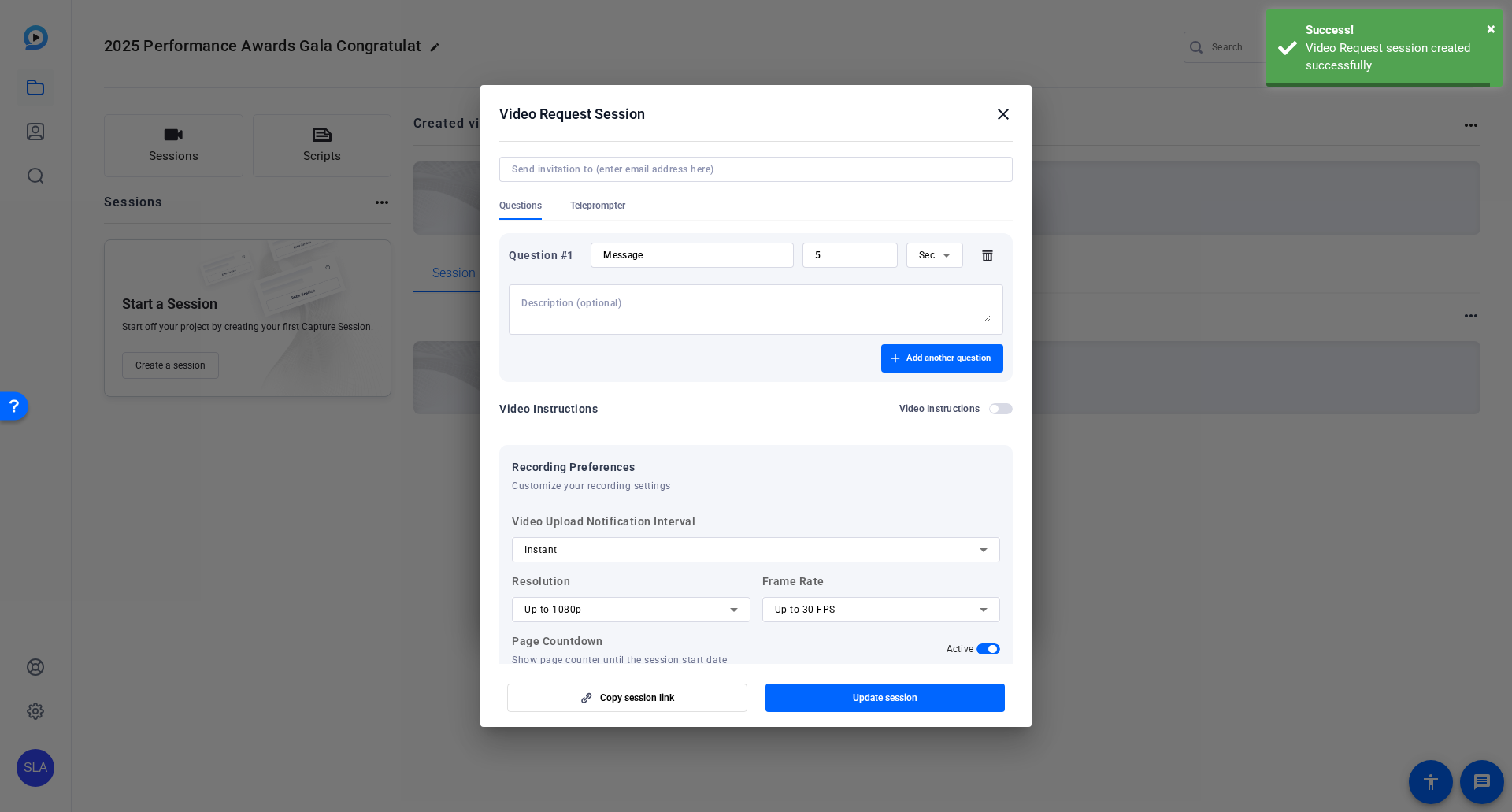
scroll to position [0, 0]
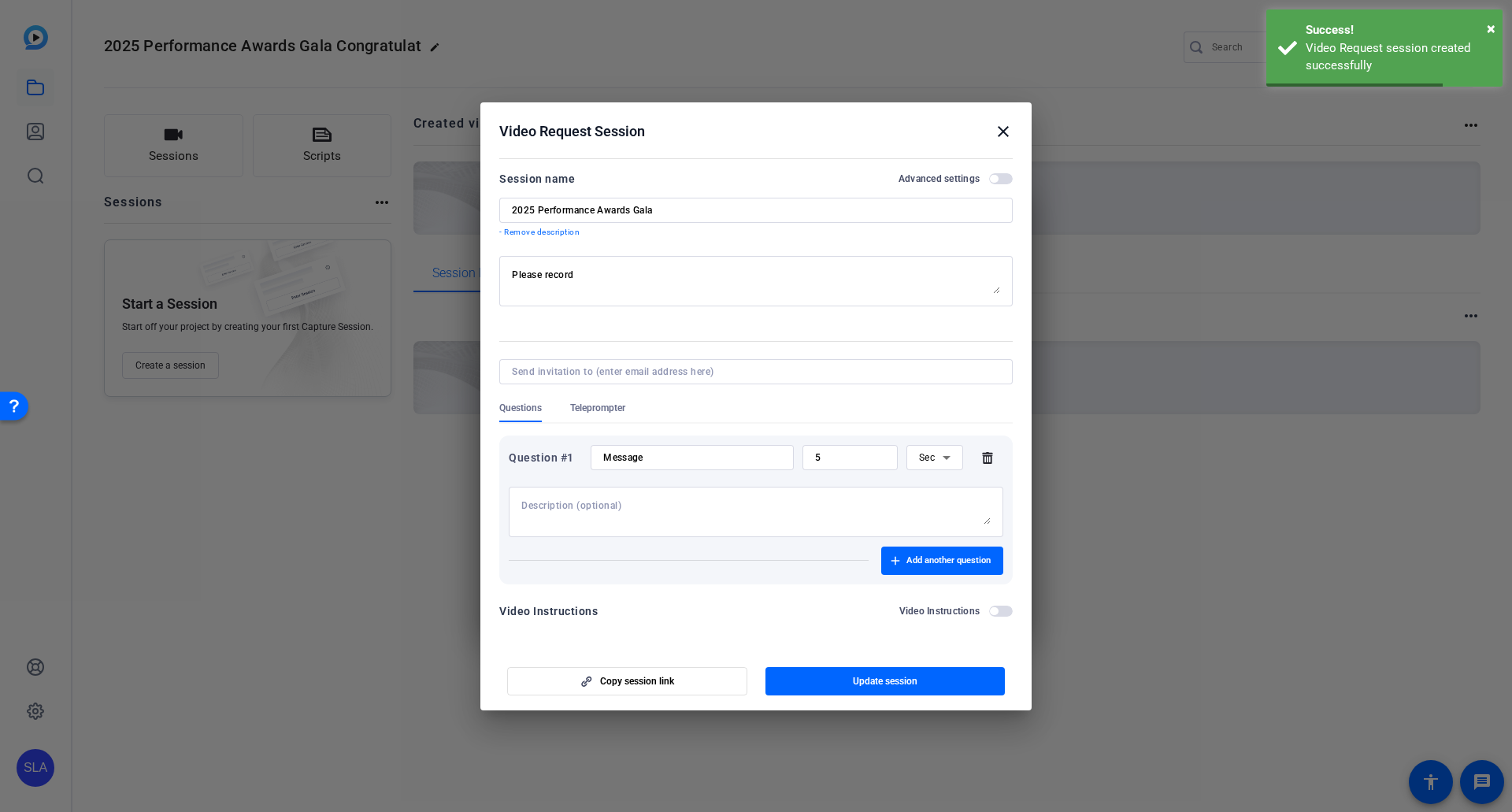
click at [978, 130] on mat-icon "close" at bounding box center [1003, 131] width 19 height 19
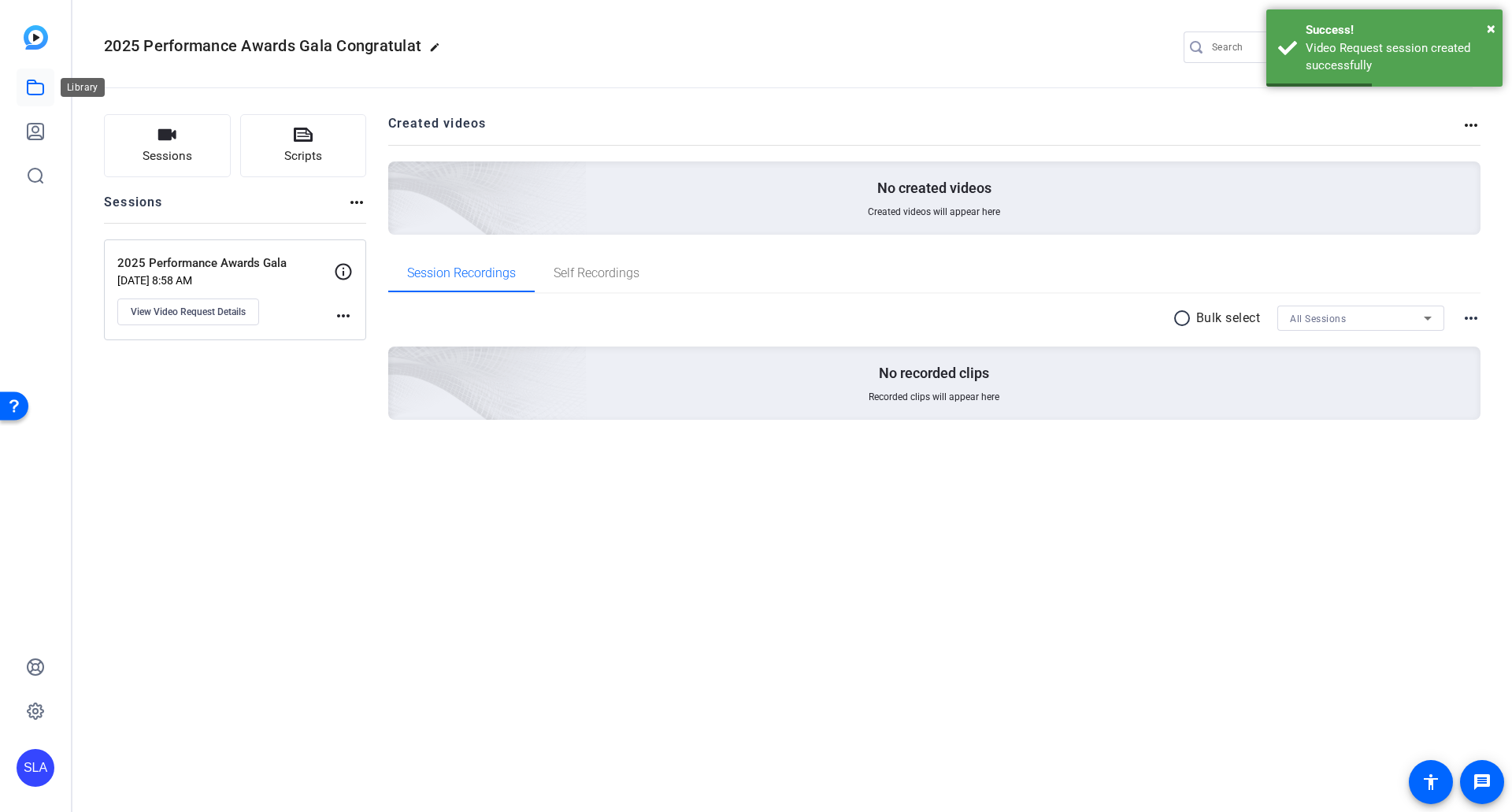
click at [34, 82] on icon at bounding box center [35, 87] width 16 height 14
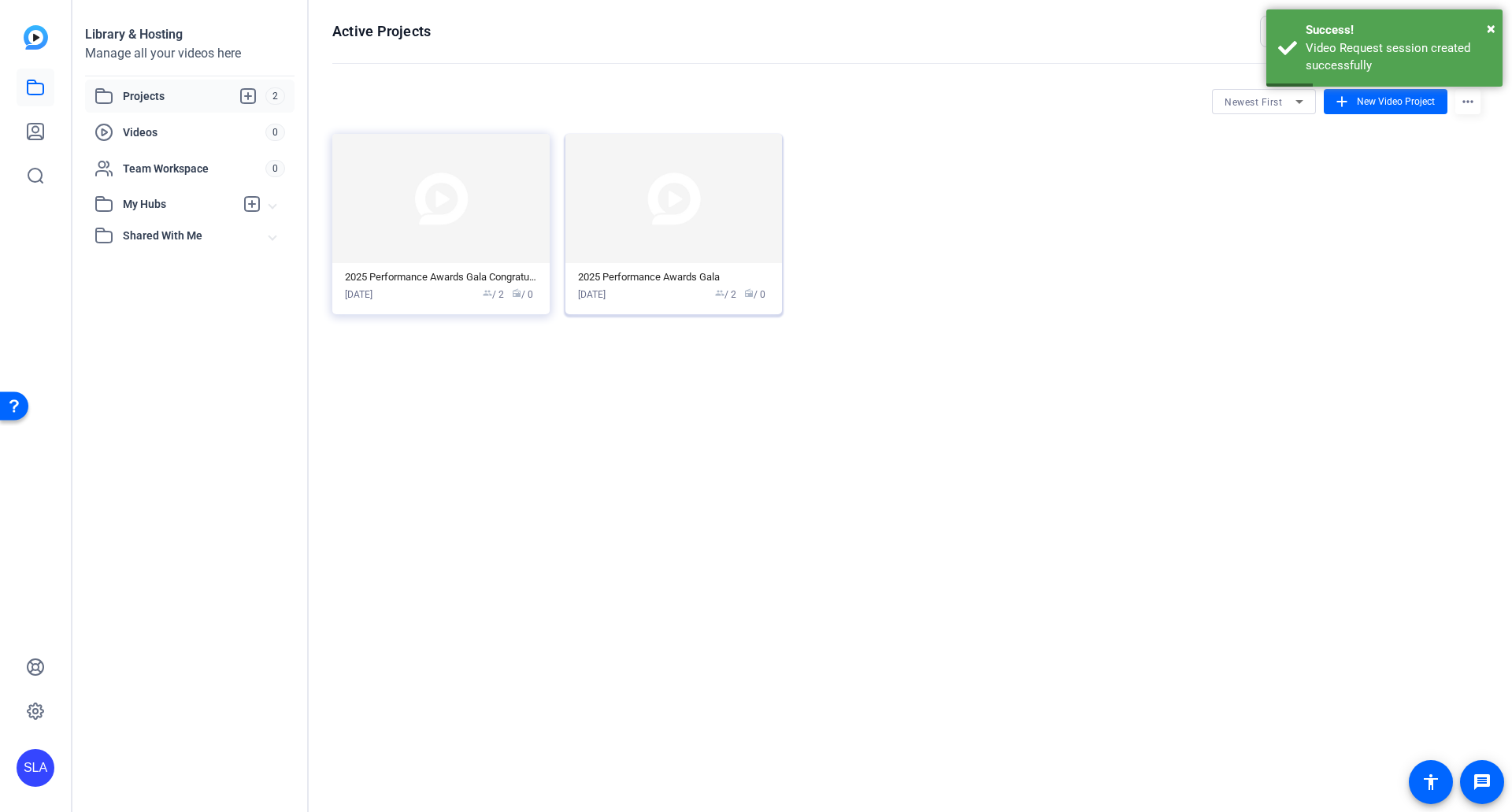
click at [680, 225] on img at bounding box center [674, 198] width 217 height 129
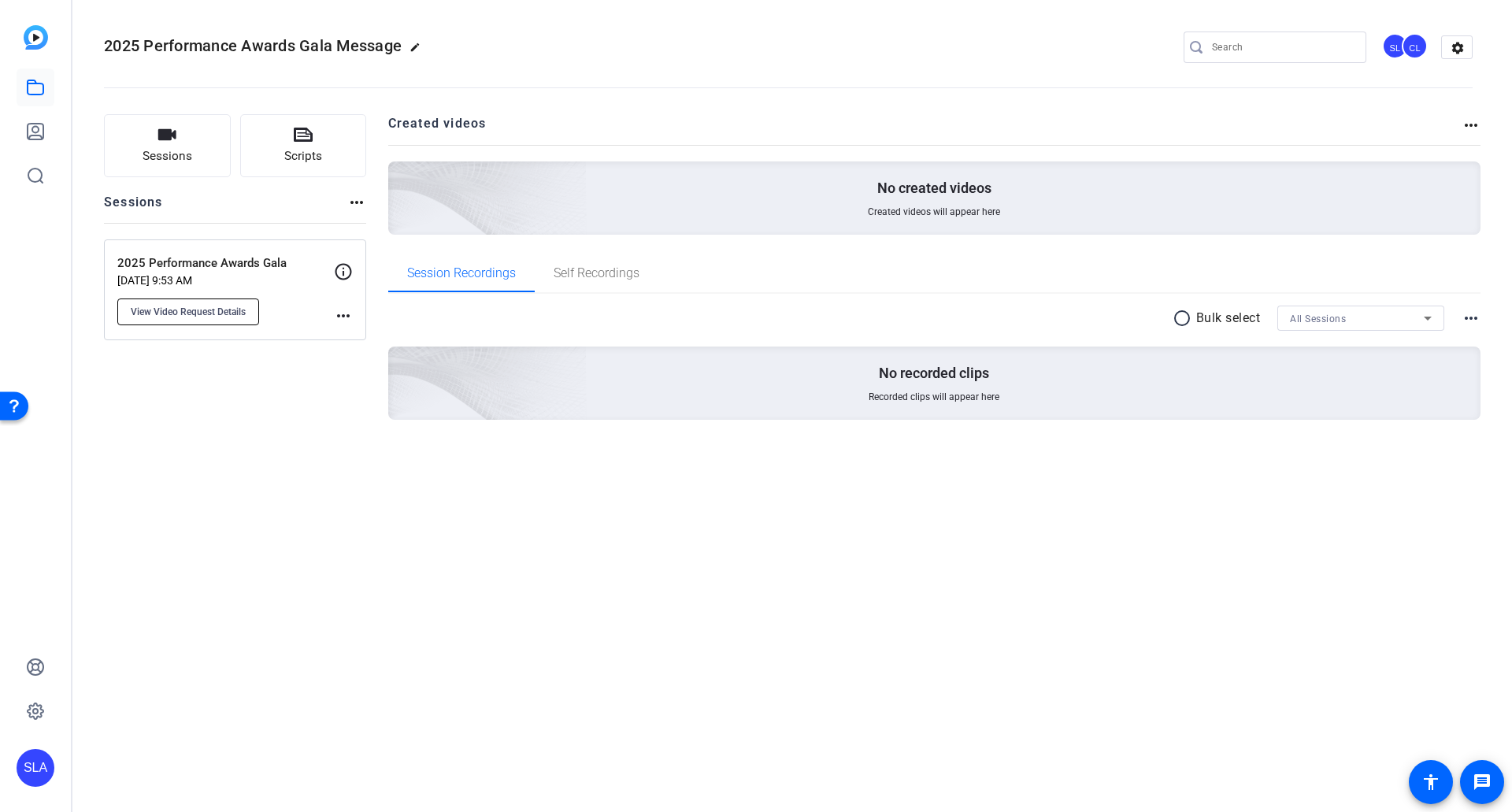
click at [212, 307] on span "View Video Request Details" at bounding box center [189, 312] width 115 height 13
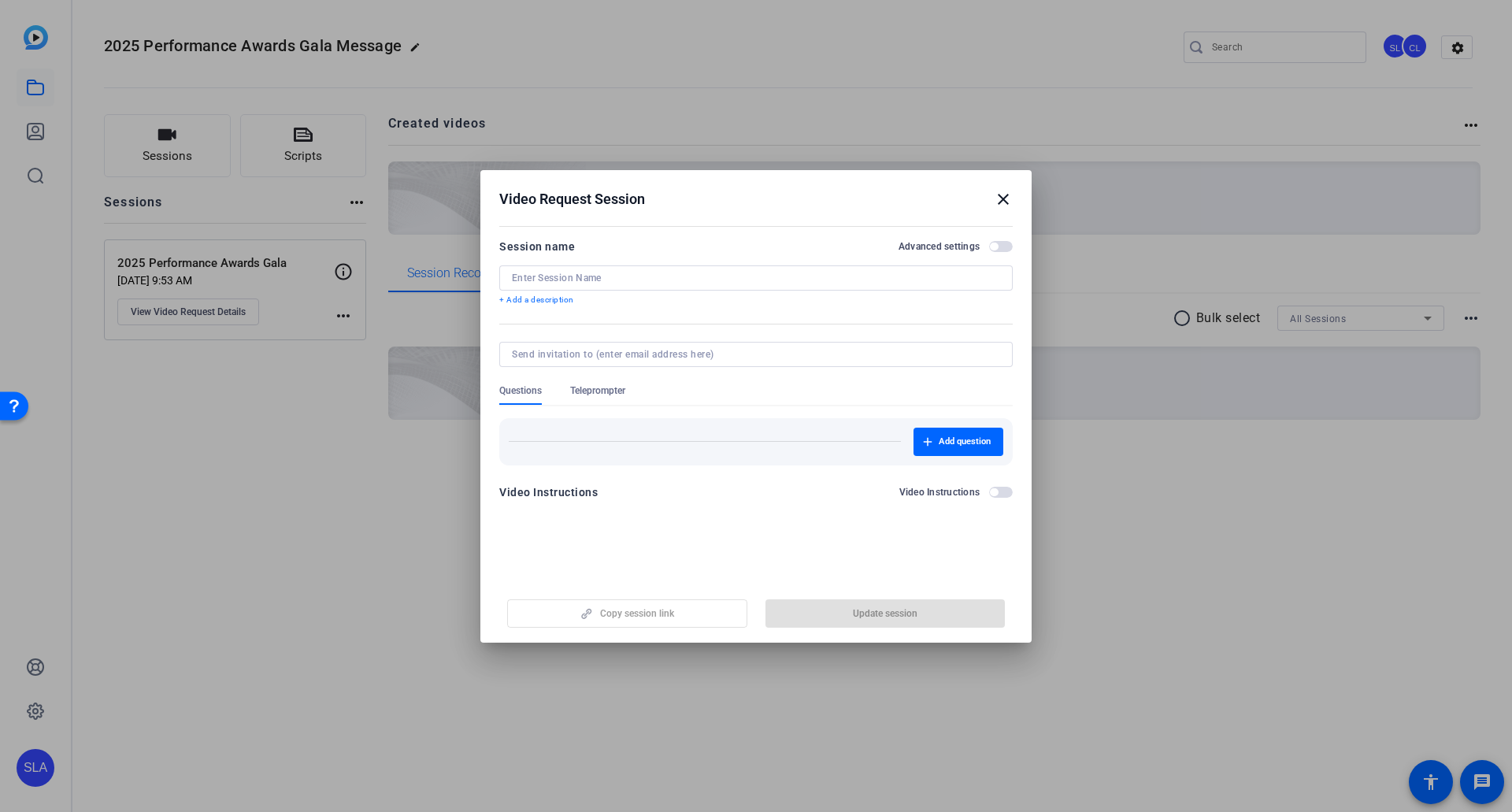
type input "2025 Performance Awards Gala"
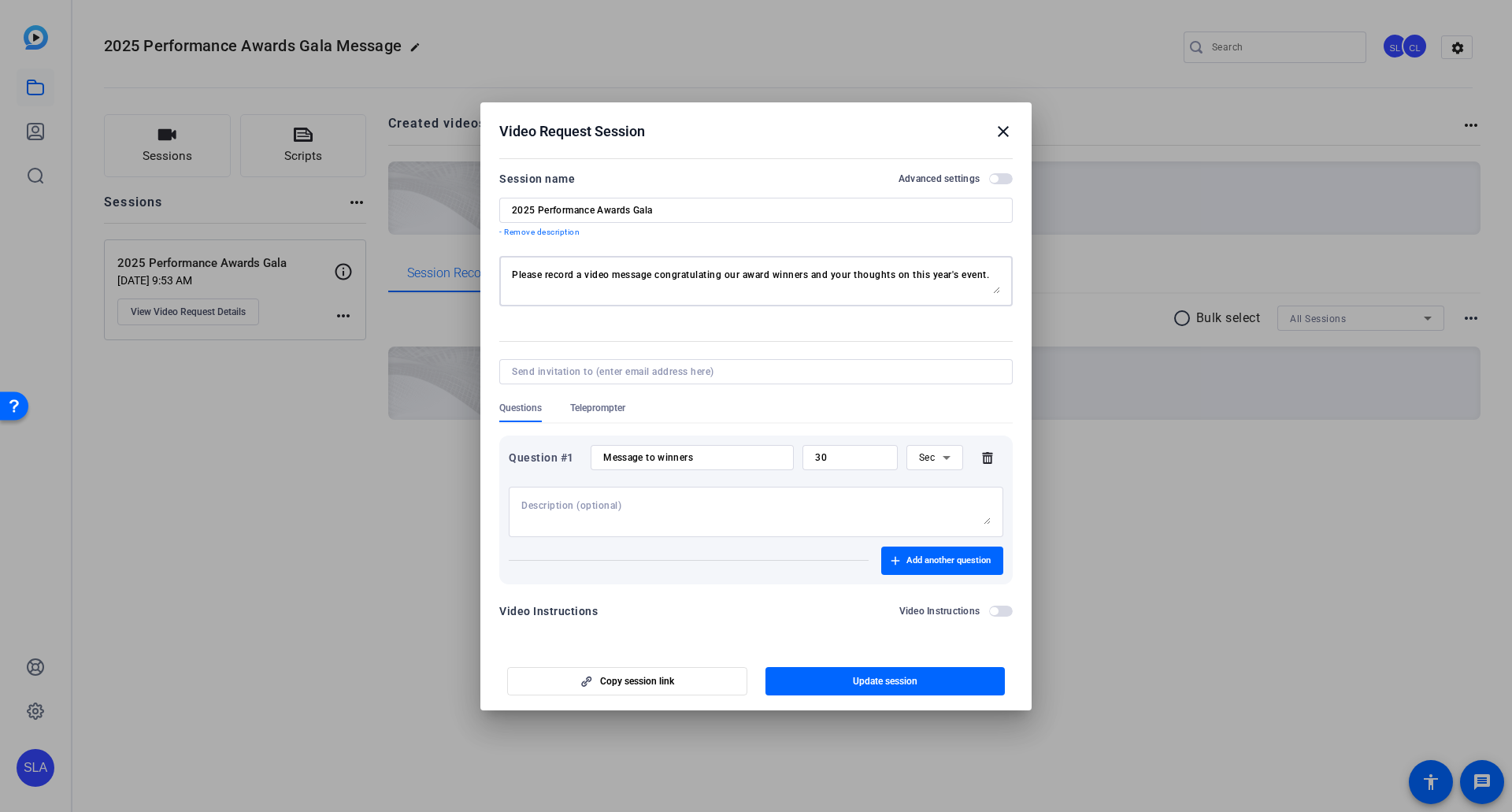
drag, startPoint x: 513, startPoint y: 273, endPoint x: 1013, endPoint y: 287, distance: 500.2
click at [978, 287] on mat-dialog-content "Session name Advanced settings 2025 Performance Awards Gala - Remove descriptio…" at bounding box center [756, 400] width 551 height 493
drag, startPoint x: 994, startPoint y: 273, endPoint x: 457, endPoint y: 247, distance: 537.6
click at [457, 247] on div "Video Request Session close Session name Advanced settings 2025 Performance Awa…" at bounding box center [756, 406] width 1512 height 812
click at [871, 448] on span "Update session" at bounding box center [885, 681] width 65 height 13
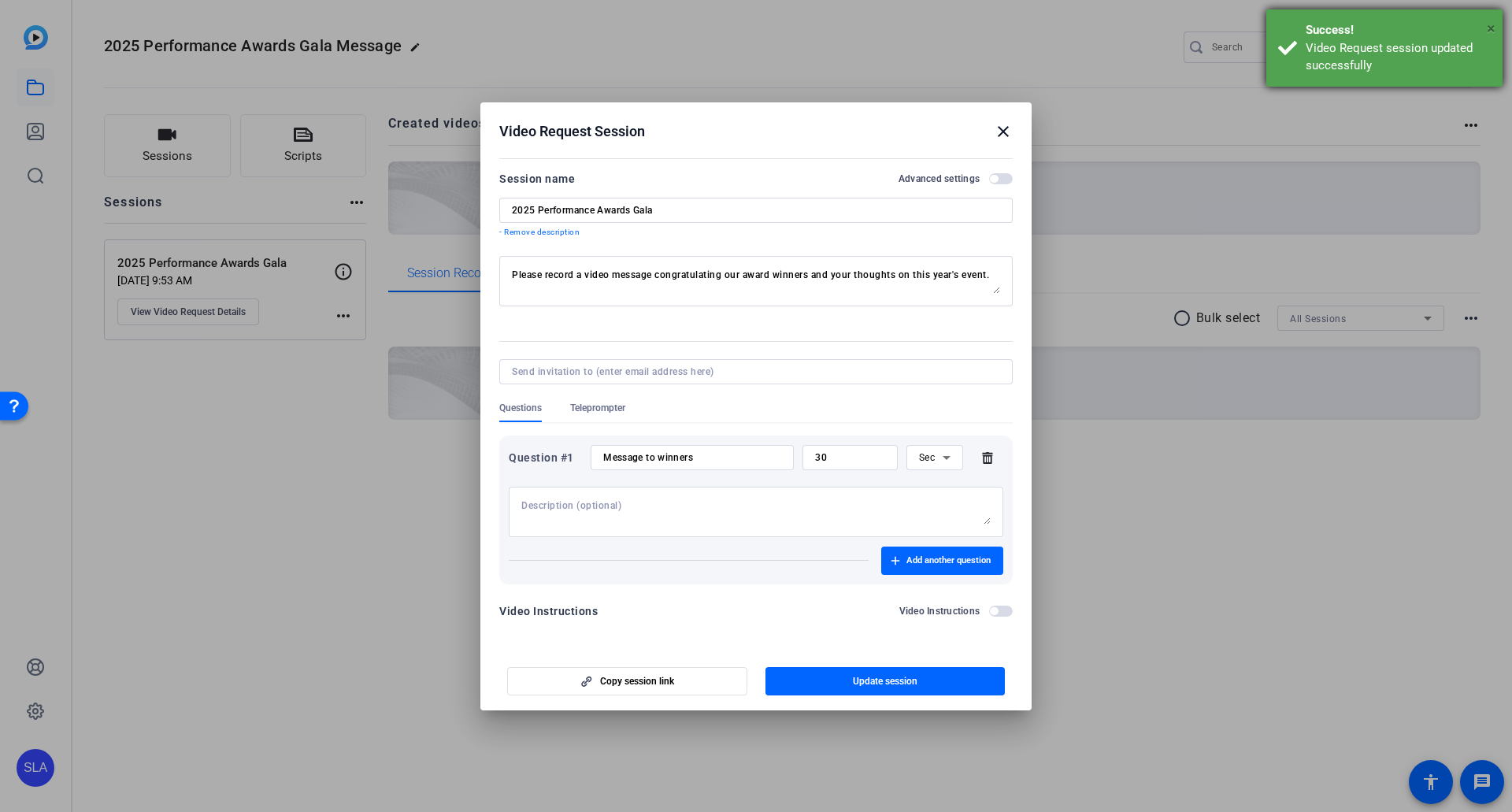
click at [978, 23] on span "×" at bounding box center [1491, 28] width 8 height 19
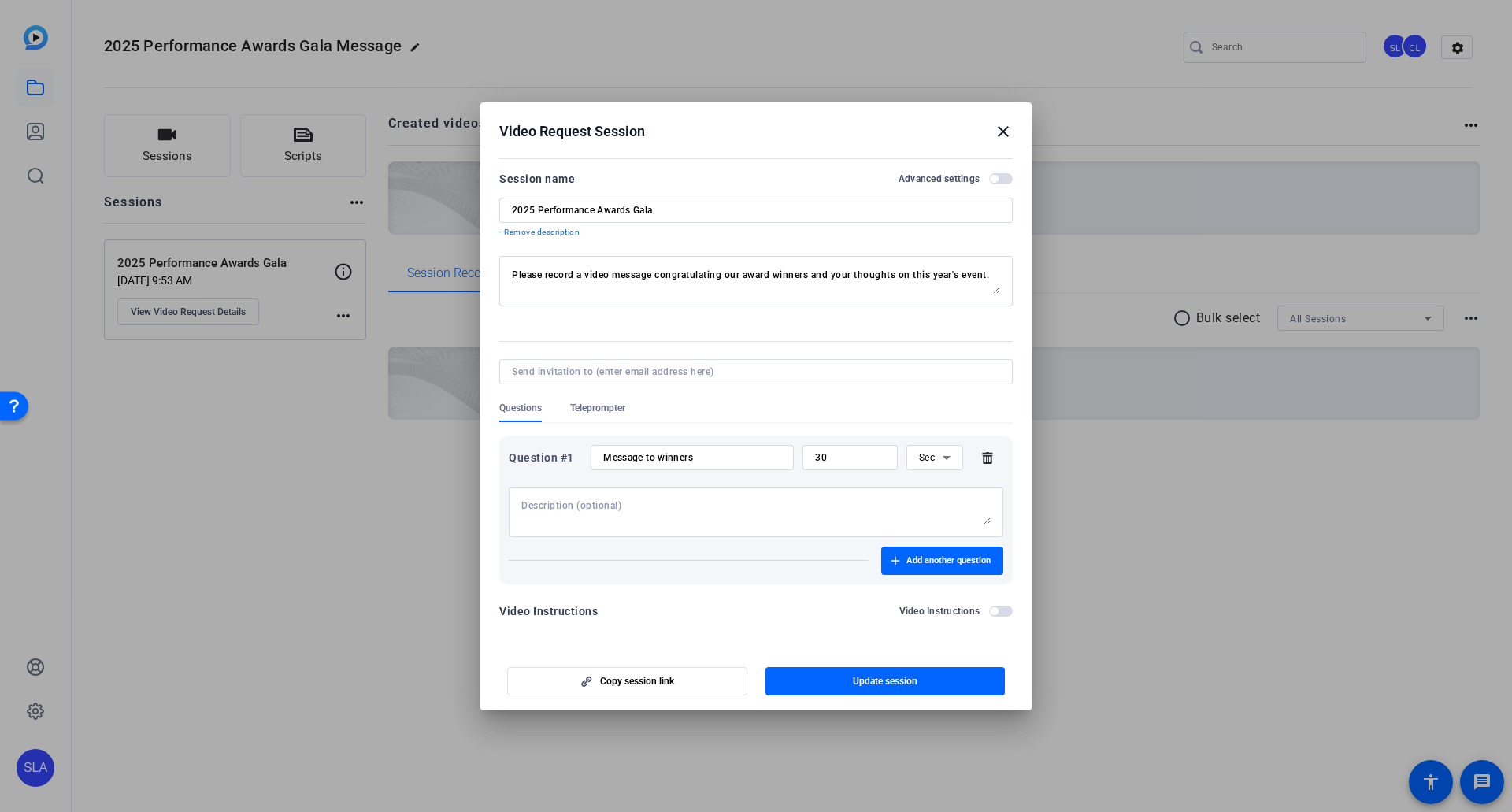
click at [978, 133] on mat-icon "close" at bounding box center [1003, 131] width 19 height 19
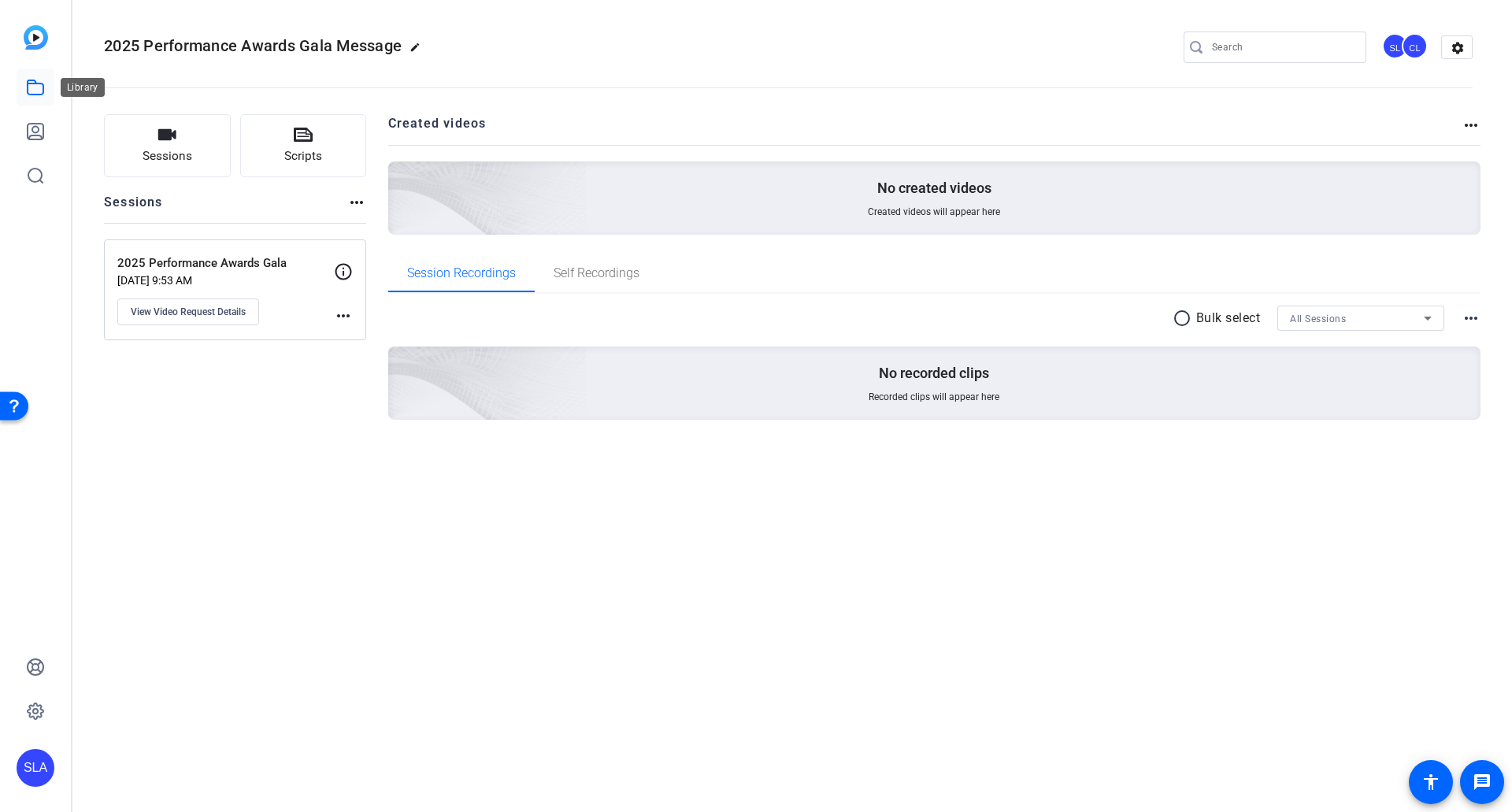
drag, startPoint x: 37, startPoint y: 94, endPoint x: 48, endPoint y: 100, distance: 12.5
click at [37, 94] on icon at bounding box center [35, 87] width 16 height 14
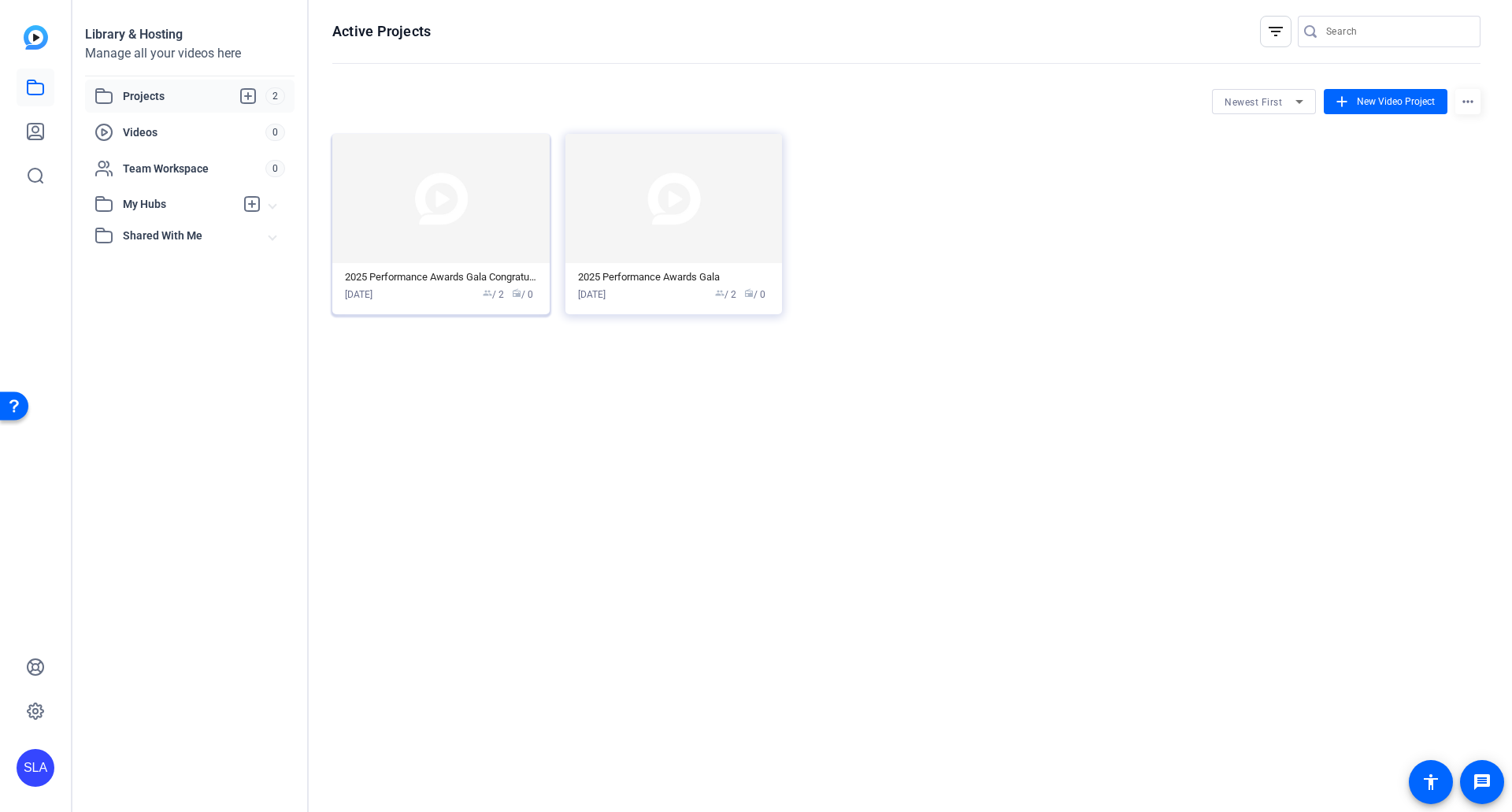
click at [464, 202] on img at bounding box center [441, 198] width 217 height 129
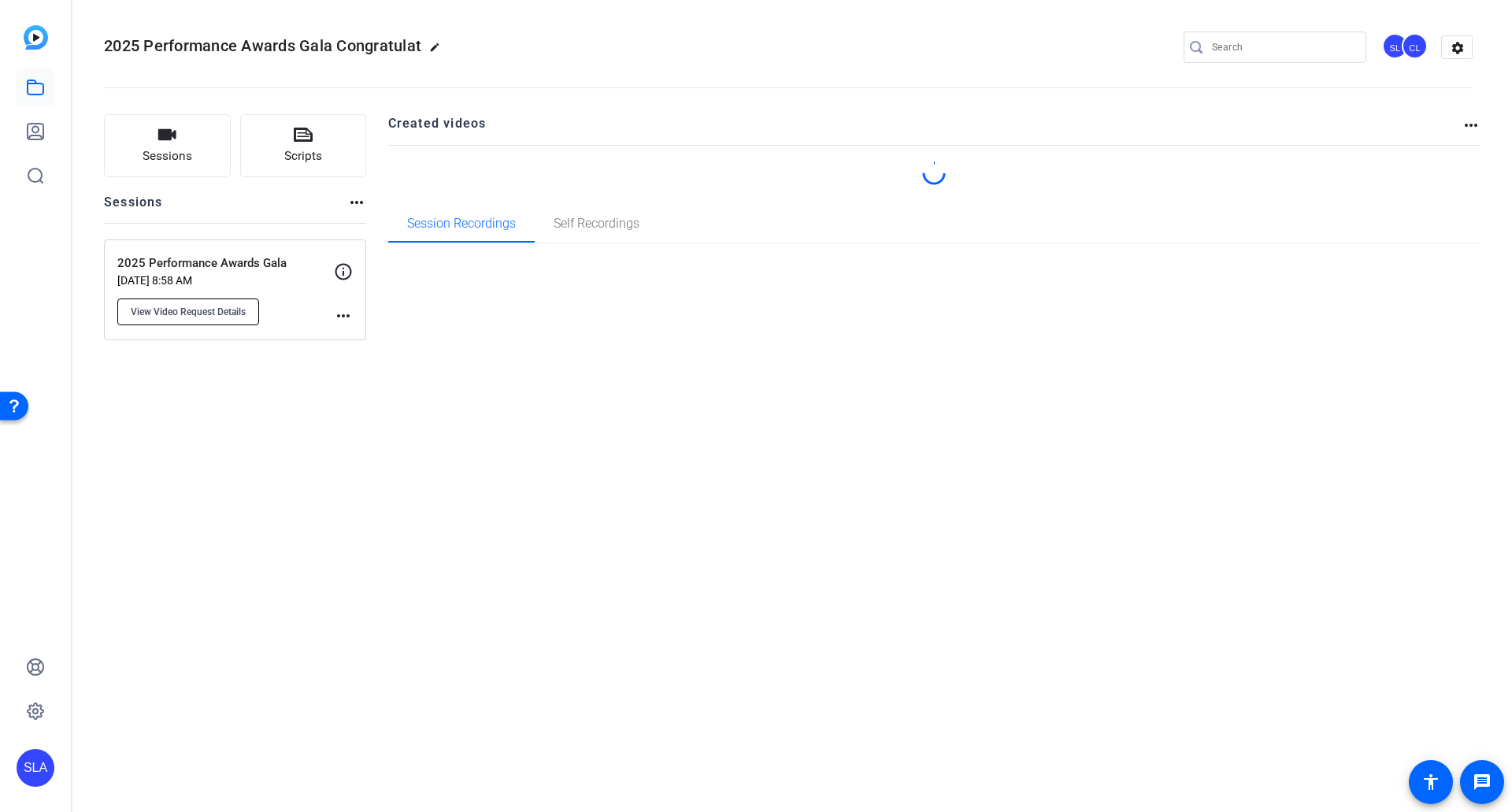
click at [207, 318] on button "View Video Request Details" at bounding box center [188, 311] width 142 height 27
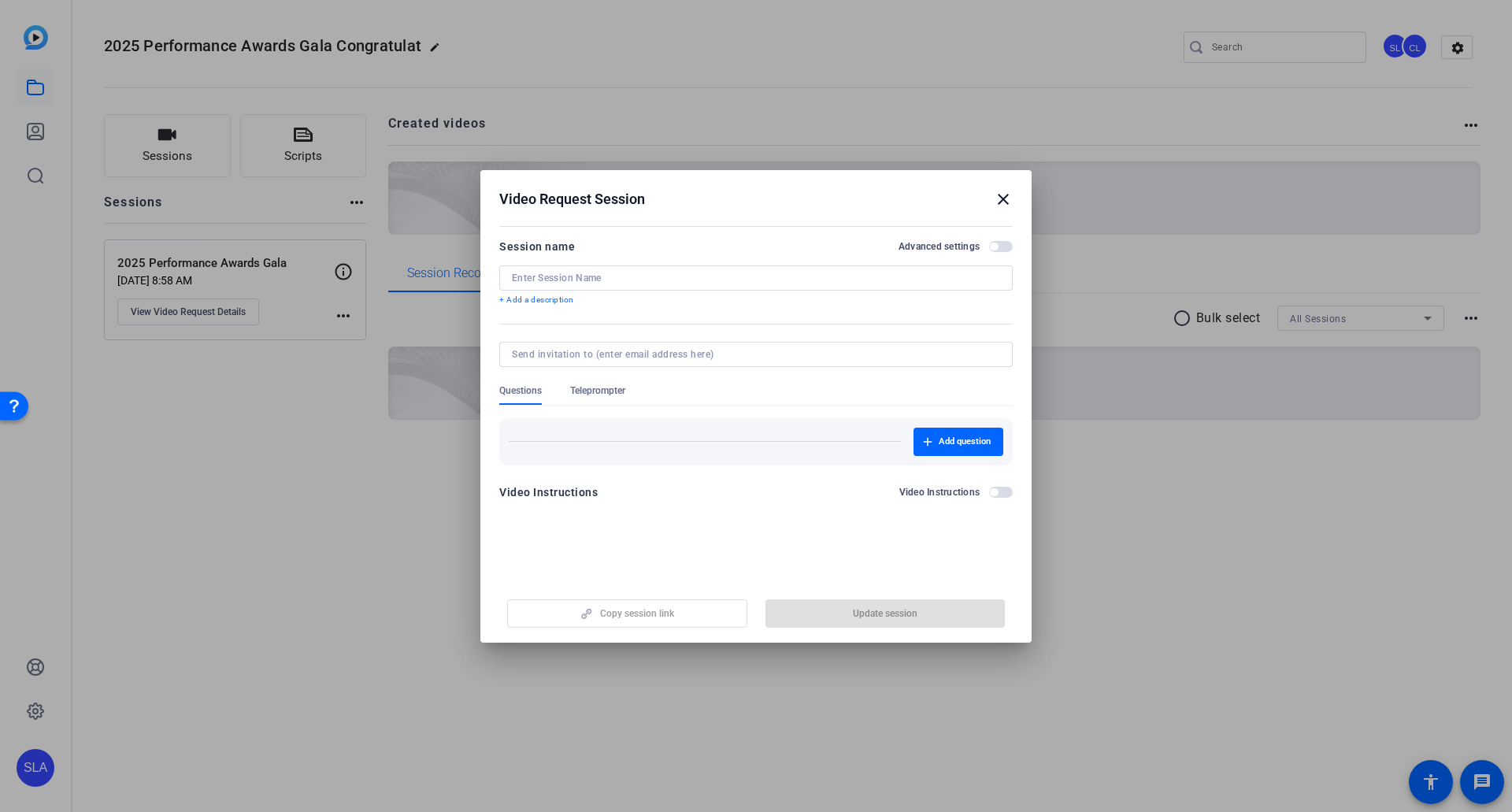
type input "2025 Performance Awards Gala"
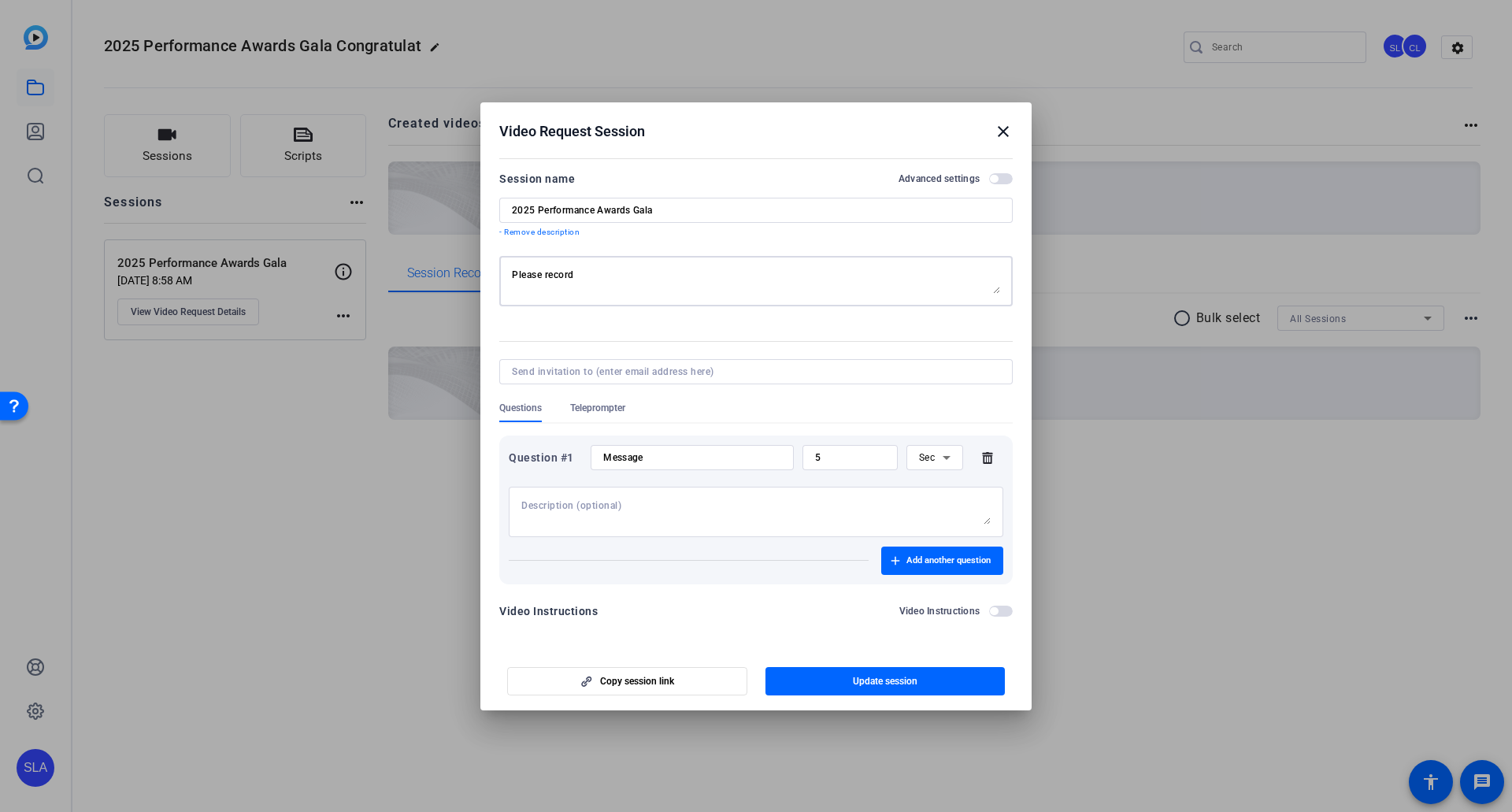
drag, startPoint x: 615, startPoint y: 273, endPoint x: 393, endPoint y: 251, distance: 223.1
click at [393, 251] on div "Video Request Session close Session name Advanced settings 2025 Performance Awa…" at bounding box center [756, 406] width 1512 height 812
paste textarea "https://capture.openreel.com/ugc-subject/efc802915087528c17a14b560be5caf29c3dee…"
type textarea "Please record"
click at [665, 286] on textarea "Please record" at bounding box center [756, 281] width 488 height 26
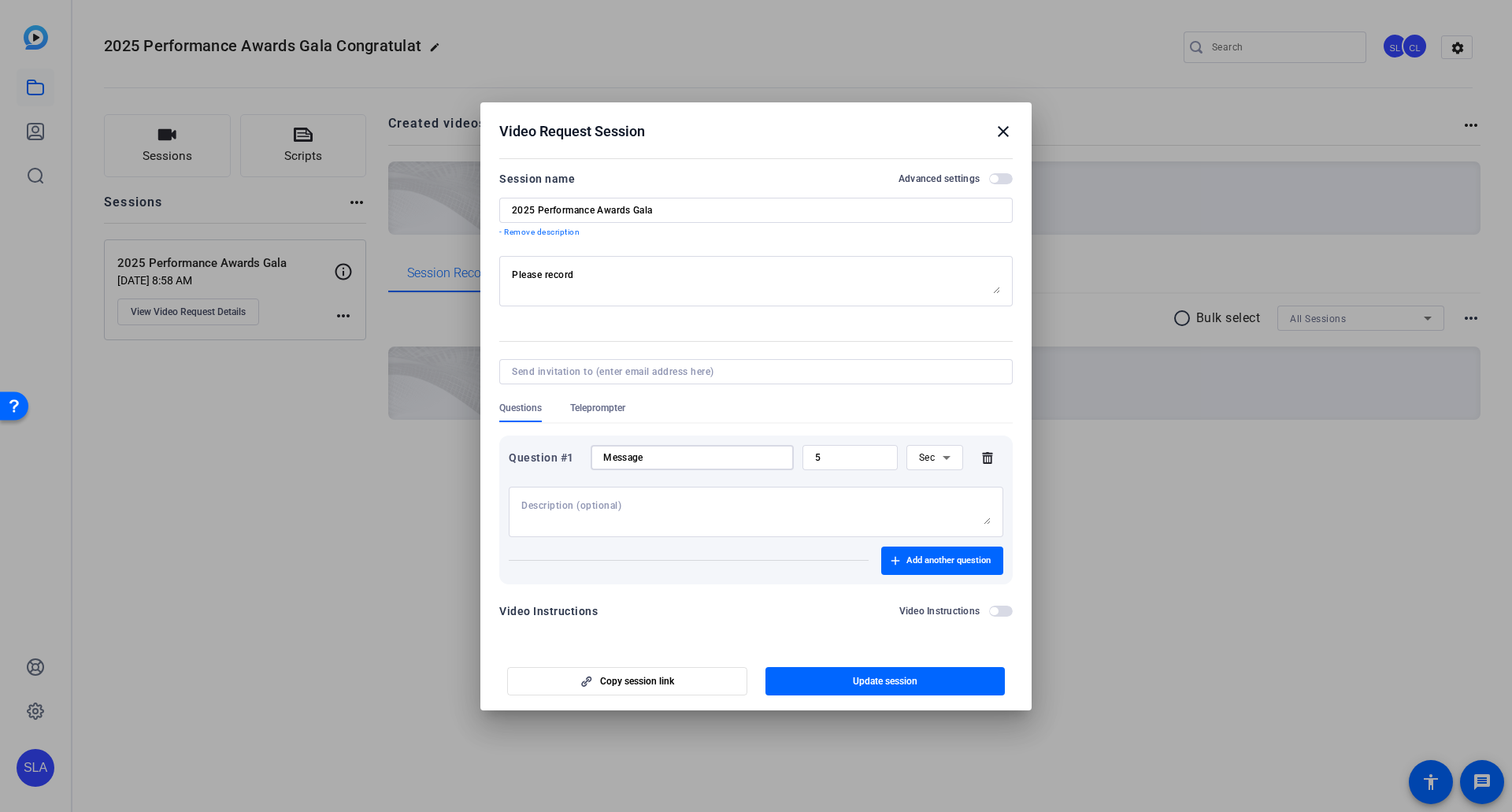
click at [735, 448] on input "Message" at bounding box center [692, 458] width 178 height 13
type input "Message of Congratulations"
click at [641, 448] on textarea at bounding box center [756, 512] width 470 height 26
drag, startPoint x: 528, startPoint y: 509, endPoint x: 679, endPoint y: 505, distance: 151.1
click at [679, 448] on textarea "Please record a video saying "Congratulations"" at bounding box center [756, 512] width 470 height 26
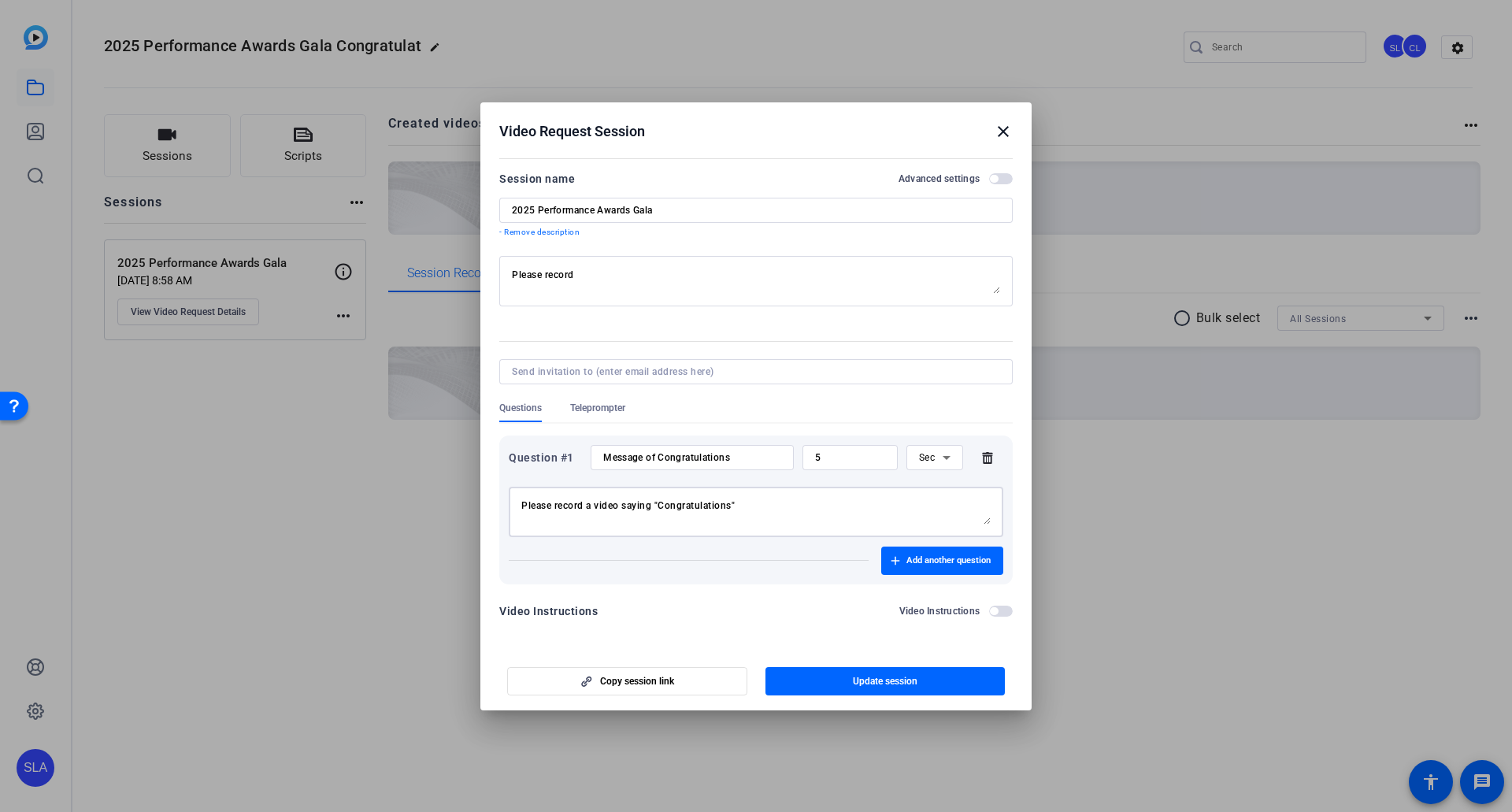
click at [679, 448] on textarea "Please record a video saying "Congratulations"" at bounding box center [756, 512] width 470 height 26
drag, startPoint x: 749, startPoint y: 503, endPoint x: 786, endPoint y: 514, distance: 38.6
click at [786, 448] on textarea "Please record a video saying "Congratulations"" at bounding box center [756, 512] width 470 height 26
click at [732, 448] on textarea "Please record a video saying "Congratulations"" at bounding box center [756, 512] width 470 height 26
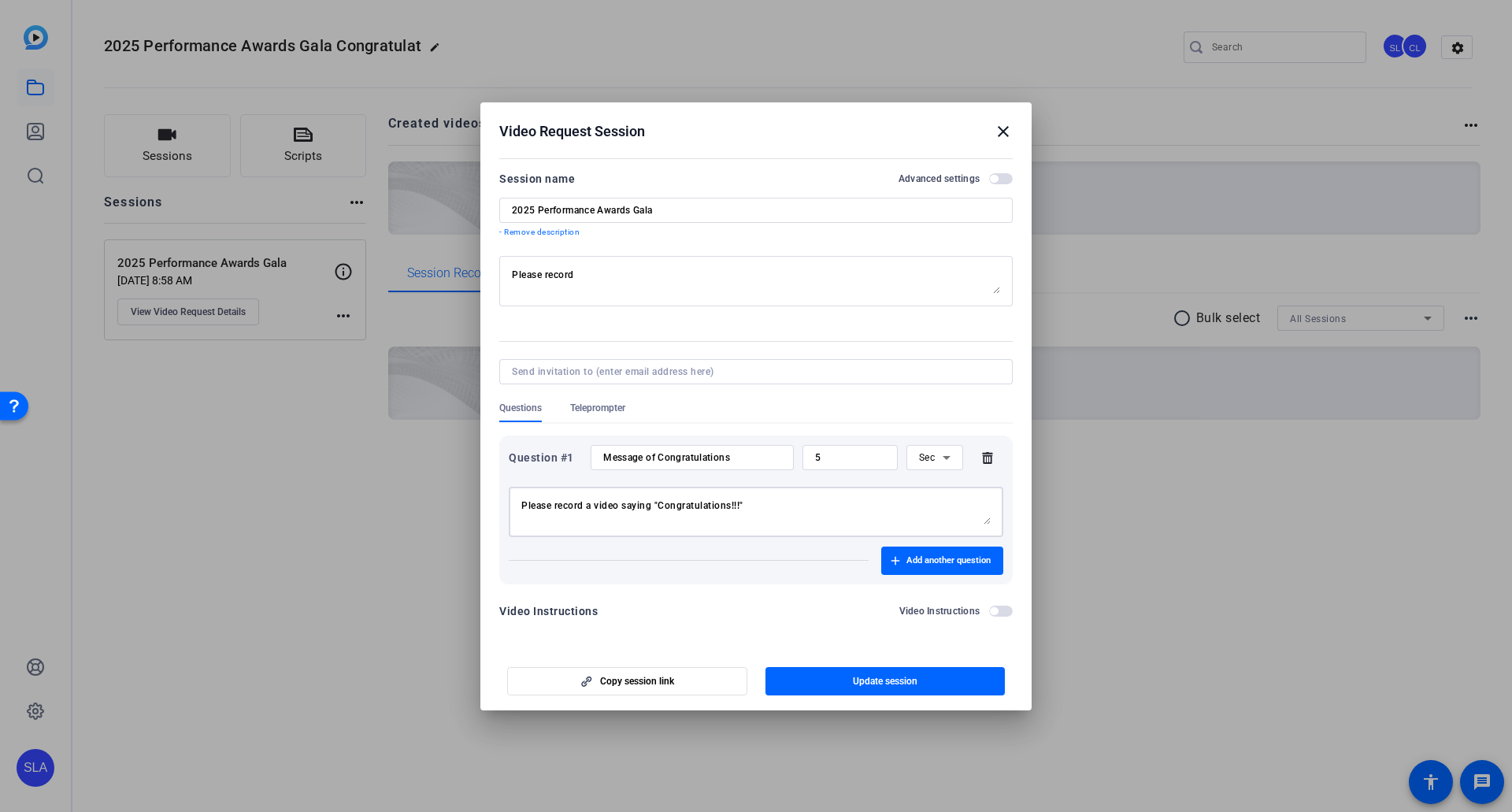
drag, startPoint x: 552, startPoint y: 499, endPoint x: 821, endPoint y: 509, distance: 269.2
click at [821, 448] on textarea "Please record a video saying "Congratulations!!!"" at bounding box center [756, 512] width 470 height 26
type textarea "Please record a video saying "Congratulations!!!""
drag, startPoint x: 733, startPoint y: 221, endPoint x: 443, endPoint y: 210, distance: 290.2
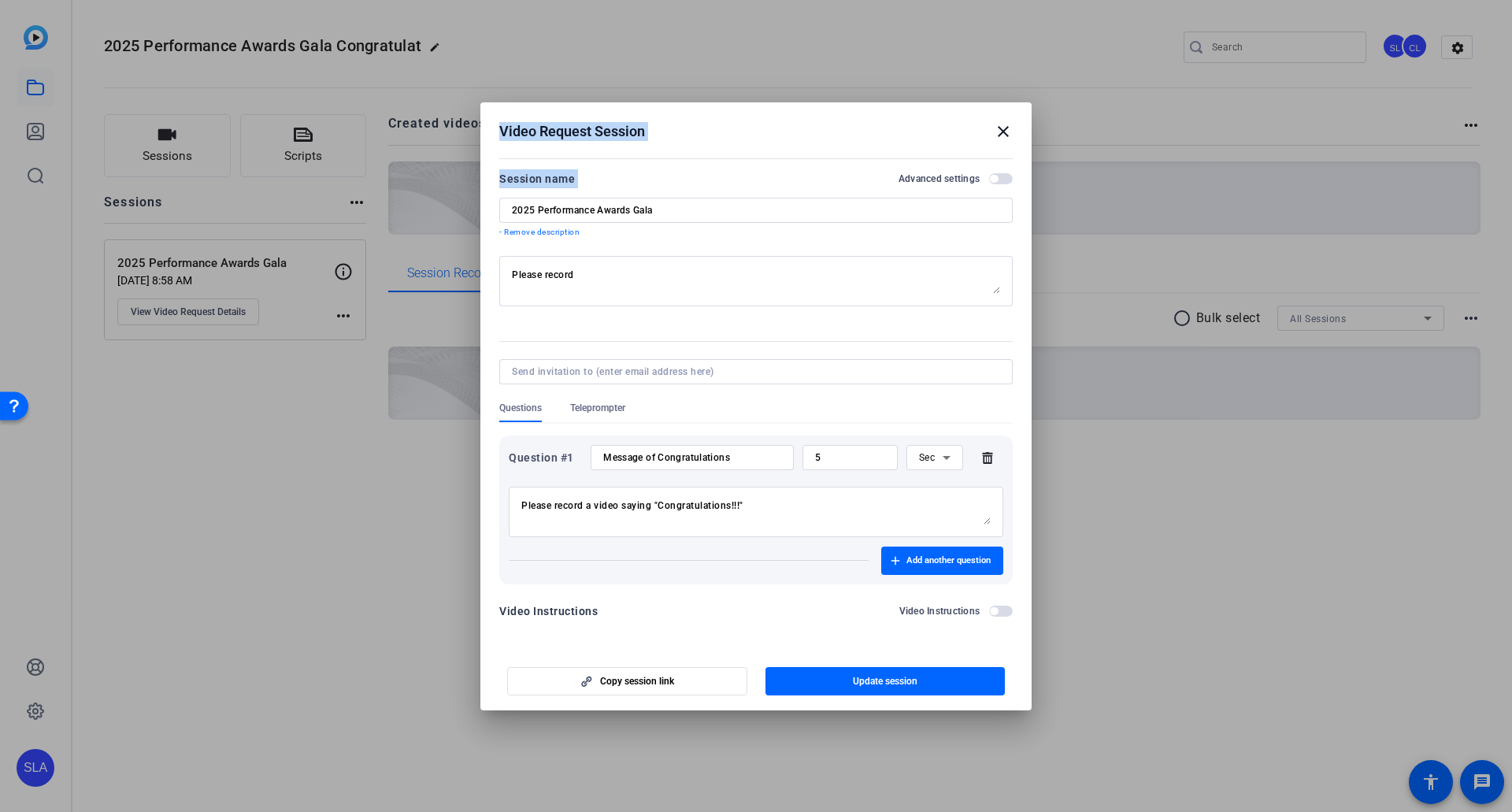
click at [443, 210] on div "Video Request Session close Session name Advanced settings 2025 Performance Awa…" at bounding box center [756, 406] width 1512 height 812
click at [553, 210] on input "2025 Performance Awards Gala" at bounding box center [756, 211] width 488 height 13
drag, startPoint x: 509, startPoint y: 209, endPoint x: 725, endPoint y: 217, distance: 216.1
click at [725, 217] on div "2025 Performance Awards Gala" at bounding box center [756, 211] width 514 height 26
click at [725, 217] on div "2025 Performance Awards Gala" at bounding box center [756, 211] width 488 height 26
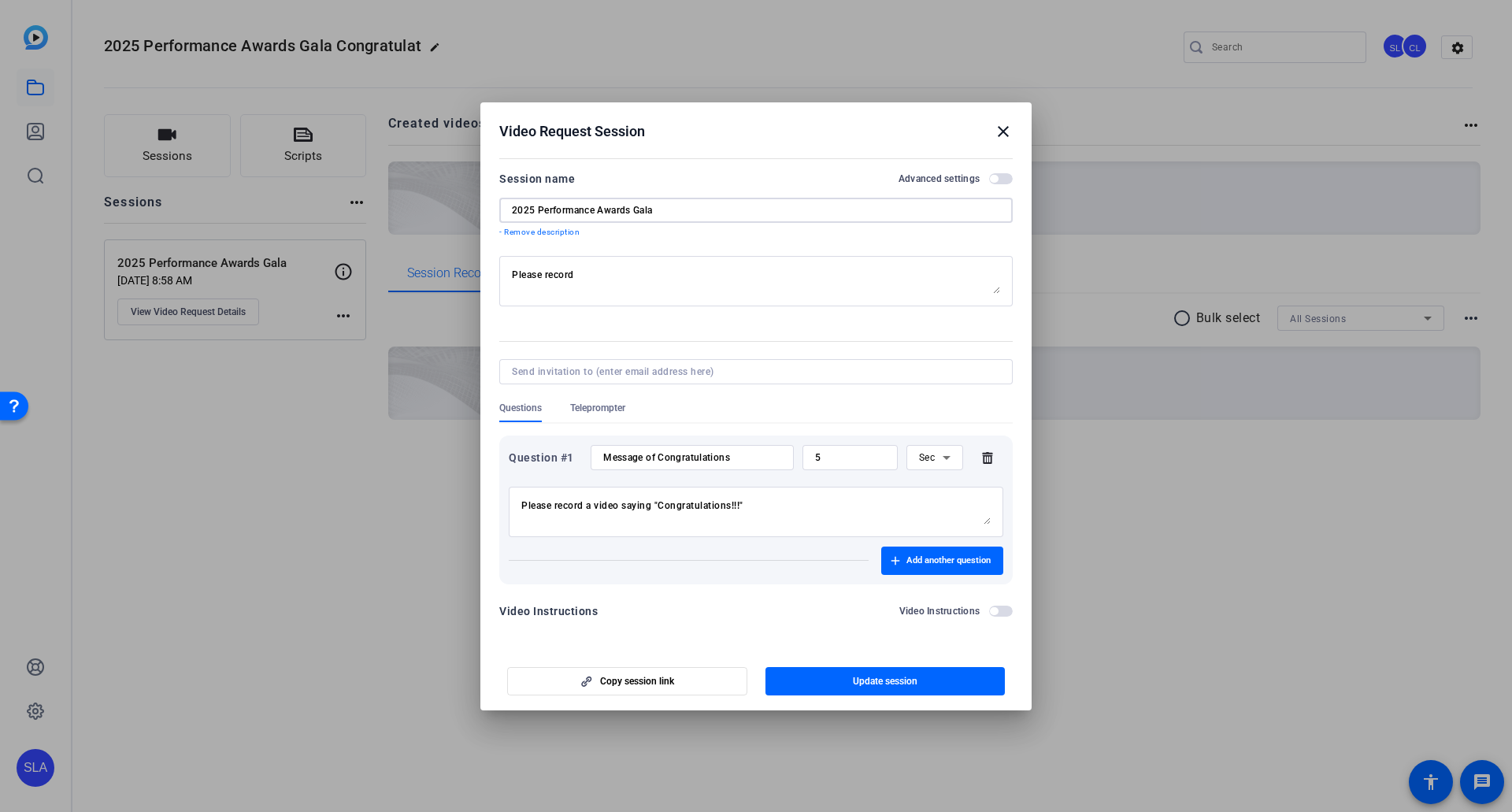
drag, startPoint x: 682, startPoint y: 216, endPoint x: 528, endPoint y: 217, distance: 154.0
click at [528, 217] on div "2025 Performance Awards Gala" at bounding box center [756, 211] width 488 height 26
click at [720, 208] on input "2025 Performance Awards Gala" at bounding box center [756, 211] width 488 height 13
drag, startPoint x: 755, startPoint y: 211, endPoint x: 361, endPoint y: 180, distance: 395.2
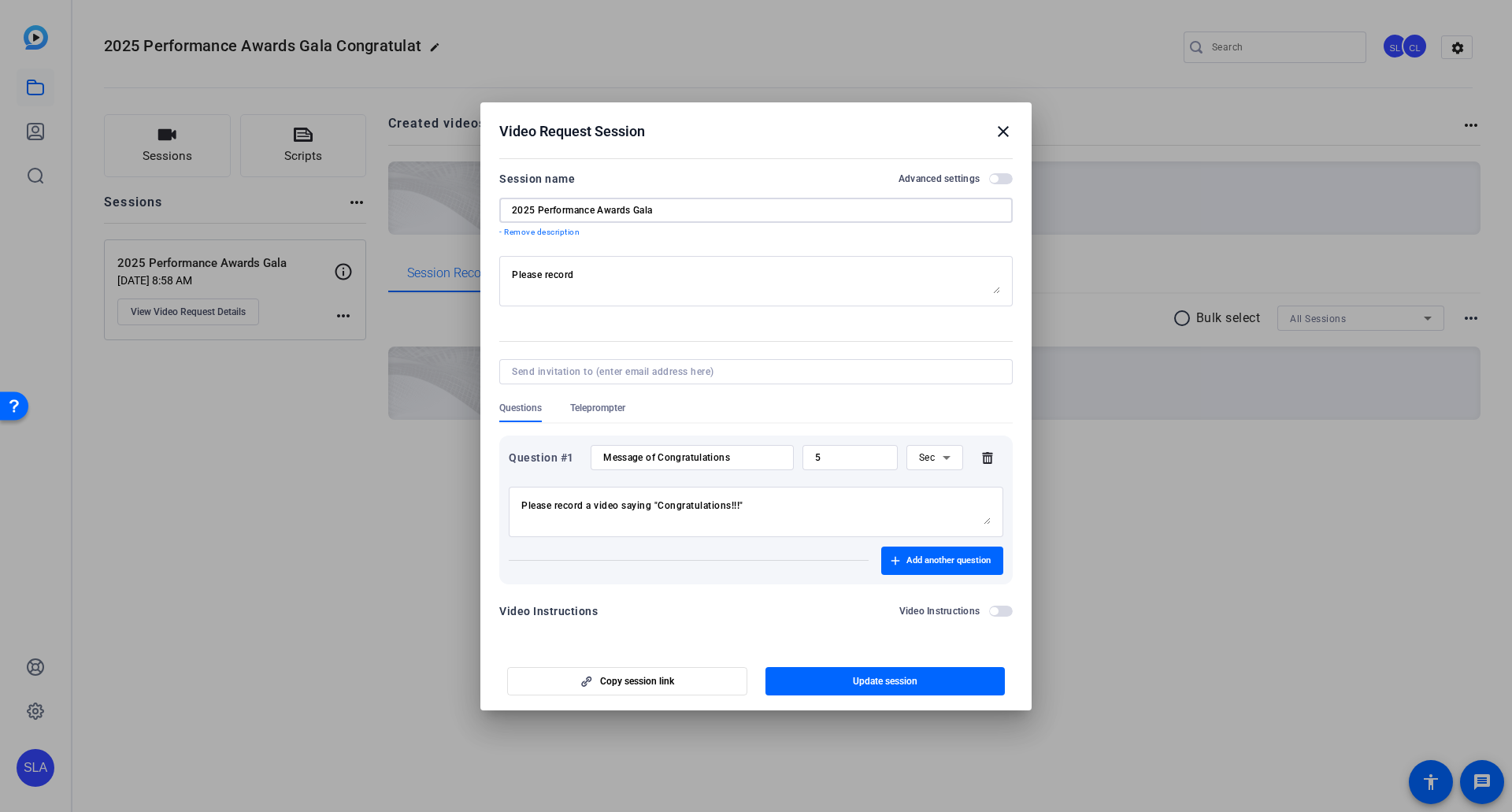
click at [361, 180] on div "Video Request Session close Session name Advanced settings 2025 Performance Awa…" at bounding box center [756, 406] width 1512 height 812
click at [600, 448] on div "Message of Congratulations" at bounding box center [692, 458] width 203 height 26
click at [604, 448] on input "Message of Congratulations" at bounding box center [692, 458] width 178 height 13
paste input "2025 Performance Awards Gala"
type input "2025 Performance Awards Gala - Message of Congratulations"
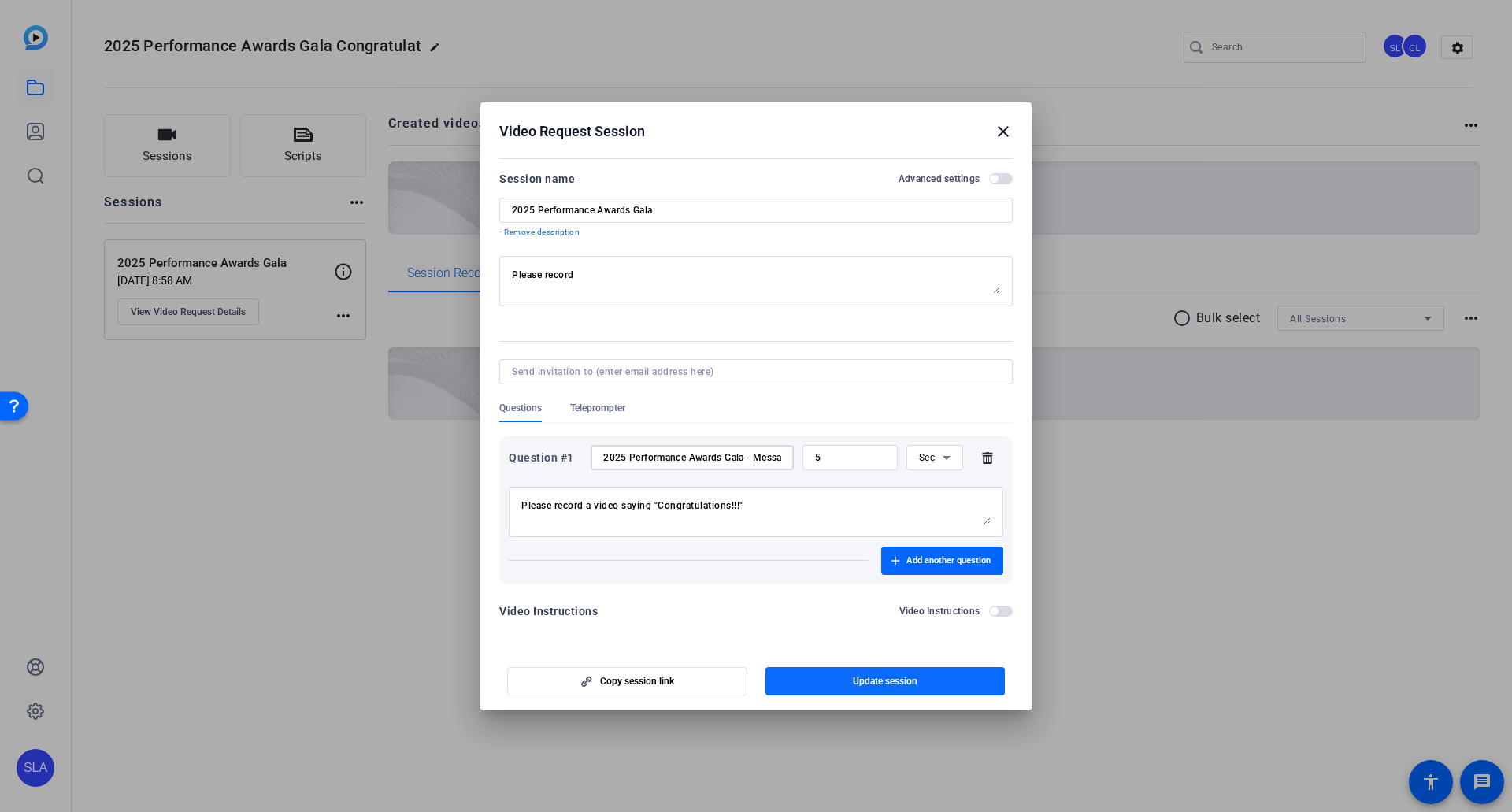
click at [870, 448] on span "Update session" at bounding box center [885, 681] width 65 height 13
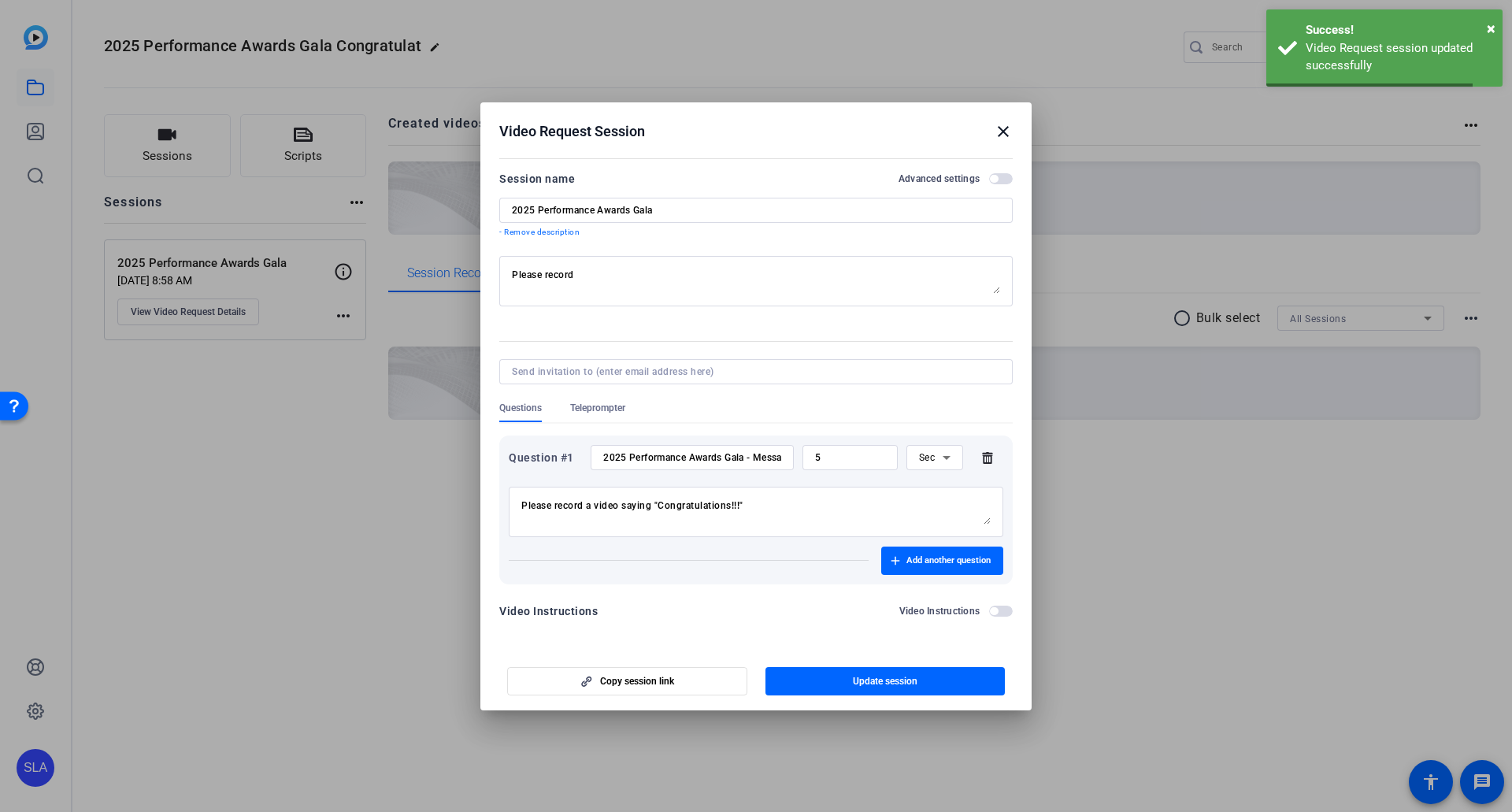
click at [641, 279] on textarea "Please record" at bounding box center [756, 281] width 488 height 26
drag, startPoint x: 687, startPoint y: 276, endPoint x: 374, endPoint y: 259, distance: 313.5
click at [374, 259] on div "Video Request Session close Session name Advanced settings 2025 Performance Awa…" at bounding box center [756, 406] width 1512 height 812
click at [851, 448] on span "button" at bounding box center [886, 680] width 240 height 38
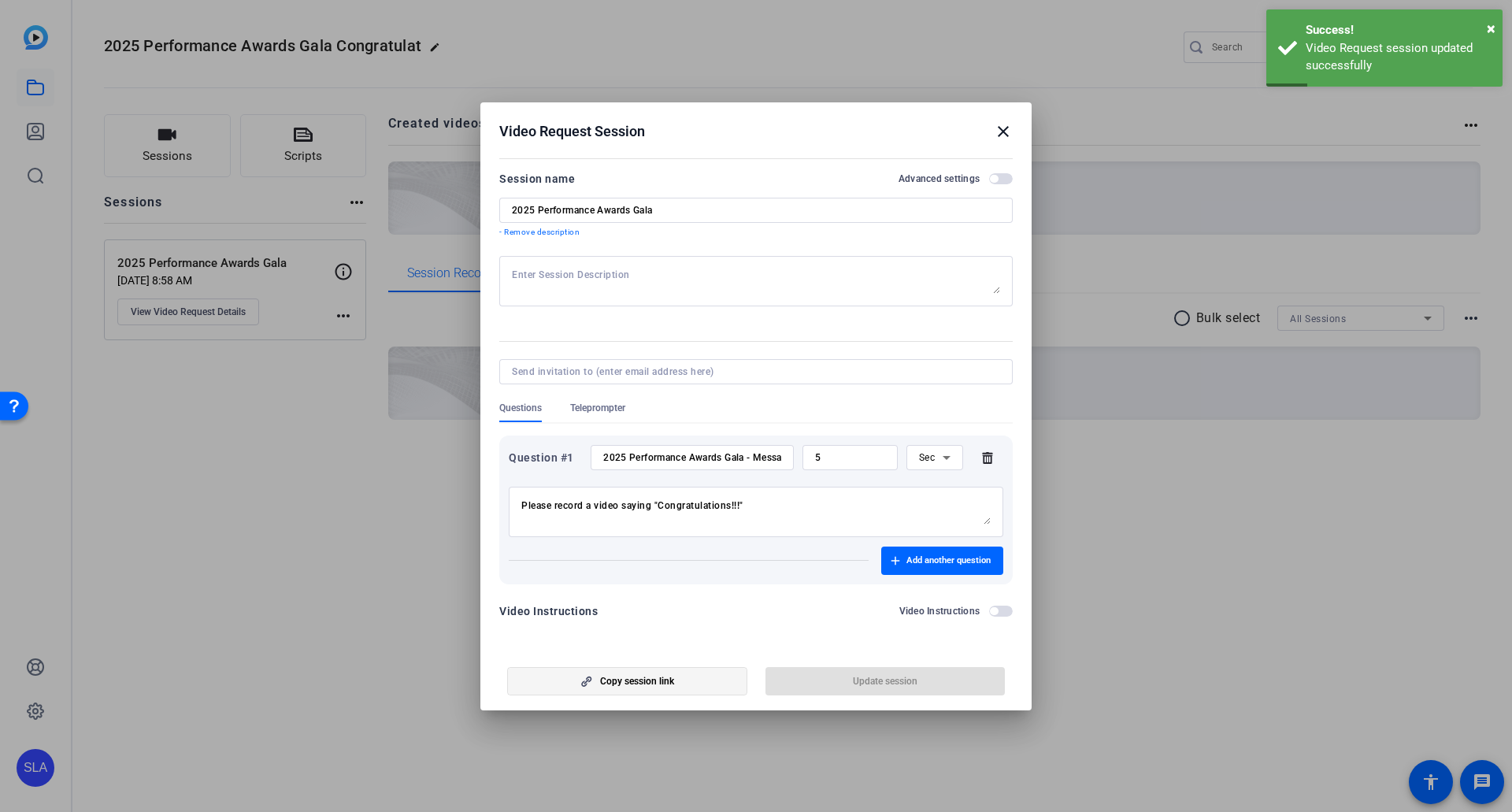
click at [658, 448] on span "Copy session link" at bounding box center [636, 681] width 74 height 13
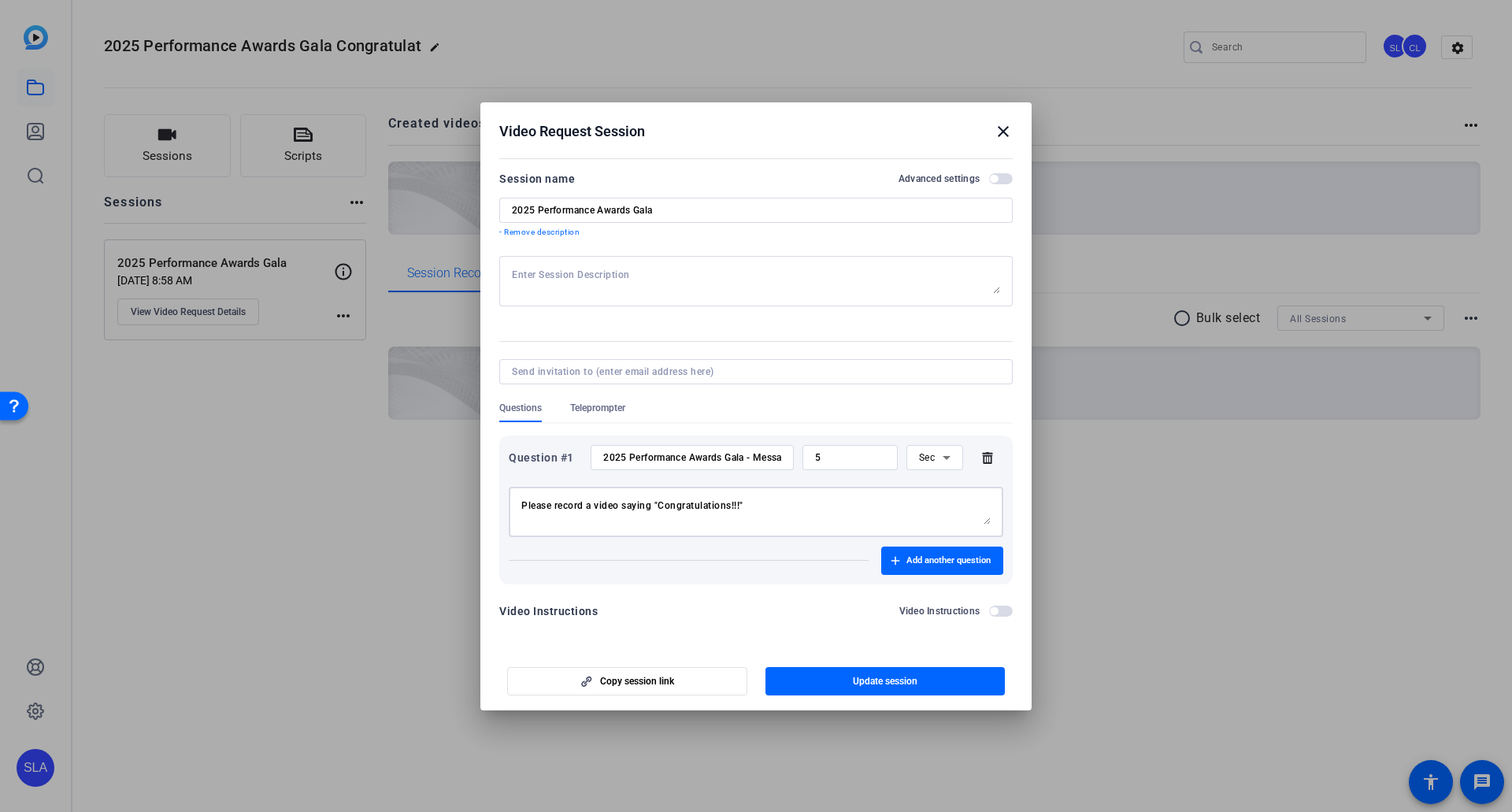
click at [770, 448] on textarea "Please record a video saying "Congratulations!!!"" at bounding box center [756, 512] width 470 height 26
drag, startPoint x: 696, startPoint y: 206, endPoint x: 391, endPoint y: 186, distance: 305.7
click at [391, 186] on div "Video Request Session close Session name Advanced settings 2025 Performance Awa…" at bounding box center [756, 406] width 1512 height 812
click at [852, 448] on span "button" at bounding box center [886, 680] width 240 height 38
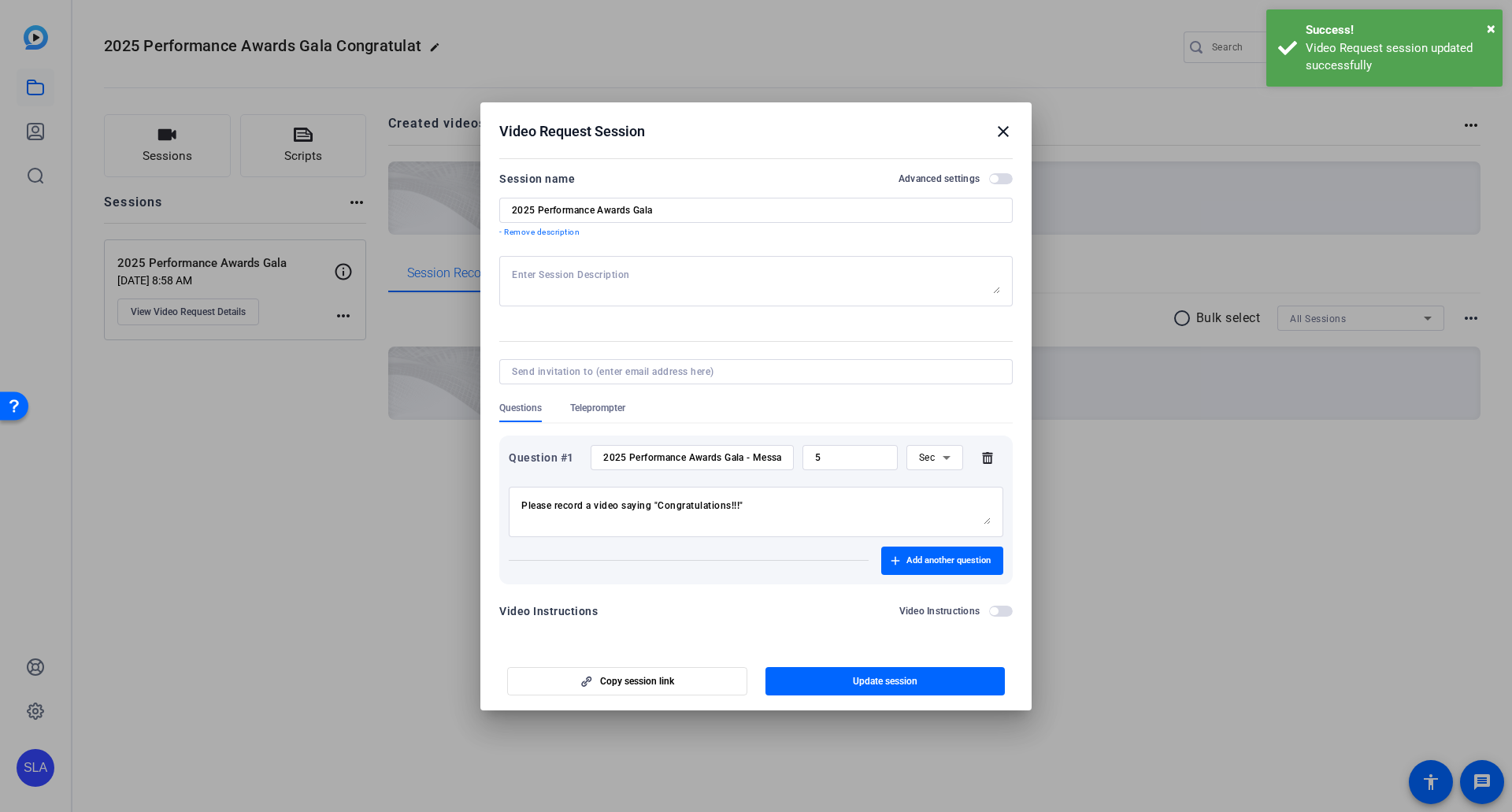
click at [978, 133] on mat-icon "close" at bounding box center [1003, 131] width 19 height 19
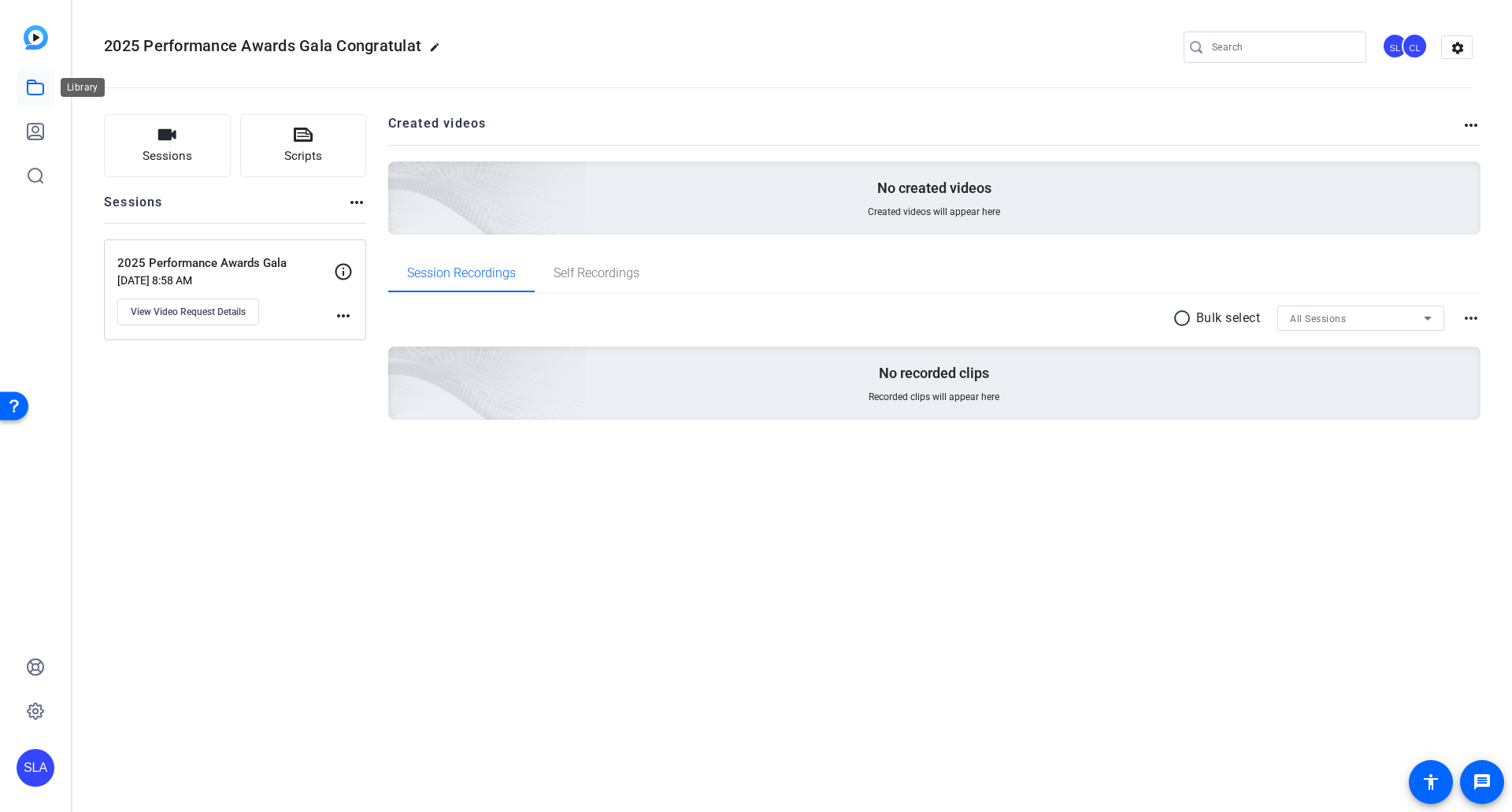
click at [37, 87] on icon at bounding box center [35, 87] width 19 height 19
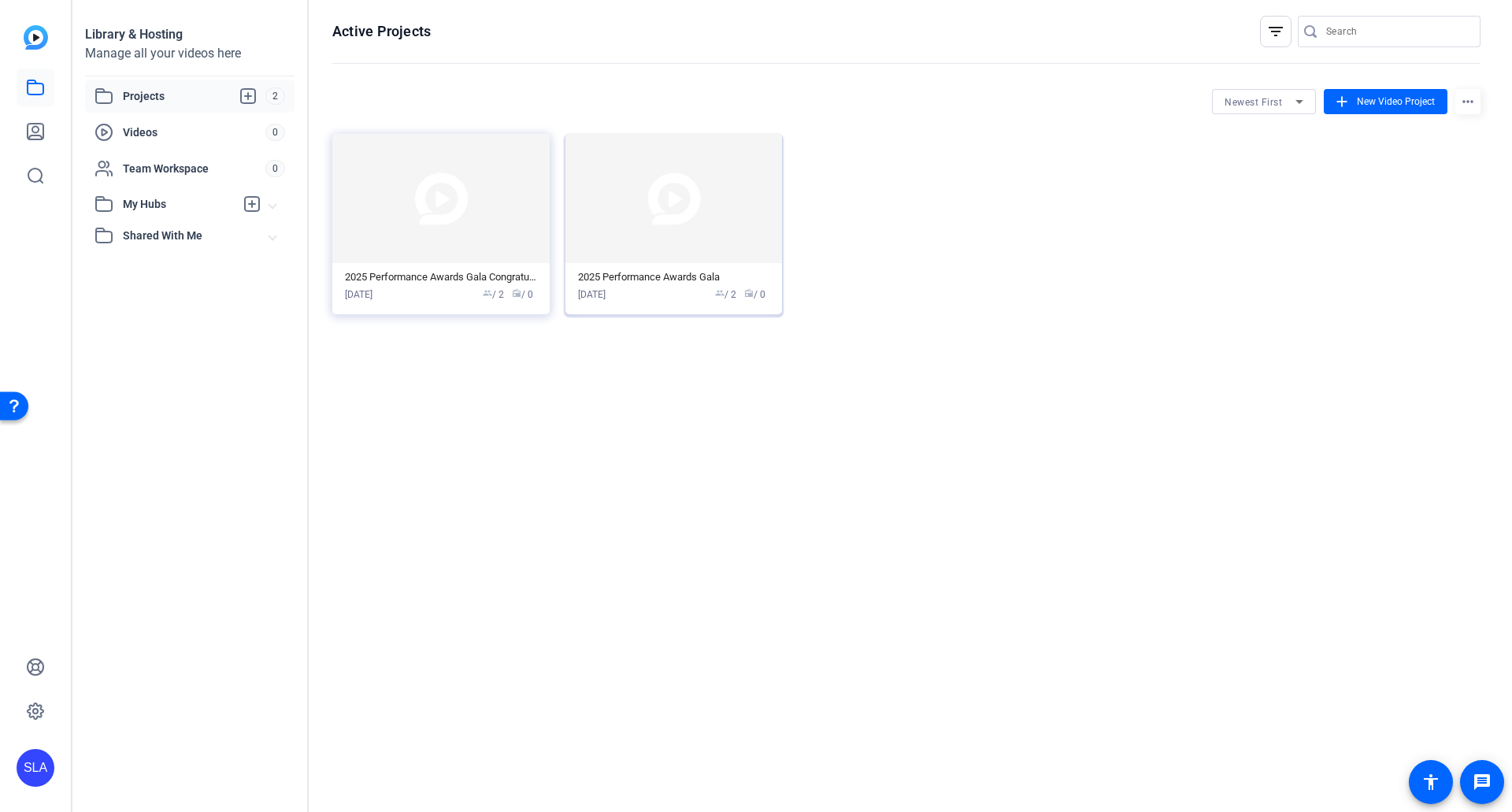
click at [694, 229] on img at bounding box center [674, 198] width 217 height 129
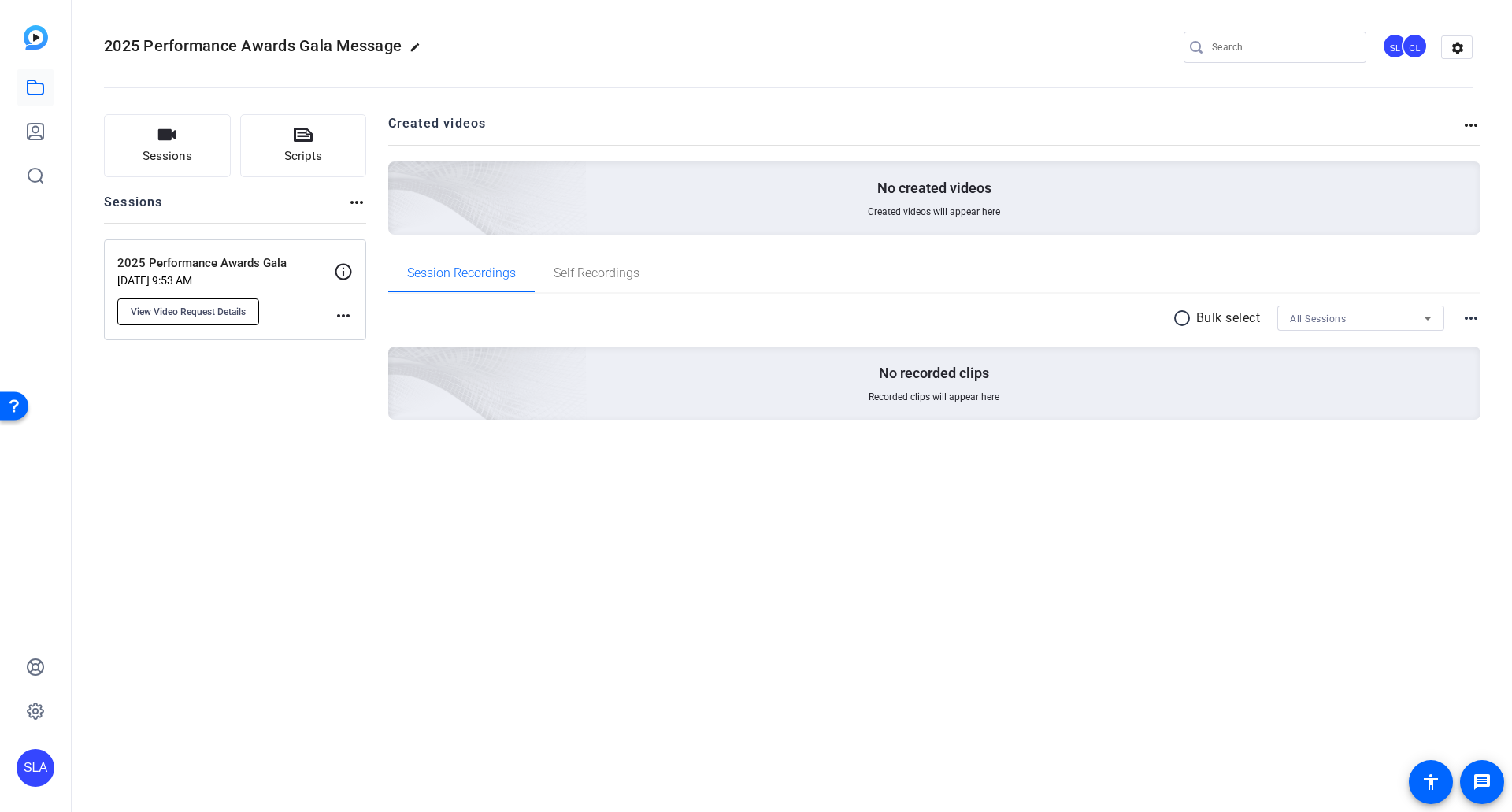
click at [254, 314] on button "View Video Request Details" at bounding box center [188, 311] width 142 height 27
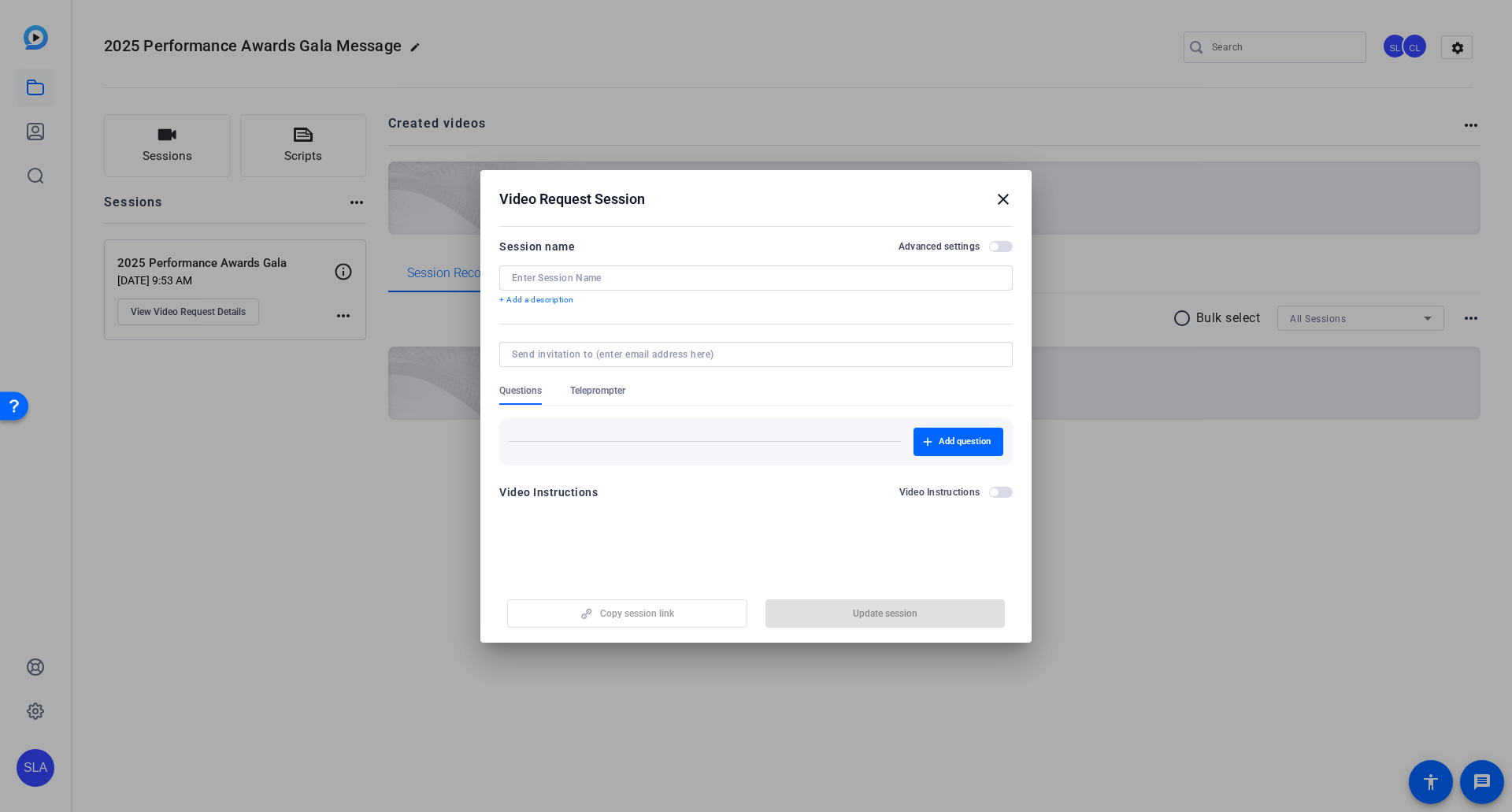
type input "2025 Performance Awards Gala"
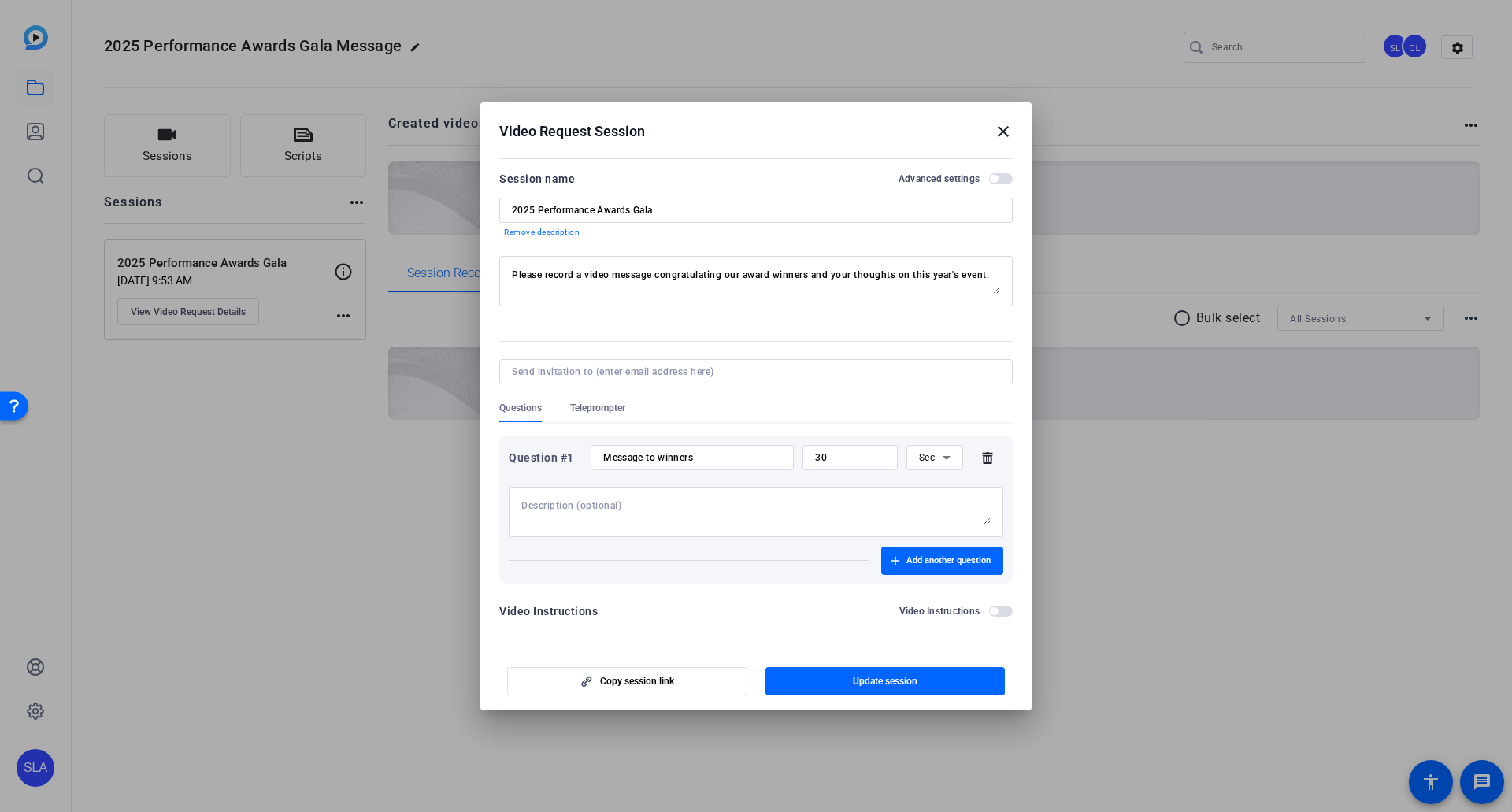
click at [978, 277] on textarea "Please record a video message congratulating our award winners and your thought…" at bounding box center [756, 281] width 488 height 26
drag, startPoint x: 995, startPoint y: 273, endPoint x: 418, endPoint y: 249, distance: 577.5
click at [418, 249] on div "Video Request Session close Session name Advanced settings 2025 Performance Awa…" at bounding box center [756, 406] width 1512 height 812
click at [652, 448] on input "Message to winners" at bounding box center [692, 458] width 178 height 13
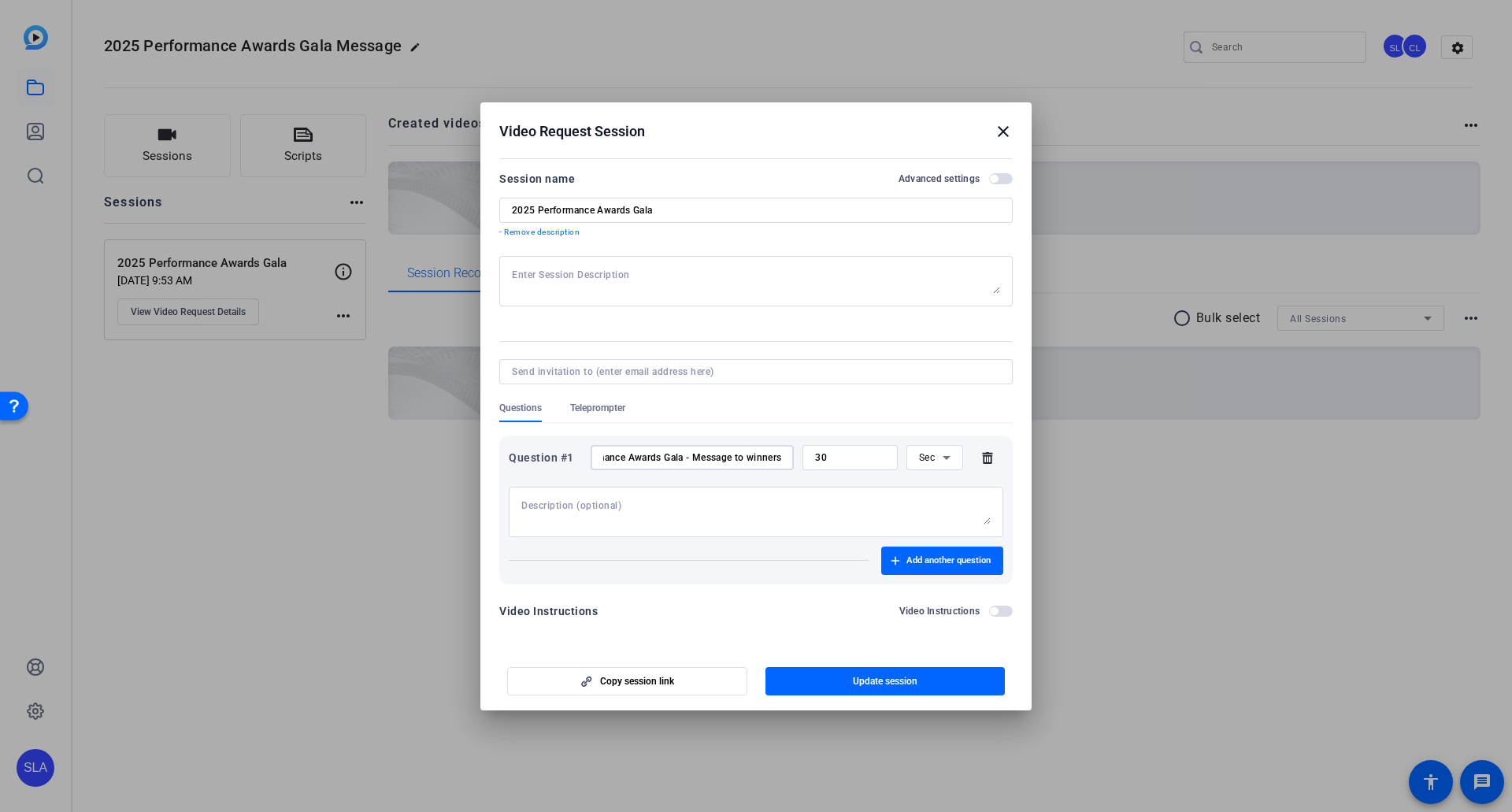
type input "2025 Performance Awards Gala - Message to winners"
click at [680, 448] on textarea at bounding box center [756, 512] width 470 height 26
paste textarea "Please record a video message congratulating our award winners and your thought…"
drag, startPoint x: 571, startPoint y: 504, endPoint x: 675, endPoint y: 503, distance: 104.0
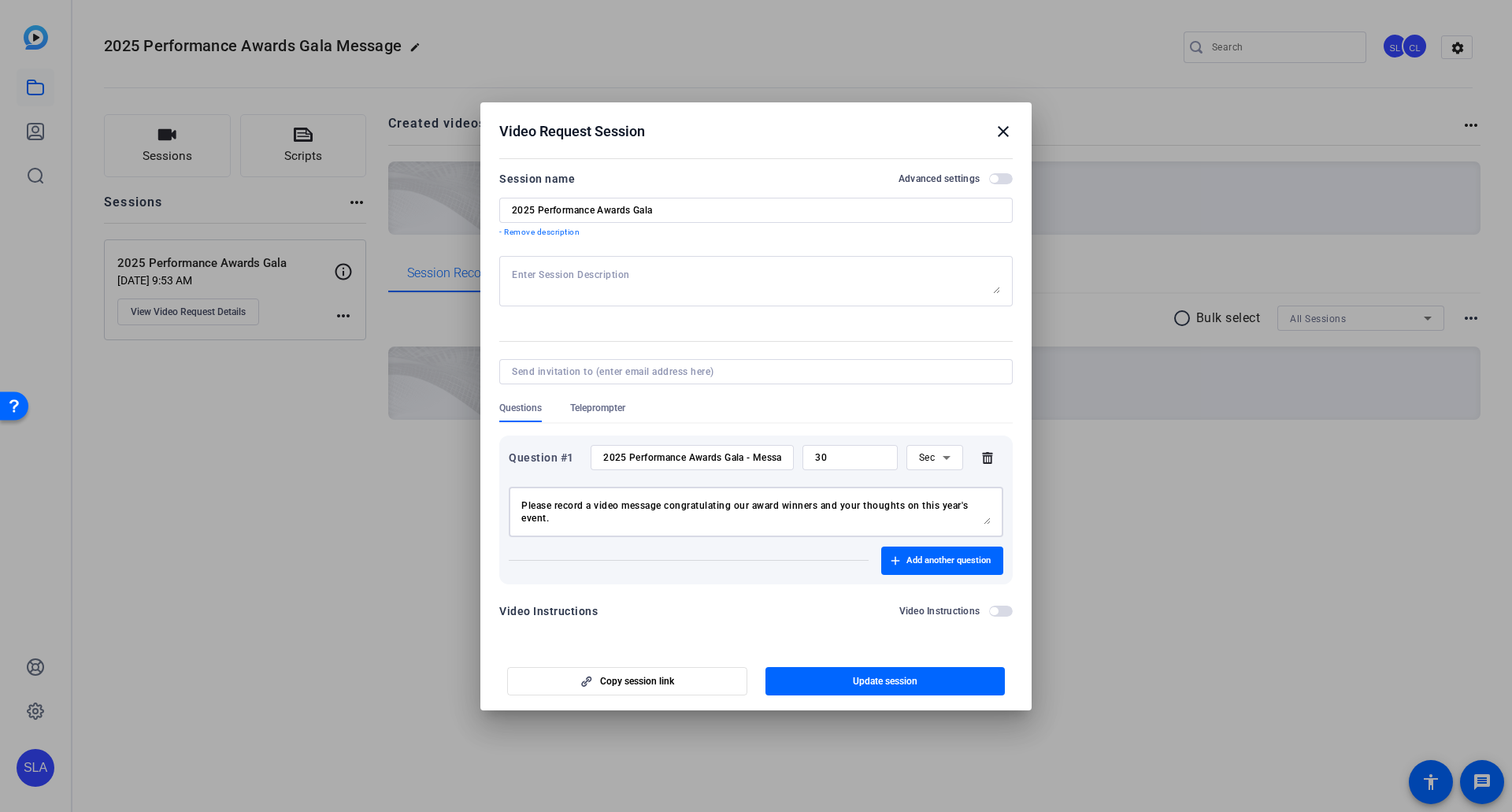
click at [675, 448] on textarea "Please record a video message congratulating our award winners and your thought…" at bounding box center [756, 512] width 470 height 26
click at [608, 448] on textarea "Please record a video message congratulating our award winners and your thought…" at bounding box center [756, 512] width 470 height 26
click at [662, 448] on textarea "Please record a video message congratulating our award winners and your thought…" at bounding box center [756, 512] width 470 height 26
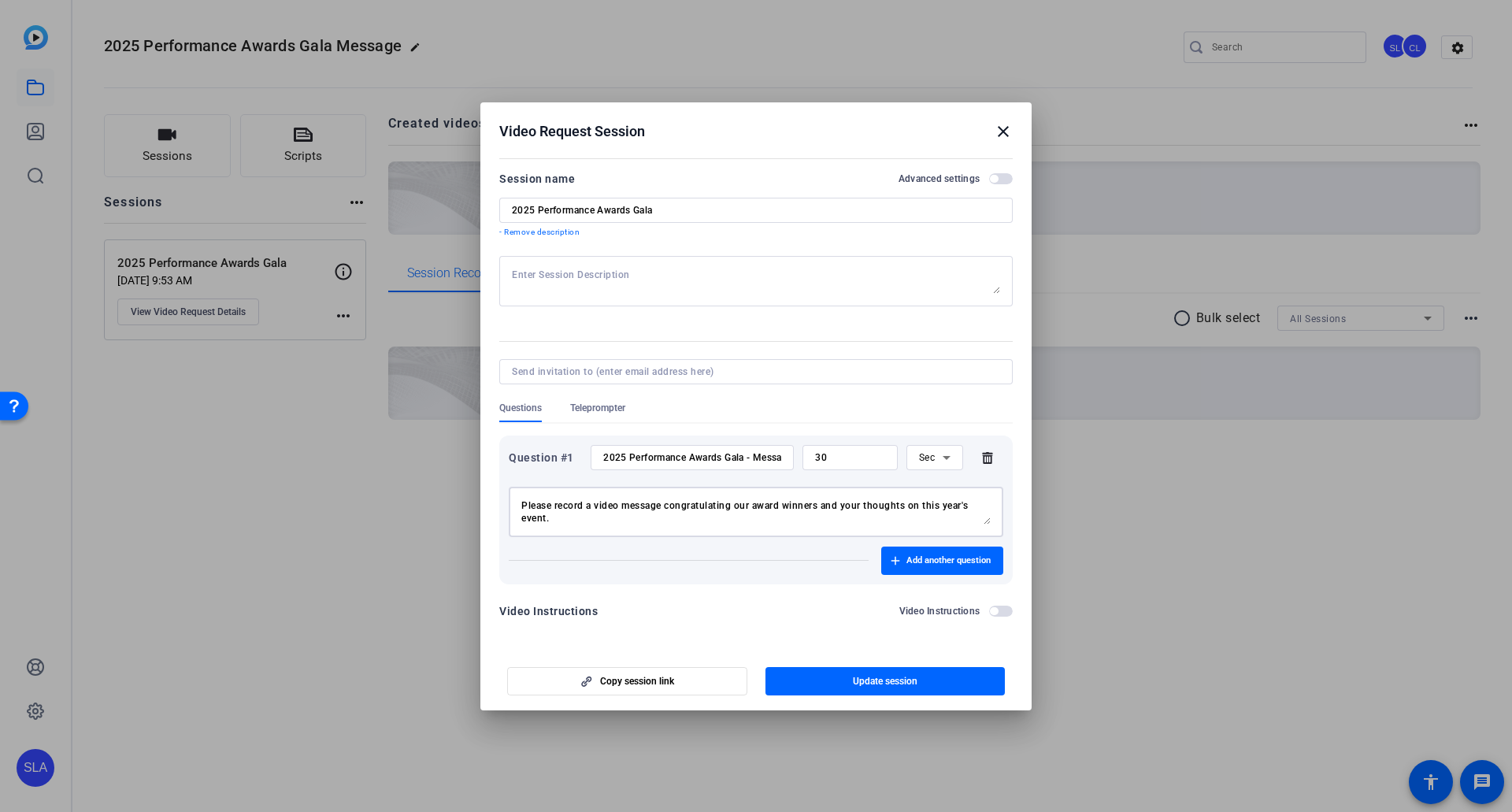
click at [663, 448] on textarea "Please record a video message congratulating our award winners and your thought…" at bounding box center [756, 512] width 470 height 26
click at [651, 448] on textarea "Please record a video message congratulating our award winners and your thought…" at bounding box center [756, 512] width 470 height 26
drag, startPoint x: 752, startPoint y: 503, endPoint x: 928, endPoint y: 502, distance: 176.0
click at [928, 448] on textarea "Please record a video message congratulating our award winners and your thought…" at bounding box center [756, 512] width 470 height 26
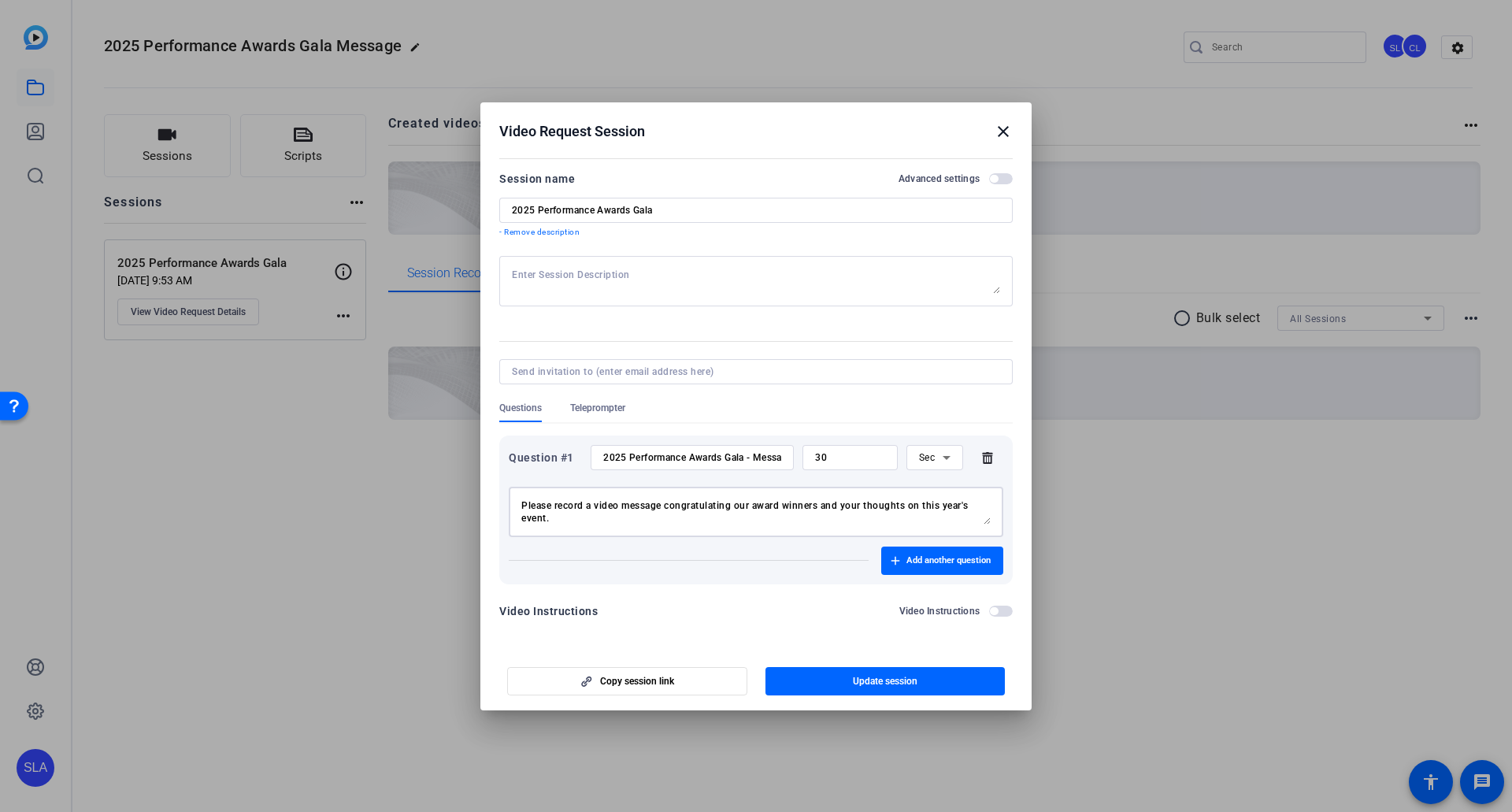
click at [928, 448] on textarea "Please record a video message congratulating our award winners and your thought…" at bounding box center [756, 512] width 470 height 26
drag, startPoint x: 601, startPoint y: 515, endPoint x: 484, endPoint y: 491, distance: 119.4
click at [484, 448] on mat-dialog-content "Session name Advanced settings 2025 Performance Awards Gala - Remove descriptio…" at bounding box center [756, 400] width 551 height 493
click at [587, 448] on textarea "Please record a video message congratulating our award winners and your thought…" at bounding box center [756, 512] width 470 height 26
drag, startPoint x: 521, startPoint y: 507, endPoint x: 745, endPoint y: 536, distance: 225.9
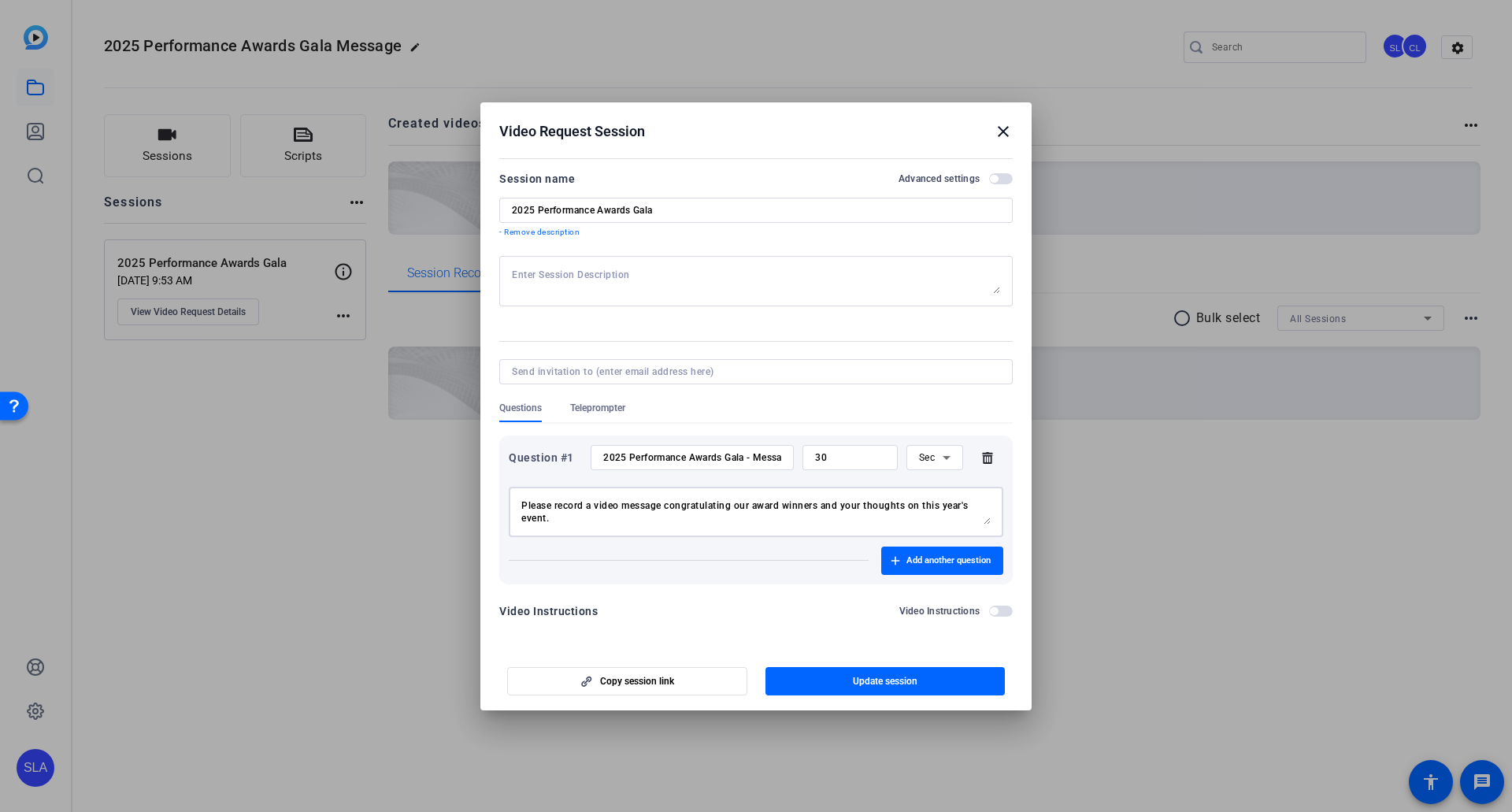
click at [745, 448] on div "Please record a video message congratulating our award winners and your thought…" at bounding box center [756, 512] width 470 height 50
type textarea "Please record a video message congratulating our award winners and your thought…"
click at [736, 448] on div "Please record a video message congratulating our award winners and your thought…" at bounding box center [756, 512] width 470 height 50
click at [573, 448] on div "Please record a video message congratulating our award winners and your thought…" at bounding box center [756, 512] width 470 height 50
click at [568, 448] on textarea "Please record a video message congratulating our award winners and your thought…" at bounding box center [756, 512] width 470 height 26
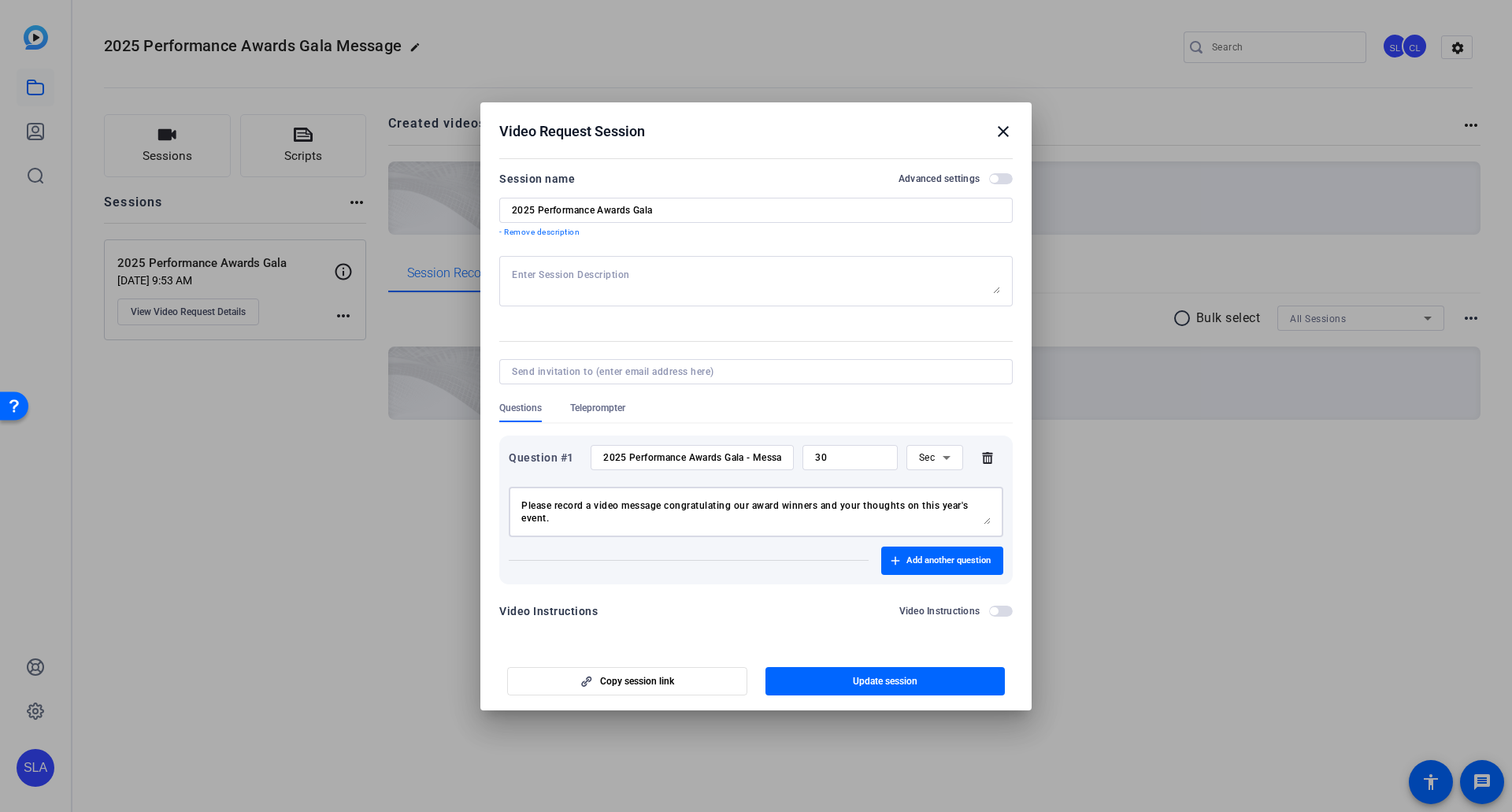
drag, startPoint x: 556, startPoint y: 518, endPoint x: 498, endPoint y: 498, distance: 61.4
click at [498, 448] on mat-dialog-content "Session name Advanced settings 2025 Performance Awards Gala - Remove descriptio…" at bounding box center [756, 400] width 551 height 493
click at [604, 448] on textarea "Please record a video message congratulating our award winners and your thought…" at bounding box center [756, 512] width 470 height 26
drag, startPoint x: 549, startPoint y: 521, endPoint x: 475, endPoint y: 489, distance: 80.6
click at [475, 448] on div "Video Request Session close Session name Advanced settings 2025 Performance Awa…" at bounding box center [756, 406] width 1512 height 812
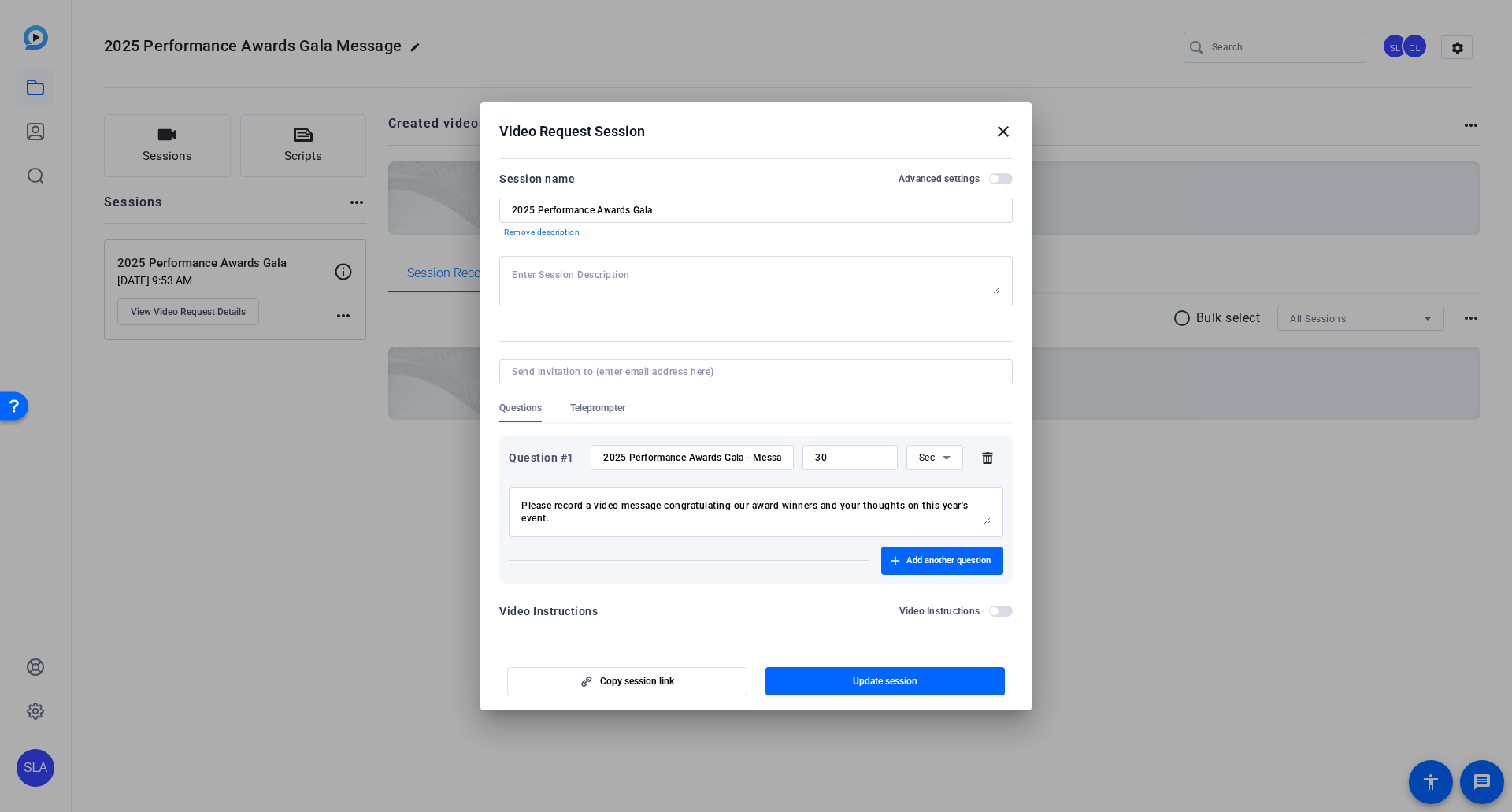
click at [579, 448] on textarea "Please record a video message congratulating our award winners and your thought…" at bounding box center [756, 512] width 470 height 26
drag, startPoint x: 513, startPoint y: 210, endPoint x: 747, endPoint y: 232, distance: 235.0
click at [747, 232] on div "Session name Advanced settings 2025 Performance Awards Gala - Remove description" at bounding box center [756, 204] width 514 height 70
click at [747, 232] on p "- Remove description" at bounding box center [756, 233] width 514 height 13
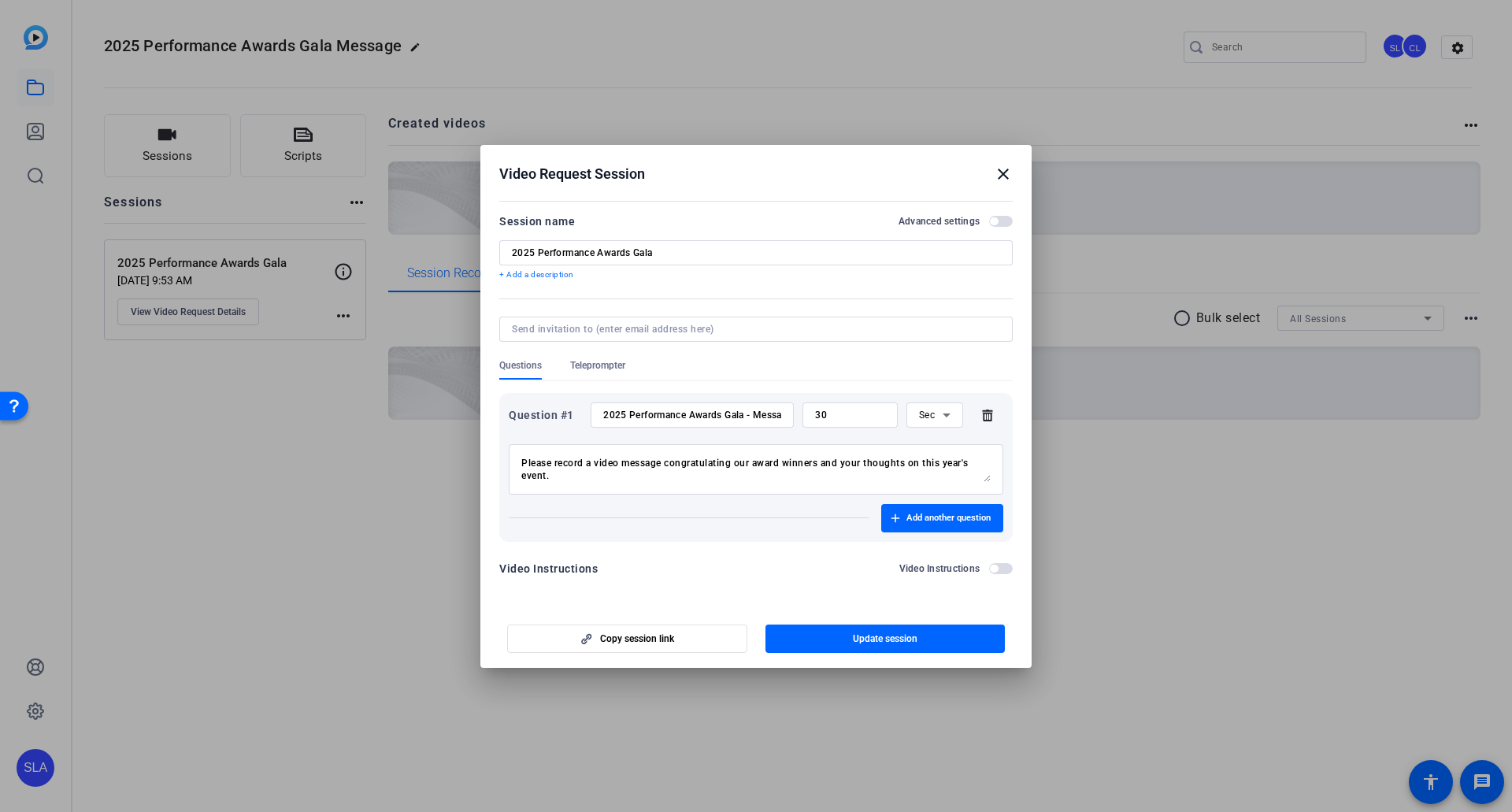
click at [716, 250] on input "2025 Performance Awards Gala" at bounding box center [756, 253] width 488 height 13
type input "2025 Performance Awards Gala"
click at [753, 448] on textarea "Please record a video message congratulating our award winners and your thought…" at bounding box center [756, 470] width 470 height 26
drag, startPoint x: 623, startPoint y: 472, endPoint x: 660, endPoint y: 472, distance: 37.0
click at [660, 448] on textarea "Please record a video message congratulating our Leadership Model Award winners…" at bounding box center [756, 470] width 470 height 26
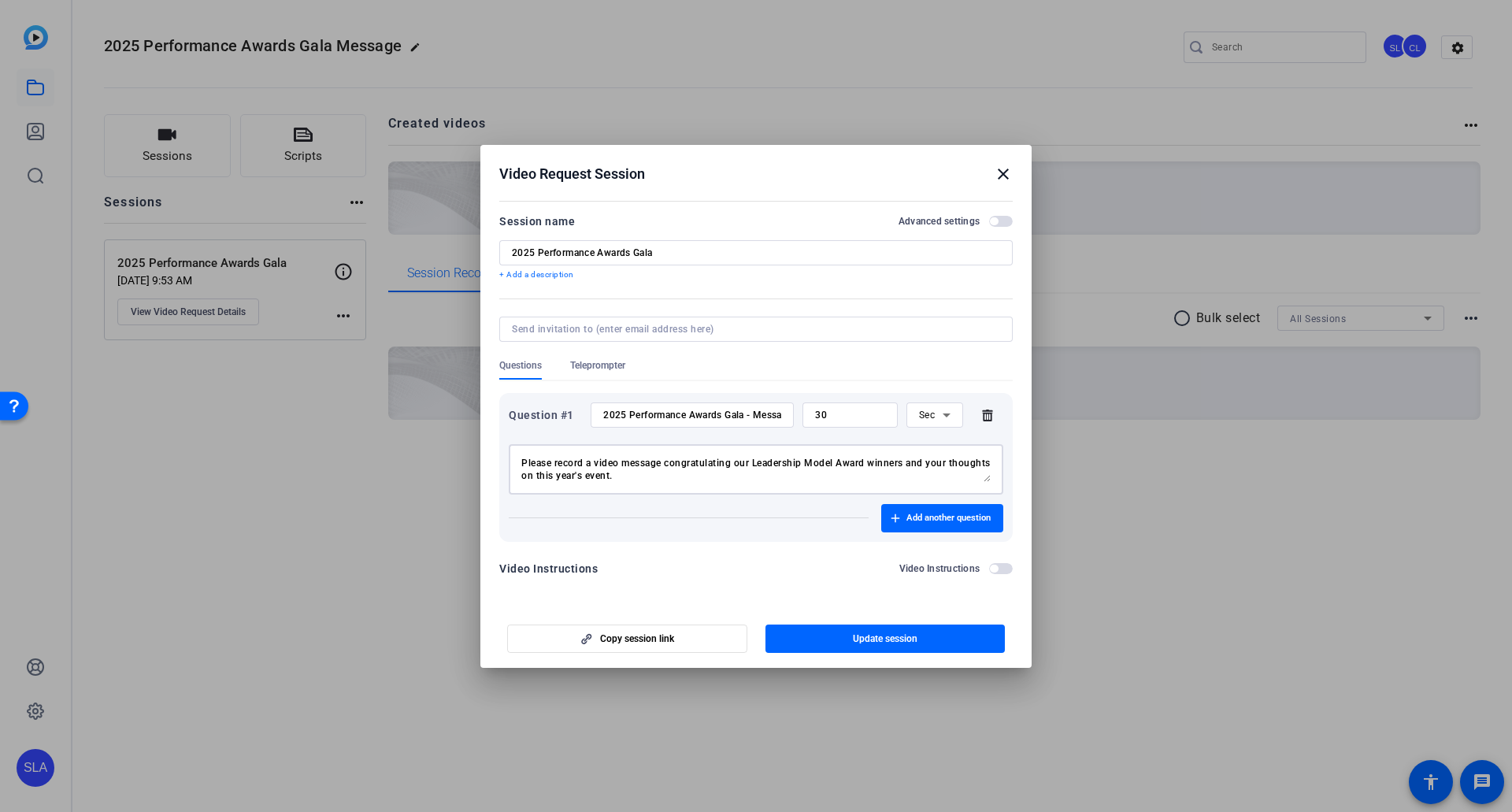
click at [660, 448] on textarea "Please record a video message congratulating our Leadership Model Award winners…" at bounding box center [756, 470] width 470 height 26
type textarea "Please record a video message congratulating our Leadership Model Award winners…"
click at [682, 254] on input "2025 Performance Awards Gala" at bounding box center [756, 253] width 488 height 13
type input "2025 Performance Awards Gala - Leadership Model"
click at [865, 448] on span "Update session" at bounding box center [885, 639] width 65 height 13
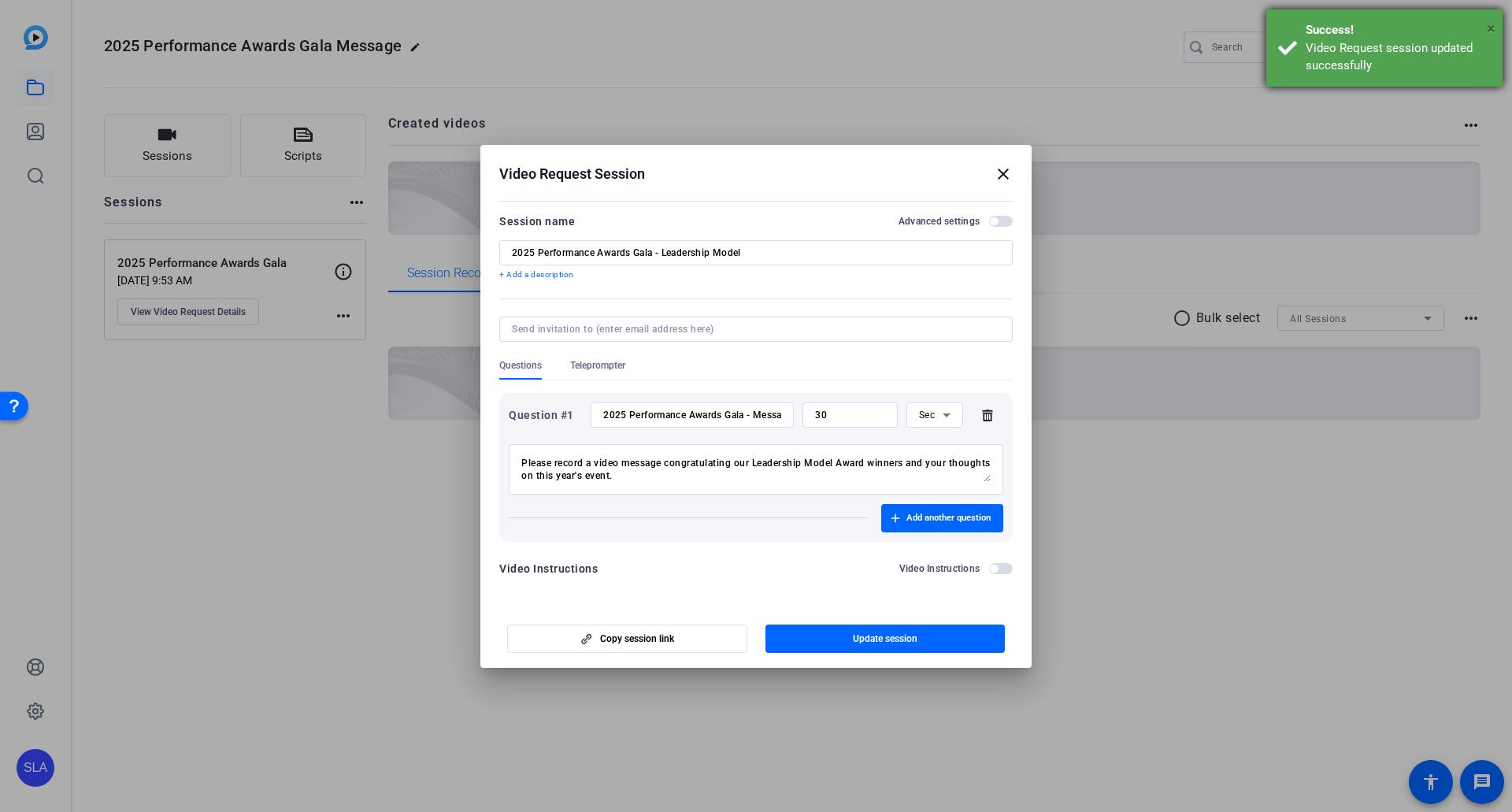
click at [978, 32] on span "×" at bounding box center [1491, 28] width 8 height 19
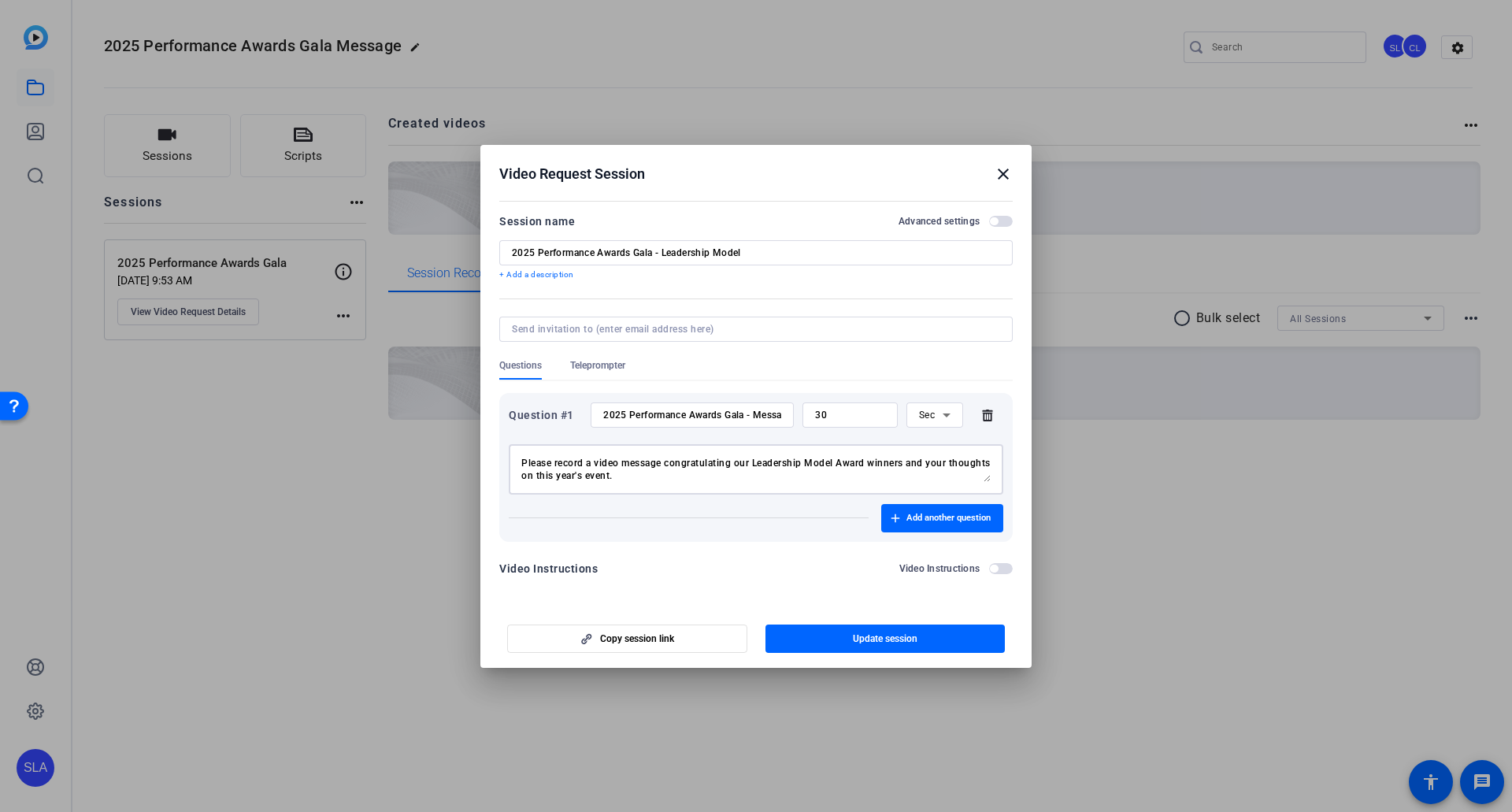
drag, startPoint x: 671, startPoint y: 459, endPoint x: 673, endPoint y: 475, distance: 16.1
click at [671, 448] on textarea "Please record a video message congratulating our Leadership Model Award winners…" at bounding box center [756, 470] width 470 height 26
drag, startPoint x: 680, startPoint y: 474, endPoint x: 429, endPoint y: 449, distance: 252.2
click at [429, 448] on div "Video Request Session close Session name Advanced settings 2025 Performance Awa…" at bounding box center [756, 406] width 1512 height 812
drag, startPoint x: 797, startPoint y: 414, endPoint x: 748, endPoint y: 413, distance: 49.0
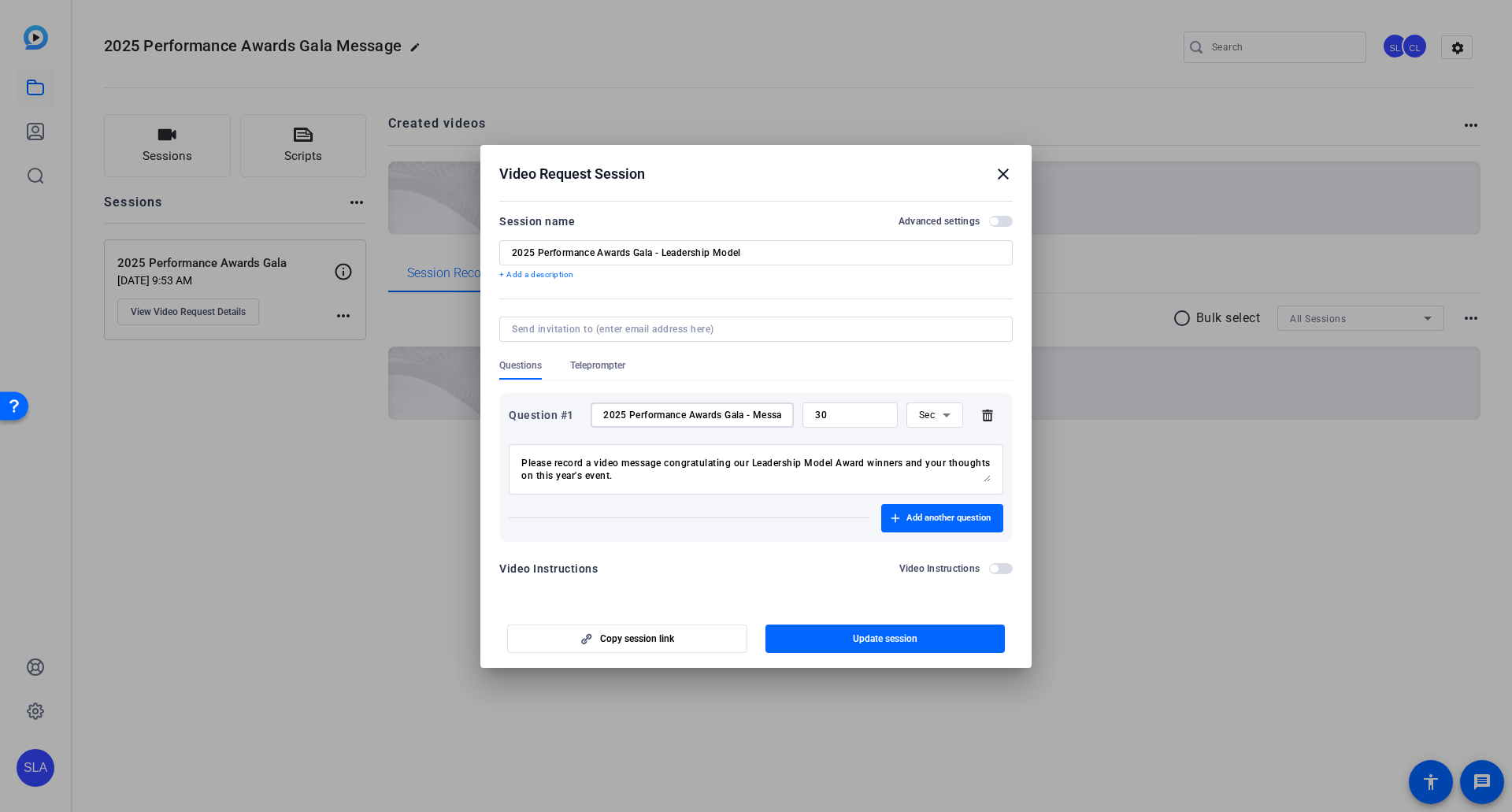
click at [748, 413] on input "2025 Performance Awards Gala - Message to winners" at bounding box center [692, 415] width 178 height 13
click at [887, 448] on span "Update session" at bounding box center [885, 639] width 65 height 13
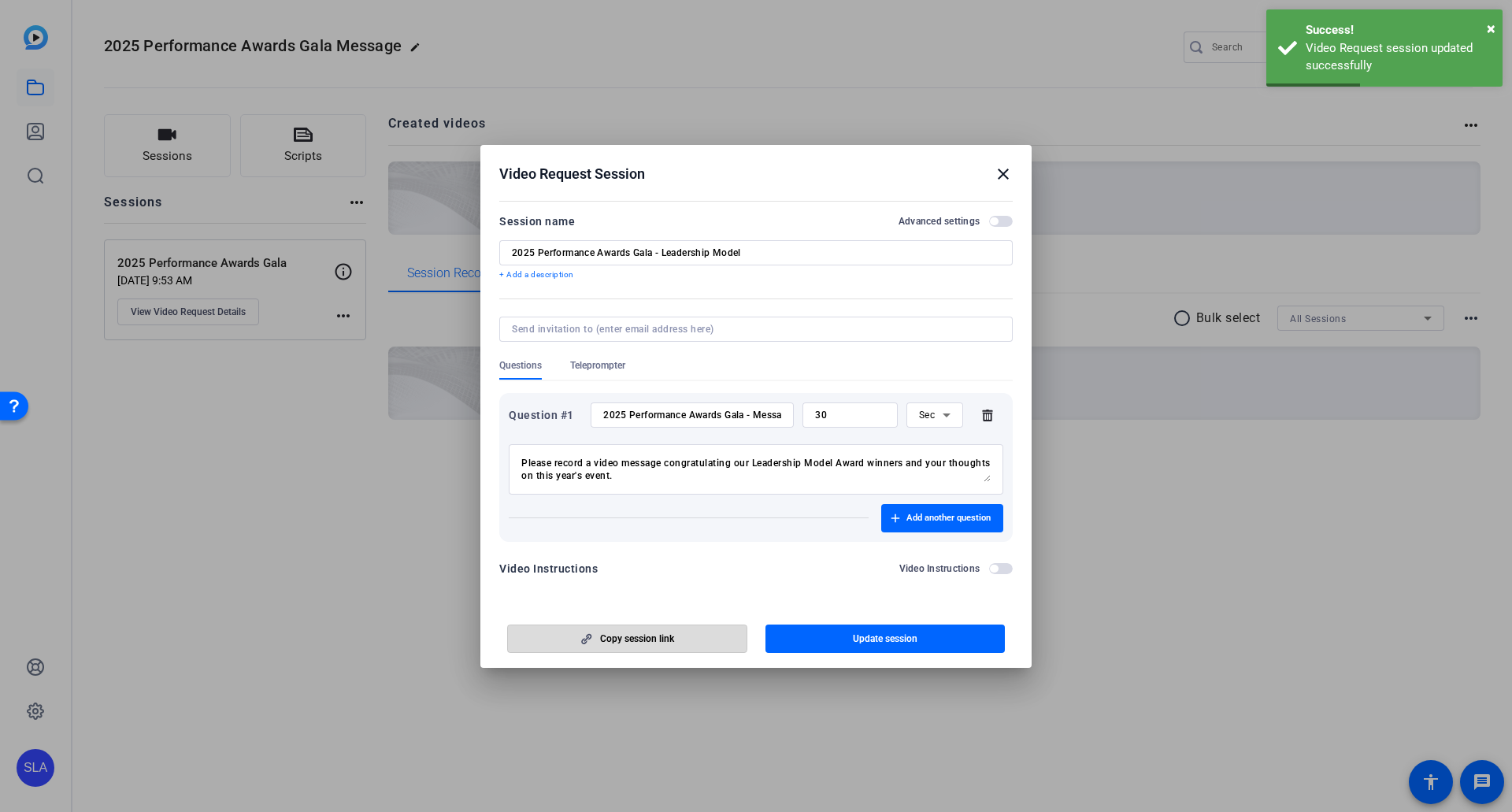
click at [616, 448] on span "button" at bounding box center [627, 638] width 239 height 38
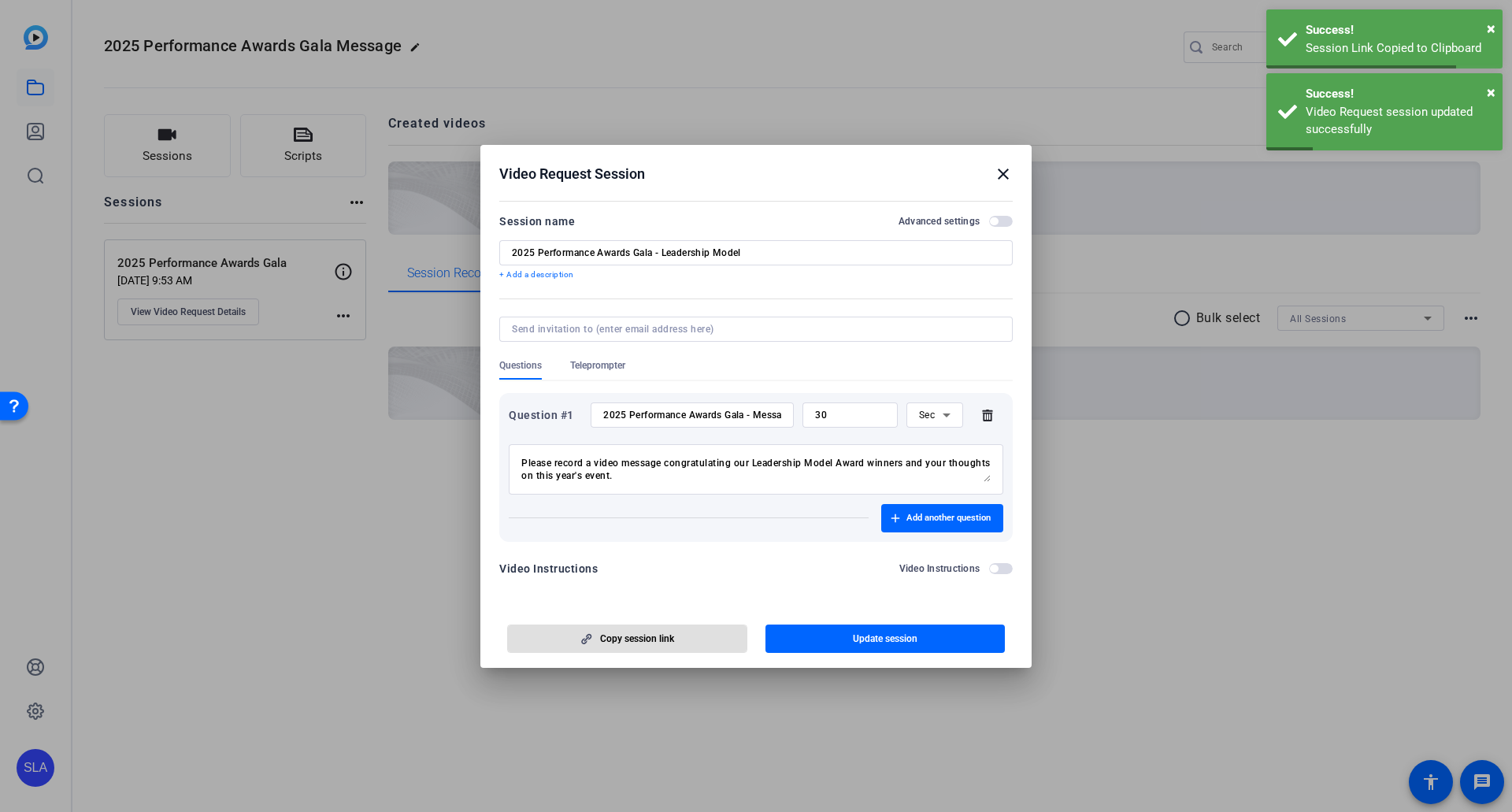
click at [978, 170] on mat-icon "close" at bounding box center [1003, 174] width 19 height 19
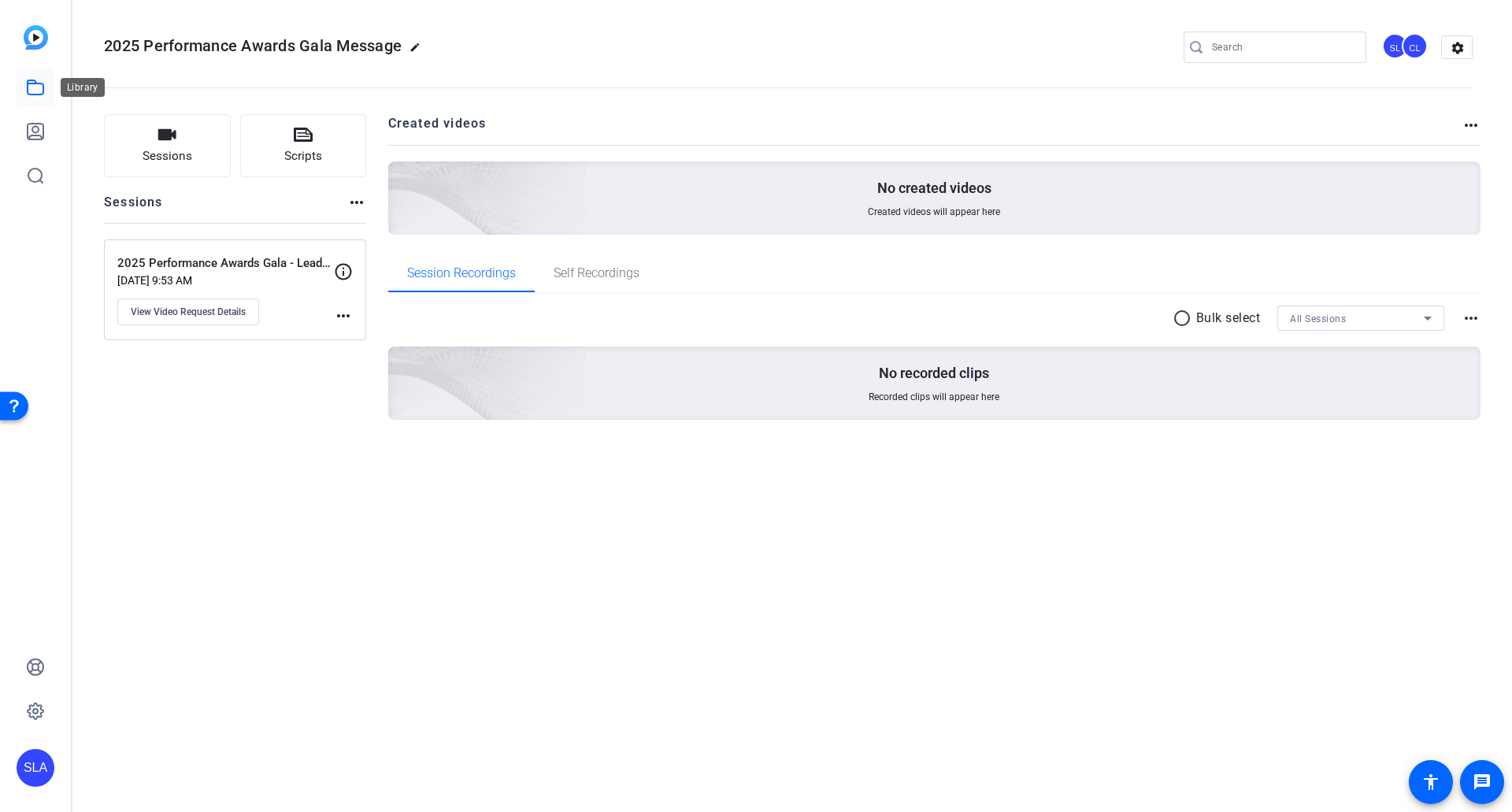
click at [38, 93] on icon at bounding box center [35, 87] width 16 height 14
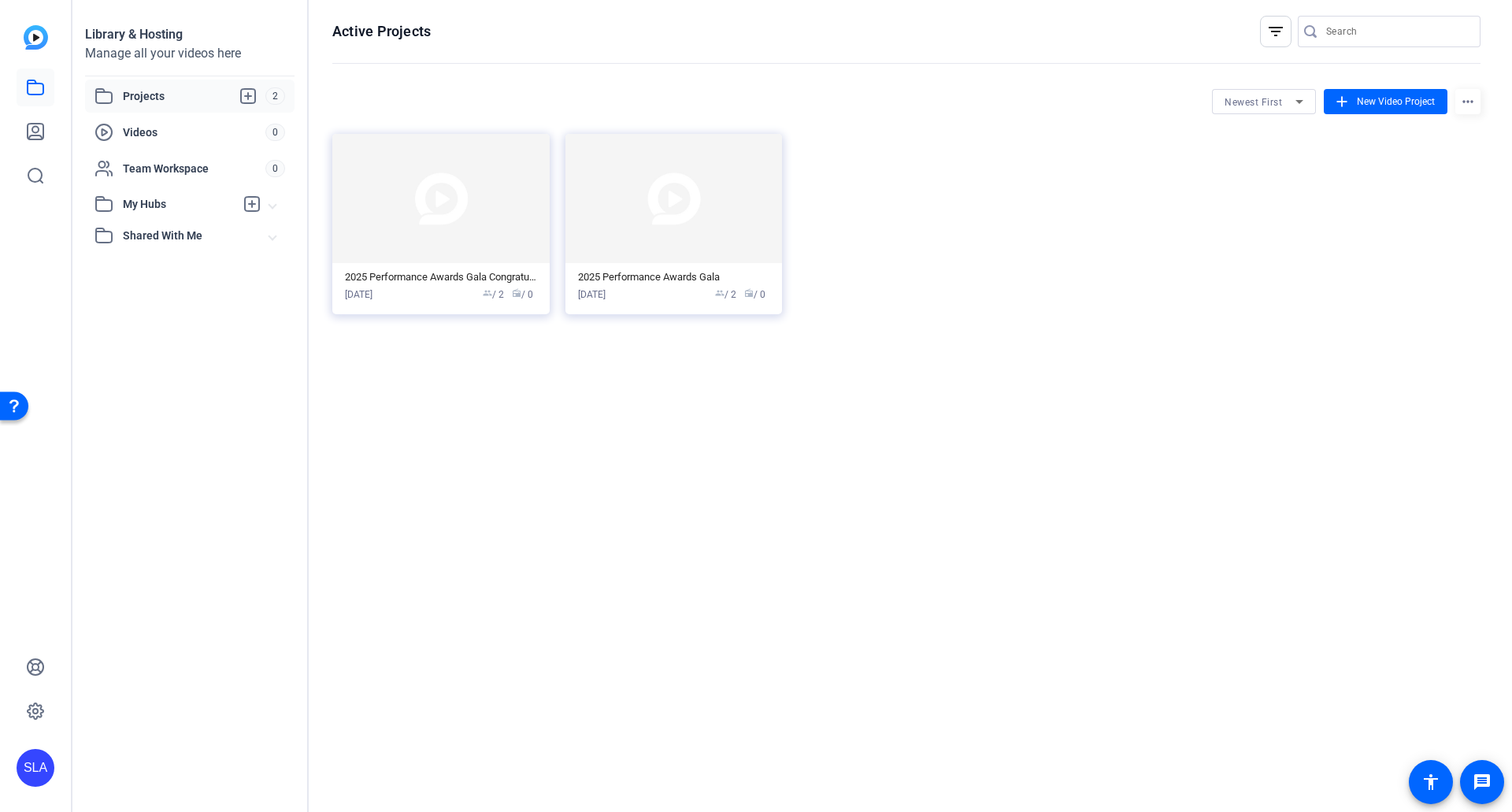
click at [186, 98] on span "Projects" at bounding box center [194, 96] width 143 height 19
click at [475, 201] on img at bounding box center [441, 198] width 217 height 129
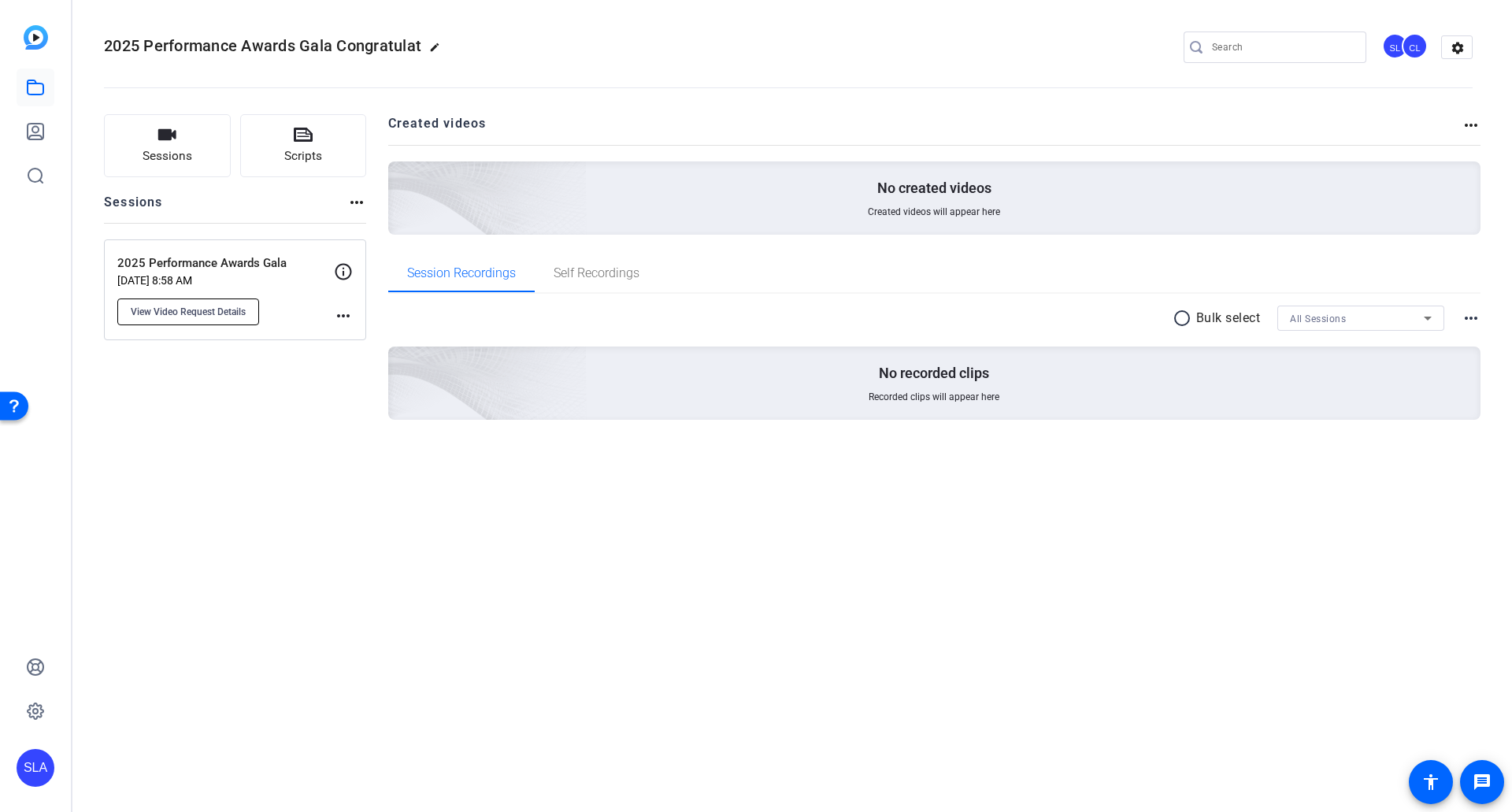
click at [217, 311] on span "View Video Request Details" at bounding box center [189, 312] width 115 height 13
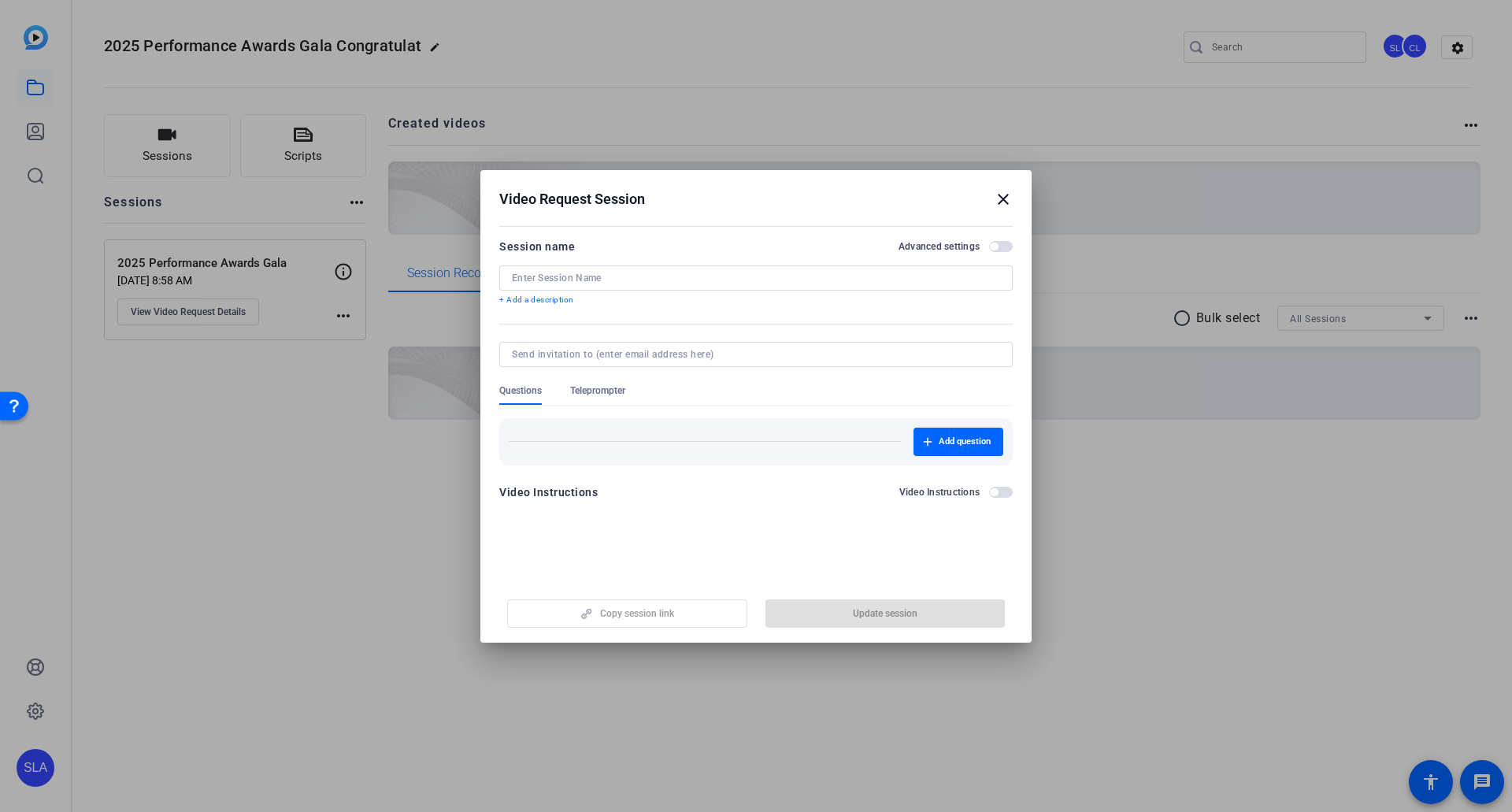
type input "2025 Performance Awards Gala"
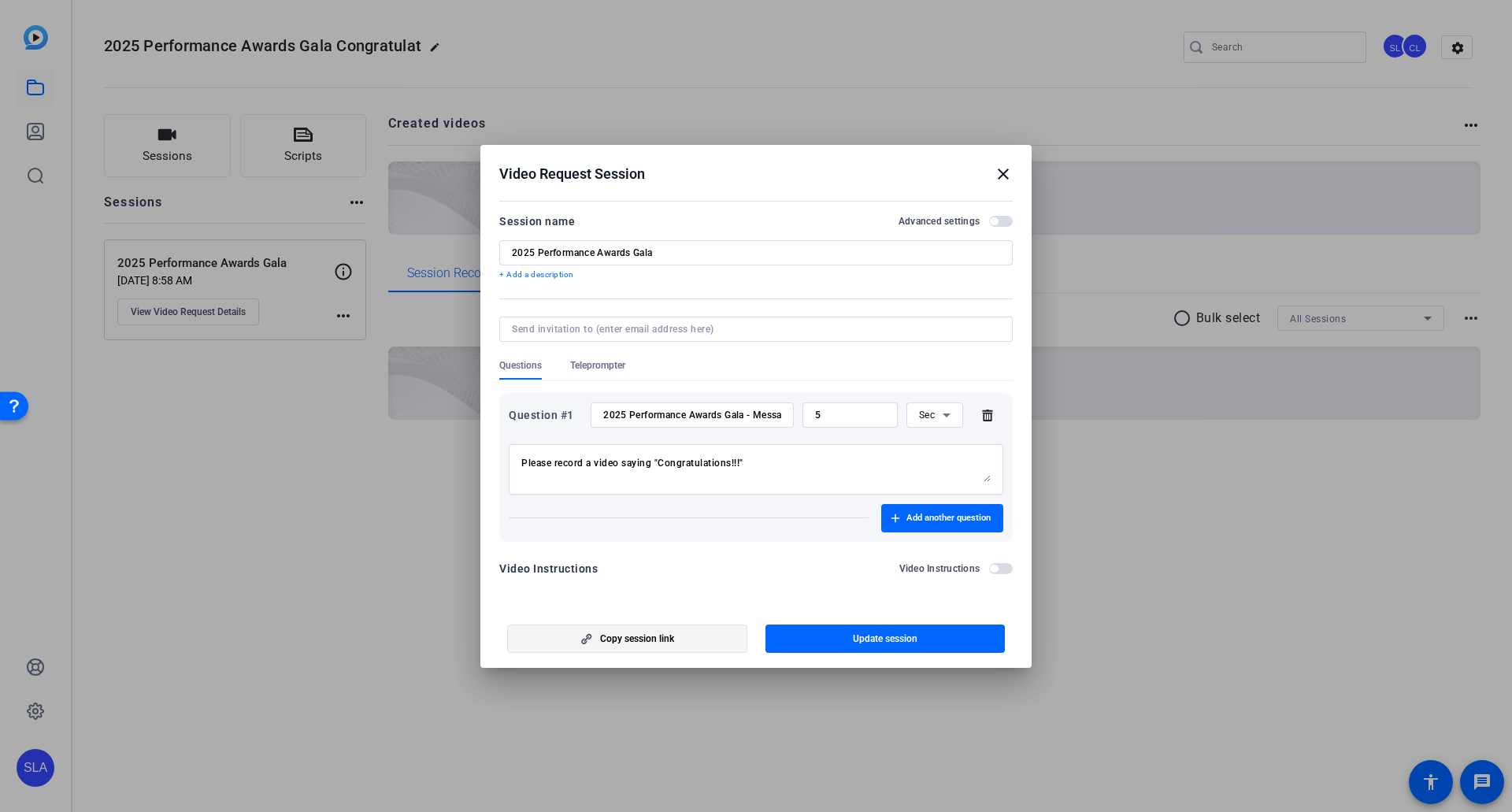
click at [656, 448] on span "Copy session link" at bounding box center [636, 639] width 74 height 13
click at [978, 172] on mat-icon "close" at bounding box center [1003, 174] width 19 height 19
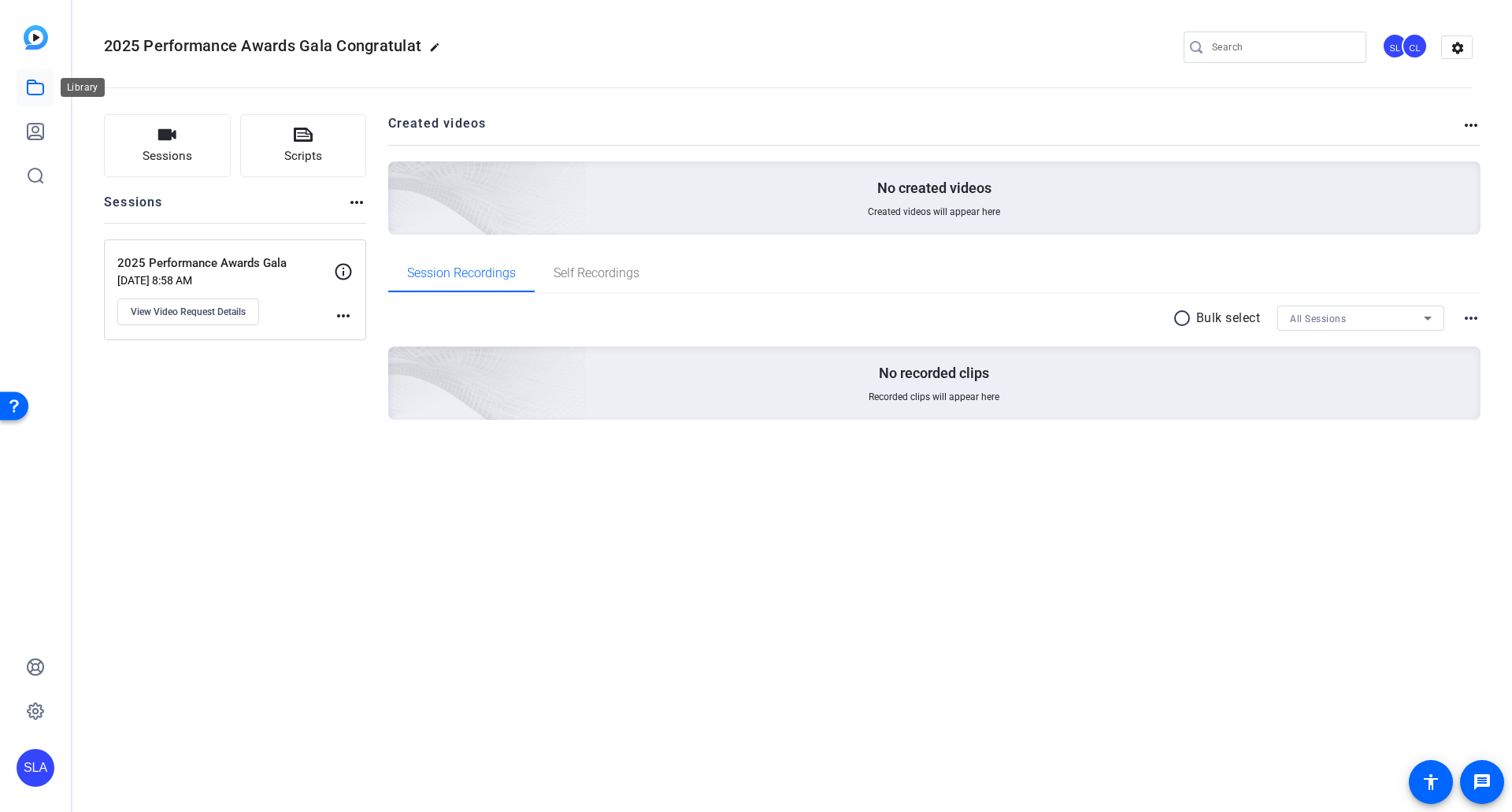
click at [25, 90] on link at bounding box center [35, 87] width 38 height 38
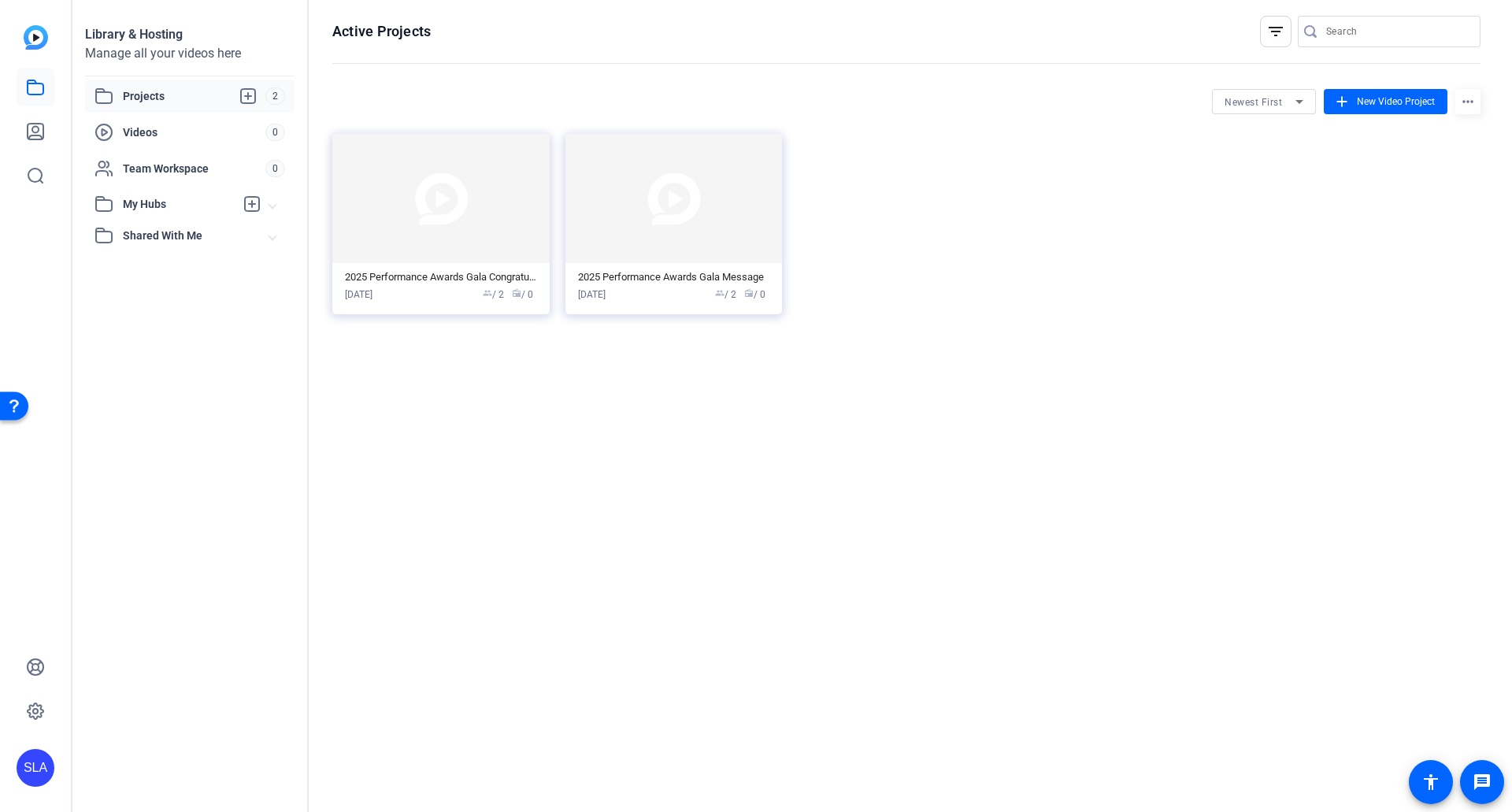
click at [176, 100] on span "Projects" at bounding box center [194, 96] width 143 height 19
click at [481, 219] on img at bounding box center [441, 198] width 217 height 129
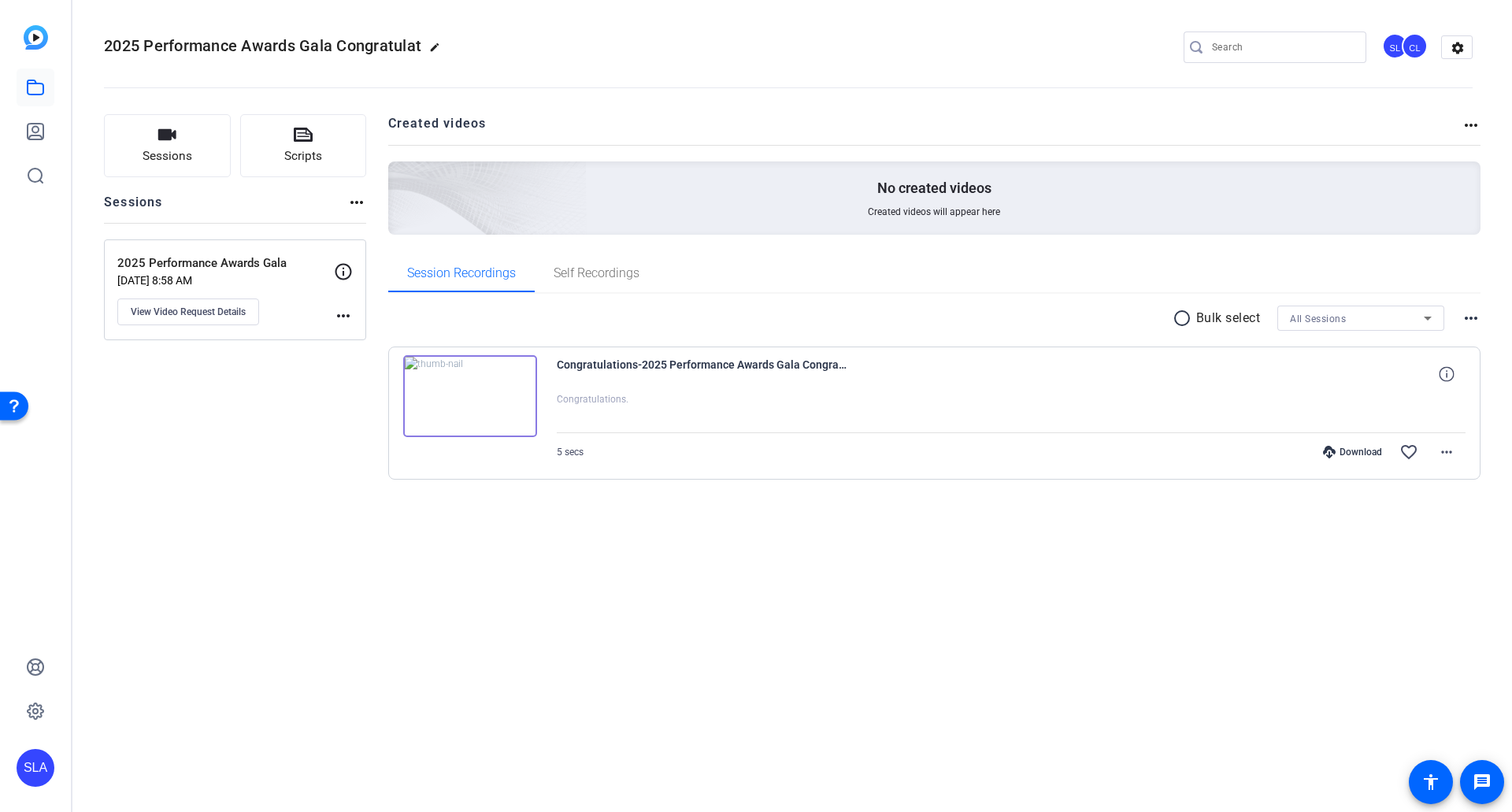
click at [499, 403] on img at bounding box center [470, 395] width 134 height 81
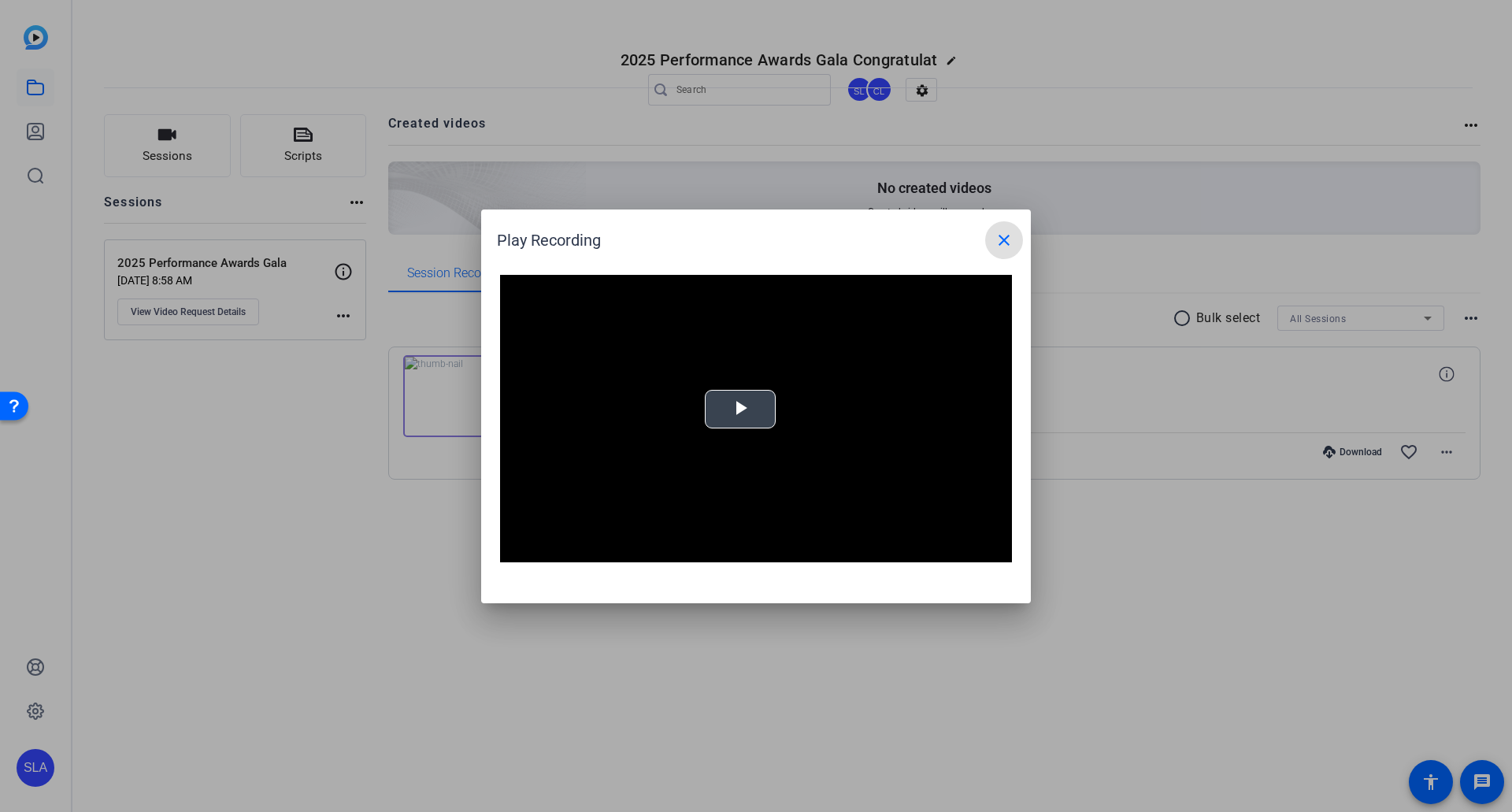
click at [739, 414] on video "Video Player" at bounding box center [756, 418] width 512 height 288
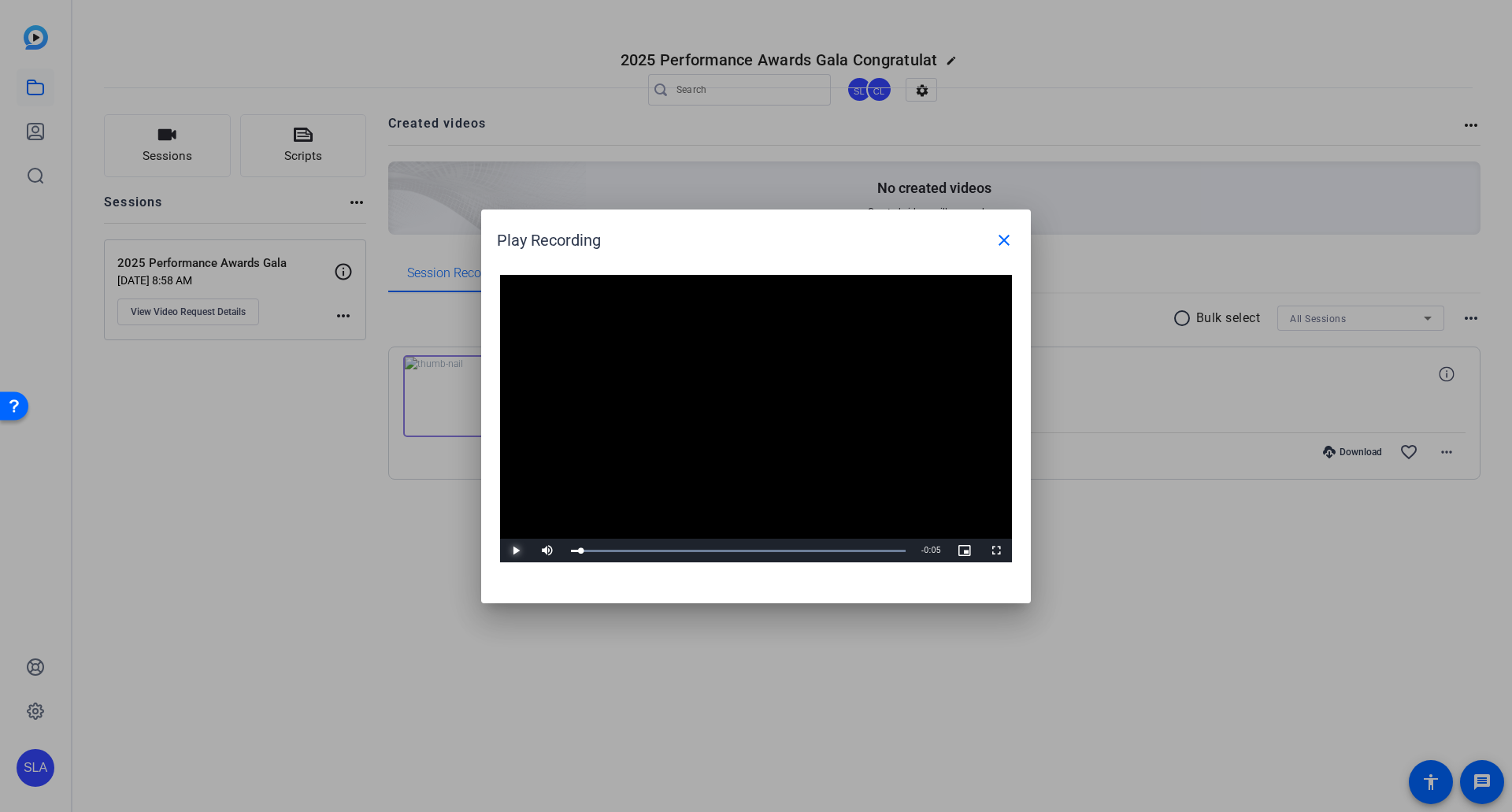
click at [521, 448] on span "Video Player" at bounding box center [516, 550] width 31 height 0
click at [978, 238] on mat-icon "close" at bounding box center [1004, 240] width 19 height 19
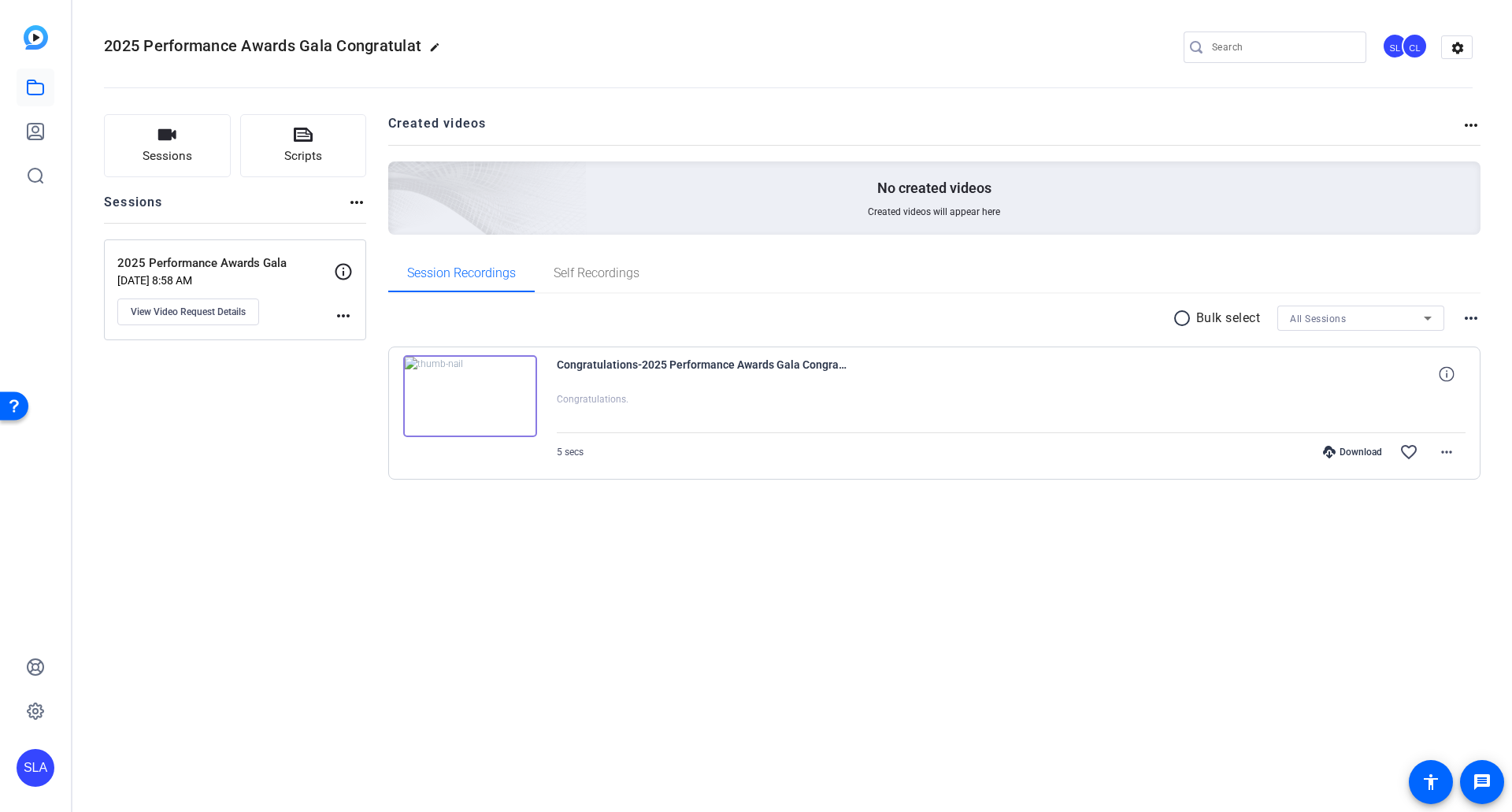
drag, startPoint x: 712, startPoint y: 591, endPoint x: 1508, endPoint y: 588, distance: 796.0
click at [712, 448] on div "2025 Performance Awards Gala Congratulat edit SL CL settings Sessions Scripts S…" at bounding box center [792, 406] width 1440 height 812
click at [33, 87] on icon at bounding box center [35, 87] width 19 height 19
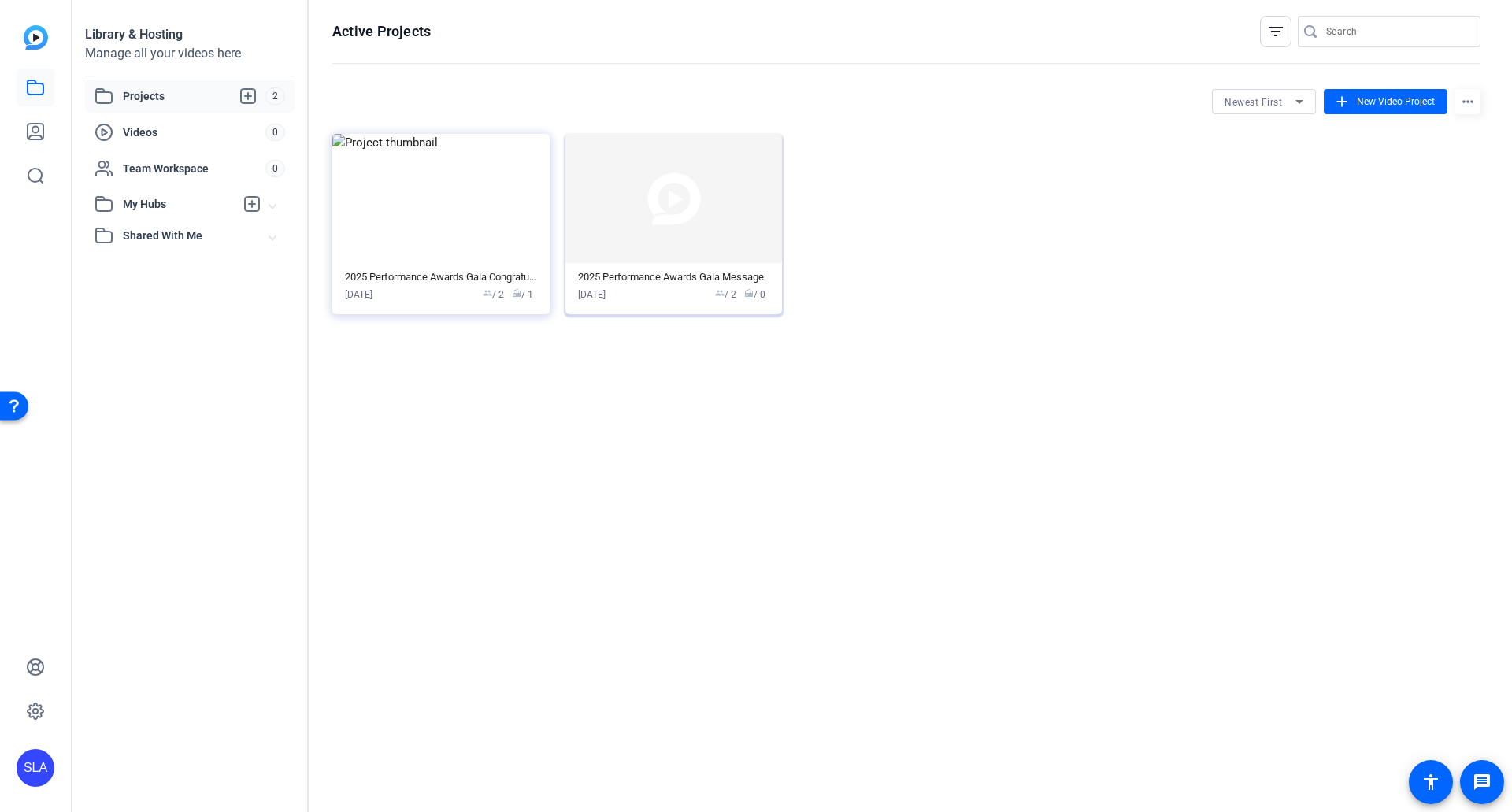
click at [663, 203] on img at bounding box center [674, 198] width 217 height 129
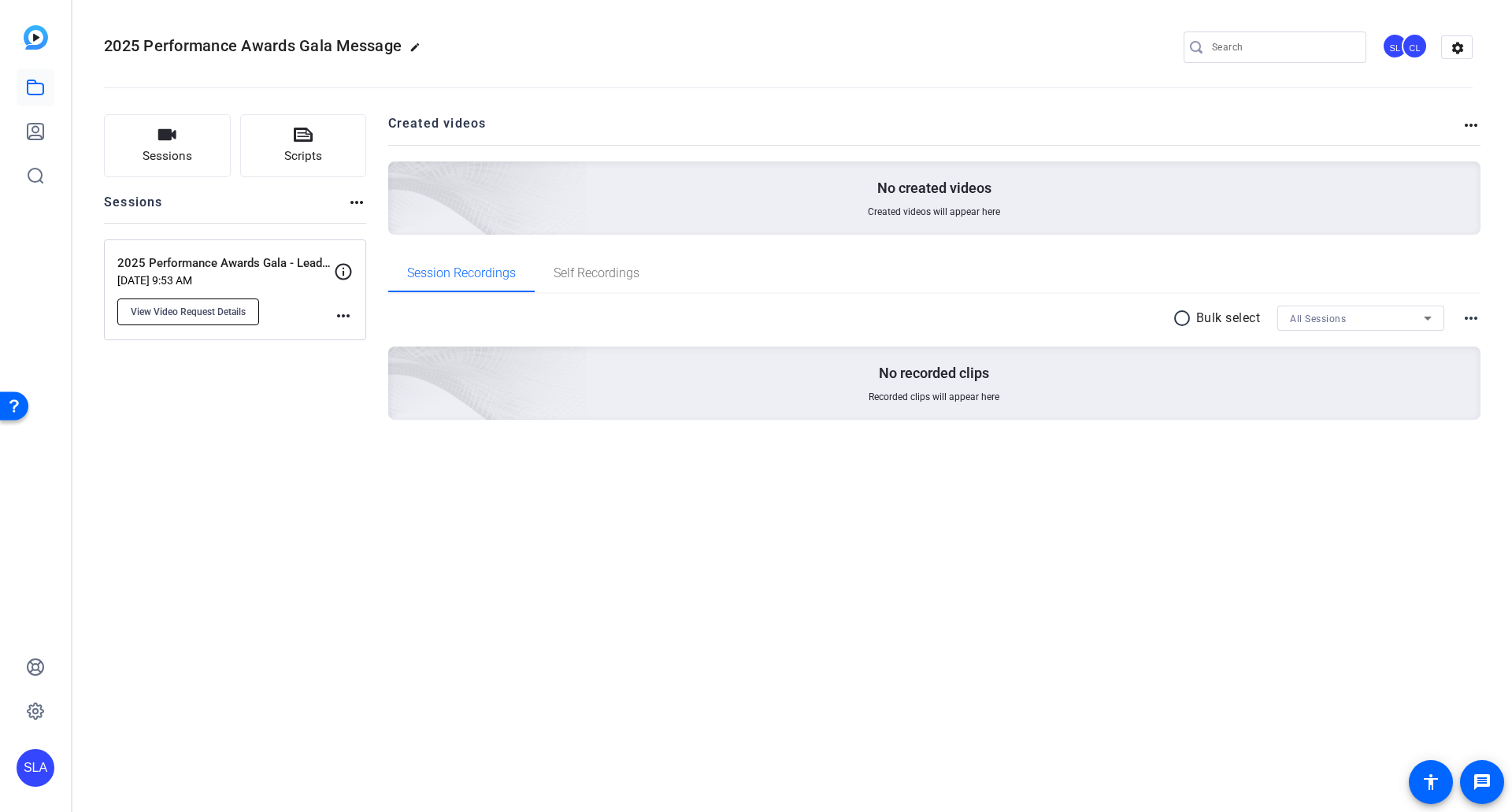
click at [176, 302] on button "View Video Request Details" at bounding box center [188, 311] width 142 height 27
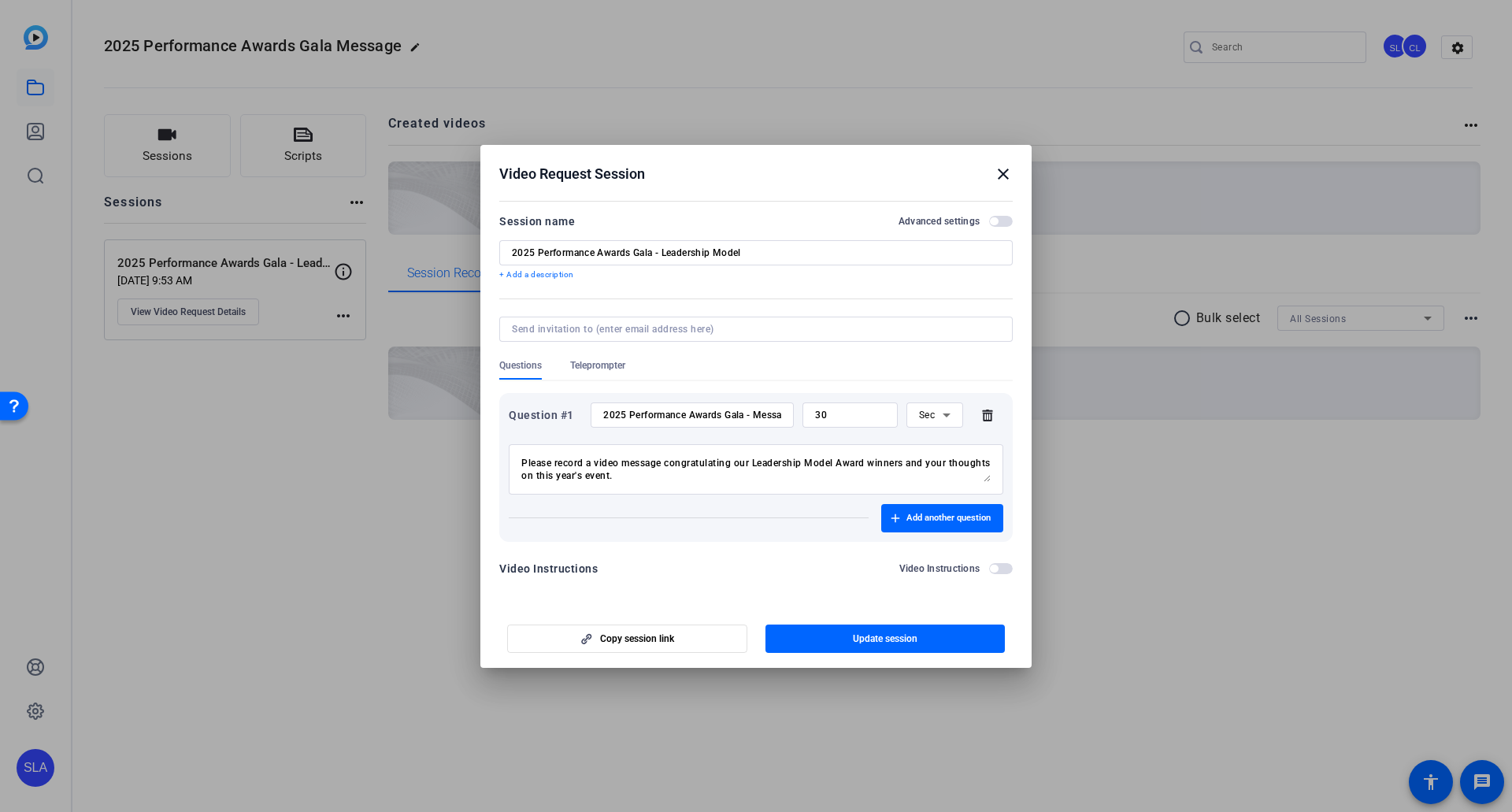
click at [862, 417] on input "30" at bounding box center [850, 415] width 71 height 13
type input "3"
type input "20"
drag, startPoint x: 574, startPoint y: 465, endPoint x: 763, endPoint y: 464, distance: 189.0
click at [763, 448] on textarea "Please record a video message congratulating our Leadership Model Award winners…" at bounding box center [756, 470] width 470 height 26
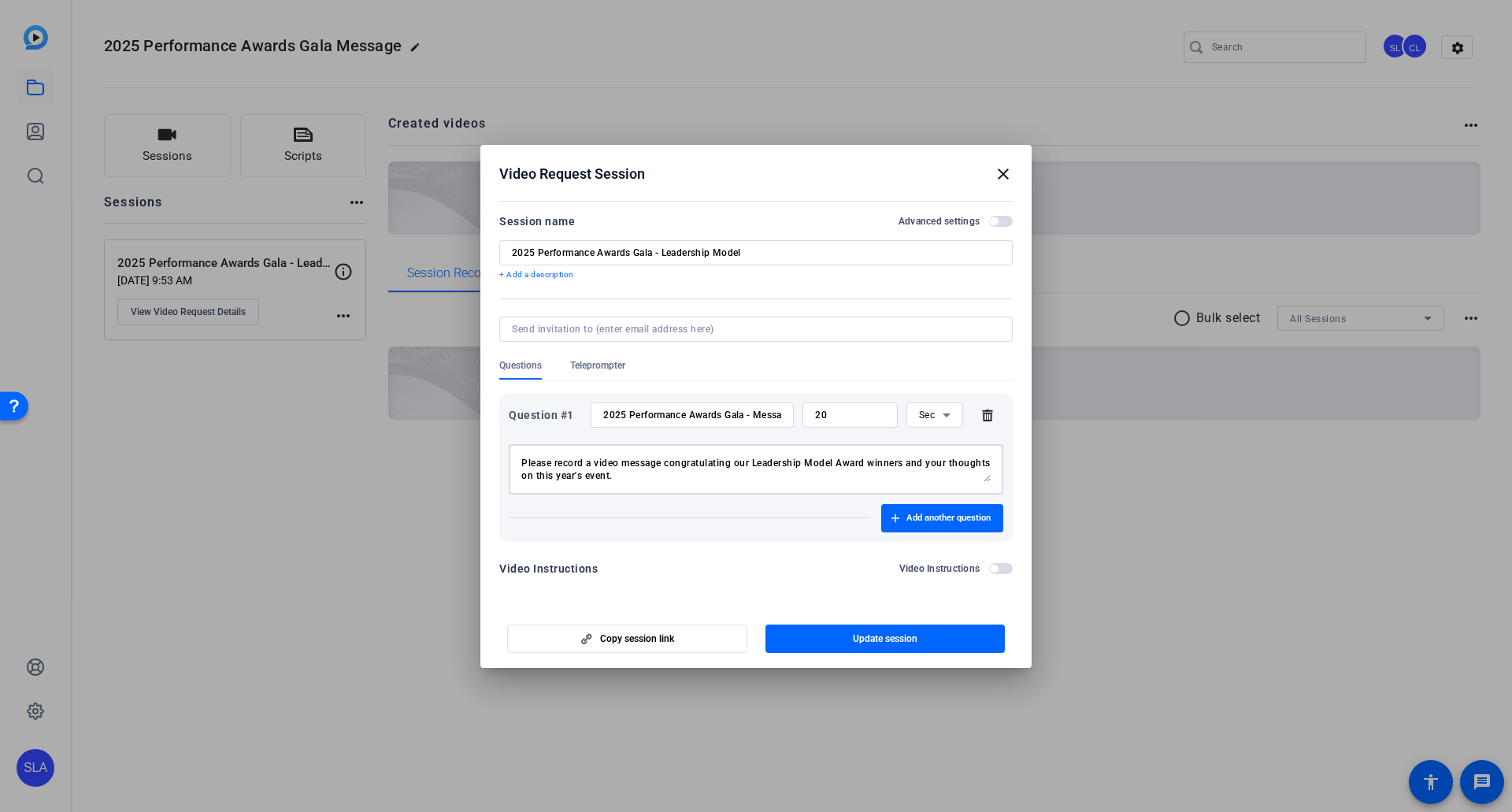
click at [763, 448] on textarea "Please record a video message congratulating our Leadership Model Award winners…" at bounding box center [756, 470] width 470 height 26
click at [623, 448] on textarea "Please record a video message congratulating our Leadership Model Award winners…" at bounding box center [756, 470] width 470 height 26
drag, startPoint x: 549, startPoint y: 476, endPoint x: 923, endPoint y: 462, distance: 374.3
click at [923, 448] on textarea "Please record a brief message congratulating our Year End Award winners and you…" at bounding box center [756, 470] width 470 height 26
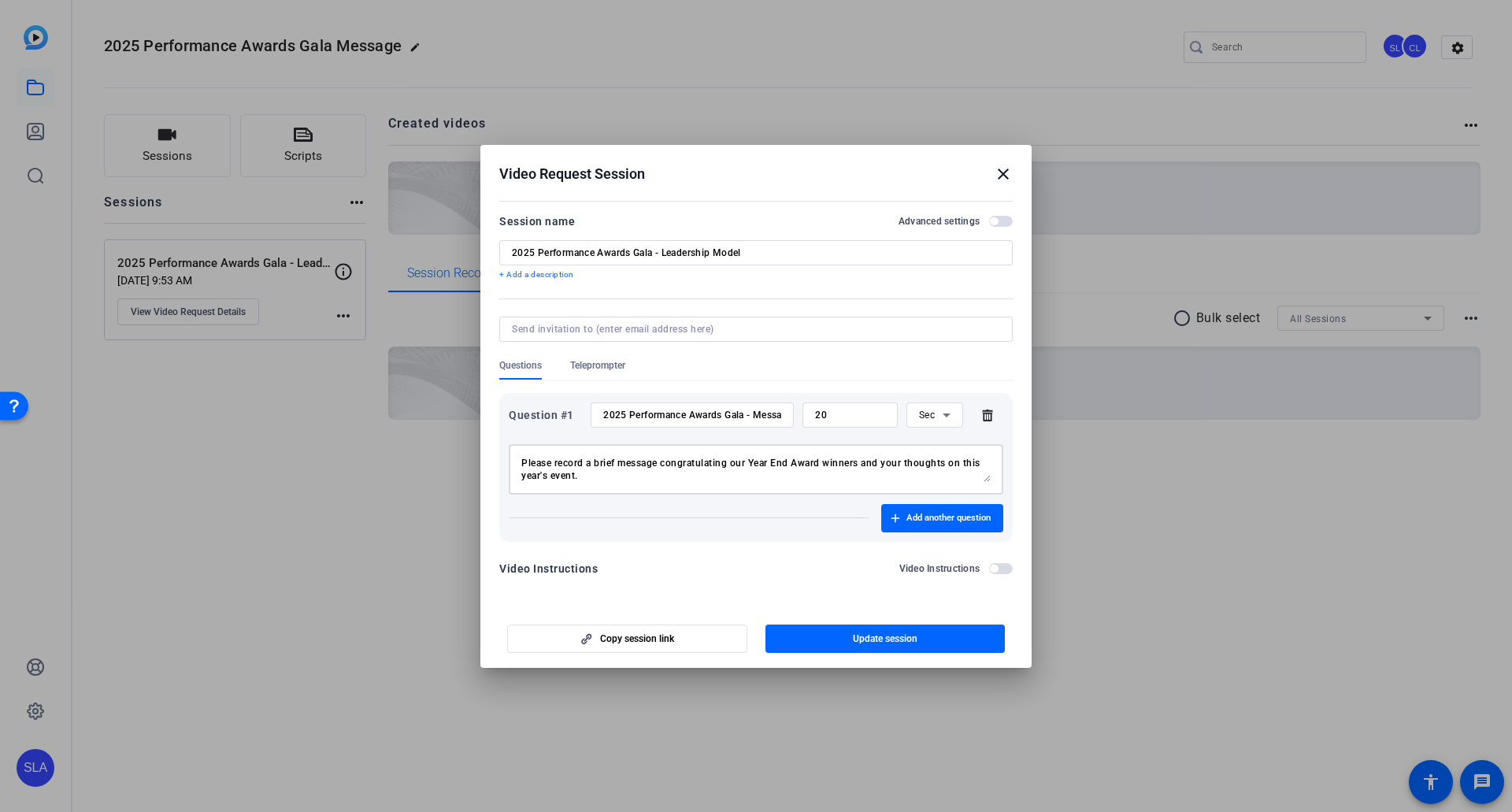
drag, startPoint x: 712, startPoint y: 463, endPoint x: 941, endPoint y: 479, distance: 229.6
click at [941, 448] on textarea "Please record a brief message congratulating our Year End Award winners and you…" at bounding box center [756, 470] width 470 height 26
drag, startPoint x: 868, startPoint y: 463, endPoint x: 945, endPoint y: 463, distance: 77.0
click at [945, 448] on textarea "Please record a brief message congratulating our Year End Award winners and you…" at bounding box center [756, 470] width 470 height 26
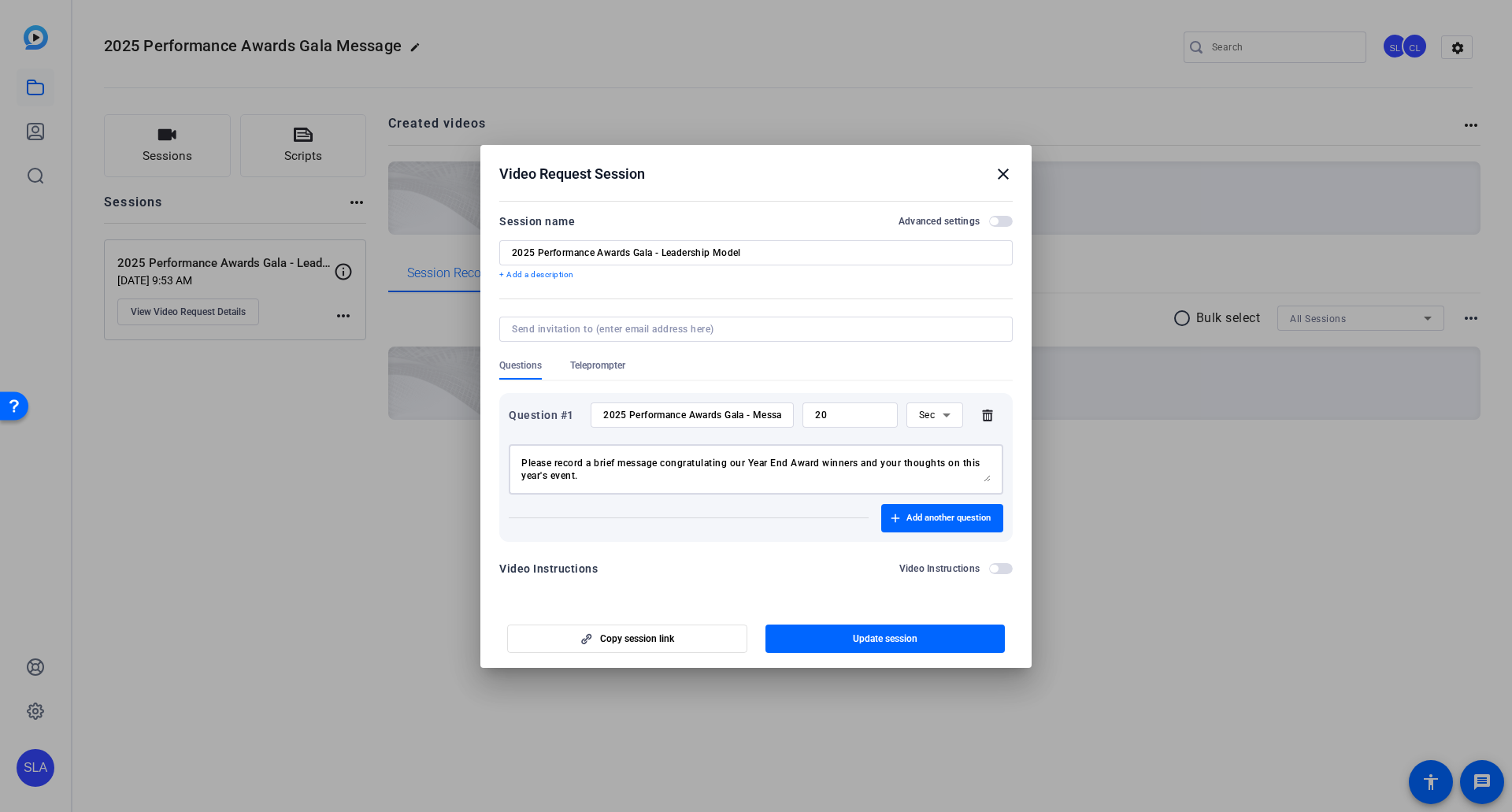
click at [945, 448] on textarea "Please record a brief message congratulating our Year End Award winners and you…" at bounding box center [756, 470] width 470 height 26
click at [532, 448] on textarea "Please record a brief message congratulating our Year End Award winners and you…" at bounding box center [756, 470] width 470 height 26
click at [563, 448] on textarea "Please record a brief message congratulating our Year End Award winners and you…" at bounding box center [756, 470] width 470 height 26
type textarea "Please record a brief message congratulating our Year End Award winners and you…"
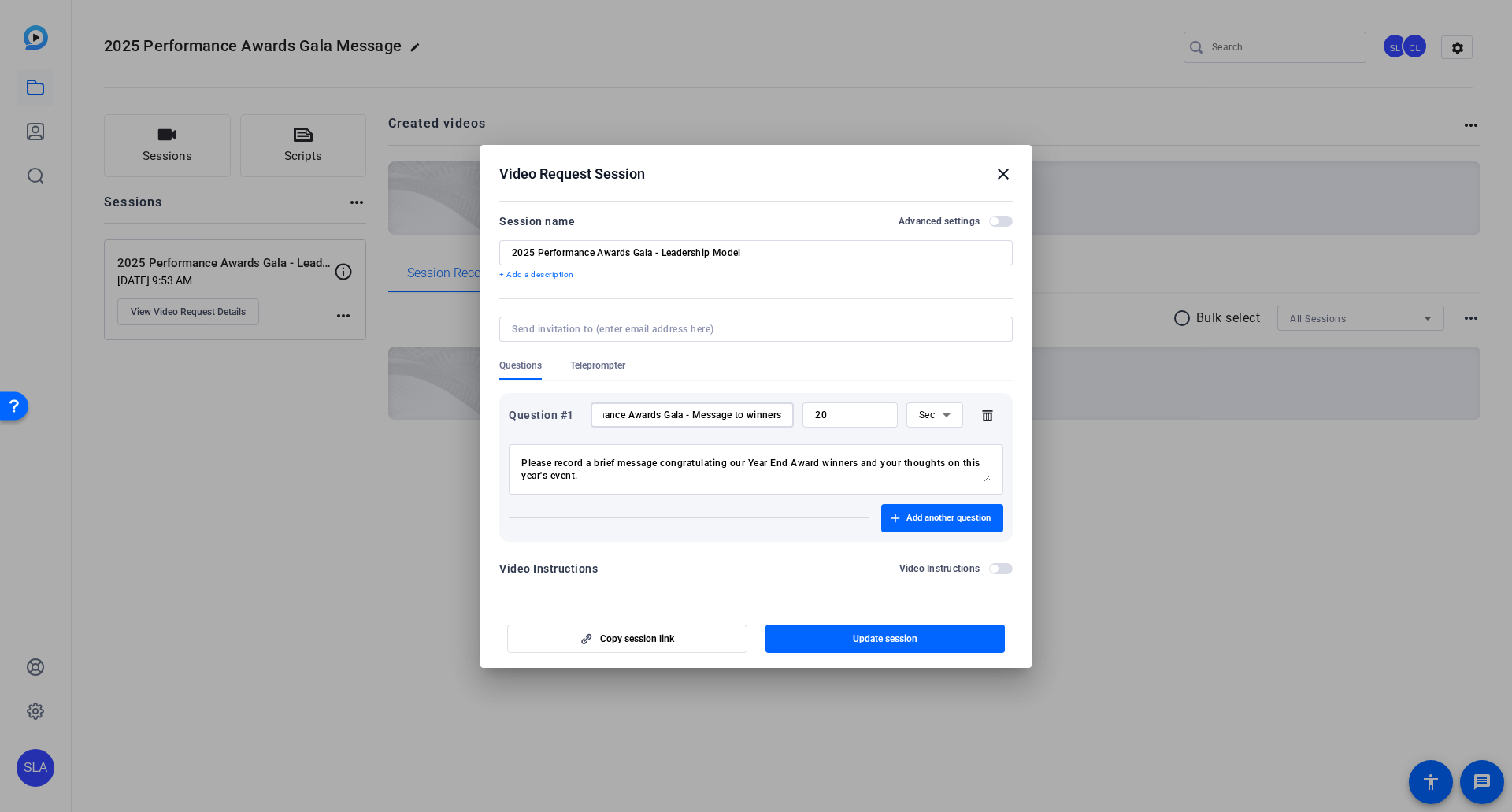
drag, startPoint x: 613, startPoint y: 418, endPoint x: 802, endPoint y: 420, distance: 189.0
click at [802, 420] on div "Question #1 2025 Performance Awards Gala - Message to winners 20 Sec" at bounding box center [756, 416] width 495 height 26
drag, startPoint x: 657, startPoint y: 253, endPoint x: 959, endPoint y: 263, distance: 302.2
click at [959, 263] on div "2025 Performance Awards Gala - Leadership Model" at bounding box center [756, 253] width 488 height 26
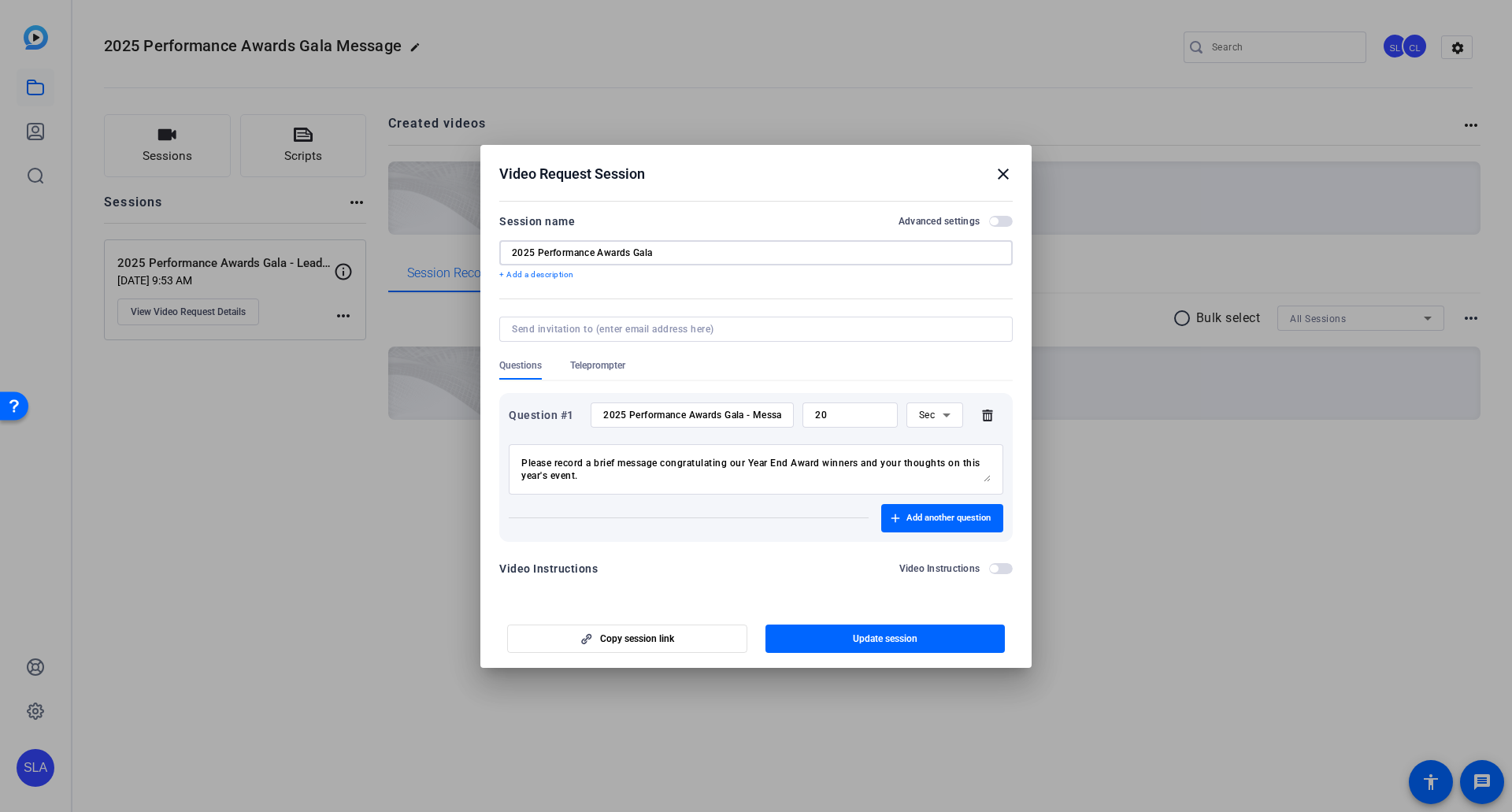
type input "2025 Performance Awards Gala"
drag, startPoint x: 756, startPoint y: 414, endPoint x: 478, endPoint y: 400, distance: 278.4
click at [477, 397] on div "Video Request Session close Session name Advanced settings 2025 Performance Awa…" at bounding box center [756, 406] width 1512 height 812
click at [661, 414] on input "Message to winners" at bounding box center [692, 415] width 178 height 13
type input "Message to winners"
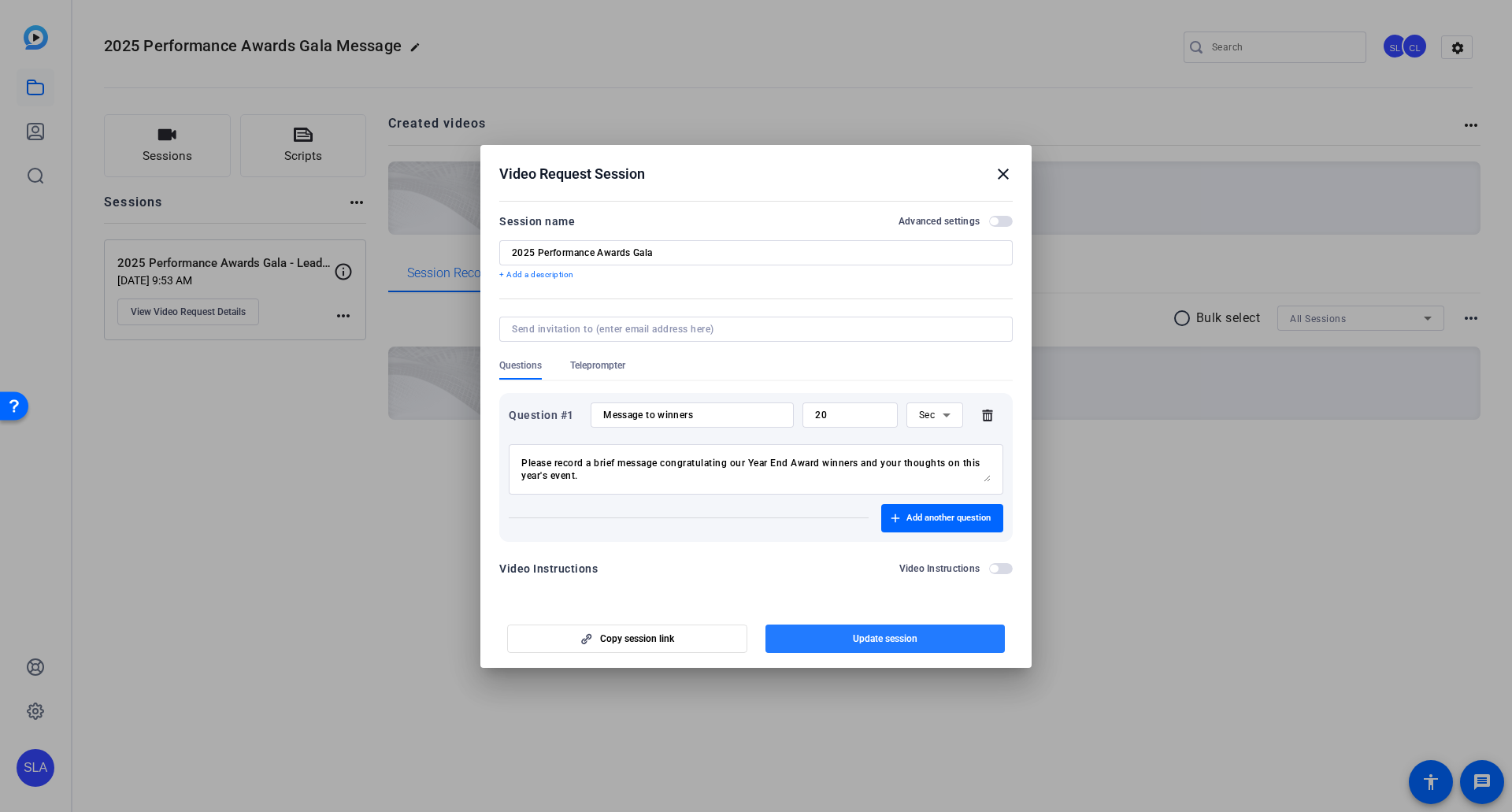
click at [881, 448] on span "button" at bounding box center [886, 638] width 240 height 38
click at [978, 216] on span "button" at bounding box center [1001, 222] width 24 height 11
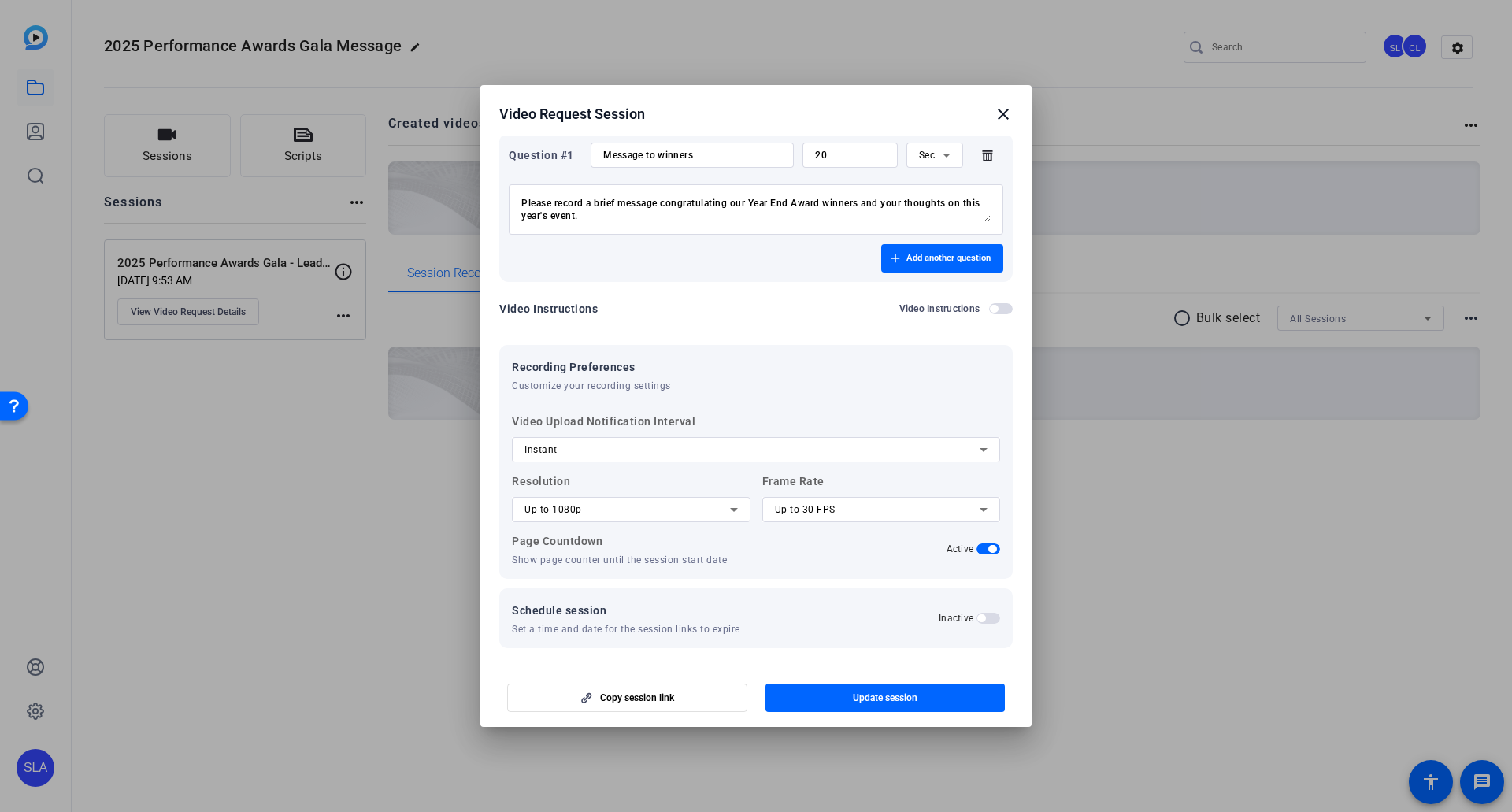
scroll to position [201, 0]
click at [873, 448] on span "Update session" at bounding box center [885, 698] width 65 height 13
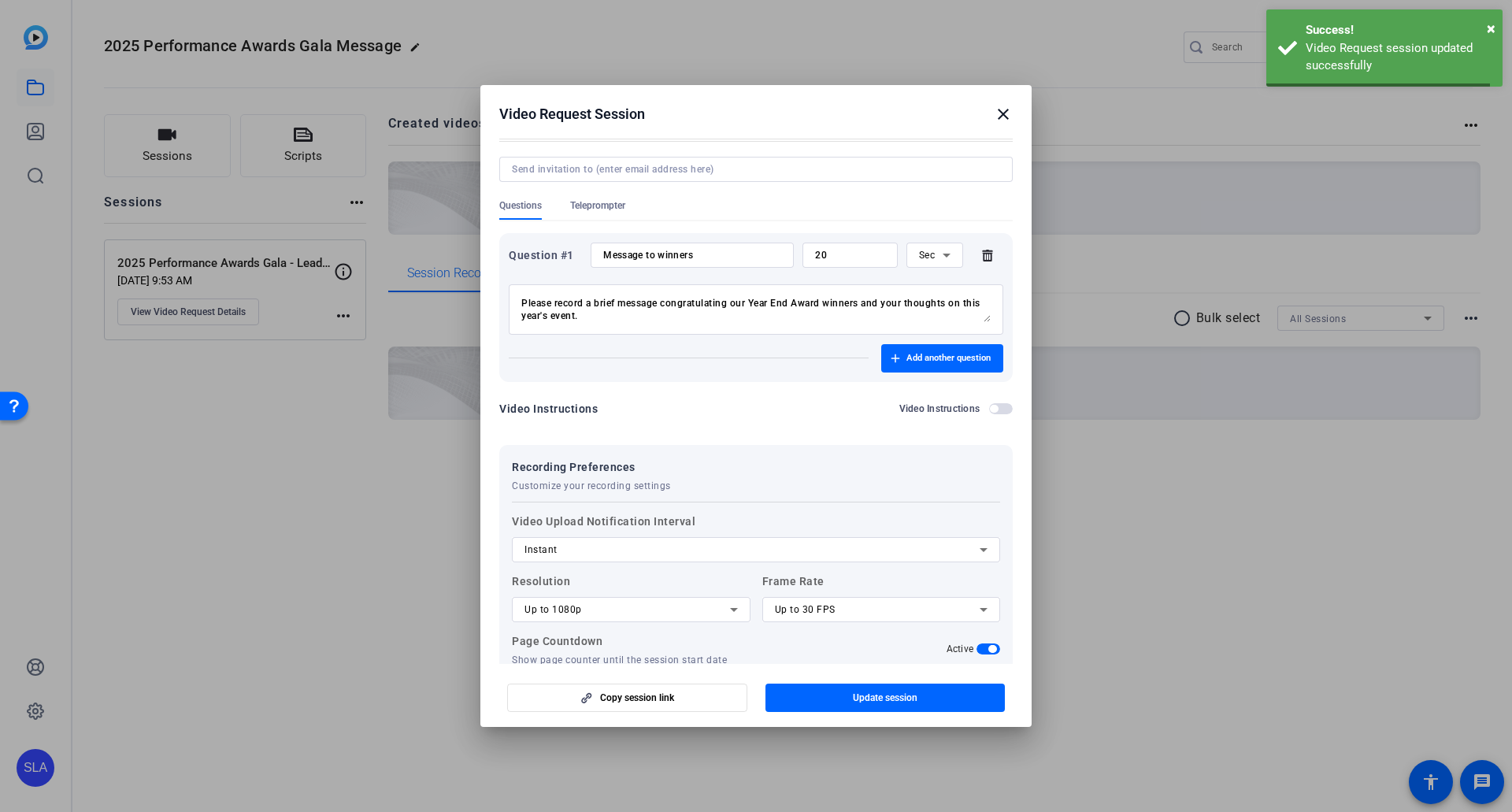
scroll to position [0, 0]
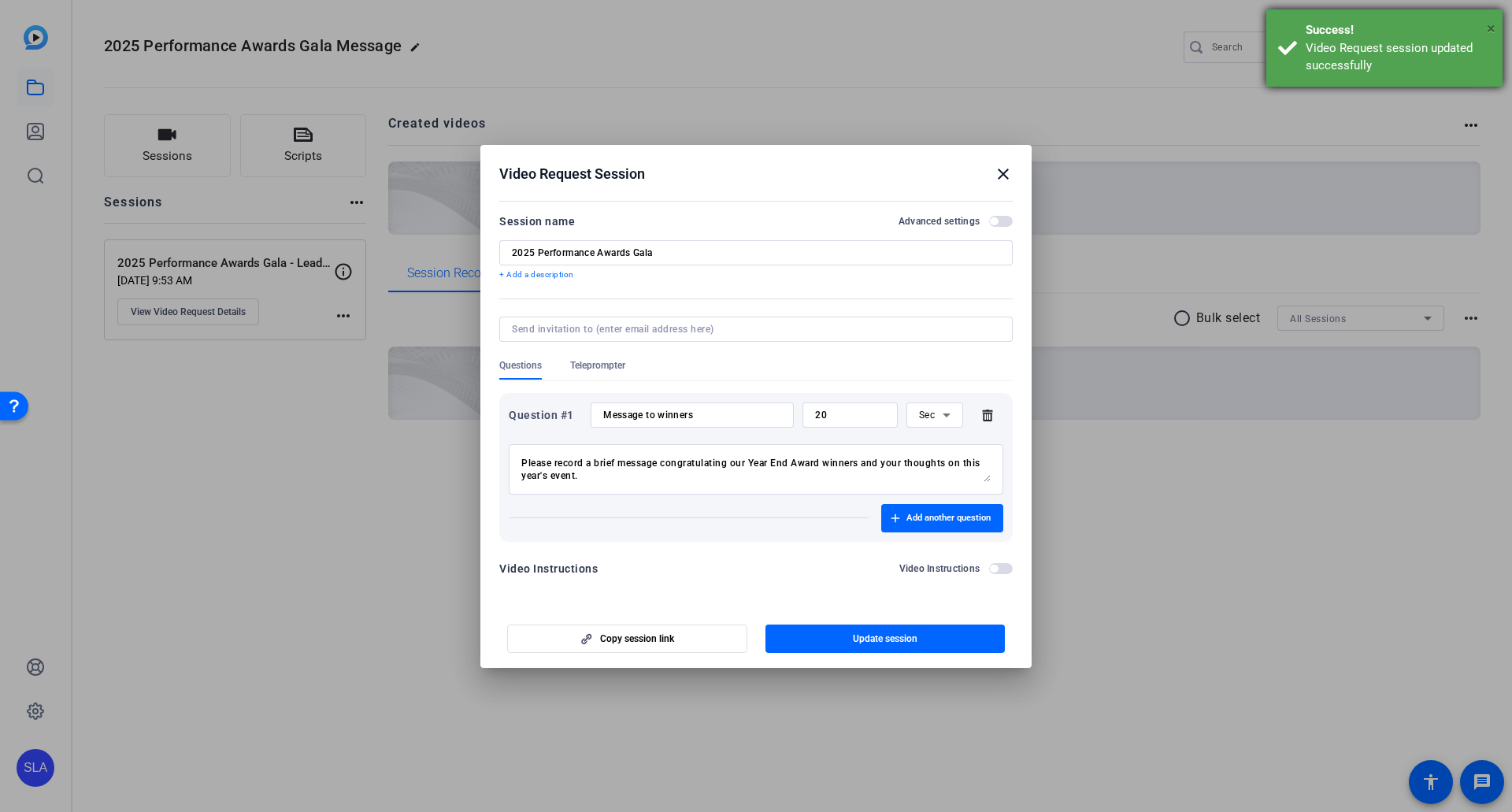
click at [978, 27] on span "×" at bounding box center [1491, 28] width 8 height 19
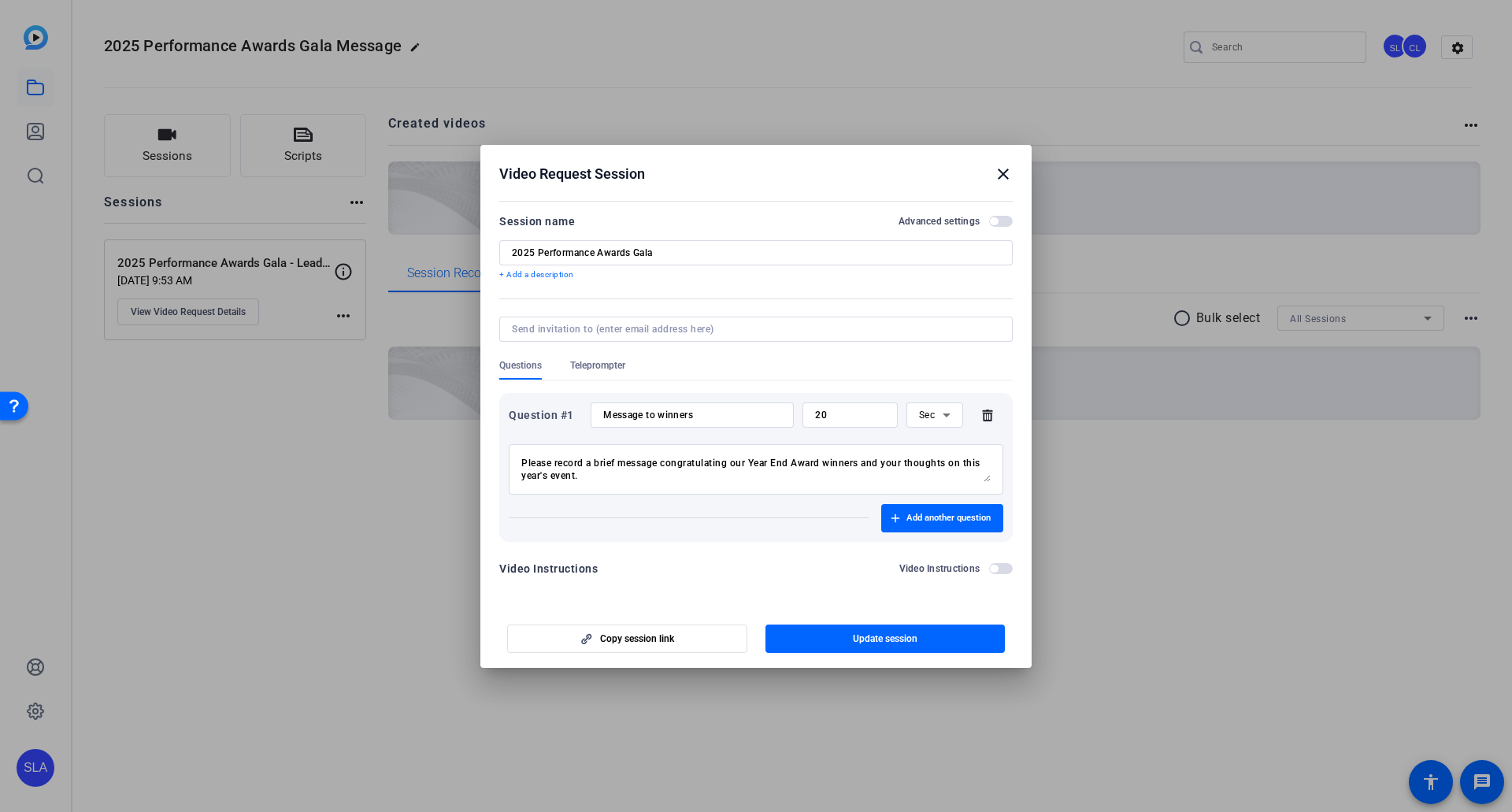
click at [978, 172] on h2 "Video Request Session close" at bounding box center [756, 170] width 551 height 51
click at [978, 176] on mat-icon "close" at bounding box center [1003, 174] width 19 height 19
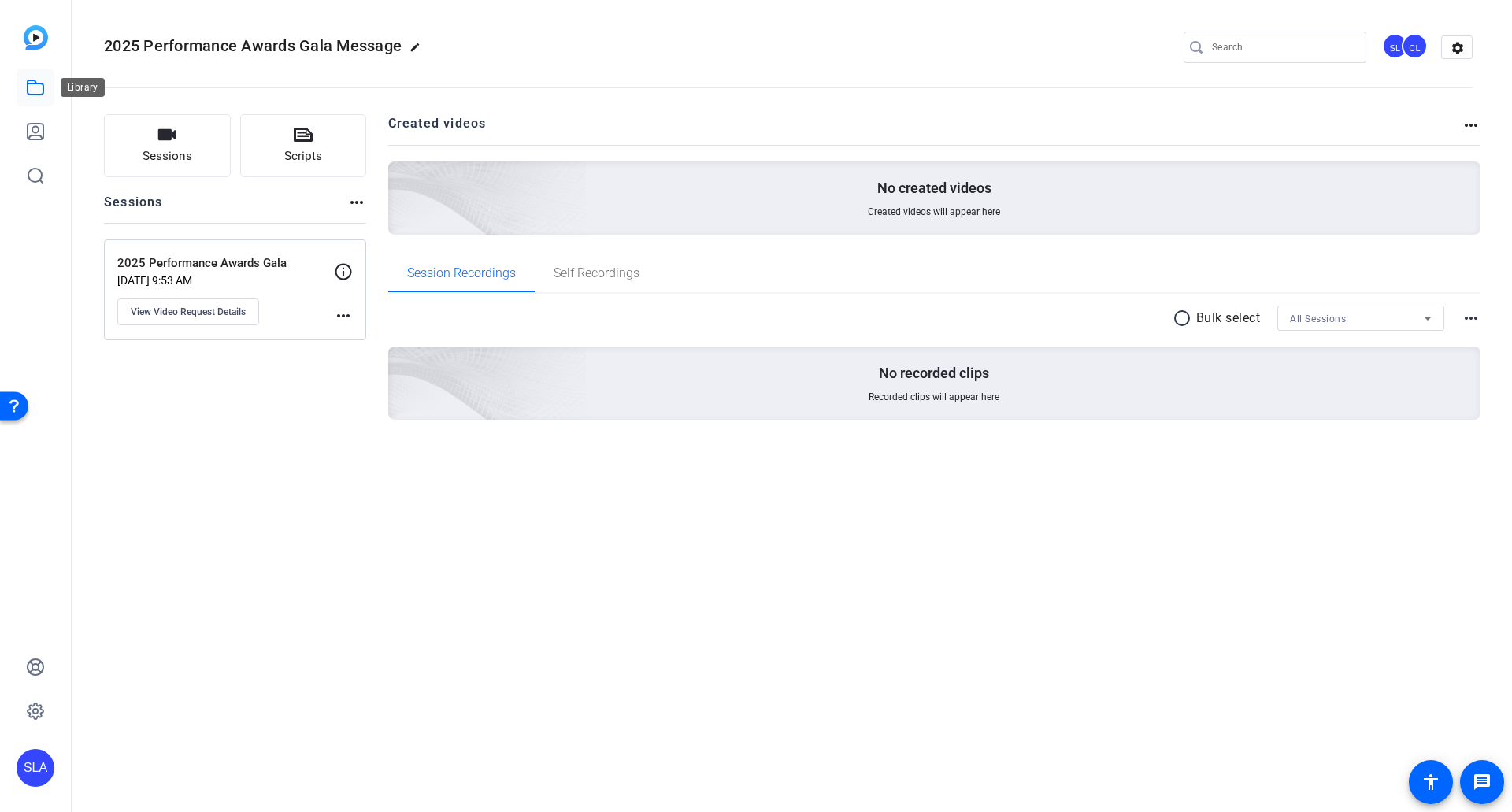
click at [37, 92] on icon at bounding box center [35, 87] width 19 height 19
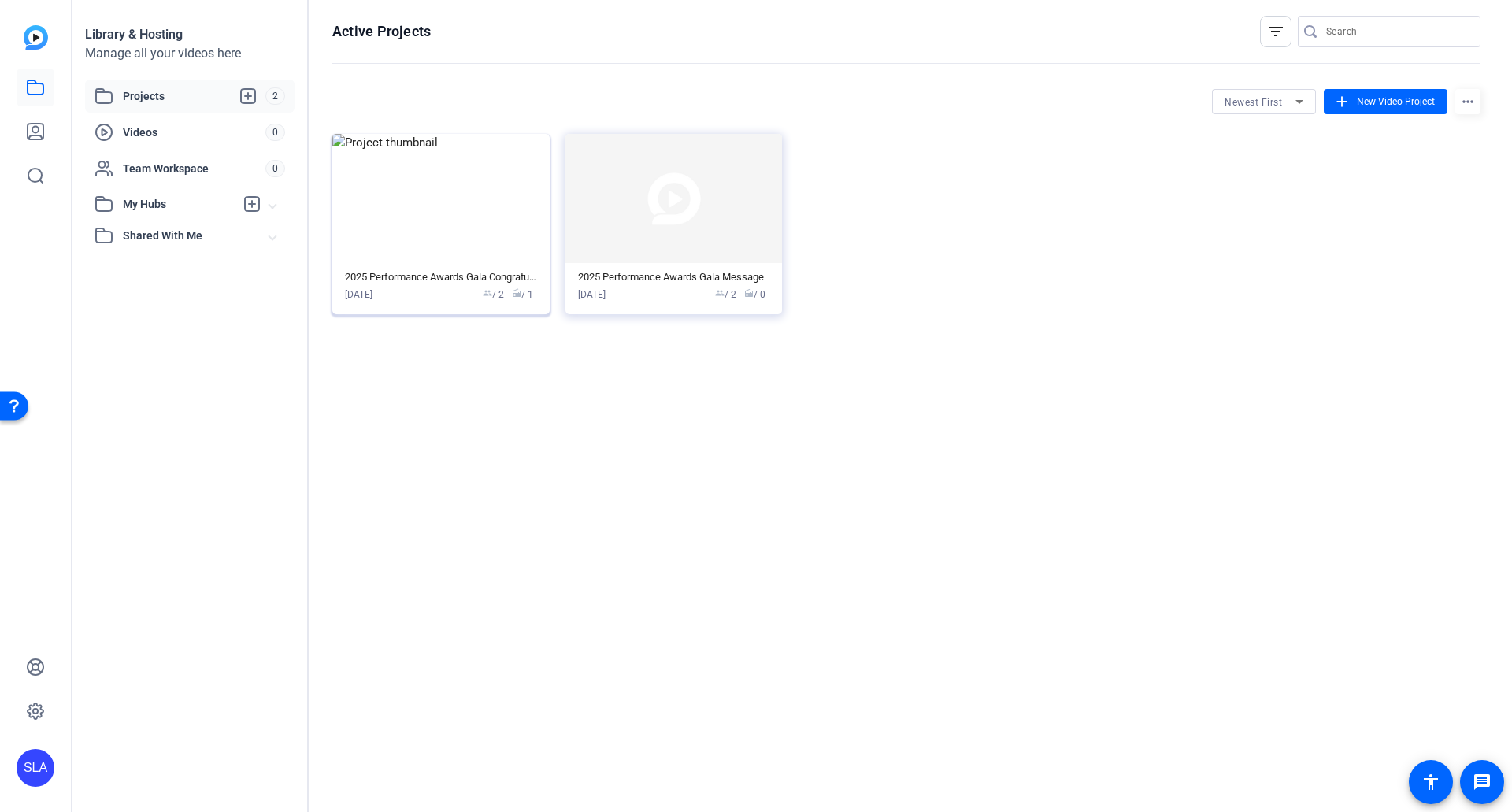
click at [483, 205] on img at bounding box center [441, 198] width 217 height 129
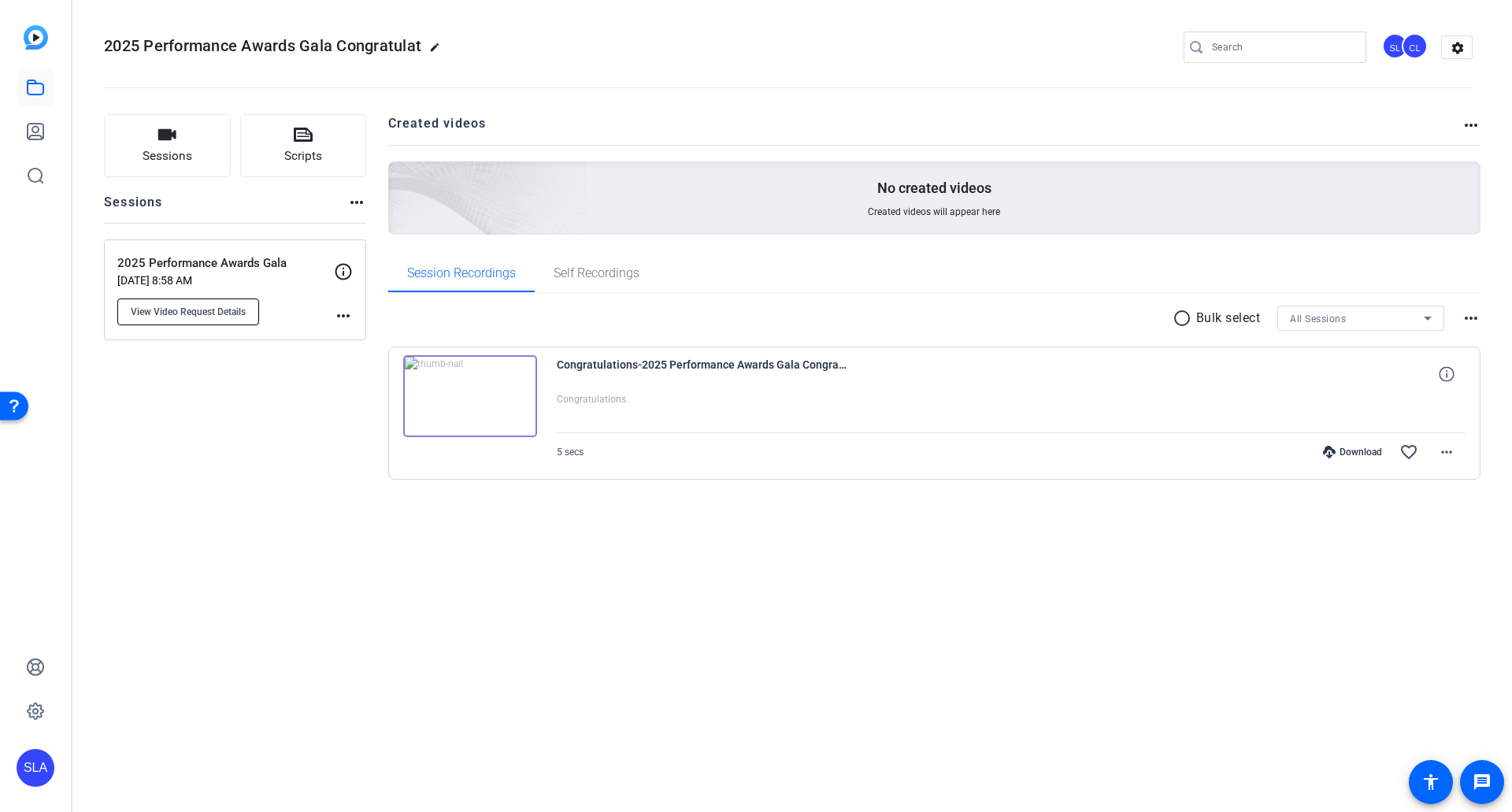
click at [223, 311] on span "View Video Request Details" at bounding box center [189, 312] width 115 height 13
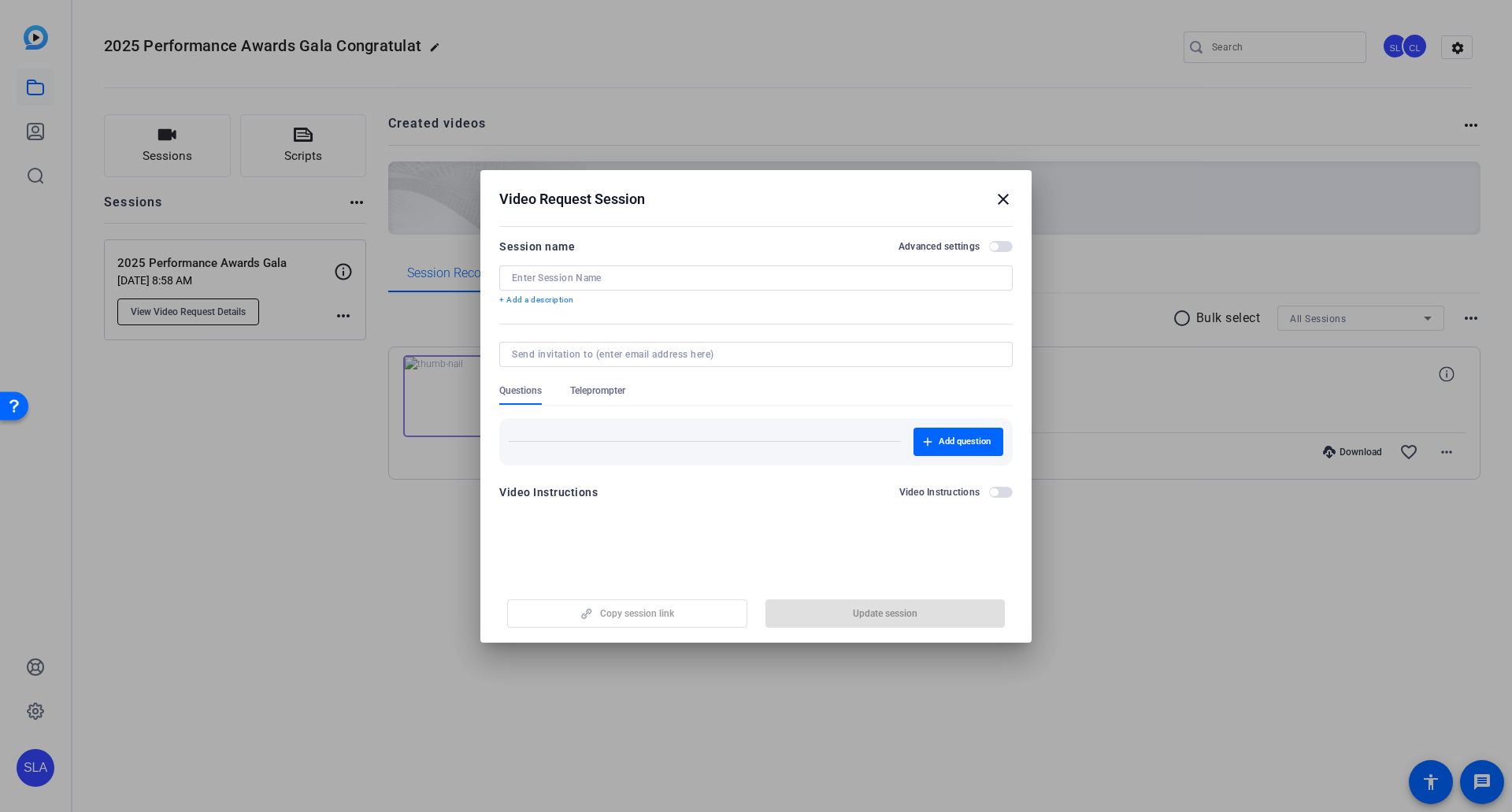
type input "2025 Performance Awards Gala"
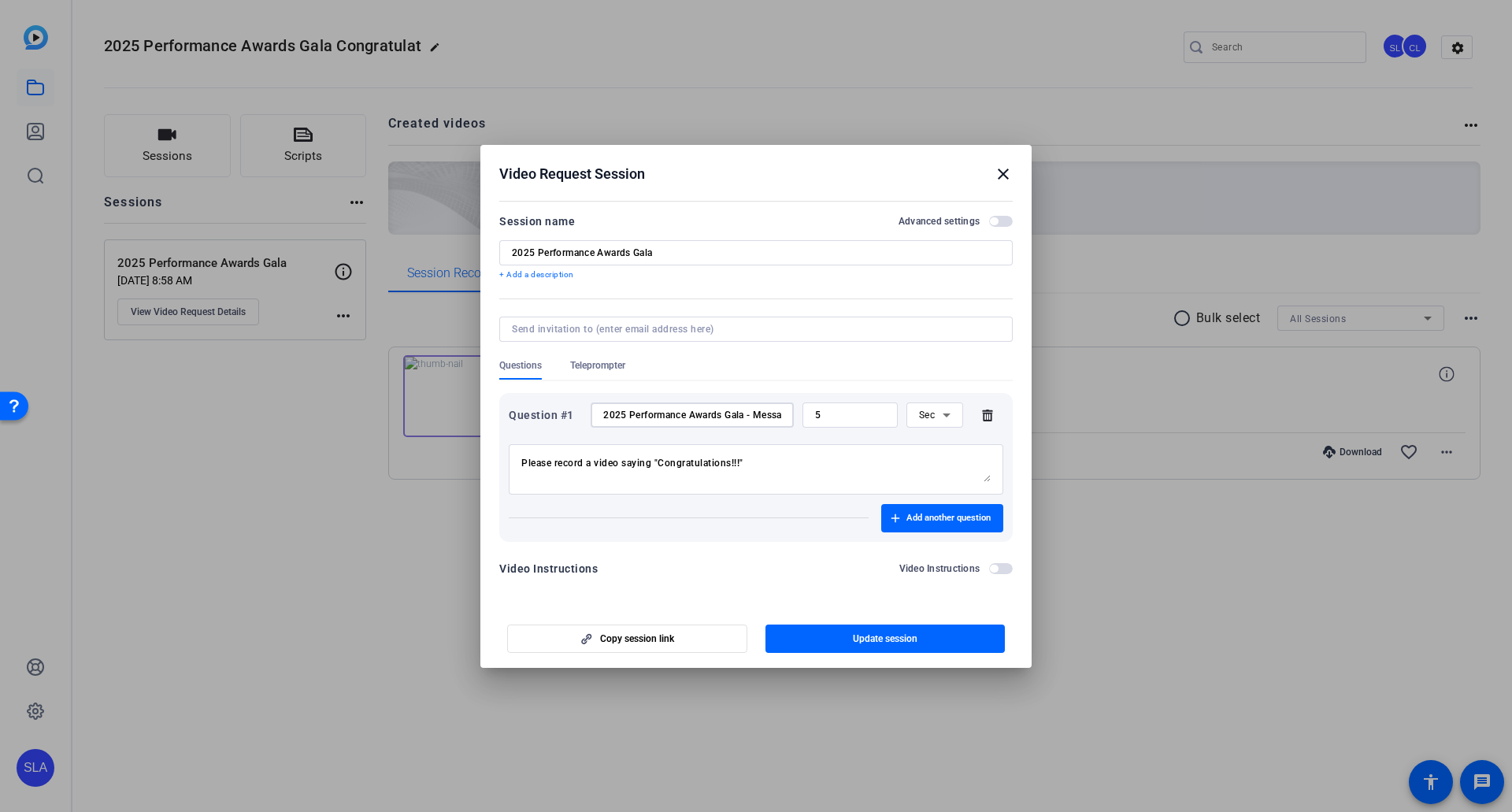
click at [712, 416] on input "2025 Performance Awards Gala - Message of Congratulations" at bounding box center [692, 415] width 178 height 13
drag, startPoint x: 756, startPoint y: 409, endPoint x: 417, endPoint y: 400, distance: 339.1
click at [417, 400] on div "Video Request Session close Session name Advanced settings 2025 Performance Awa…" at bounding box center [756, 406] width 1512 height 812
type input "Message of Congratulations"
click at [608, 448] on textarea "Please record a video saying "Congratulations!!!"" at bounding box center [756, 470] width 470 height 26
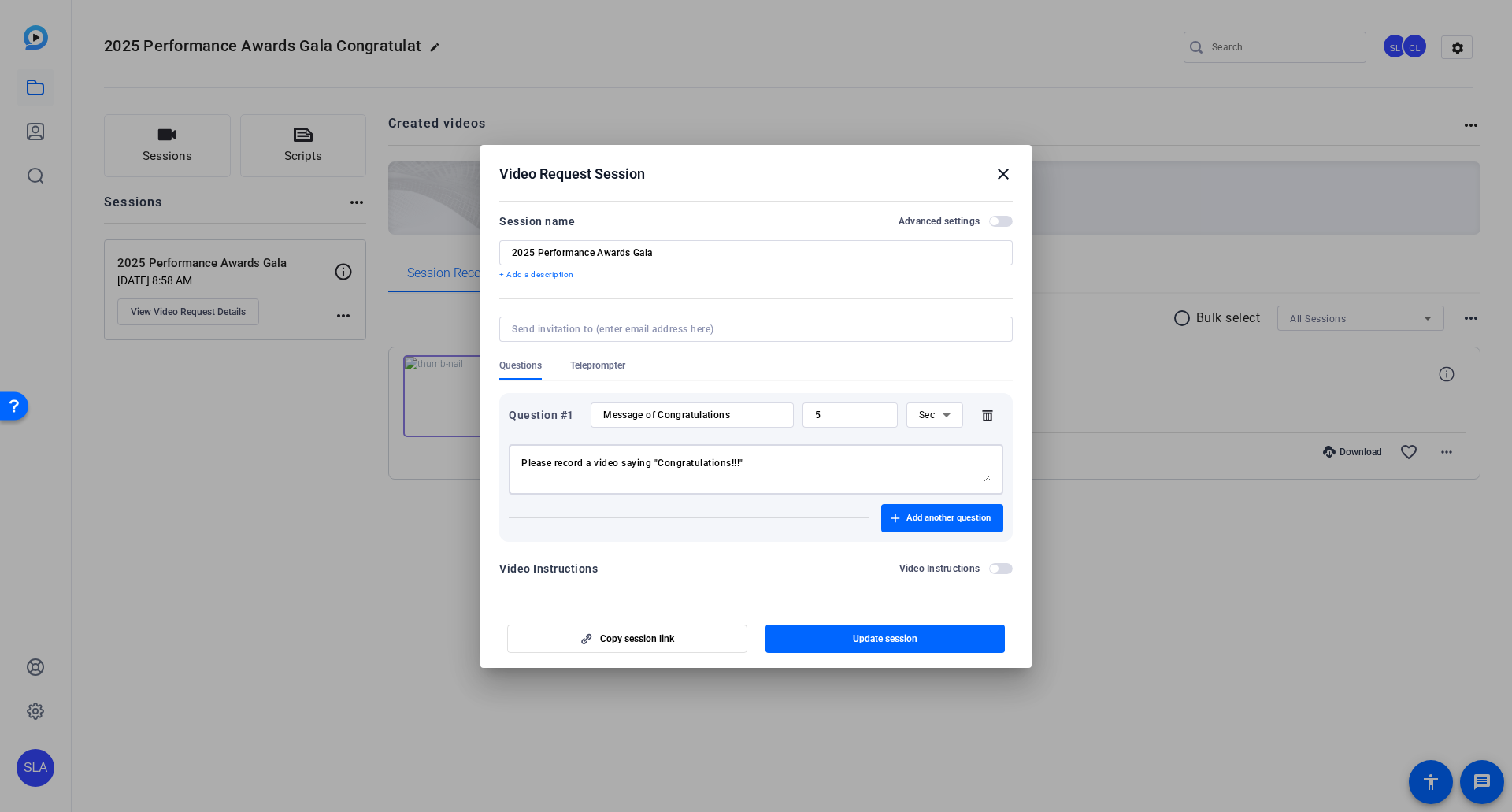
click at [577, 448] on textarea "Please record a video saying "Congratulations!!!"" at bounding box center [756, 470] width 470 height 26
click at [603, 448] on textarea "Please record a video saying "Congratulations!!!"" at bounding box center [756, 470] width 470 height 26
click at [610, 448] on textarea "Please record a video saying "Congratulations!!!"" at bounding box center [756, 470] width 470 height 26
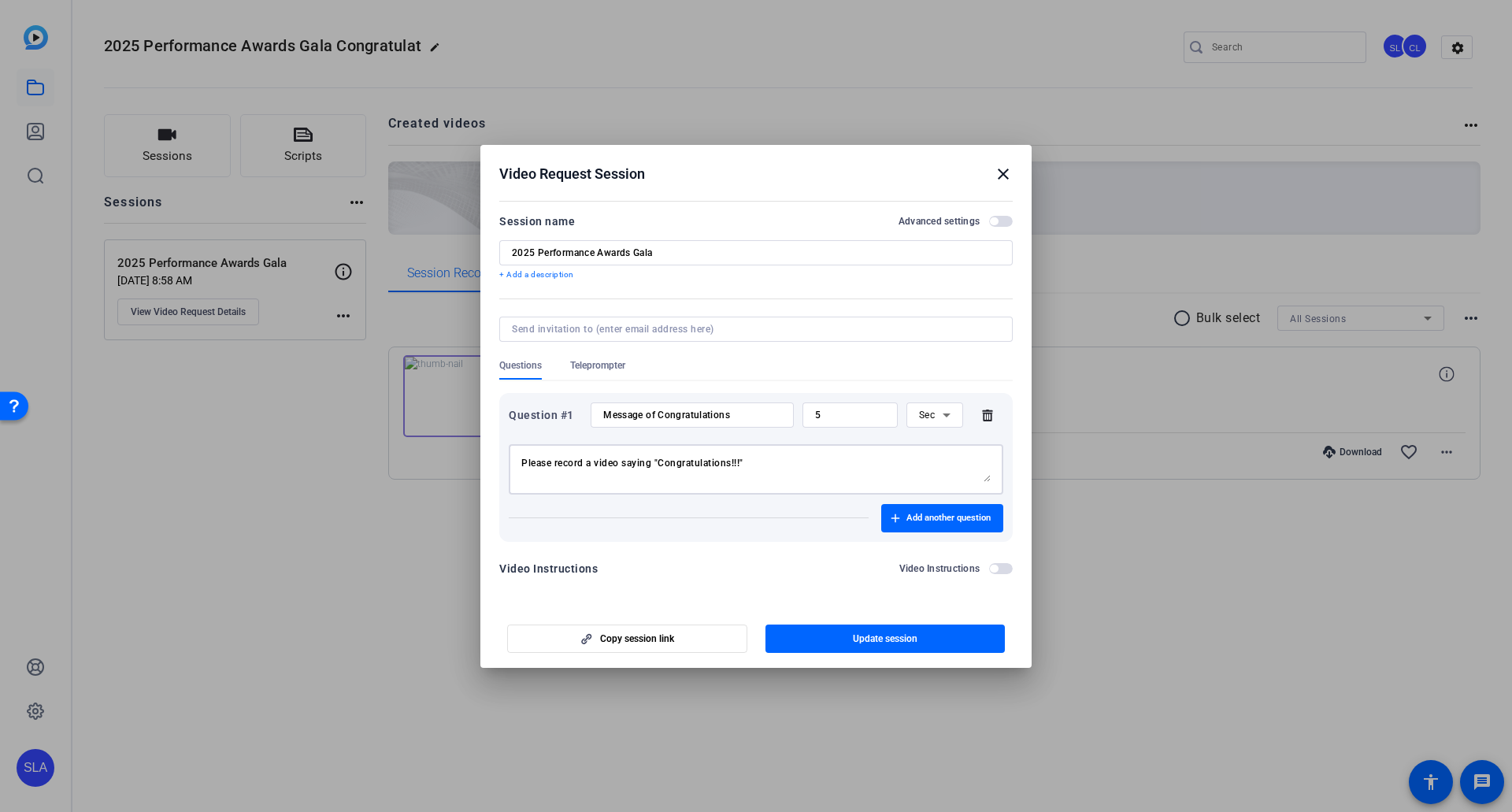
click at [610, 448] on textarea "Please record a video saying "Congratulations!!!"" at bounding box center [756, 470] width 470 height 26
click at [797, 448] on textarea "Please record a message saying "Congratulations!!!"" at bounding box center [756, 470] width 470 height 26
type textarea "Please record a message saying "Congratulations!!!" to our Year End Award winne…"
click at [978, 223] on span "button" at bounding box center [1001, 222] width 24 height 11
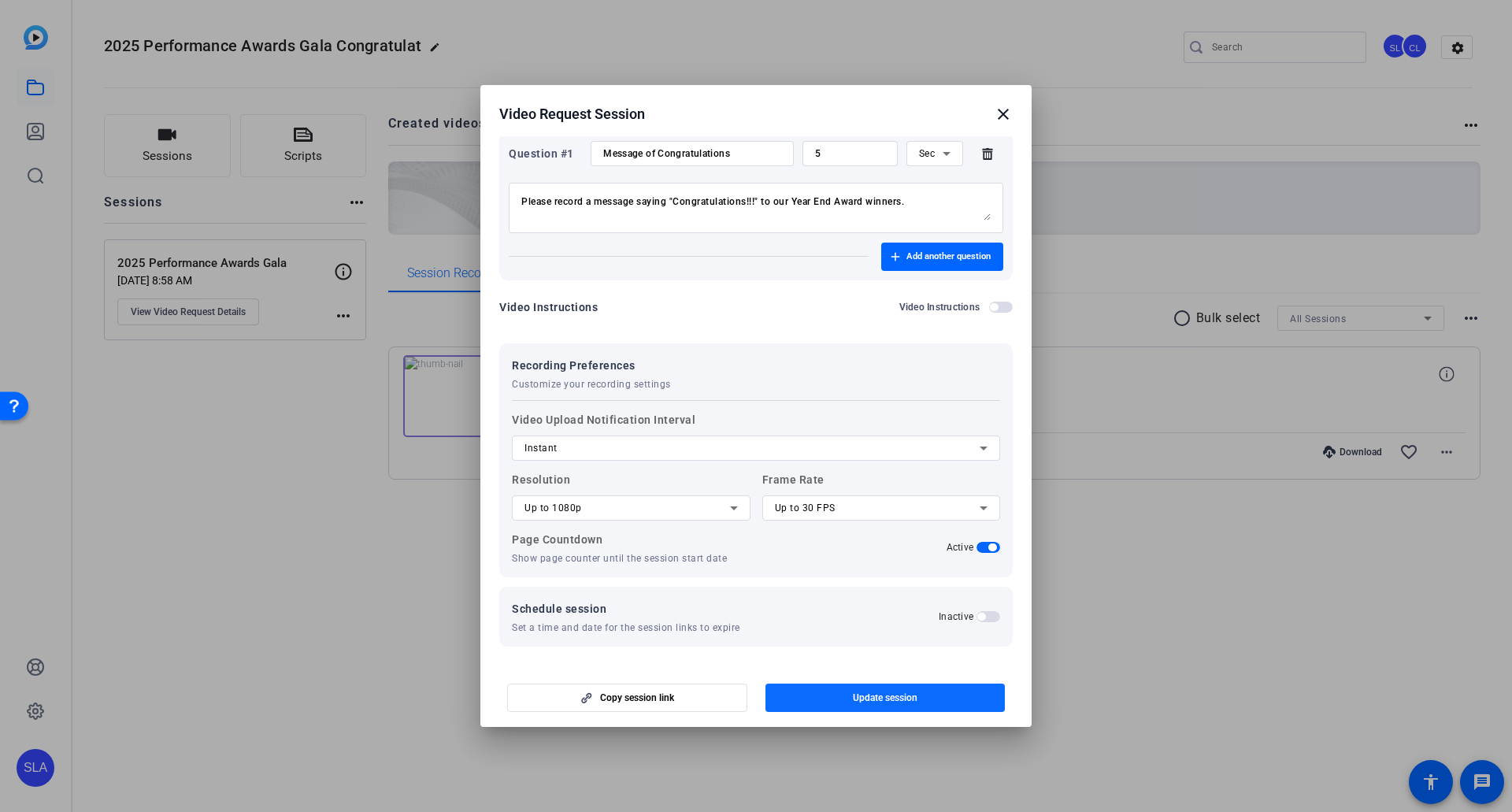
click at [902, 448] on span "button" at bounding box center [886, 697] width 240 height 38
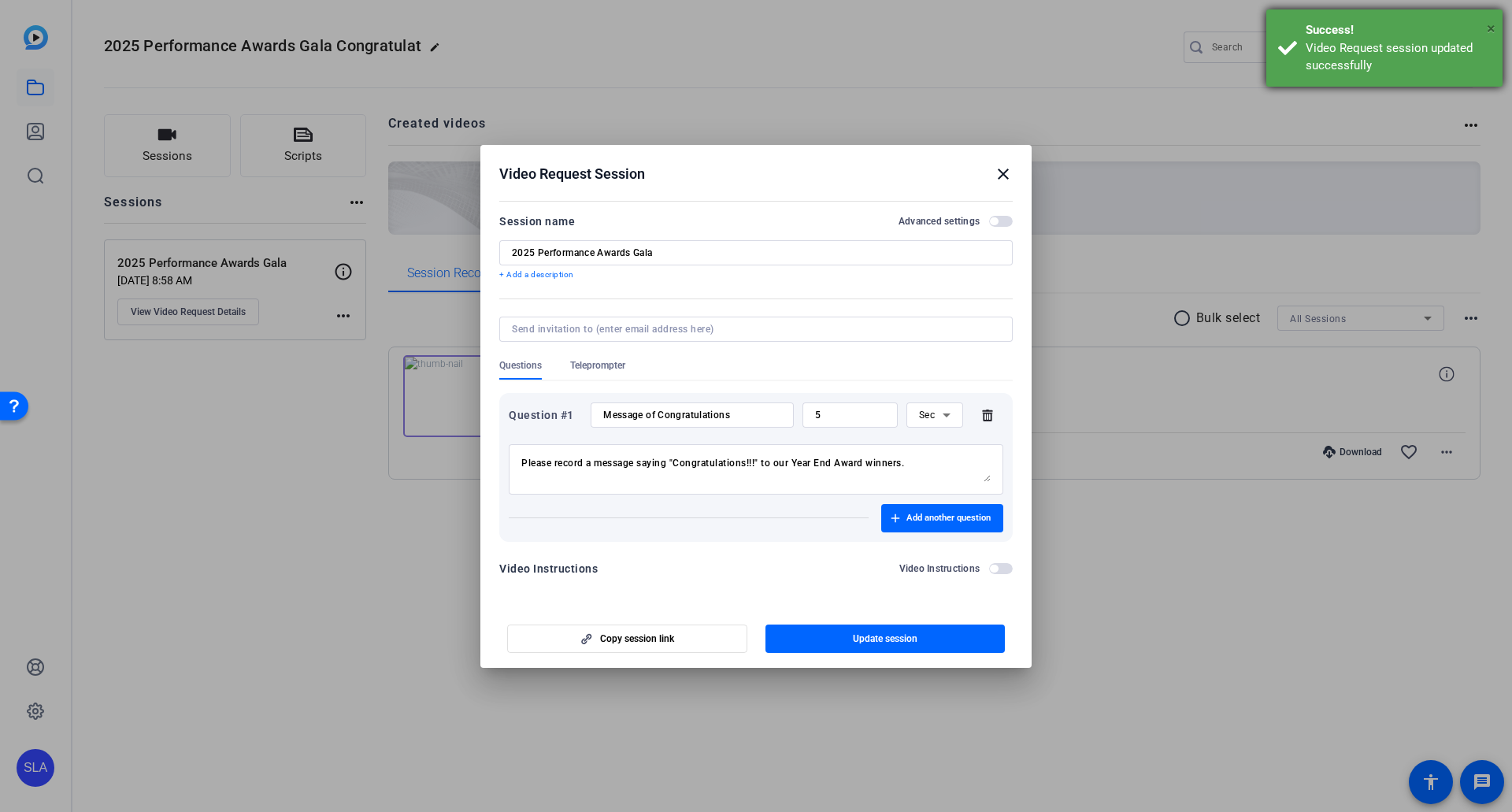
click at [978, 27] on span "×" at bounding box center [1491, 28] width 8 height 19
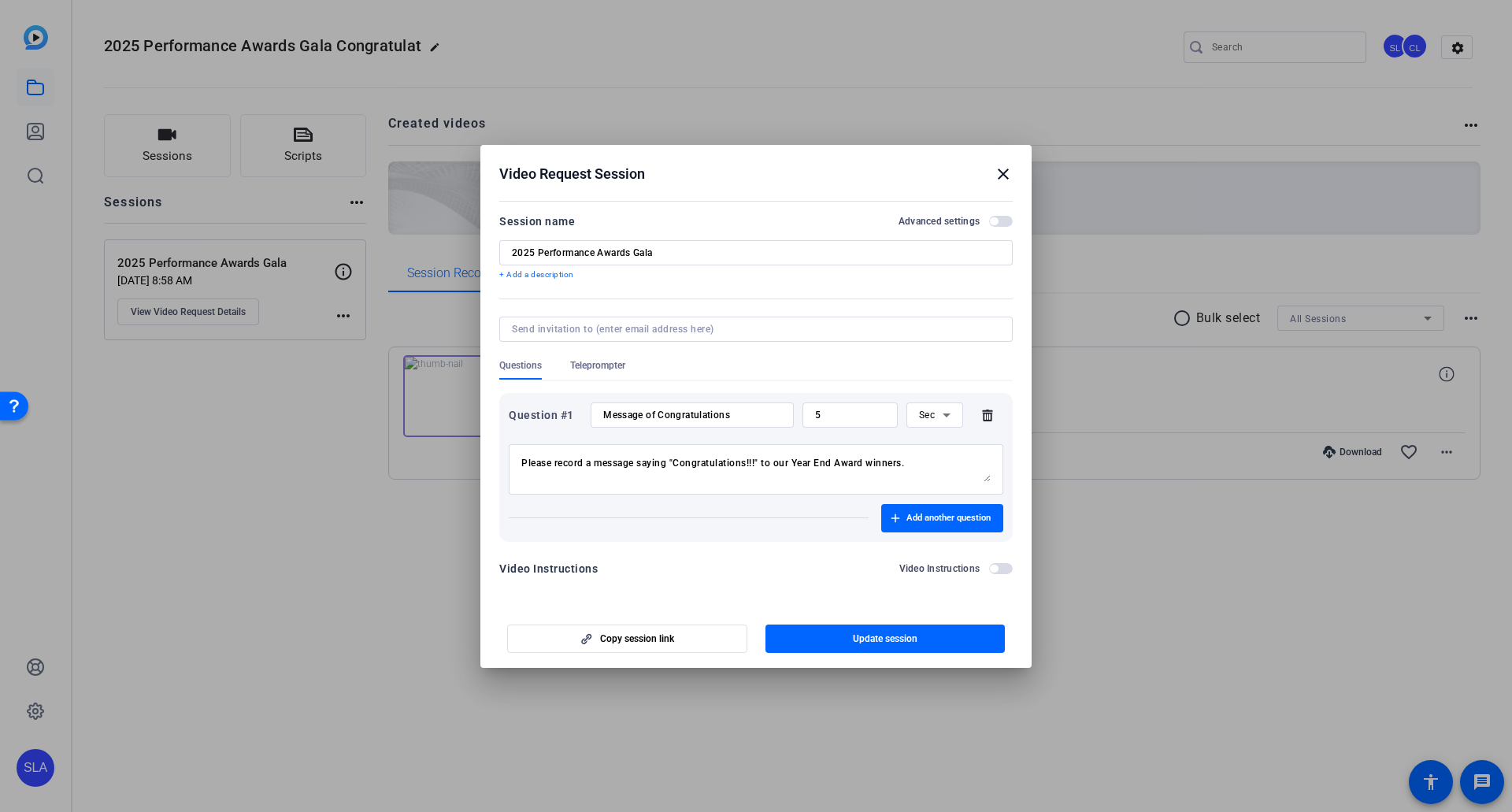
click at [978, 177] on mat-icon "close" at bounding box center [1003, 174] width 19 height 19
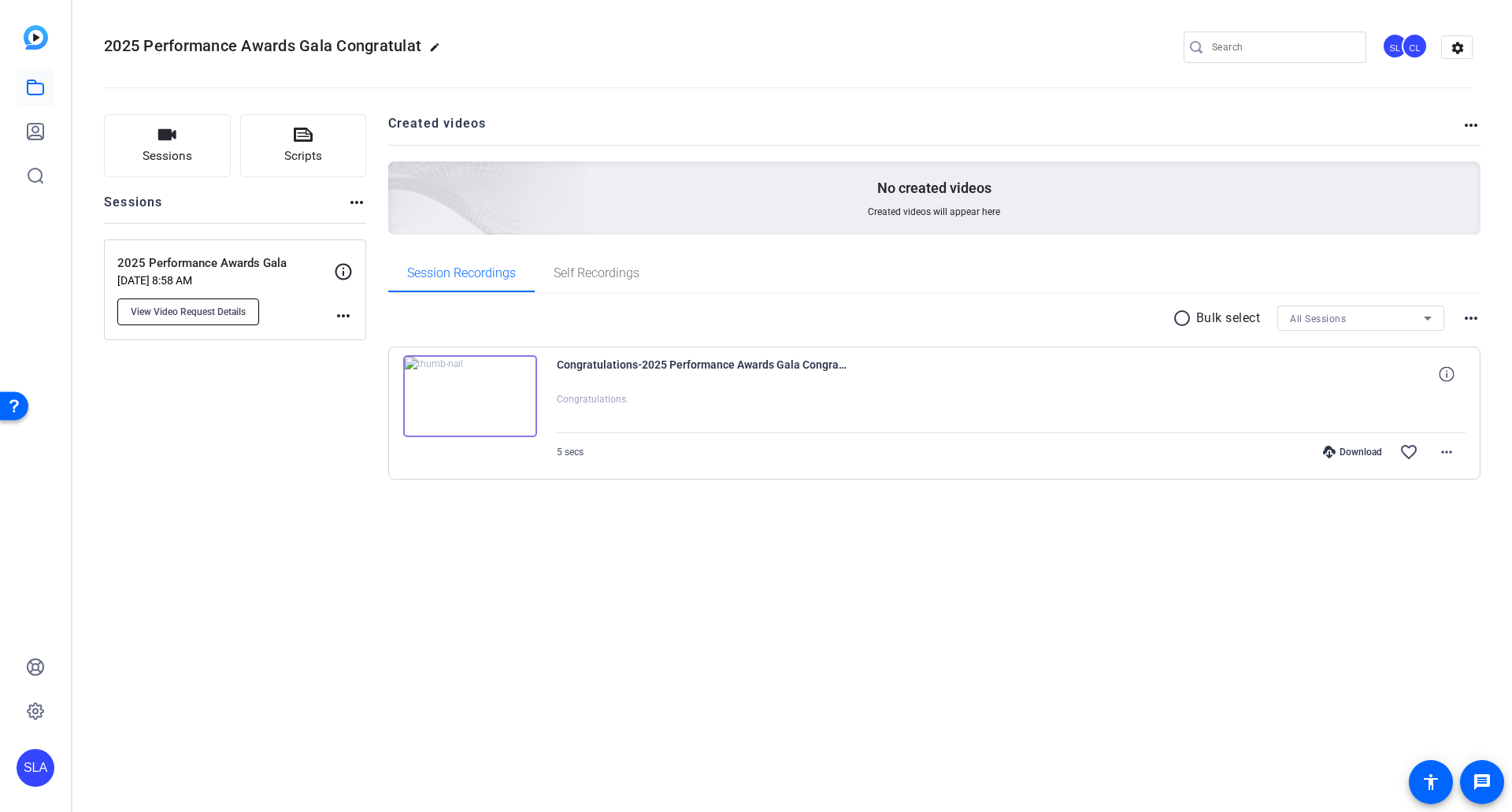
click at [213, 311] on span "View Video Request Details" at bounding box center [189, 312] width 115 height 13
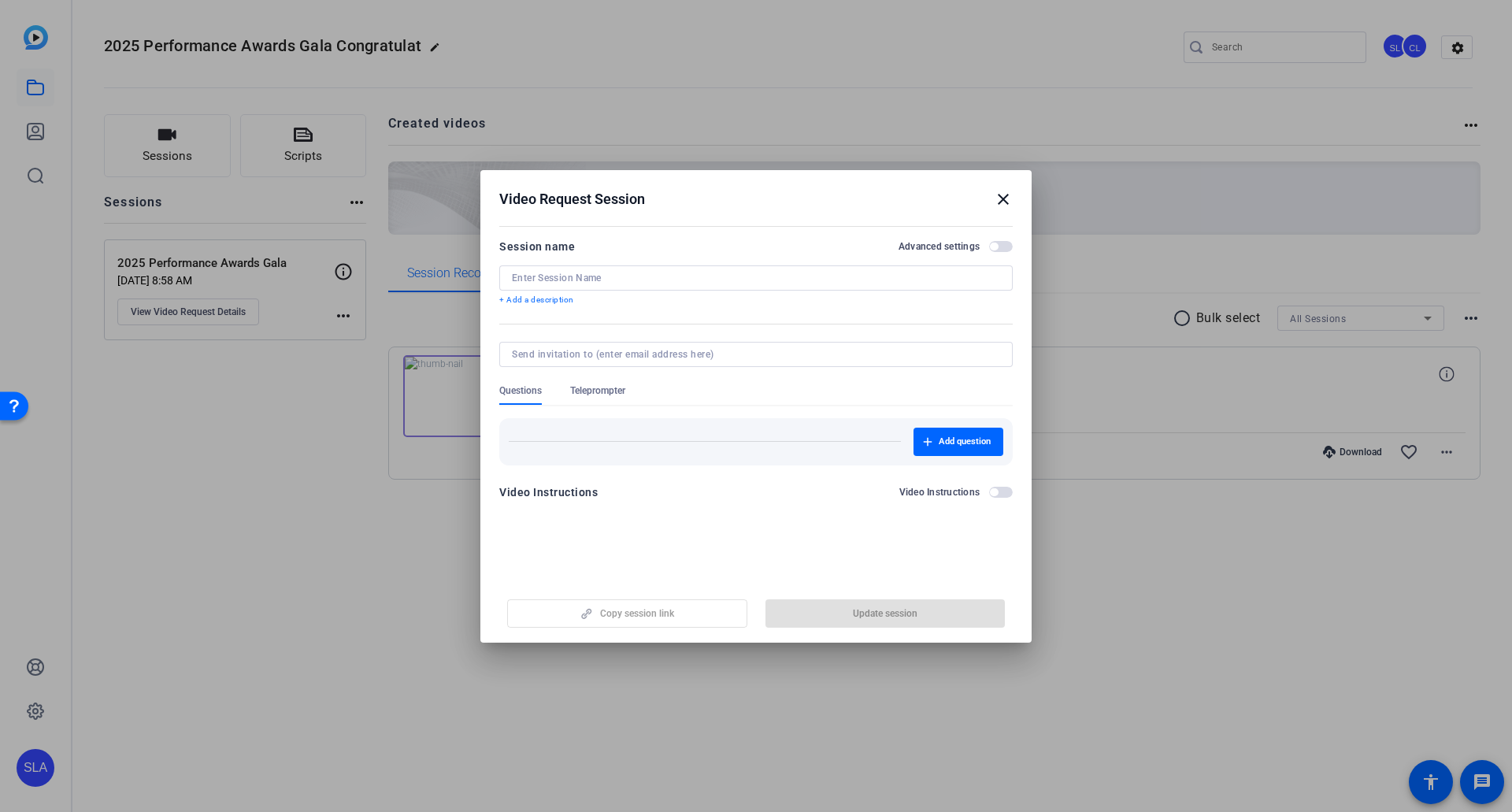
type input "2025 Performance Awards Gala"
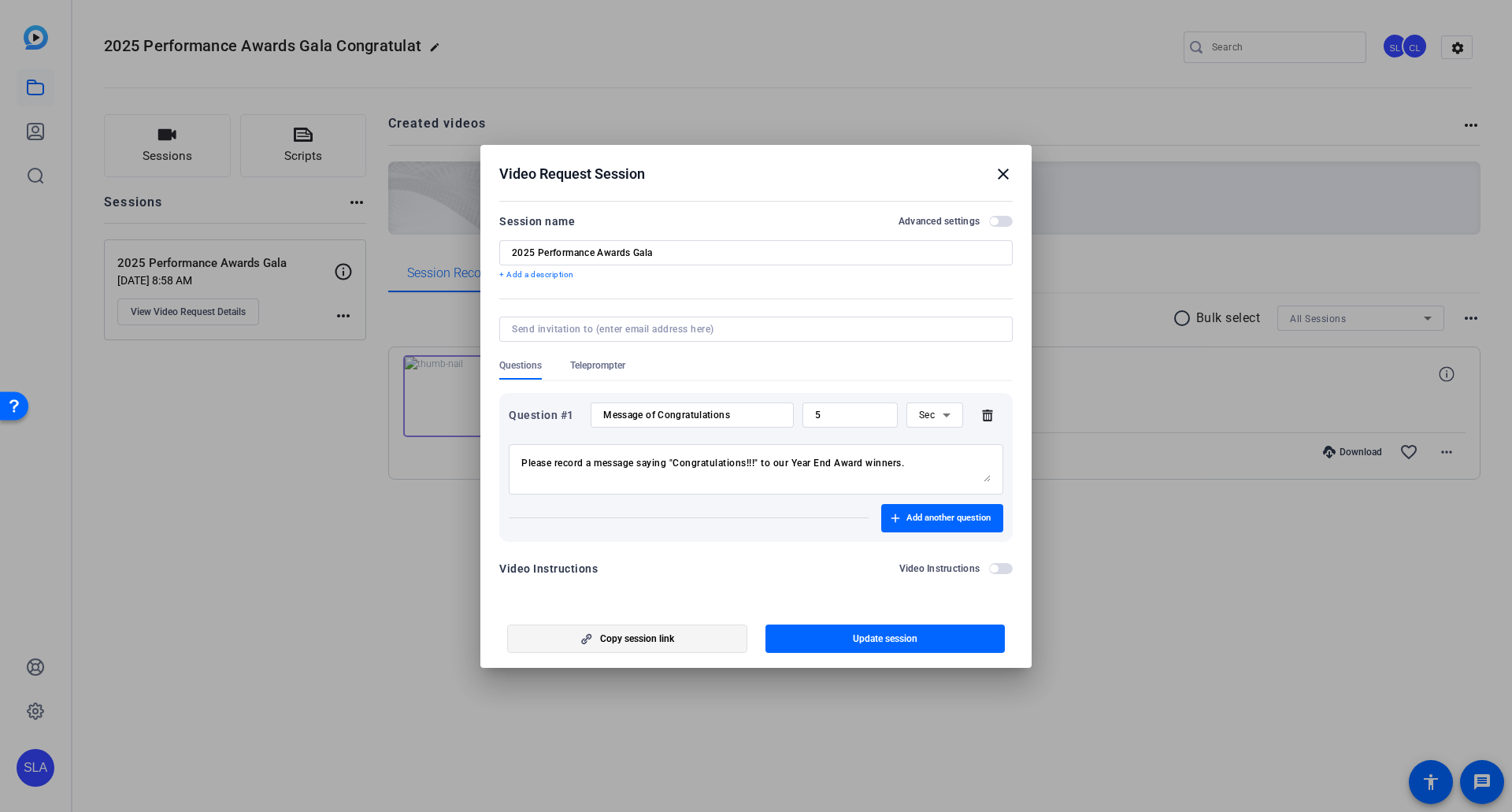
click at [625, 448] on span "Copy session link" at bounding box center [636, 639] width 74 height 13
drag, startPoint x: 918, startPoint y: 642, endPoint x: 961, endPoint y: 641, distance: 43.0
click at [918, 448] on span "Update session" at bounding box center [885, 639] width 65 height 13
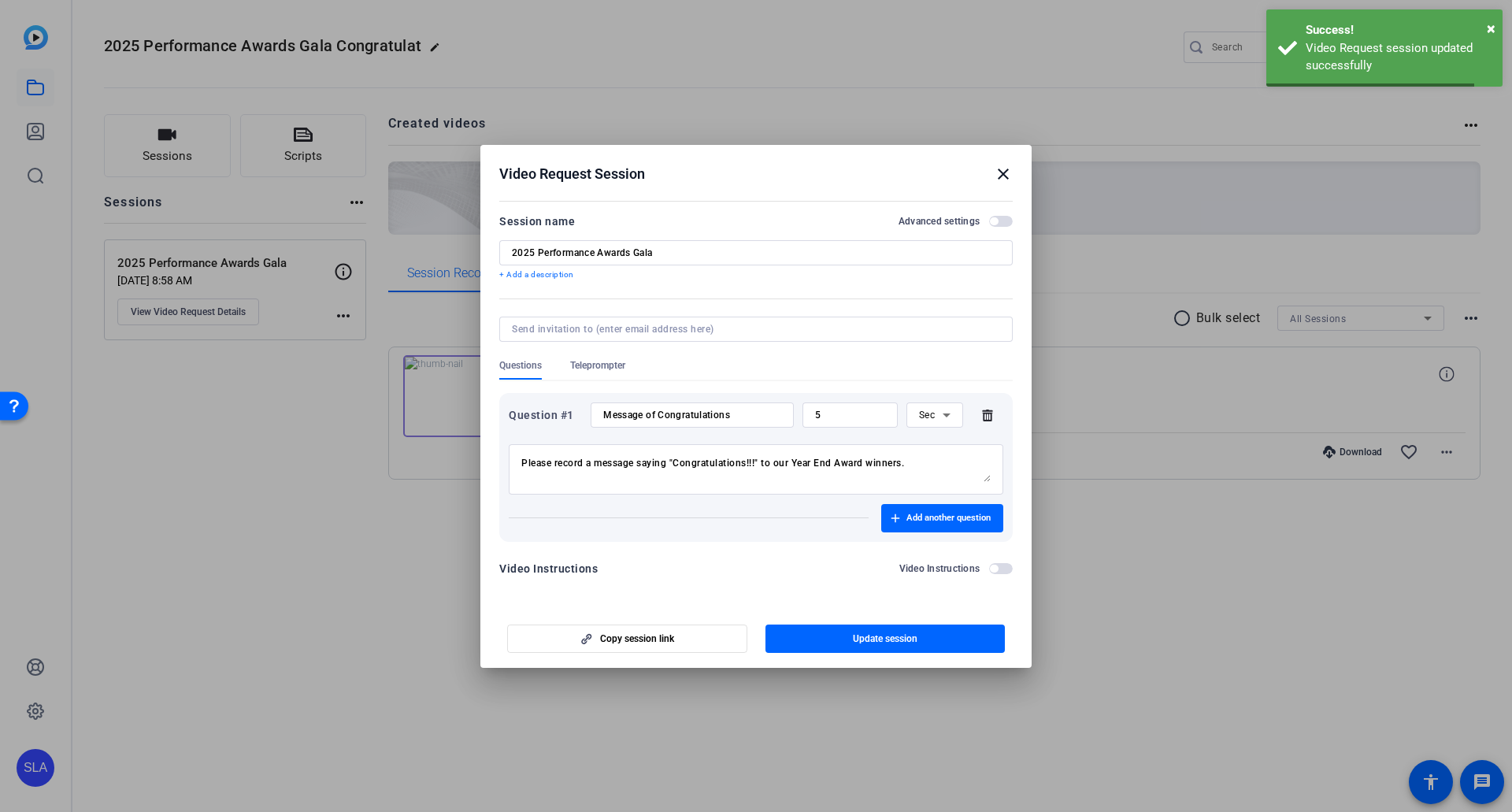
click at [978, 176] on mat-icon "close" at bounding box center [1003, 174] width 19 height 19
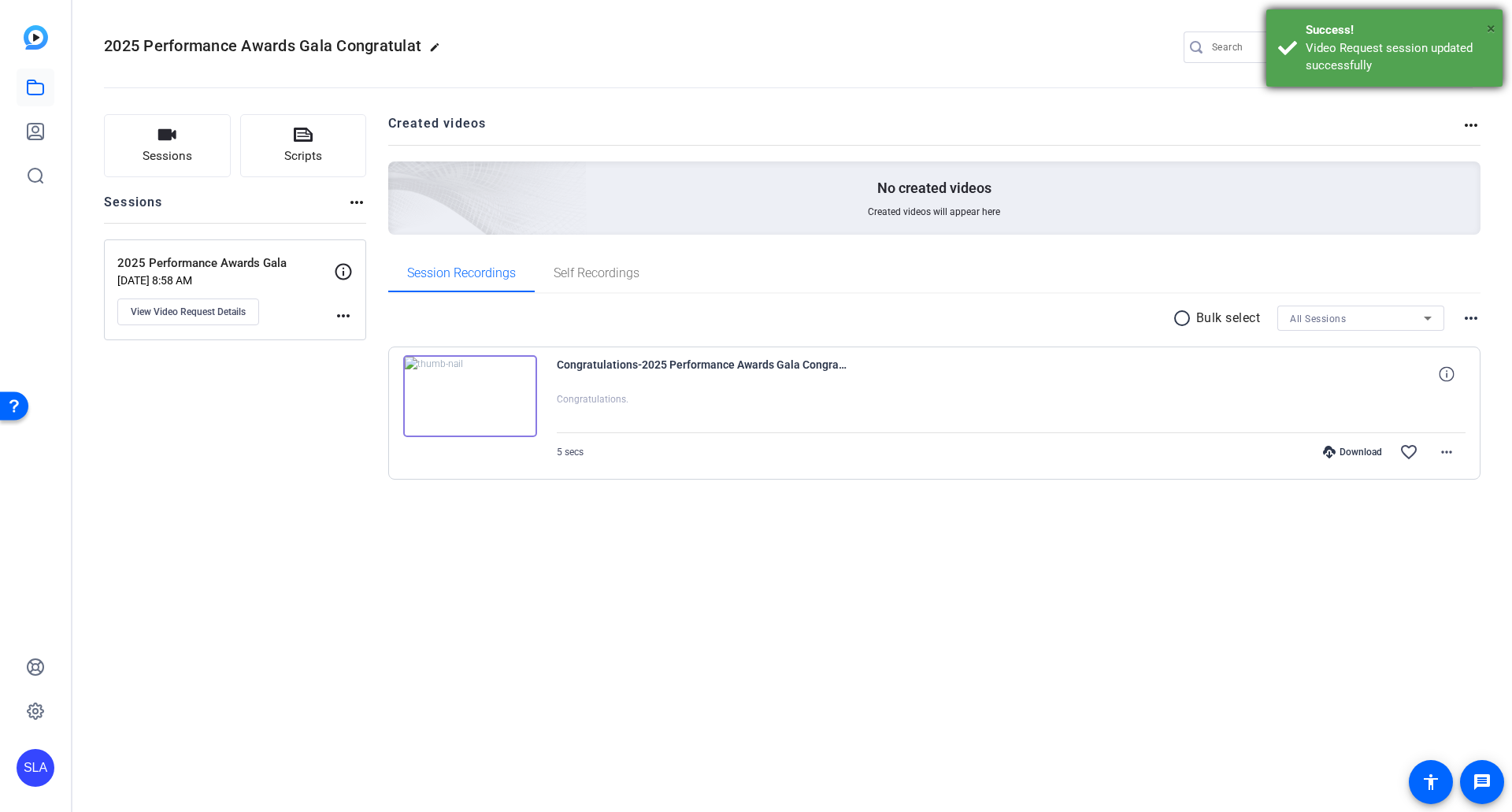
click at [978, 31] on span "×" at bounding box center [1491, 28] width 8 height 19
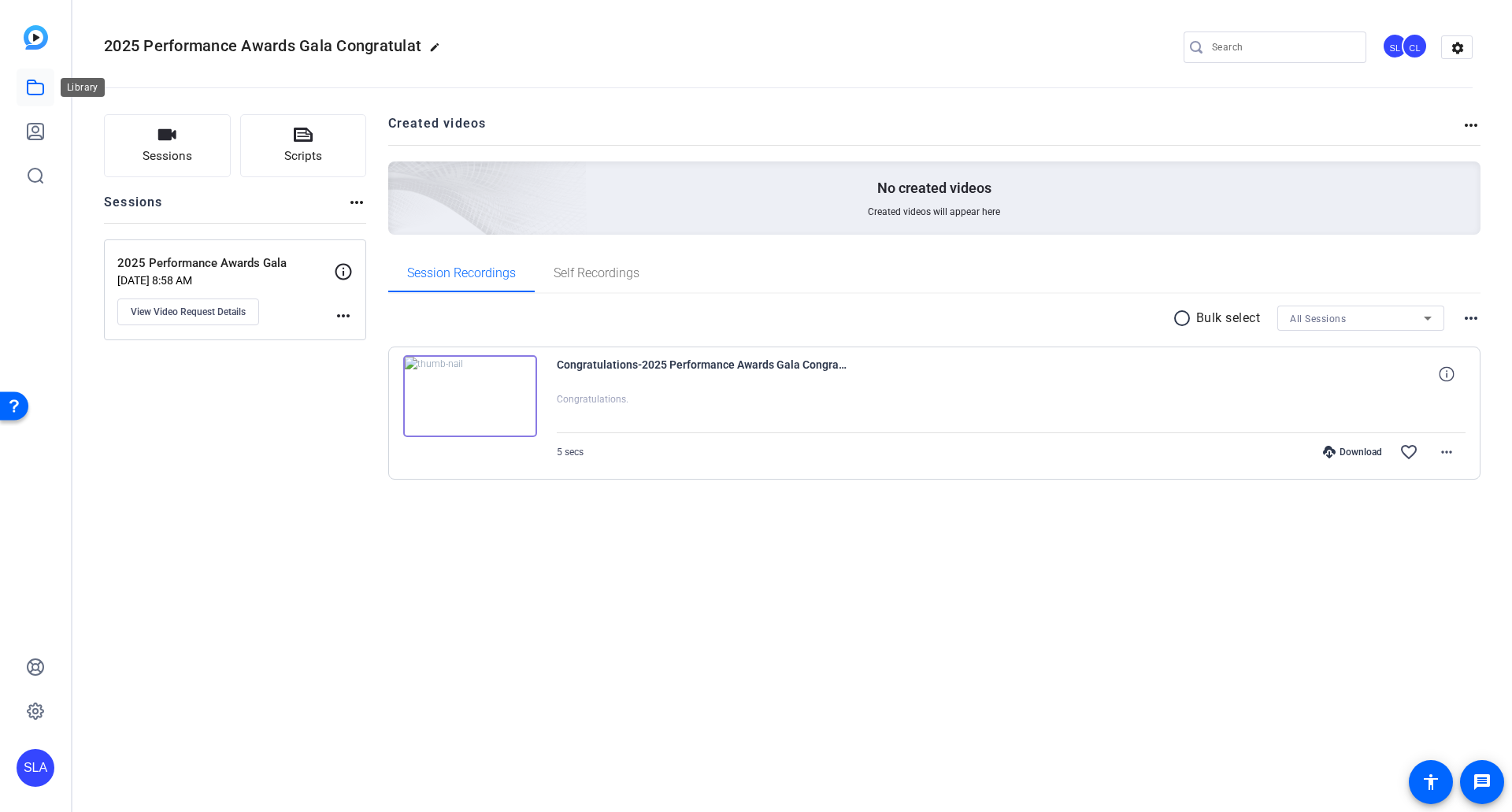
click at [35, 87] on icon at bounding box center [35, 87] width 19 height 19
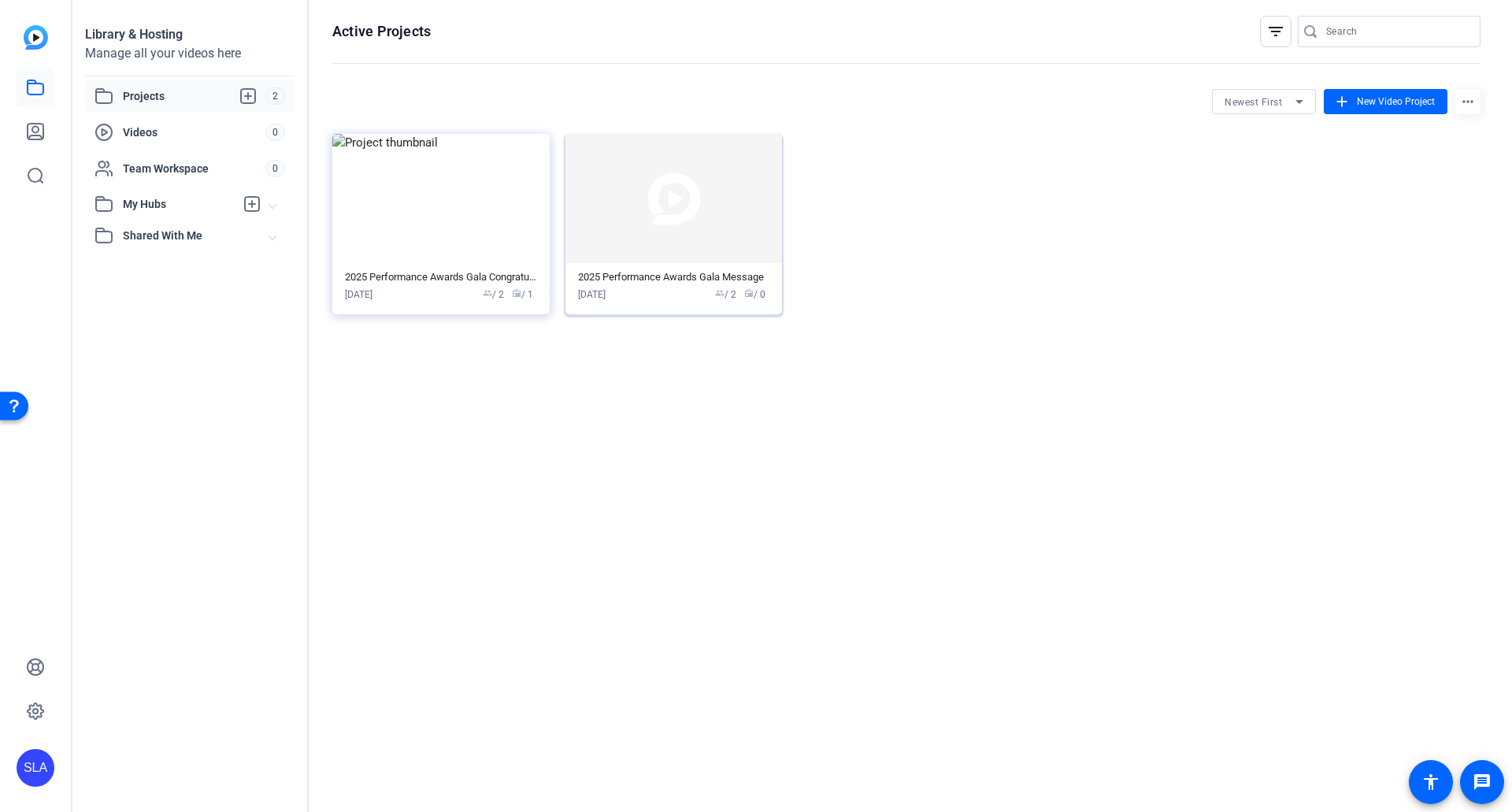
click at [656, 233] on img at bounding box center [674, 198] width 217 height 129
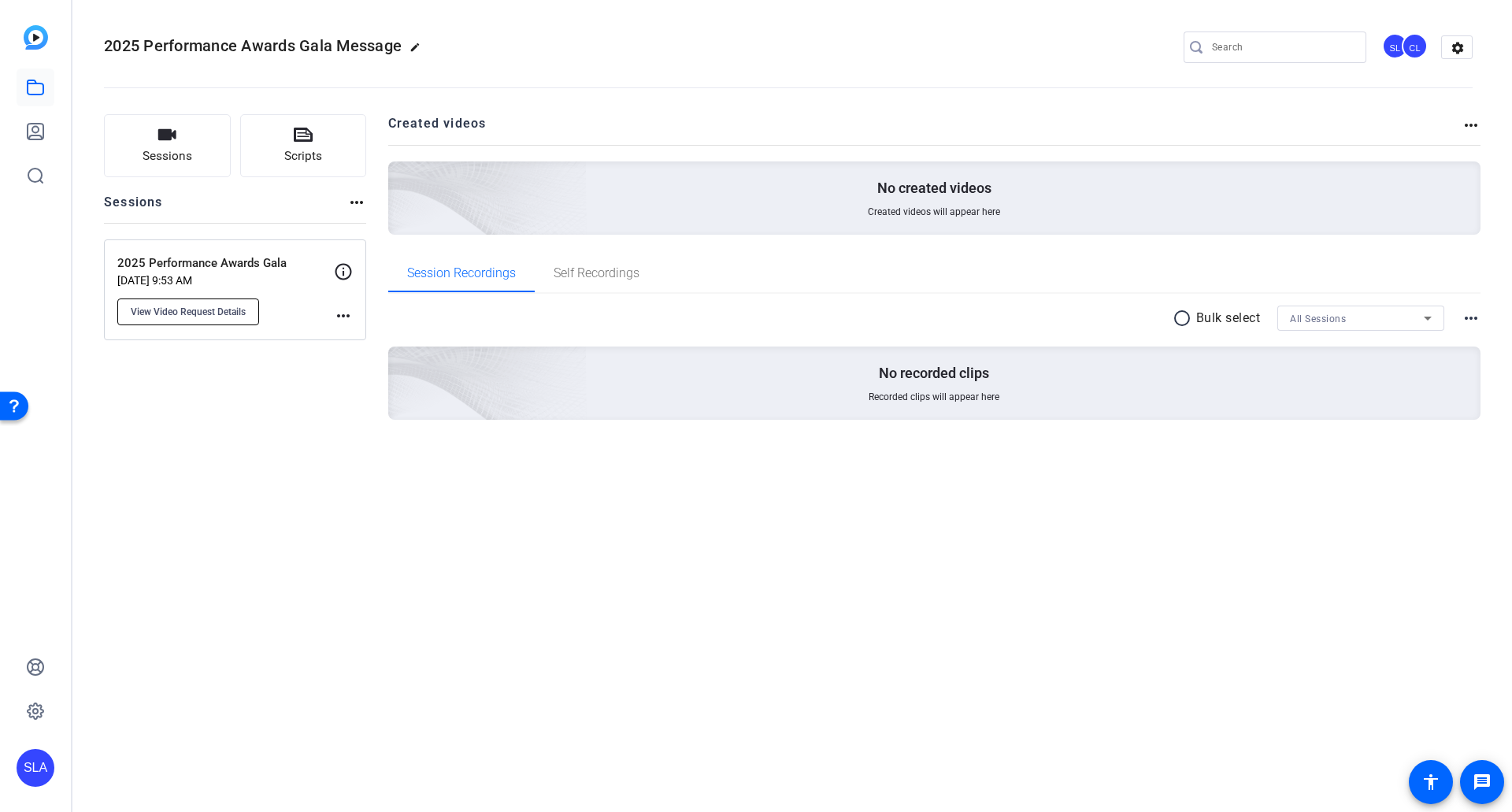
click at [236, 310] on span "View Video Request Details" at bounding box center [189, 312] width 115 height 13
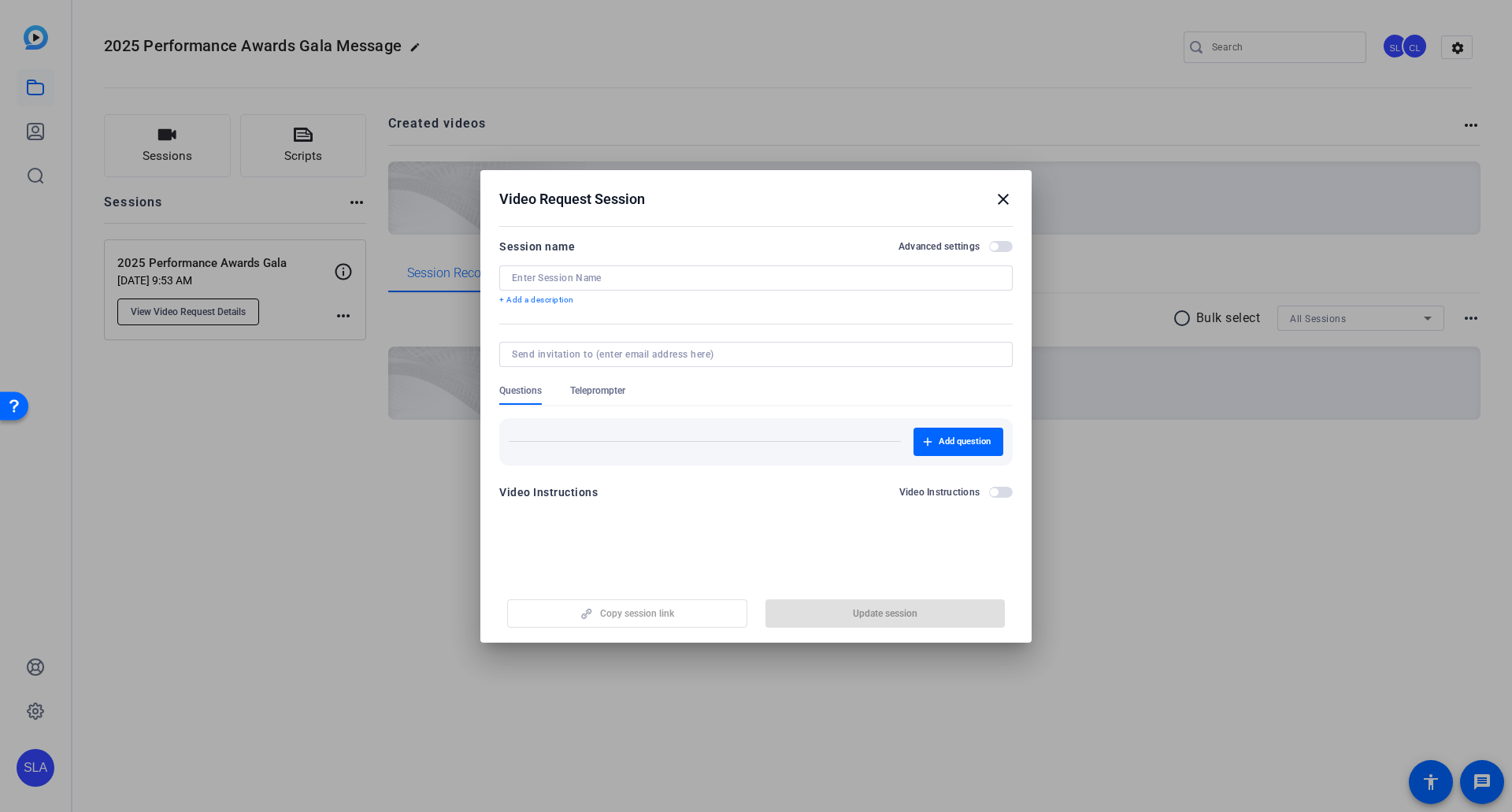
type input "2025 Performance Awards Gala"
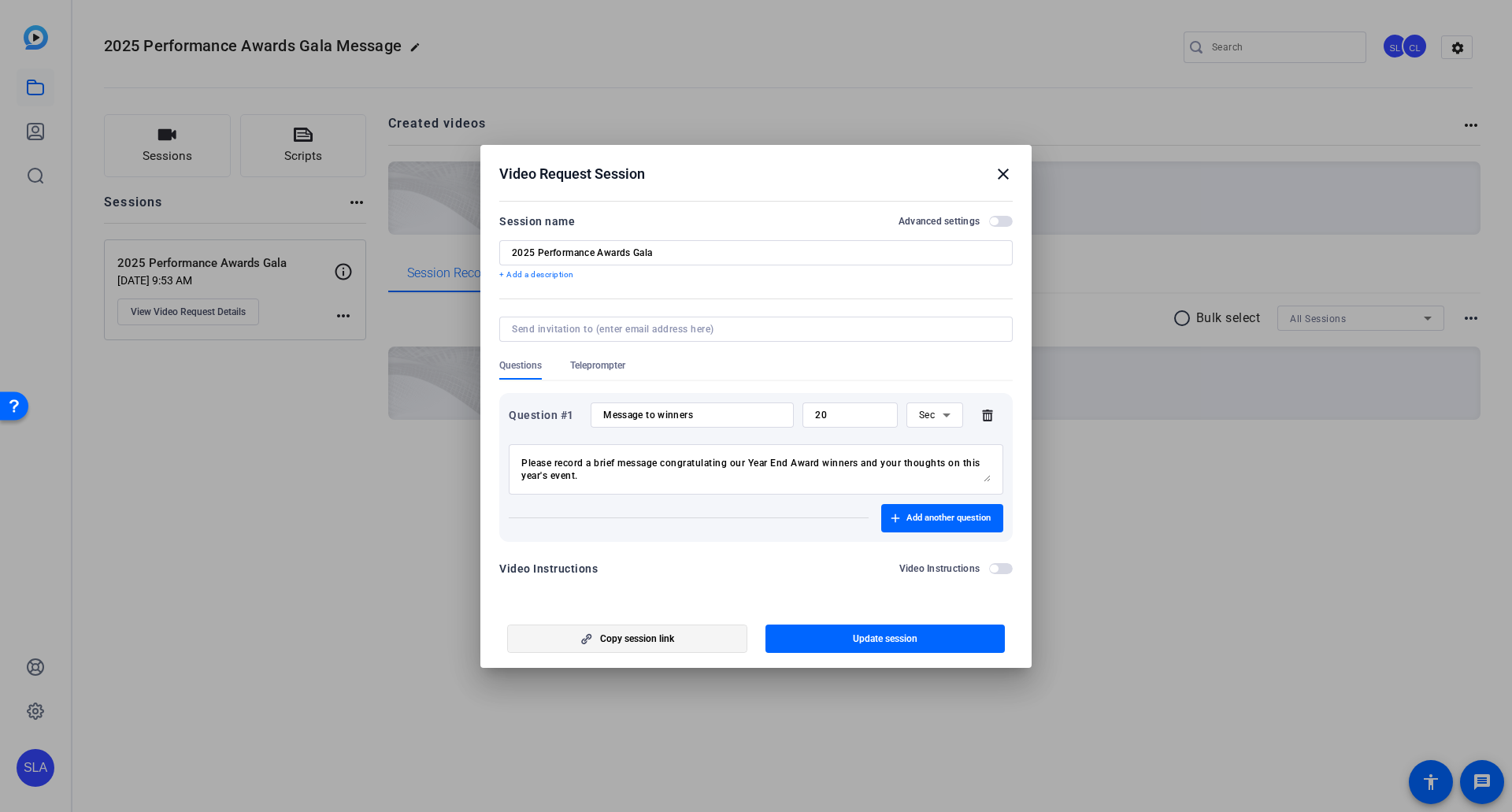
click at [606, 448] on span "Copy session link" at bounding box center [636, 639] width 74 height 13
click at [978, 172] on mat-icon "close" at bounding box center [1003, 174] width 19 height 19
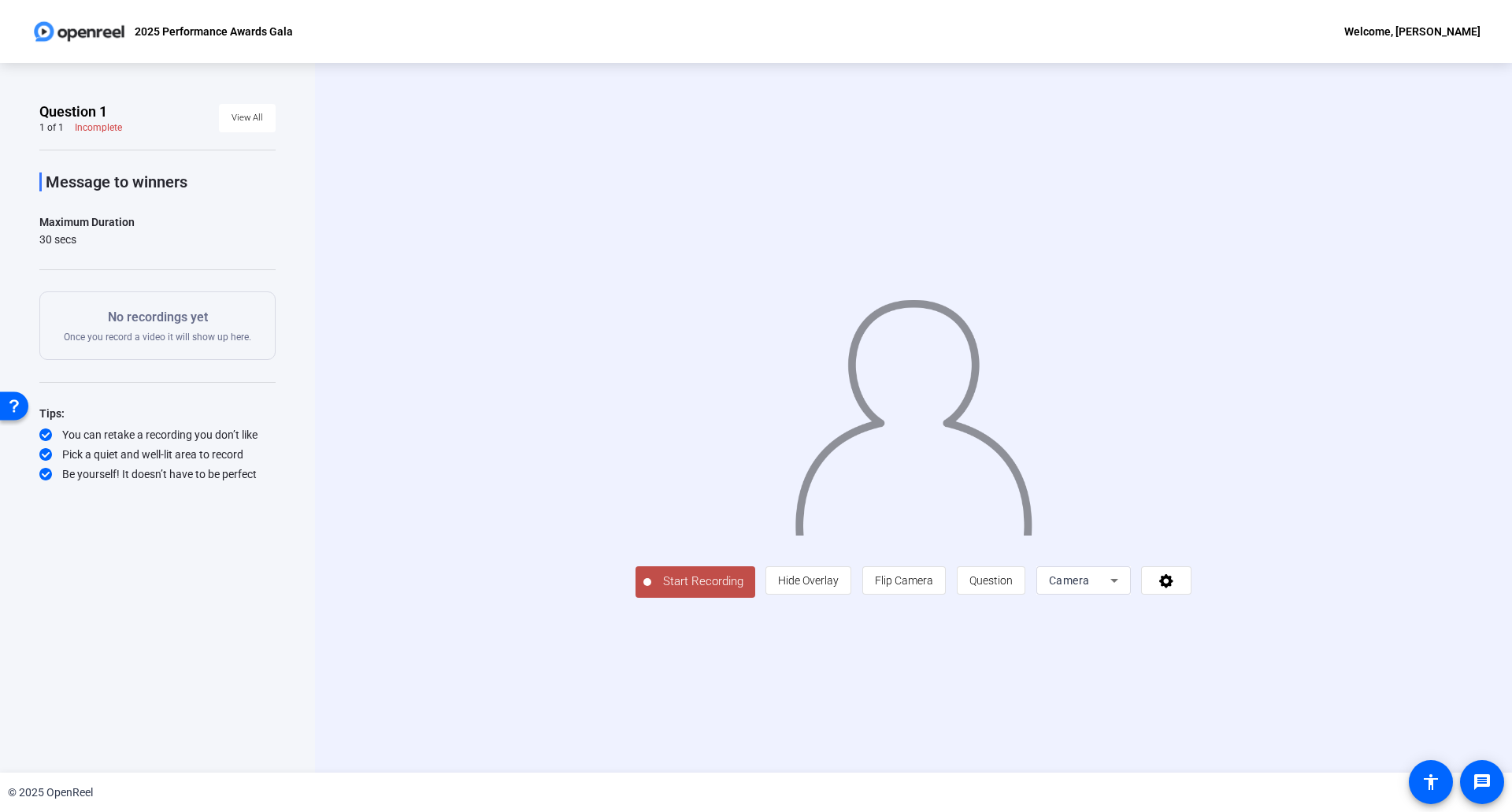
drag, startPoint x: 65, startPoint y: 182, endPoint x: 206, endPoint y: 183, distance: 141.0
click at [206, 183] on p "Message to winners" at bounding box center [160, 181] width 230 height 19
drag, startPoint x: 66, startPoint y: 179, endPoint x: 211, endPoint y: 182, distance: 145.0
click at [211, 182] on p "Message to winners" at bounding box center [160, 181] width 230 height 19
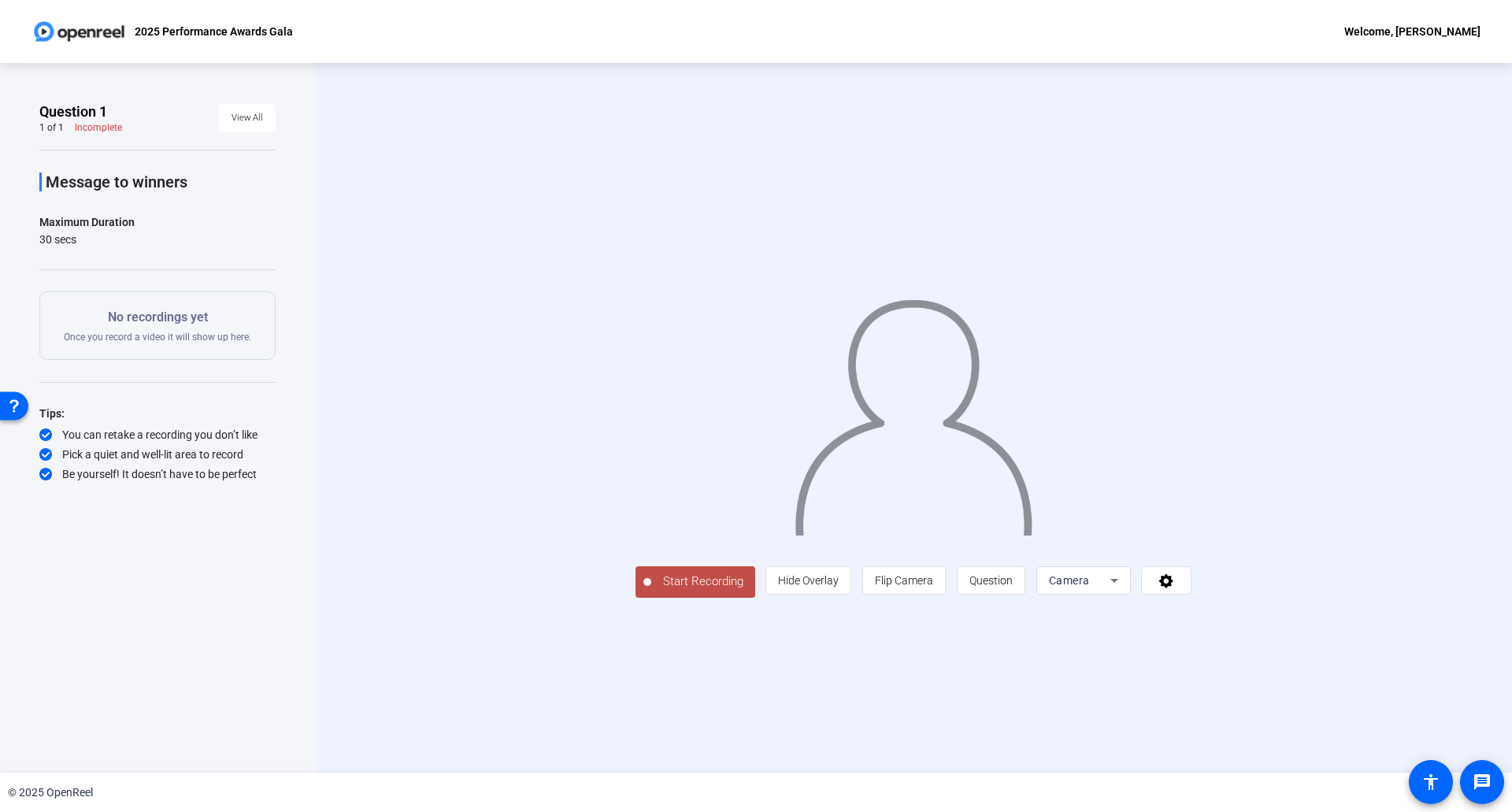
click at [211, 182] on p "Message to winners" at bounding box center [160, 181] width 230 height 19
drag, startPoint x: 99, startPoint y: 179, endPoint x: 174, endPoint y: 183, distance: 75.1
click at [174, 183] on p "Message to winners" at bounding box center [160, 181] width 230 height 19
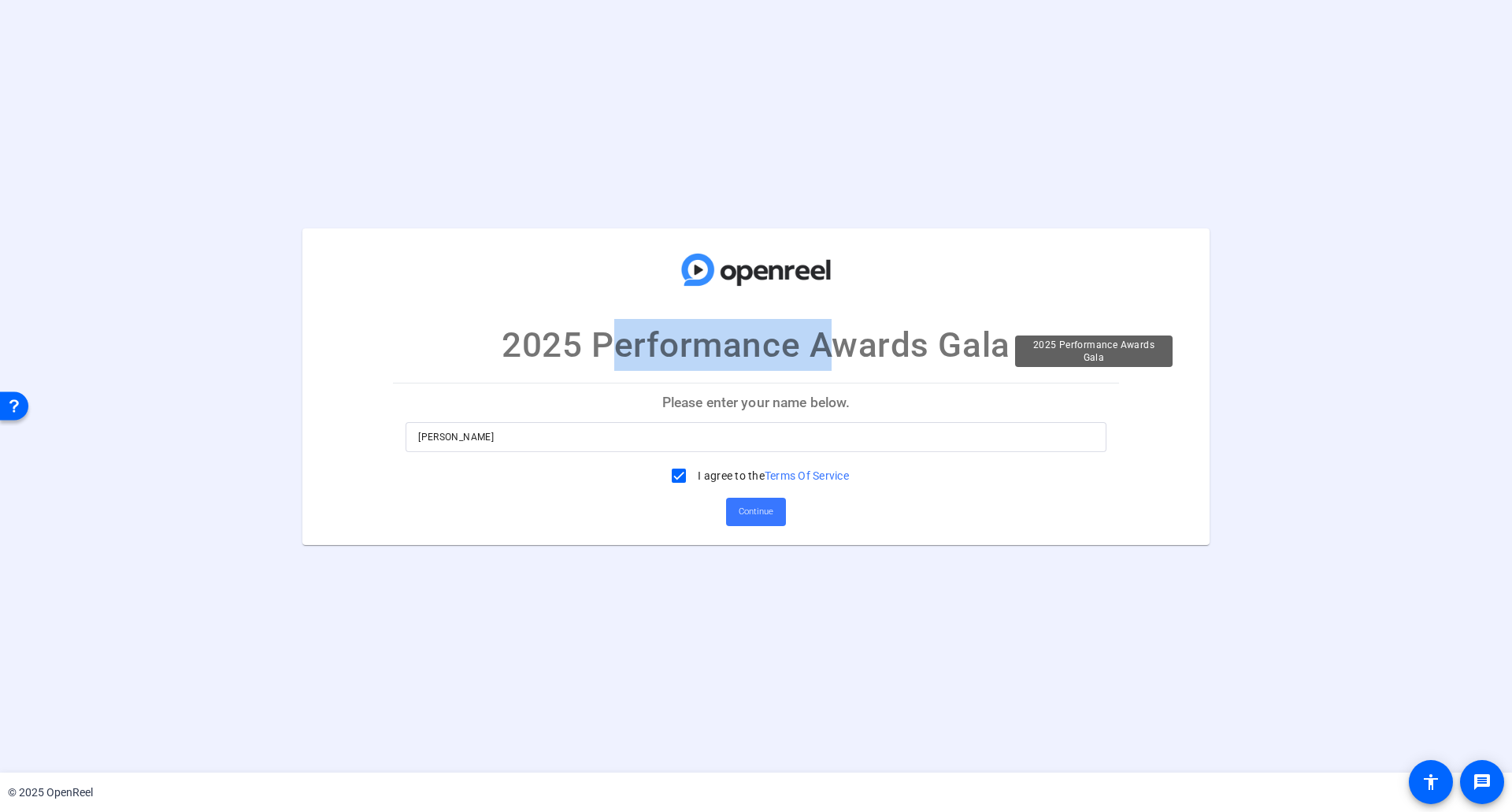
drag, startPoint x: 589, startPoint y: 344, endPoint x: 819, endPoint y: 338, distance: 230.1
click at [819, 338] on p "2025 Performance Awards Gala" at bounding box center [756, 344] width 508 height 52
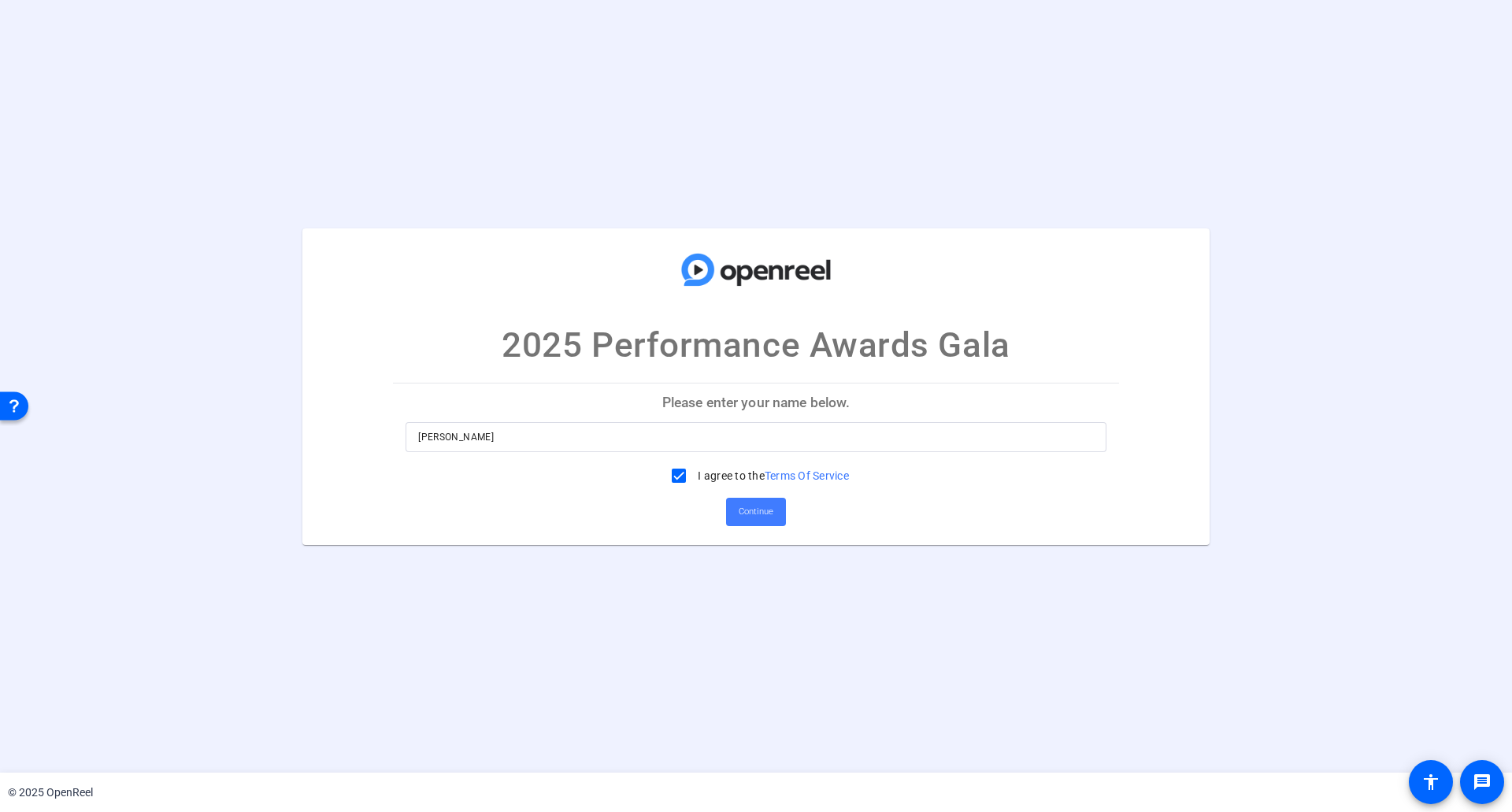
click at [763, 515] on span "Continue" at bounding box center [756, 512] width 35 height 24
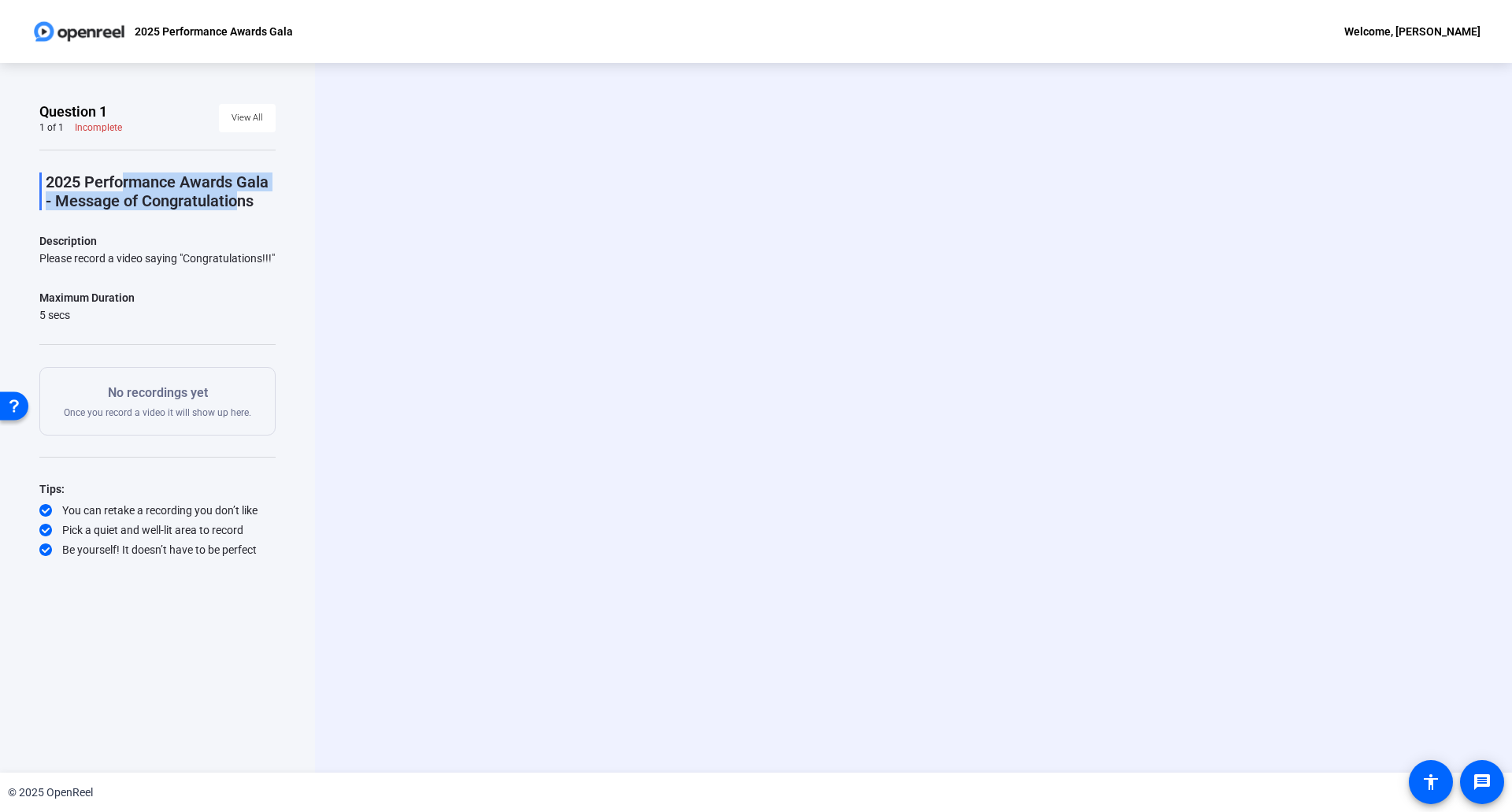
drag, startPoint x: 115, startPoint y: 188, endPoint x: 234, endPoint y: 204, distance: 120.1
click at [234, 204] on p "2025 Performance Awards Gala - Message of Congratulations" at bounding box center [160, 190] width 230 height 38
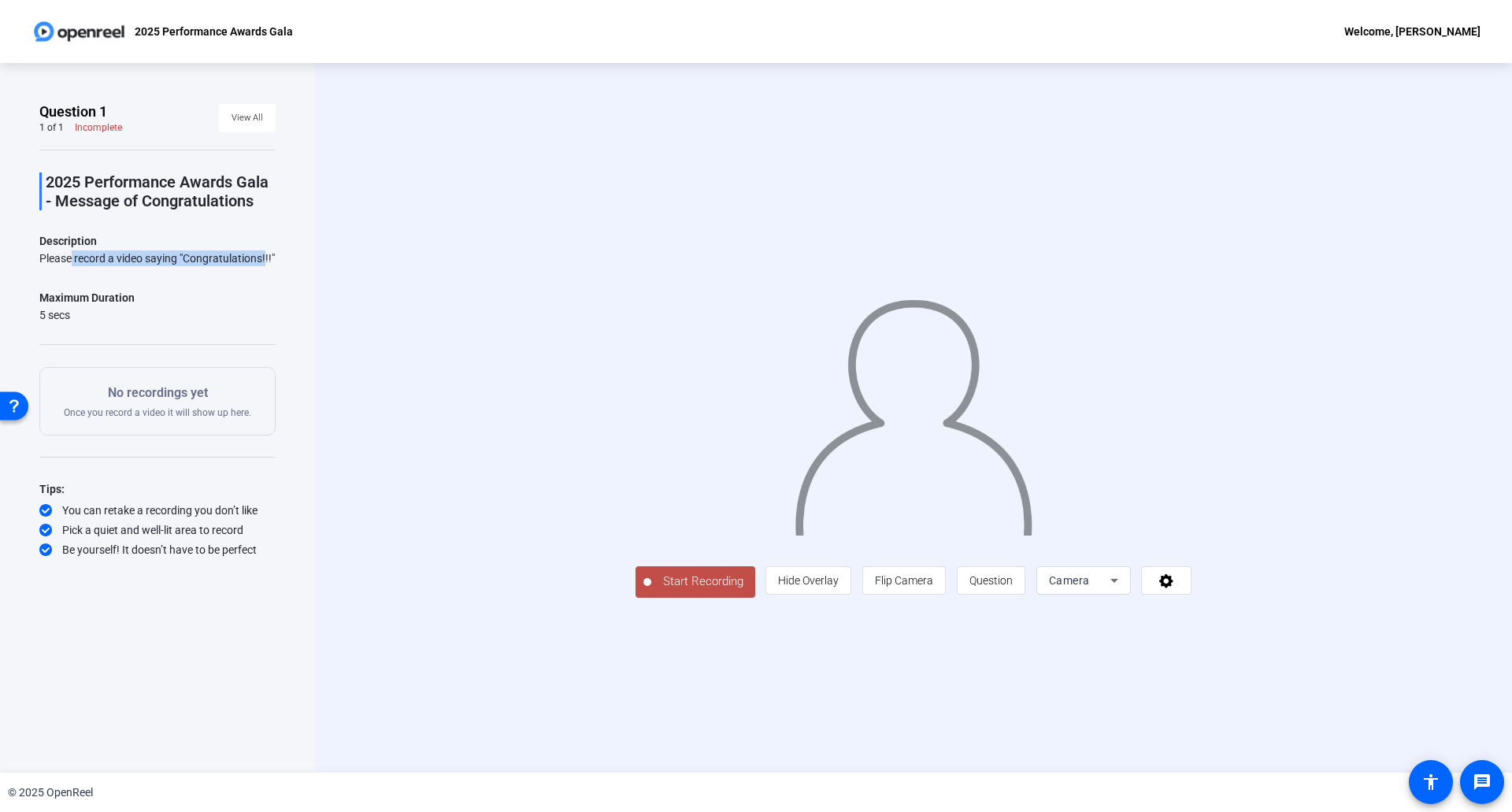
drag, startPoint x: 64, startPoint y: 257, endPoint x: 264, endPoint y: 274, distance: 200.7
click at [264, 274] on div "2025 Performance Awards Gala - Message of Congratulations Description Please re…" at bounding box center [158, 353] width 236 height 408
click at [651, 590] on span "Start Recording" at bounding box center [703, 581] width 104 height 18
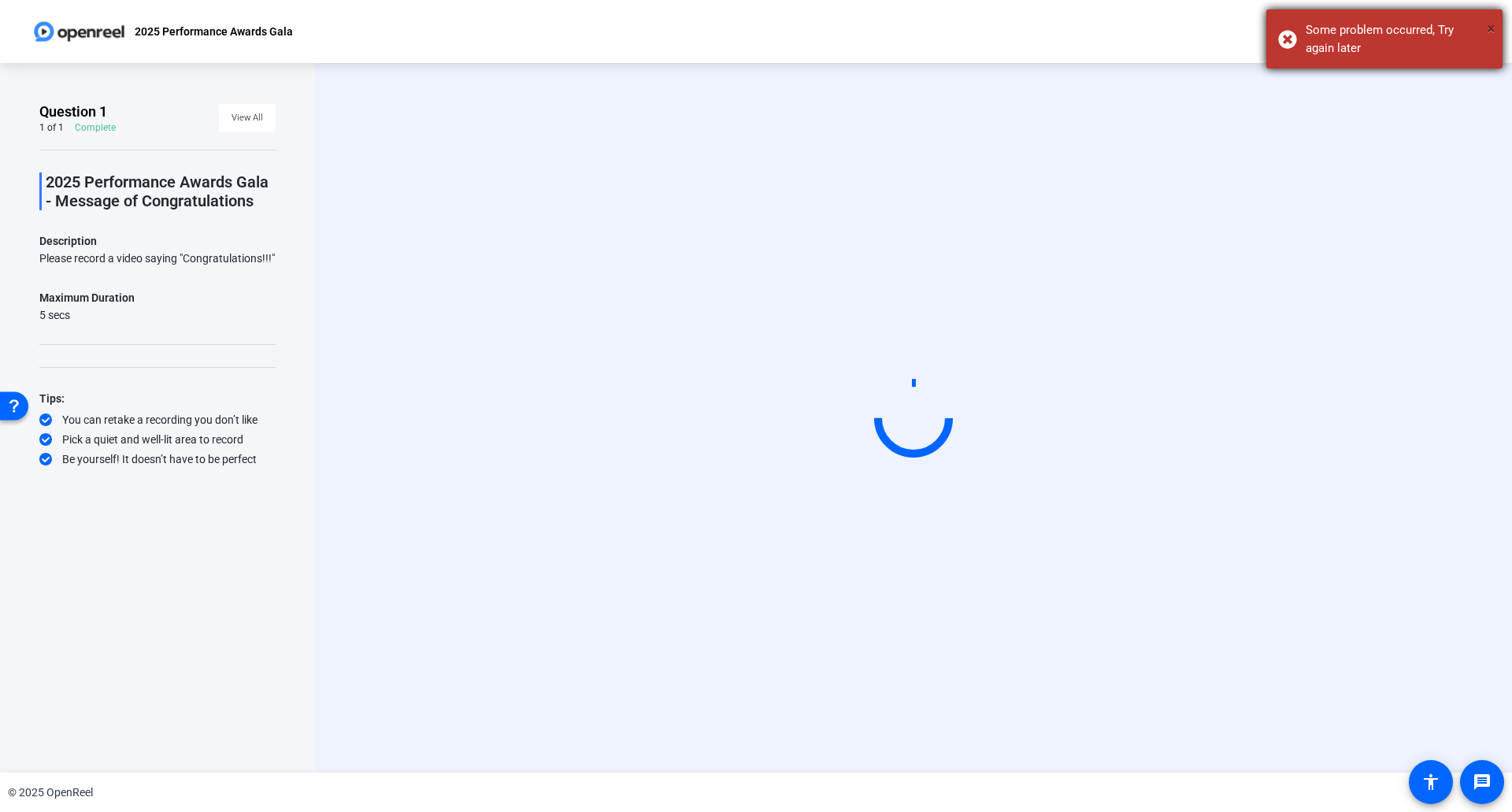
click at [1490, 28] on span "×" at bounding box center [1491, 28] width 8 height 19
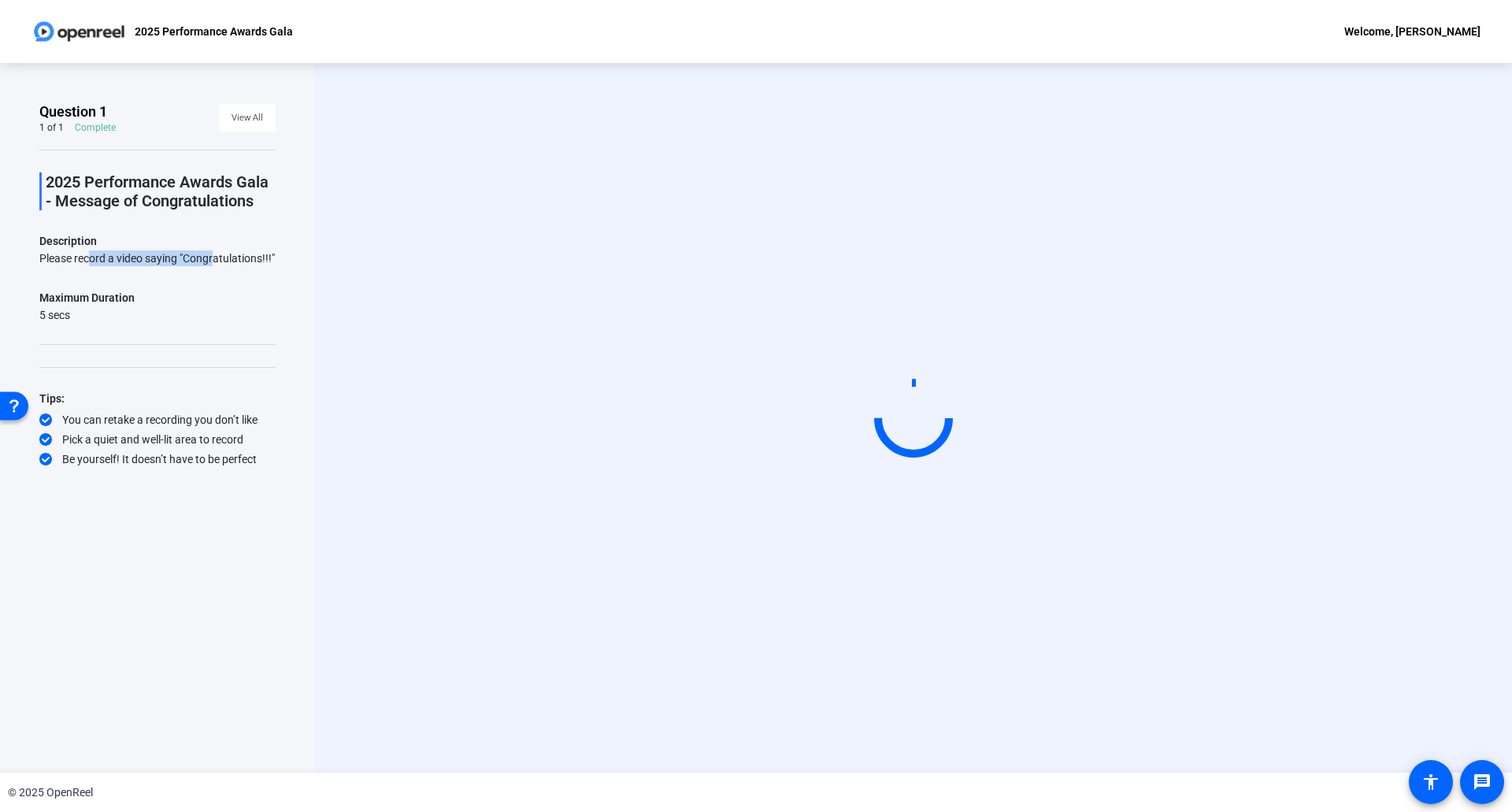
drag, startPoint x: 87, startPoint y: 261, endPoint x: 211, endPoint y: 260, distance: 124.0
click at [211, 260] on div "Please record a video saying "Congratulations!!!"" at bounding box center [158, 258] width 236 height 16
drag, startPoint x: 208, startPoint y: 256, endPoint x: 256, endPoint y: 257, distance: 48.0
click at [256, 257] on div "Please record a video saying "Congratulations!!!"" at bounding box center [158, 258] width 236 height 16
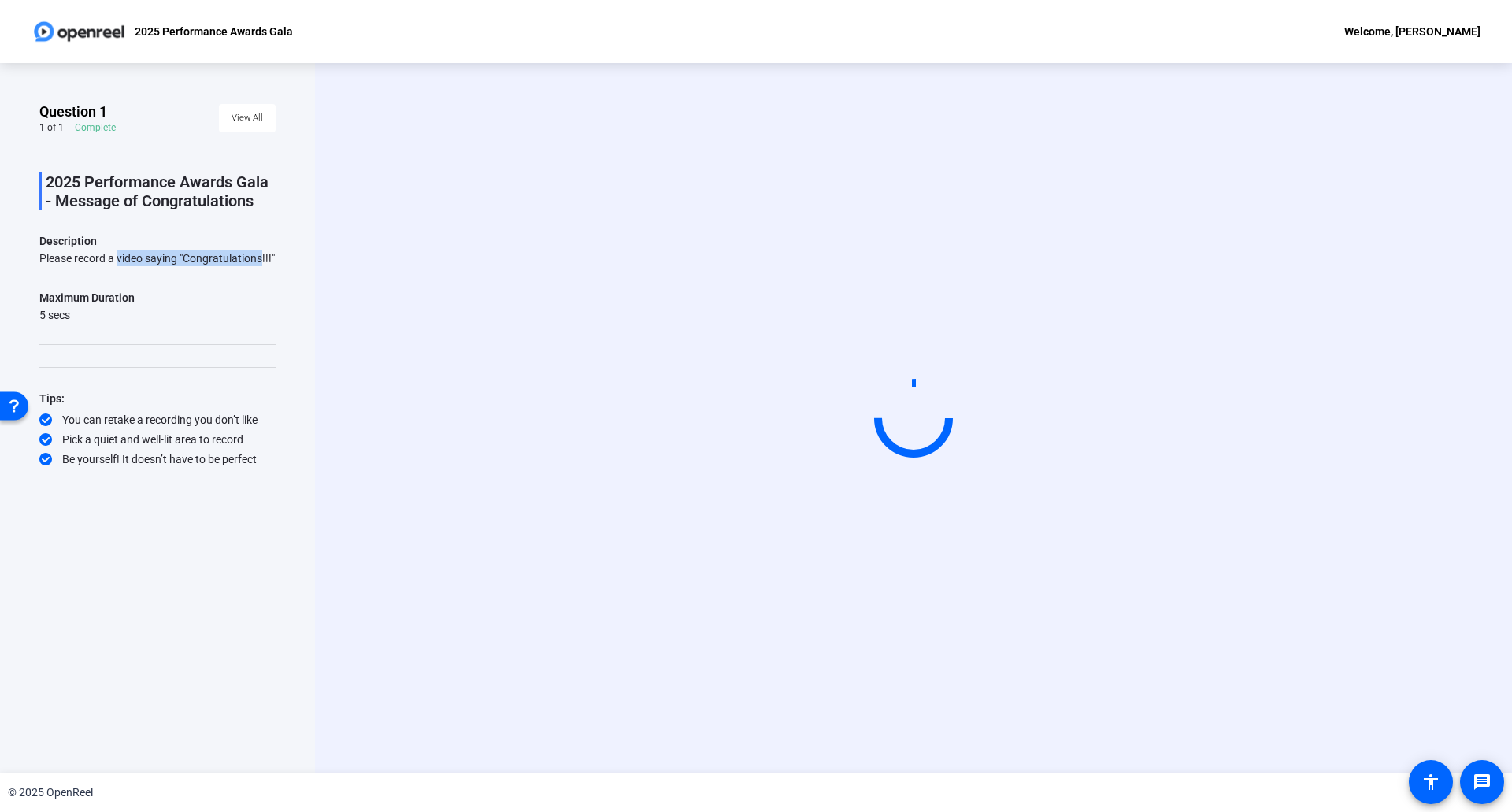
click at [256, 257] on div "Please record a video saying "Congratulations!!!"" at bounding box center [158, 258] width 236 height 16
drag, startPoint x: 53, startPoint y: 294, endPoint x: 129, endPoint y: 299, distance: 76.2
click at [129, 299] on div "Maximum Duration" at bounding box center [87, 298] width 95 height 19
click at [426, 352] on div "Start Recording person Hide Overlay flip Flip Camera question_mark Question Cam…" at bounding box center [913, 417] width 1017 height 133
